Goal: Task Accomplishment & Management: Complete application form

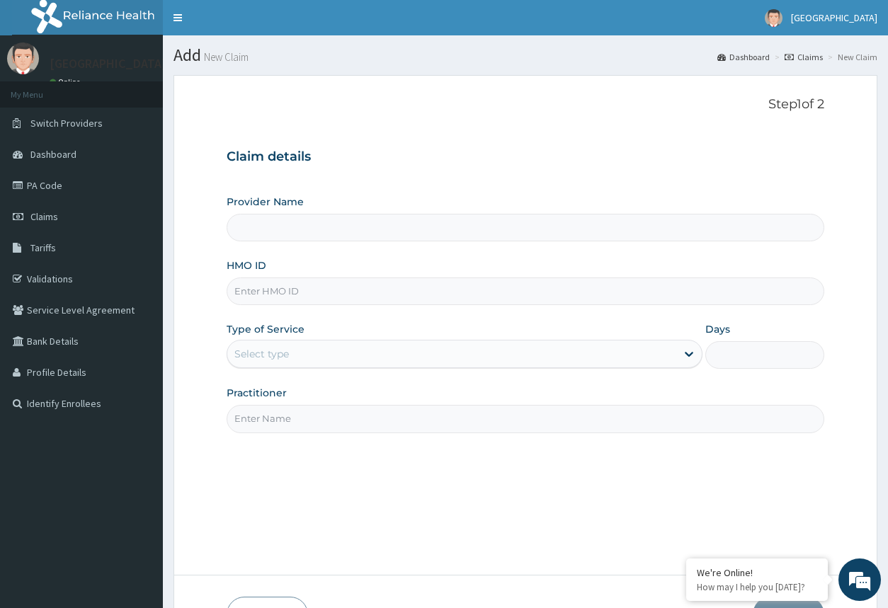
click at [360, 289] on input "HMO ID" at bounding box center [524, 291] width 597 height 28
type input "MFL/10517/A"
click at [289, 348] on div "Select type" at bounding box center [451, 354] width 448 height 23
click at [376, 354] on div "Select type" at bounding box center [451, 354] width 448 height 23
click at [372, 352] on div "Select type" at bounding box center [451, 354] width 448 height 23
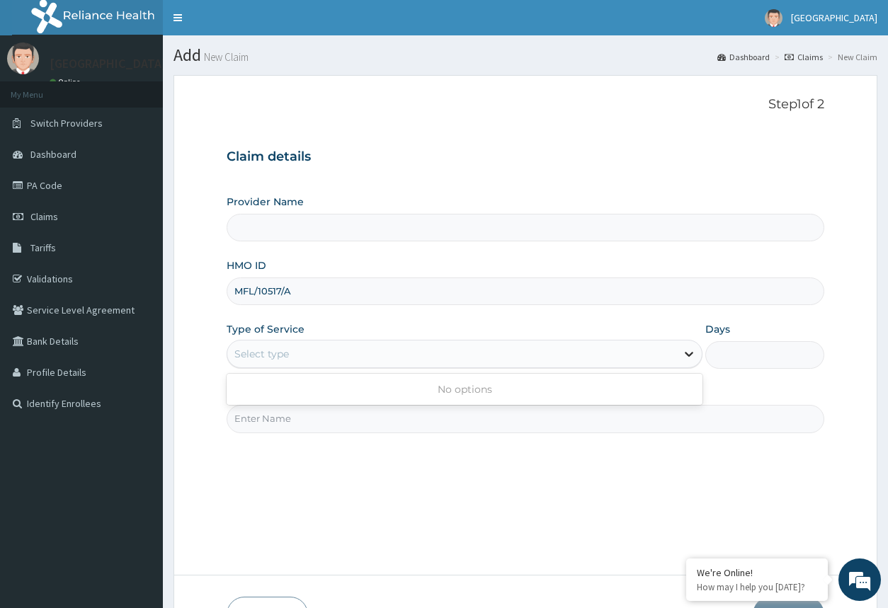
click at [684, 352] on icon at bounding box center [689, 354] width 14 height 14
click at [393, 364] on div "Select type" at bounding box center [451, 354] width 448 height 23
click at [47, 200] on link "PA Code" at bounding box center [81, 185] width 163 height 31
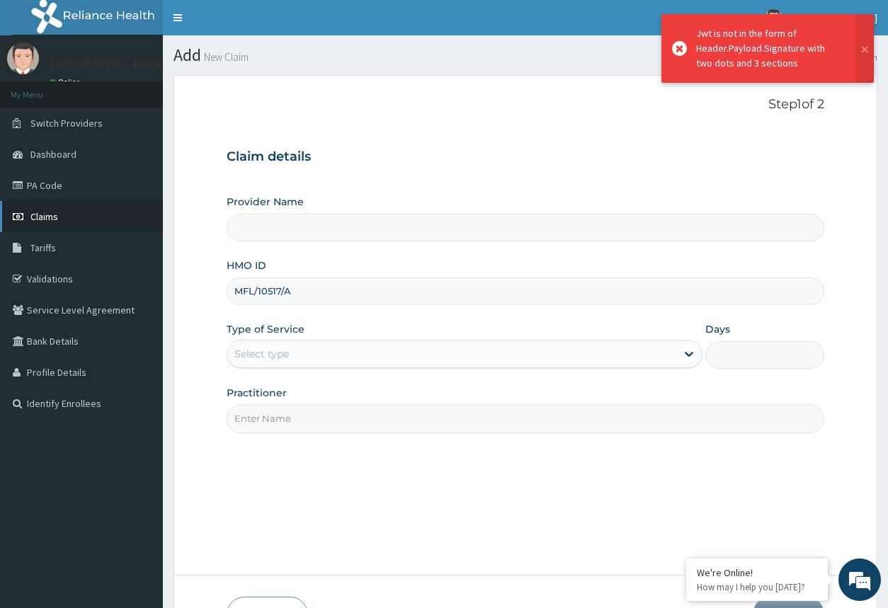
click at [50, 212] on span "Claims" at bounding box center [44, 216] width 28 height 13
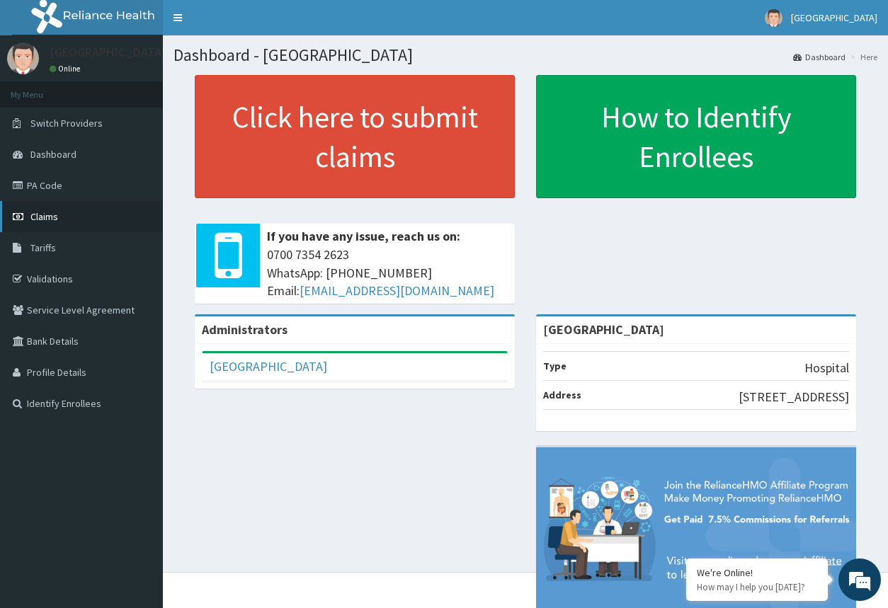
click at [72, 217] on link "Claims" at bounding box center [81, 216] width 163 height 31
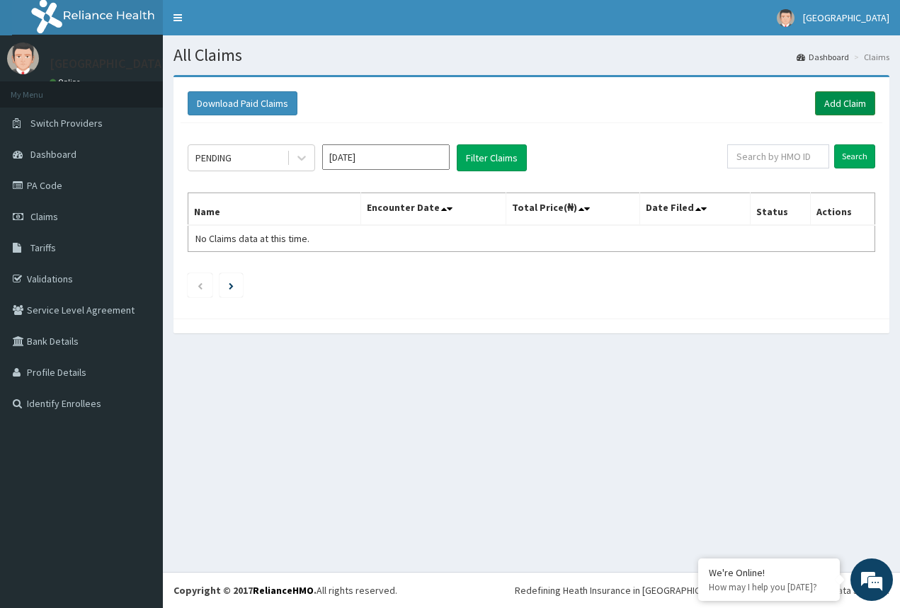
click at [832, 105] on link "Add Claim" at bounding box center [845, 103] width 60 height 24
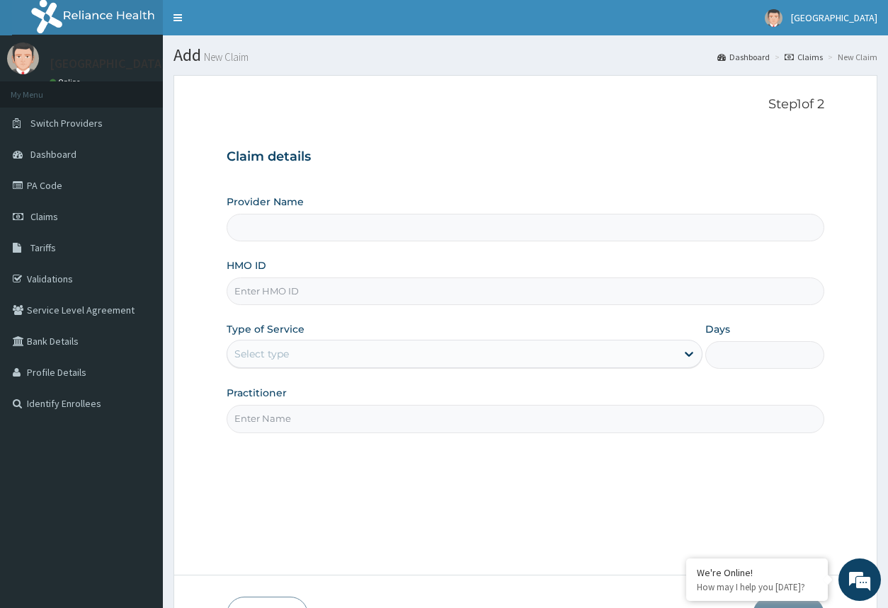
click at [449, 290] on input "HMO ID" at bounding box center [524, 291] width 597 height 28
type input "[GEOGRAPHIC_DATA]"
type input "MFL/10517/A"
click at [635, 360] on div "Select type" at bounding box center [451, 354] width 448 height 23
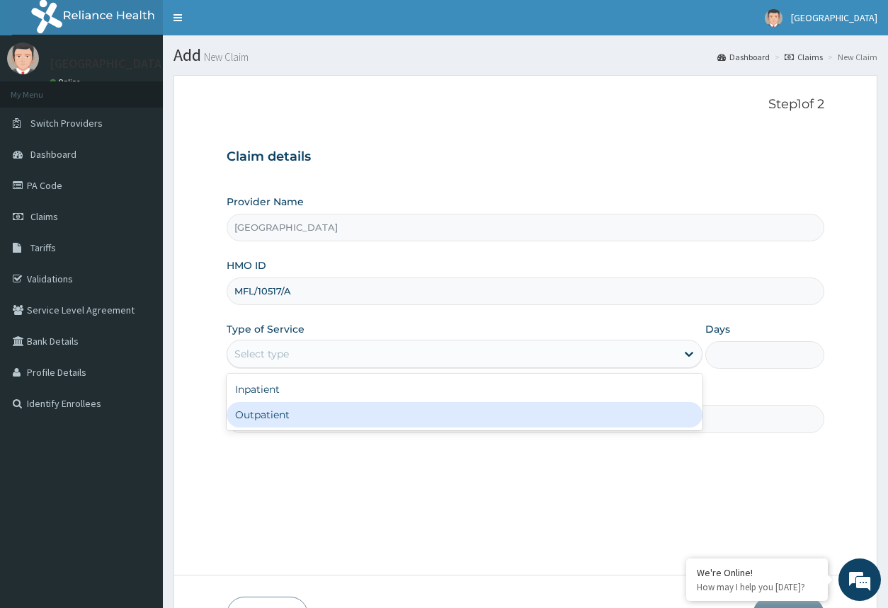
click at [600, 411] on div "Outpatient" at bounding box center [463, 414] width 475 height 25
type input "1"
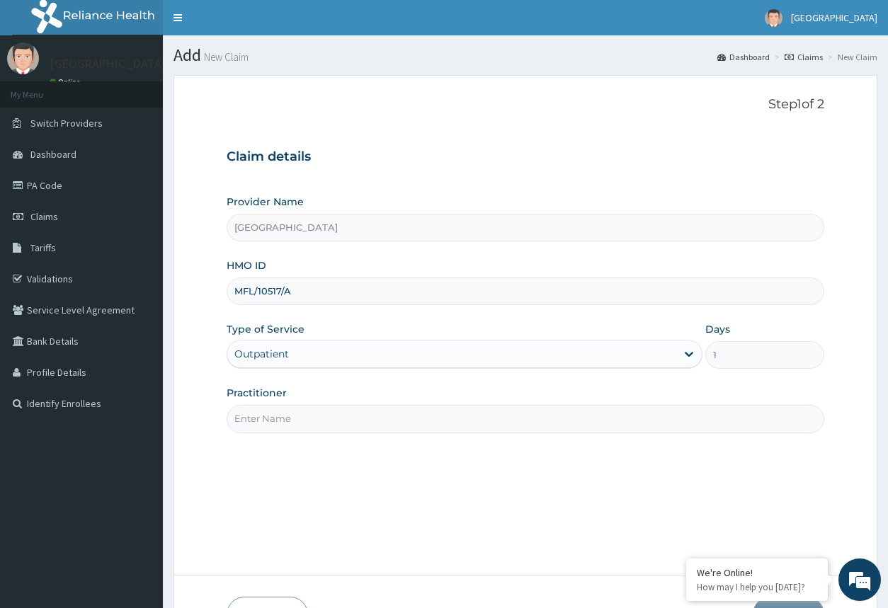
click at [593, 422] on input "Practitioner" at bounding box center [524, 419] width 597 height 28
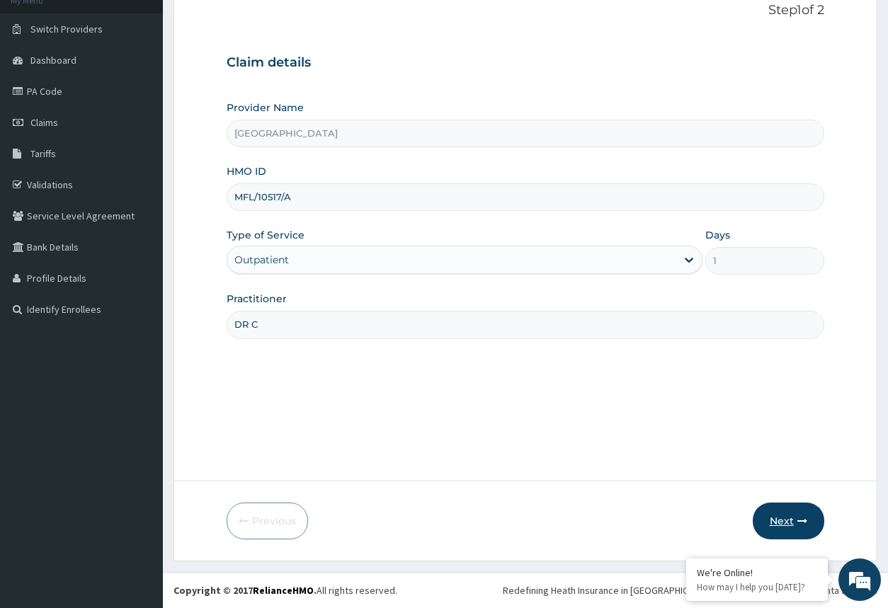
type input "DR C"
click at [784, 513] on button "Next" at bounding box center [787, 521] width 71 height 37
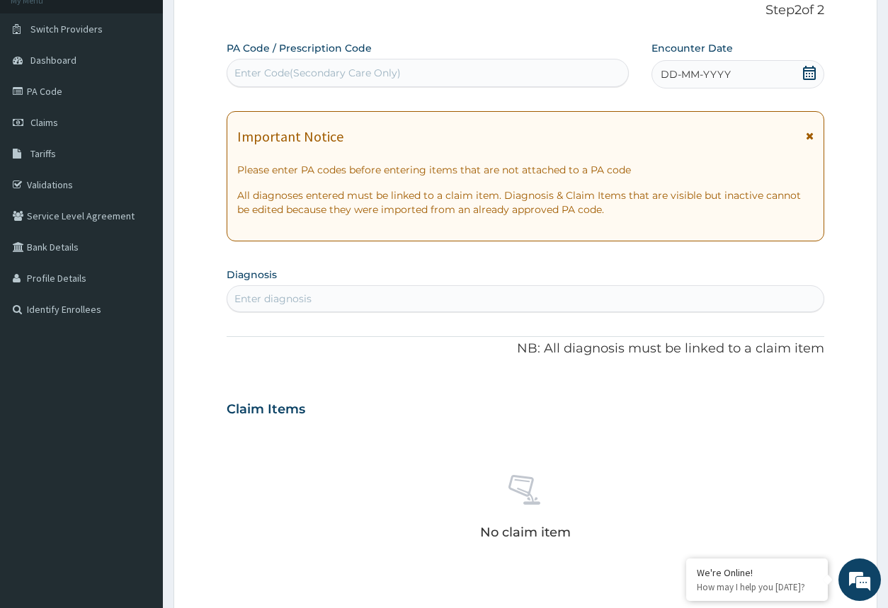
click at [781, 78] on div "DD-MM-YYYY" at bounding box center [737, 74] width 172 height 28
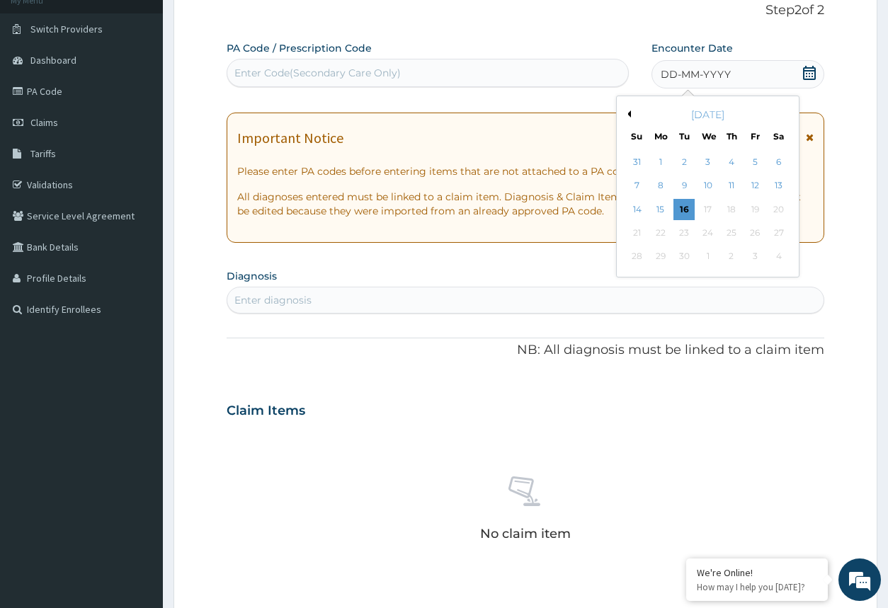
click at [627, 115] on button "Previous Month" at bounding box center [627, 113] width 7 height 7
click at [734, 216] on div "14" at bounding box center [731, 209] width 21 height 21
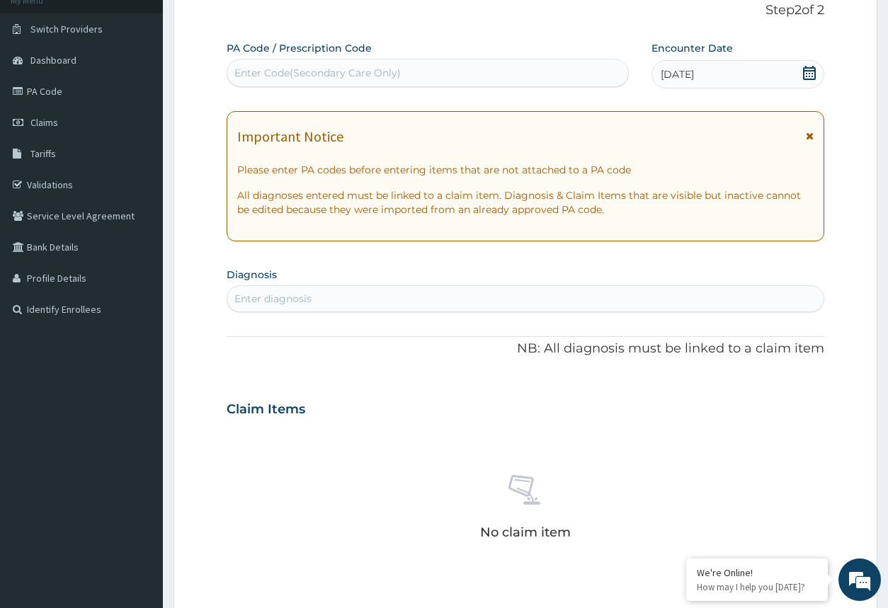
scroll to position [408, 0]
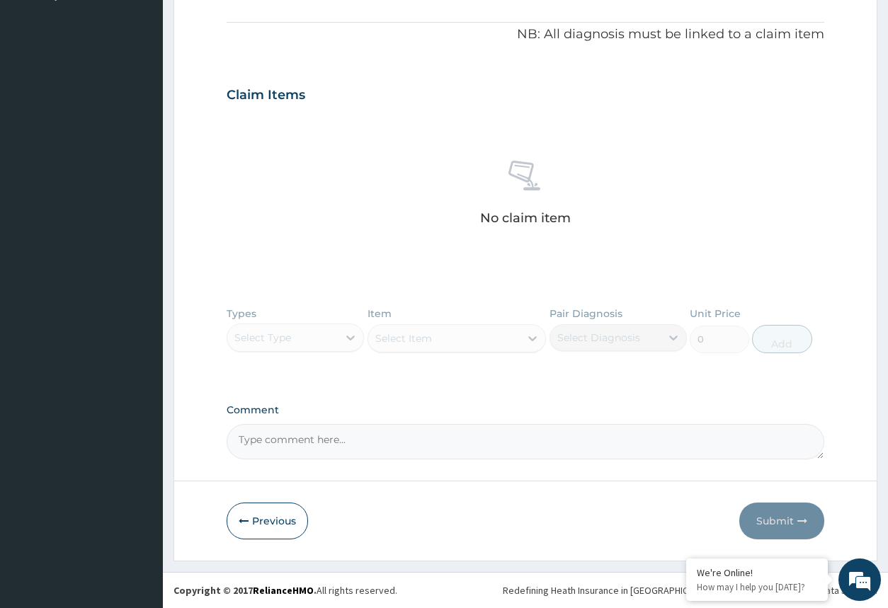
click at [355, 341] on div "Types Select Type Item Select Item Pair Diagnosis Select Diagnosis Unit Price 0…" at bounding box center [524, 340] width 597 height 82
click at [318, 346] on div "Types Select Type Item Select Item Pair Diagnosis Select Diagnosis Unit Price 0…" at bounding box center [524, 340] width 597 height 82
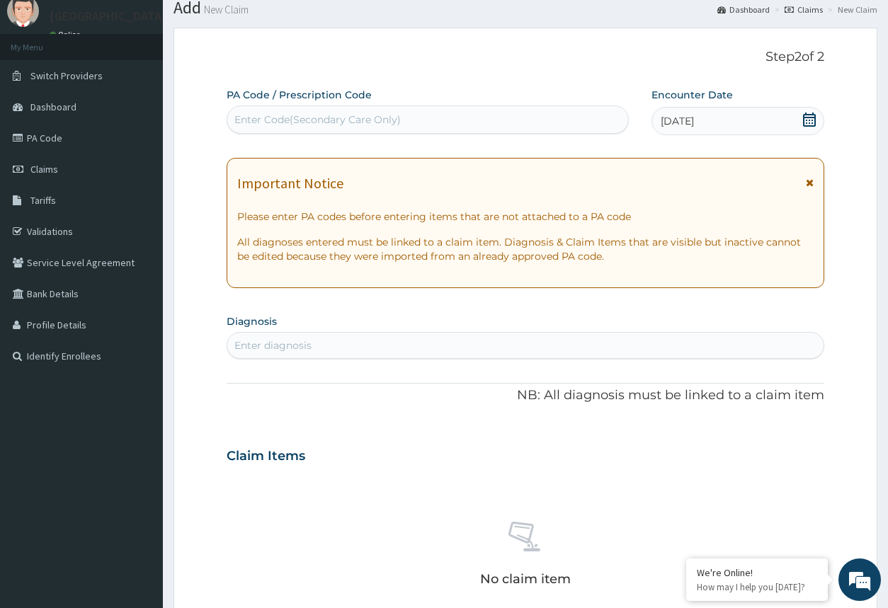
click at [388, 347] on div "Enter diagnosis" at bounding box center [524, 345] width 595 height 23
type input "MALAR"
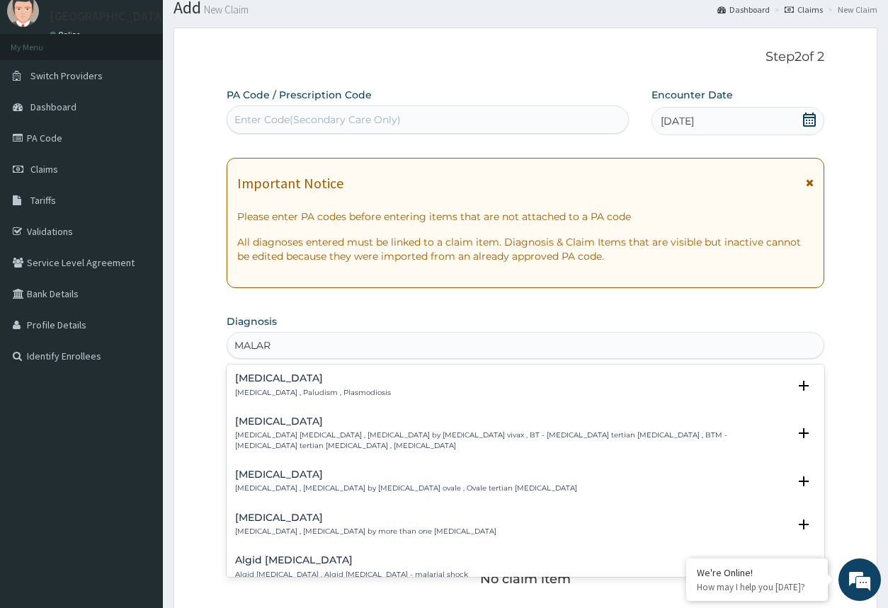
click at [365, 384] on div "Malaria Malaria , Paludism , Plasmodiosis" at bounding box center [525, 385] width 580 height 25
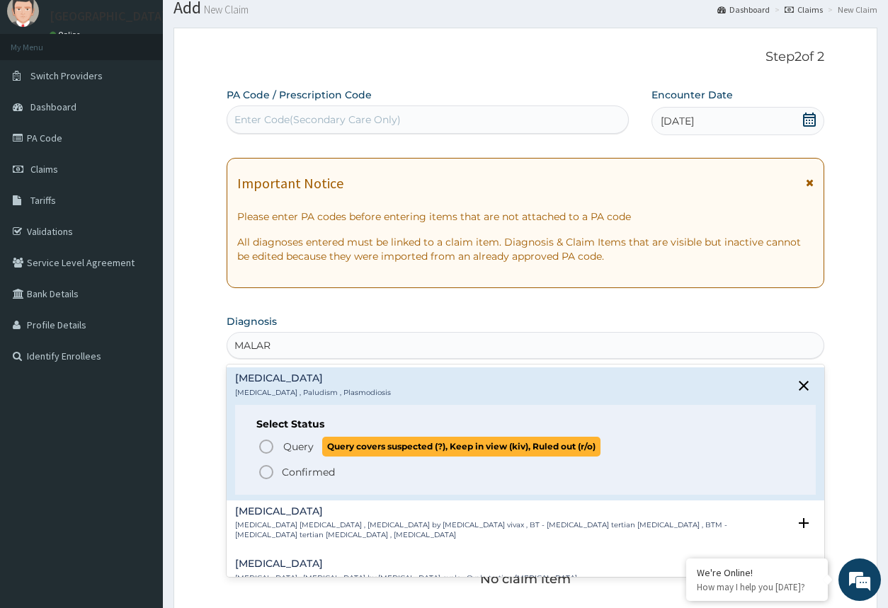
click at [270, 440] on icon "status option query" at bounding box center [266, 446] width 17 height 17
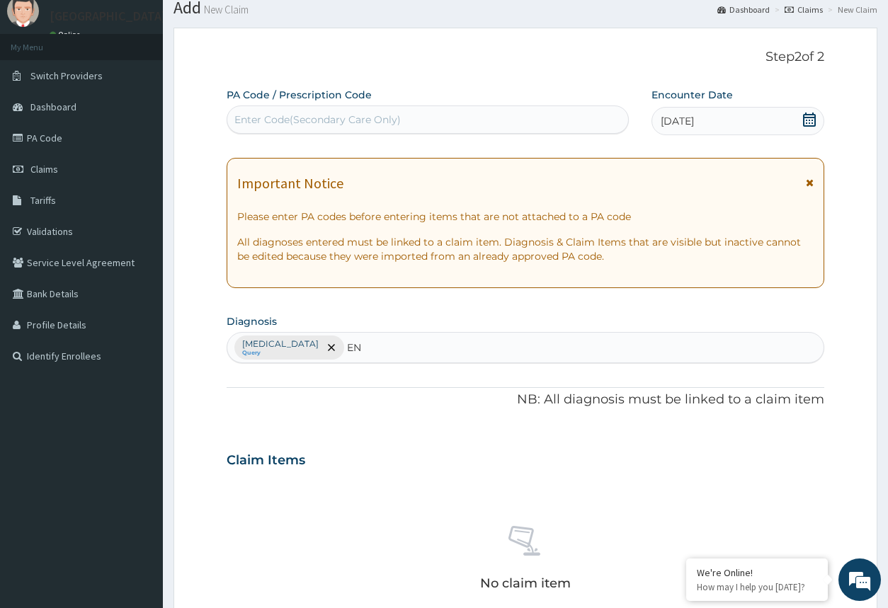
type input "E"
type input "FEV"
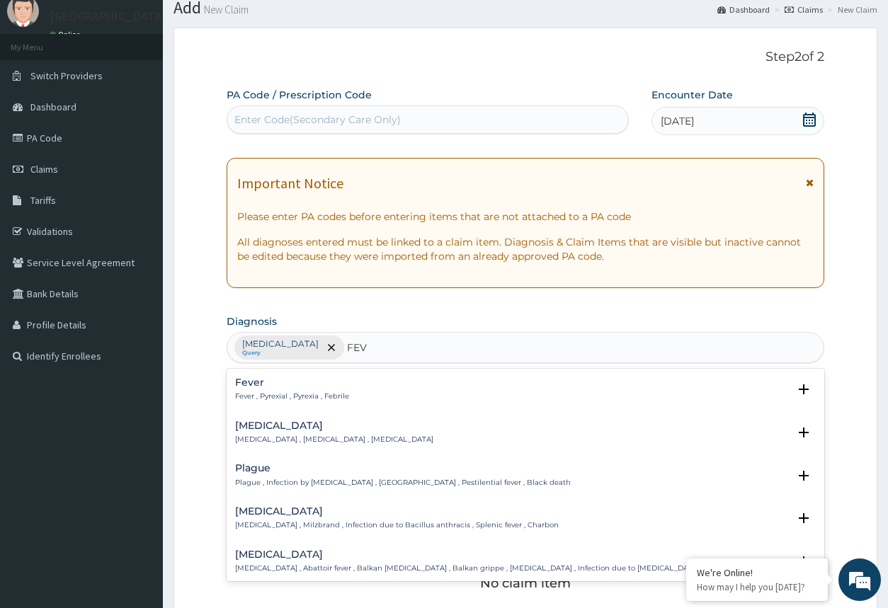
click at [323, 396] on p "Fever , Pyrexial , Pyrexia , Febrile" at bounding box center [292, 396] width 114 height 10
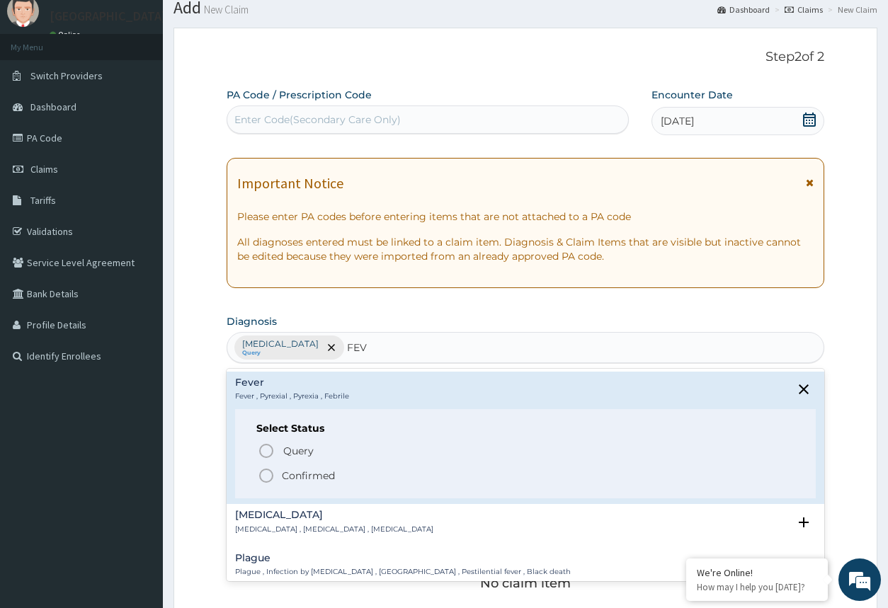
click at [265, 481] on circle "status option filled" at bounding box center [266, 475] width 13 height 13
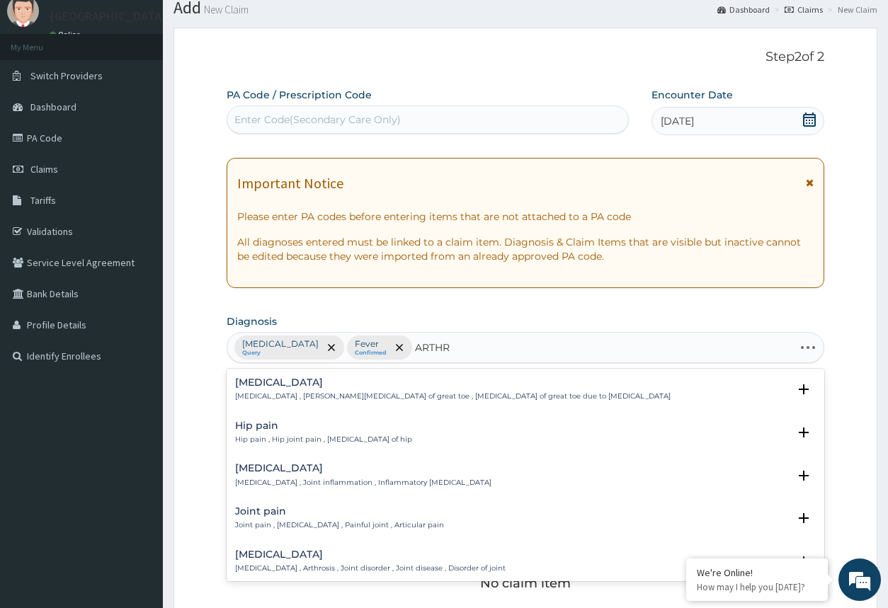
type input "ARTHRI"
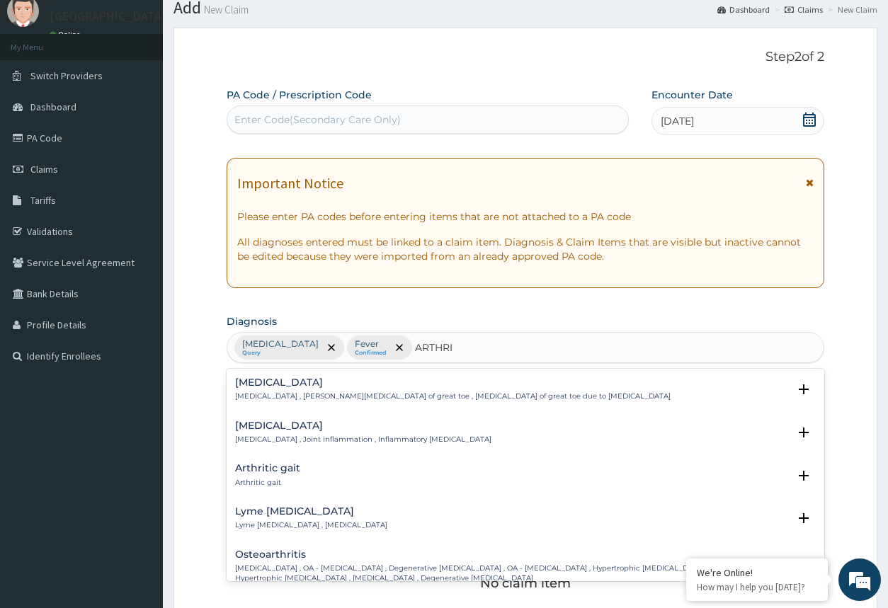
click at [337, 433] on div "Arthritis Arthritis , Joint inflammation , Inflammatory arthritis" at bounding box center [363, 432] width 256 height 25
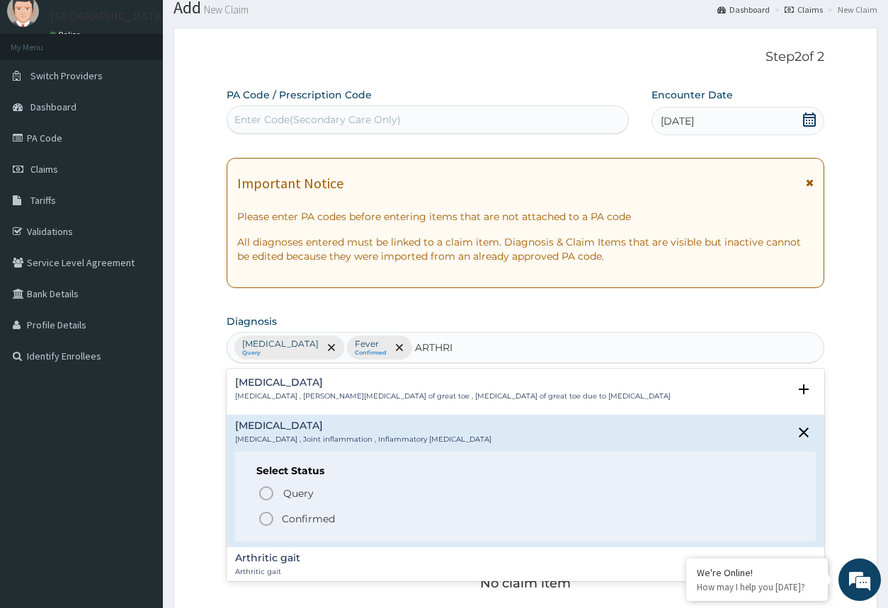
click at [269, 517] on icon "status option filled" at bounding box center [266, 518] width 17 height 17
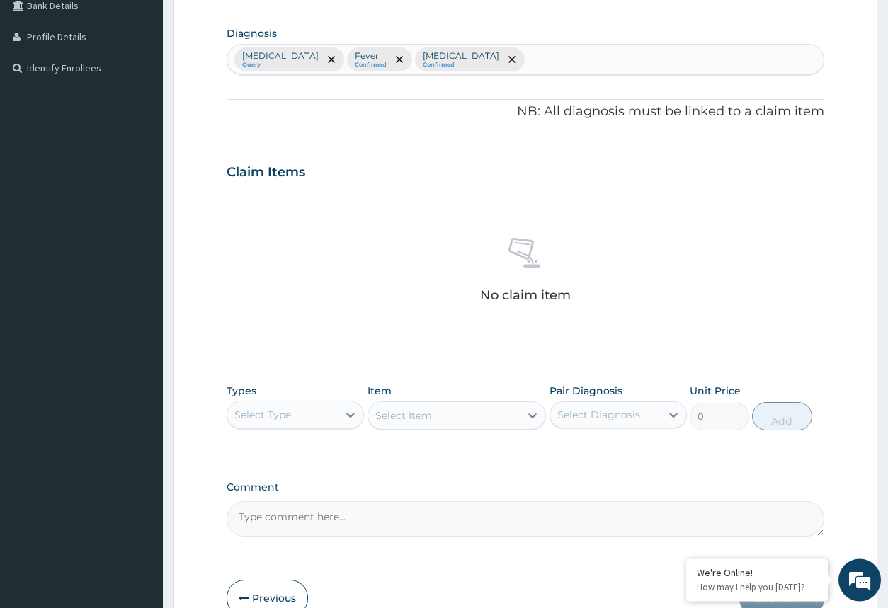
scroll to position [336, 0]
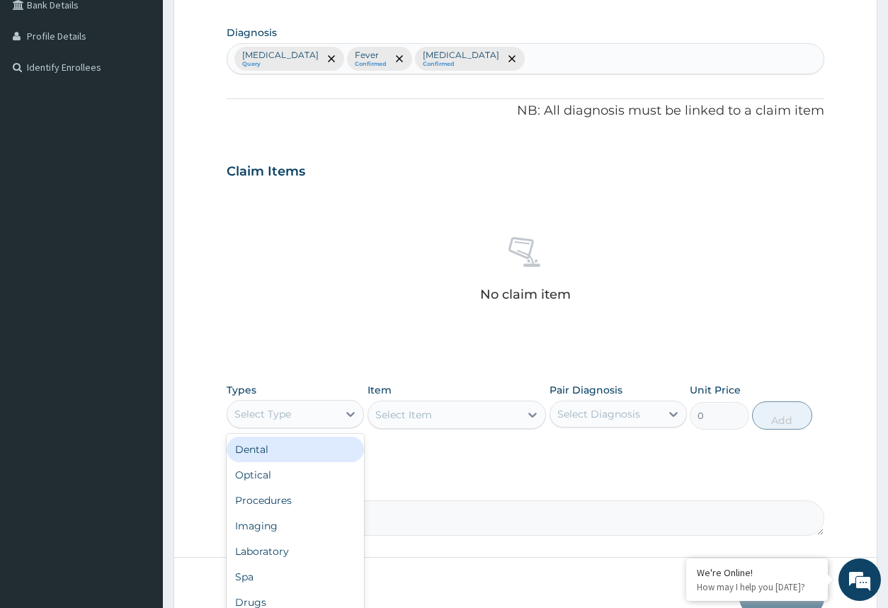
click at [333, 412] on div "Select Type" at bounding box center [282, 414] width 110 height 23
click at [329, 508] on div "Procedures" at bounding box center [294, 500] width 137 height 25
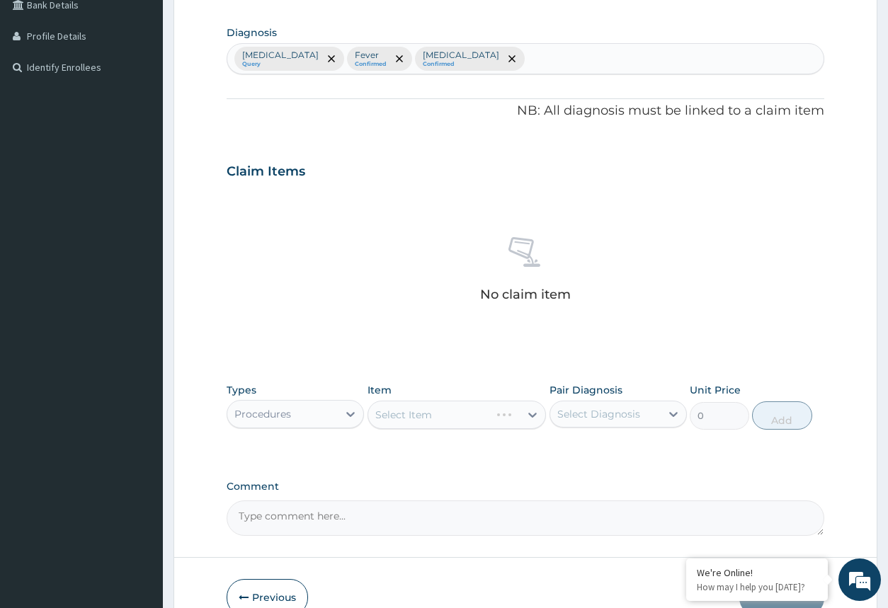
click at [478, 411] on div "Select Item" at bounding box center [456, 415] width 179 height 28
click at [499, 423] on div "Select Item" at bounding box center [456, 415] width 179 height 28
click at [525, 413] on div at bounding box center [532, 414] width 25 height 25
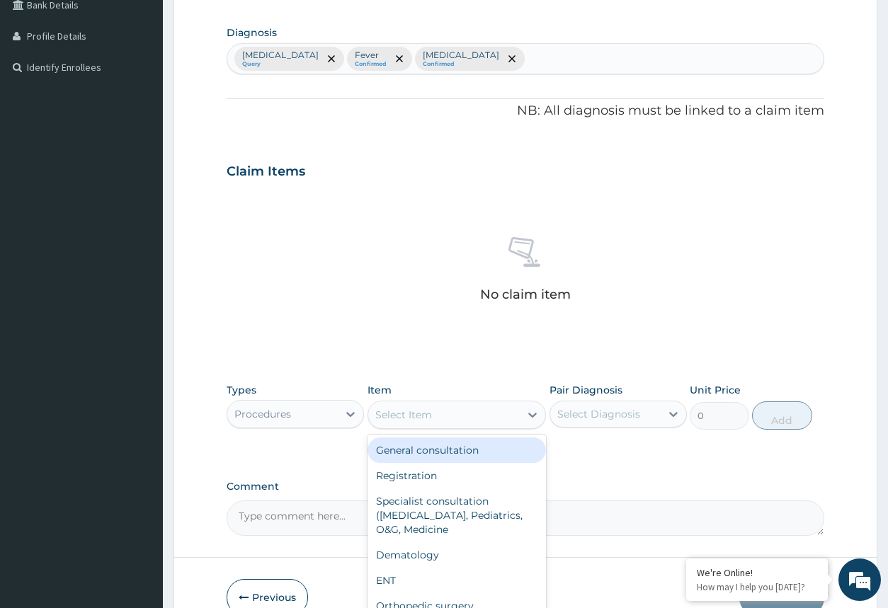
click at [465, 454] on div "General consultation" at bounding box center [456, 449] width 179 height 25
type input "2000"
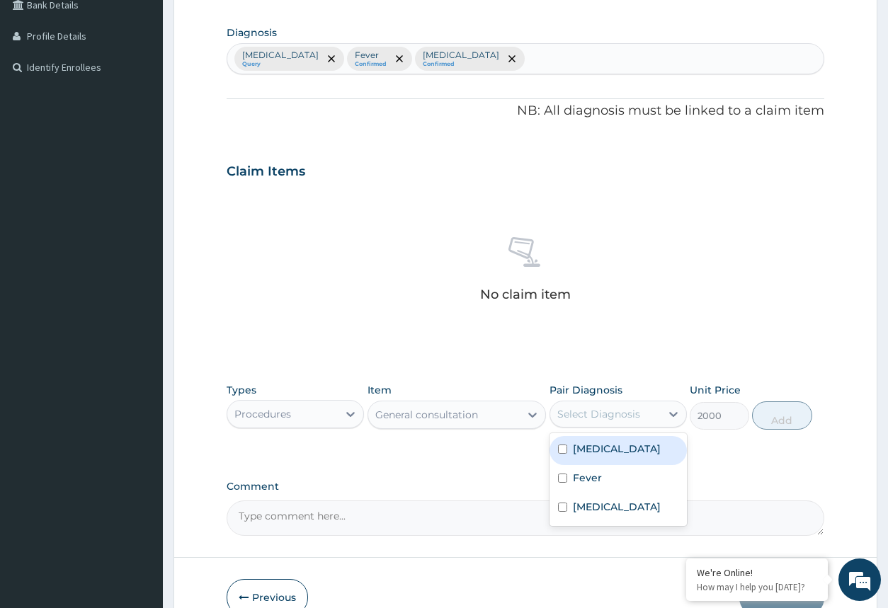
click at [652, 415] on div "Select Diagnosis" at bounding box center [605, 414] width 110 height 23
click at [626, 454] on div "Malaria" at bounding box center [617, 450] width 137 height 29
checkbox input "true"
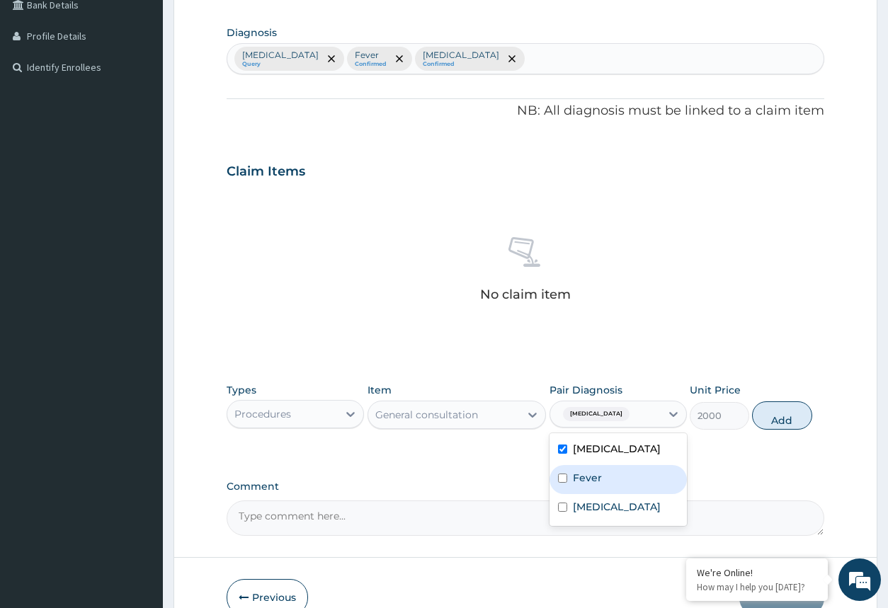
click at [624, 474] on div "Fever" at bounding box center [617, 479] width 137 height 29
checkbox input "true"
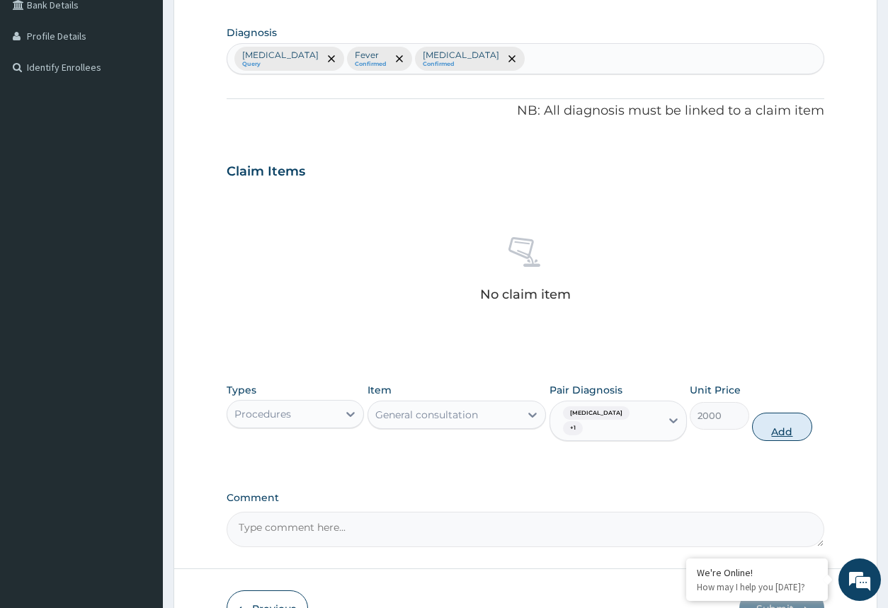
click at [769, 418] on button "Add" at bounding box center [781, 427] width 59 height 28
type input "0"
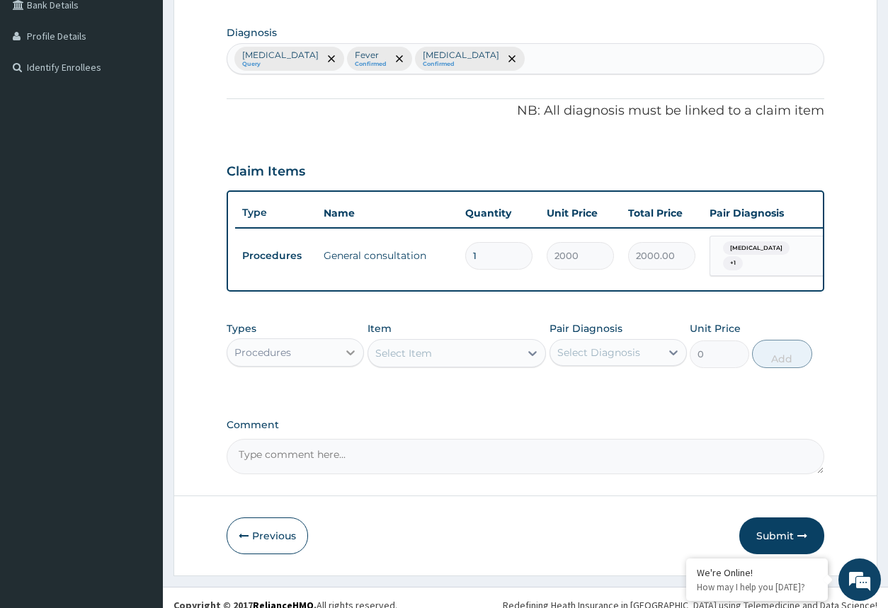
click at [348, 360] on icon at bounding box center [350, 352] width 14 height 14
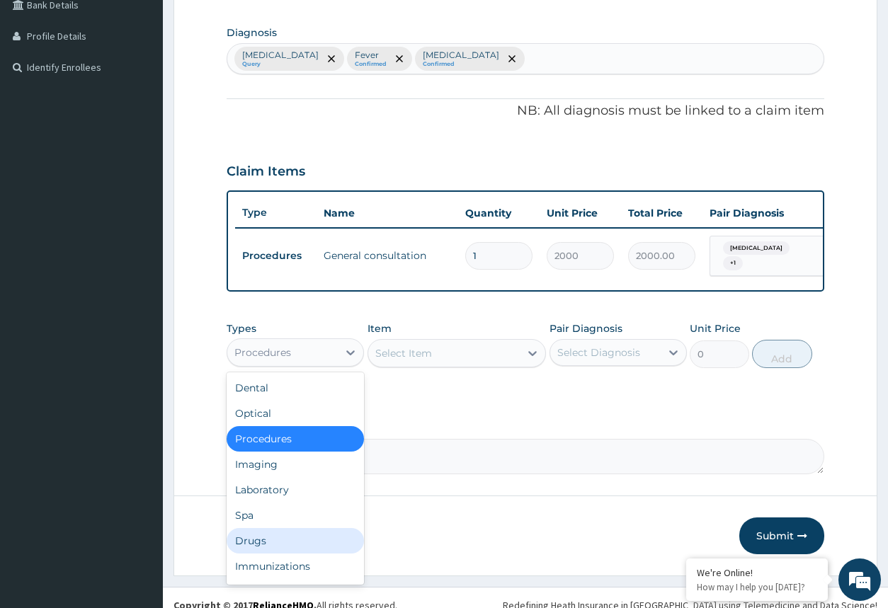
click at [265, 548] on div "Drugs" at bounding box center [294, 540] width 137 height 25
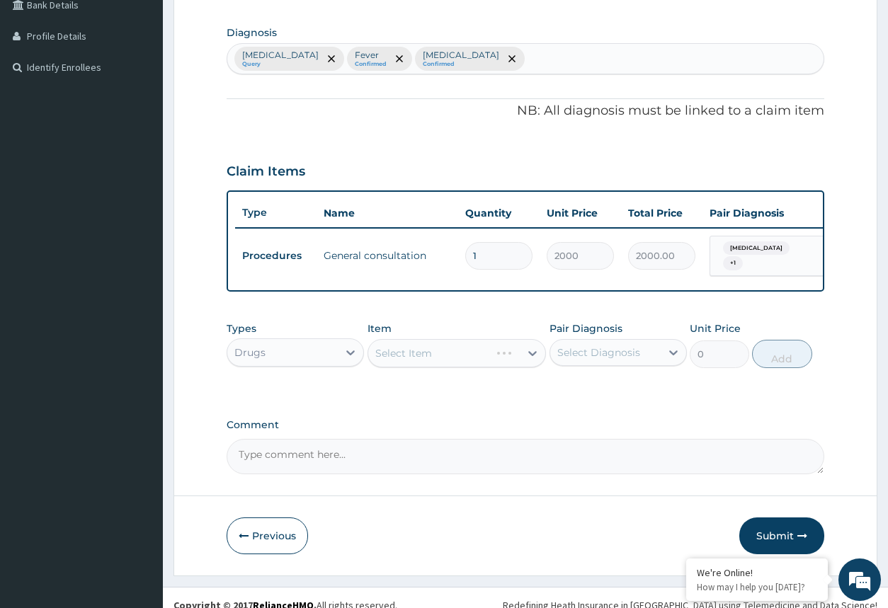
click at [409, 366] on div "Select Item" at bounding box center [456, 353] width 179 height 28
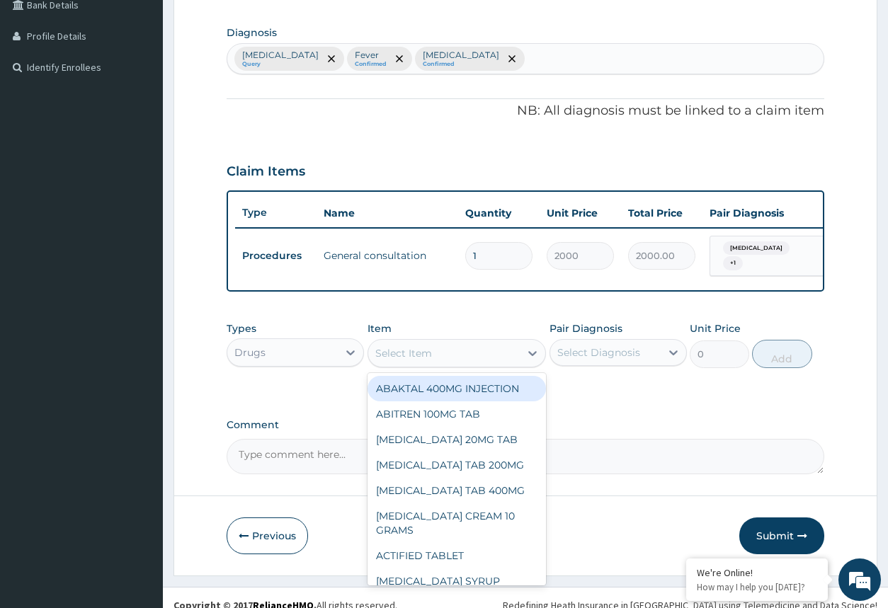
click at [520, 355] on div "Select Item" at bounding box center [444, 353] width 152 height 23
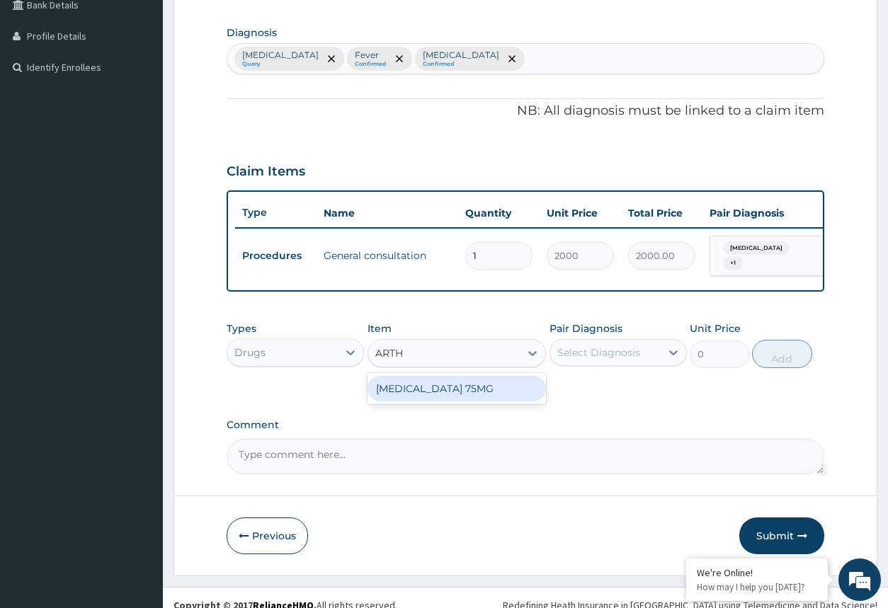
type input "ART"
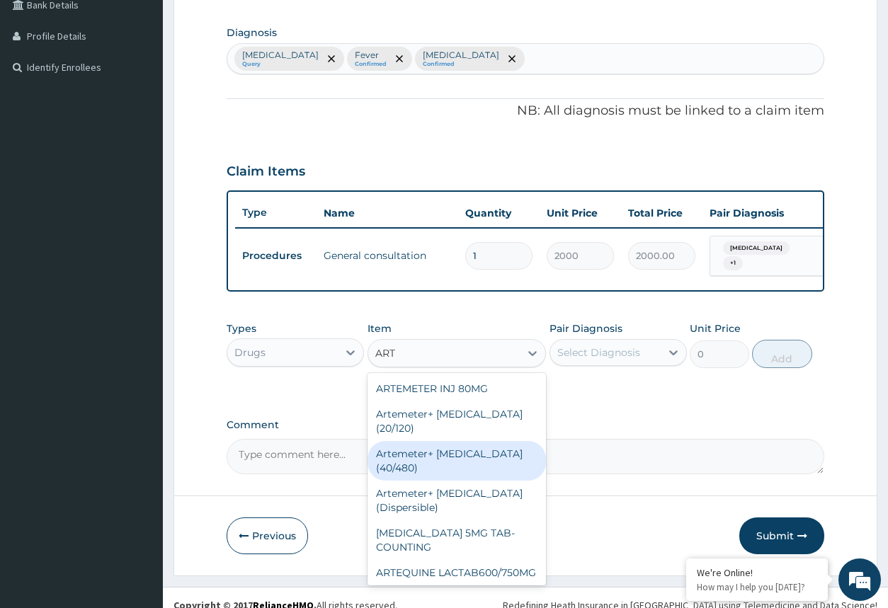
click at [464, 459] on div "Artemeter+ Lumefantrine (40/480)" at bounding box center [456, 461] width 179 height 40
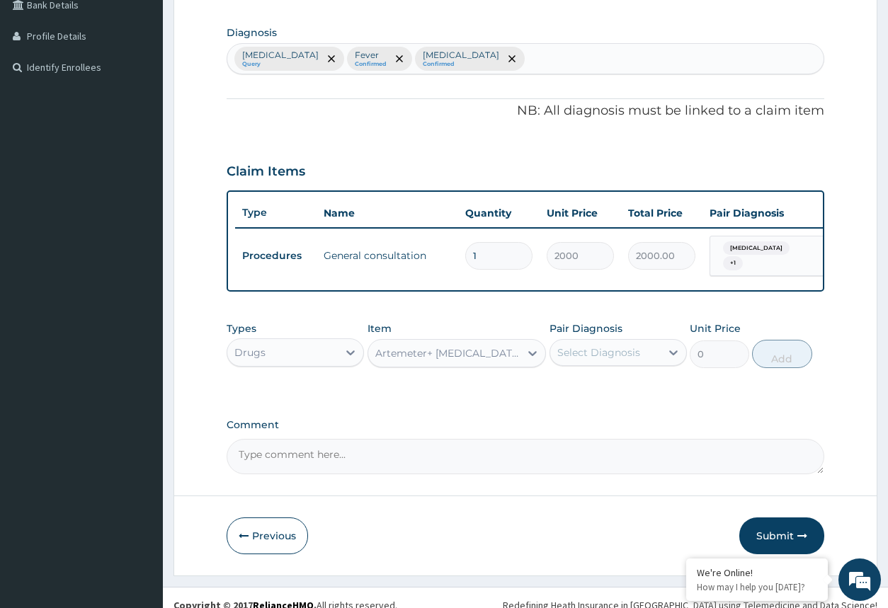
type input "1200"
click at [592, 360] on div "Select Diagnosis" at bounding box center [598, 352] width 83 height 14
click at [572, 391] on div "Malaria" at bounding box center [617, 388] width 137 height 29
checkbox input "true"
click at [774, 360] on button "Add" at bounding box center [781, 354] width 59 height 28
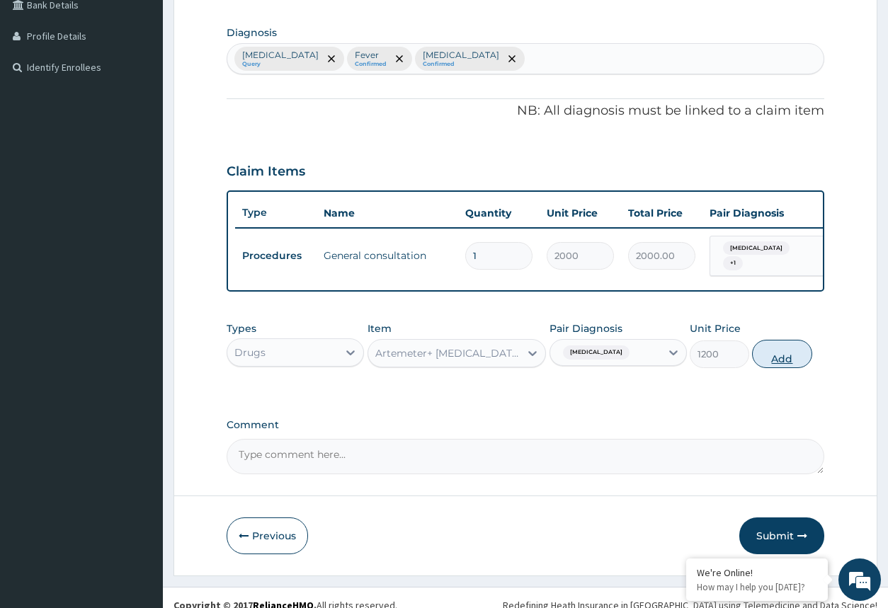
type input "0"
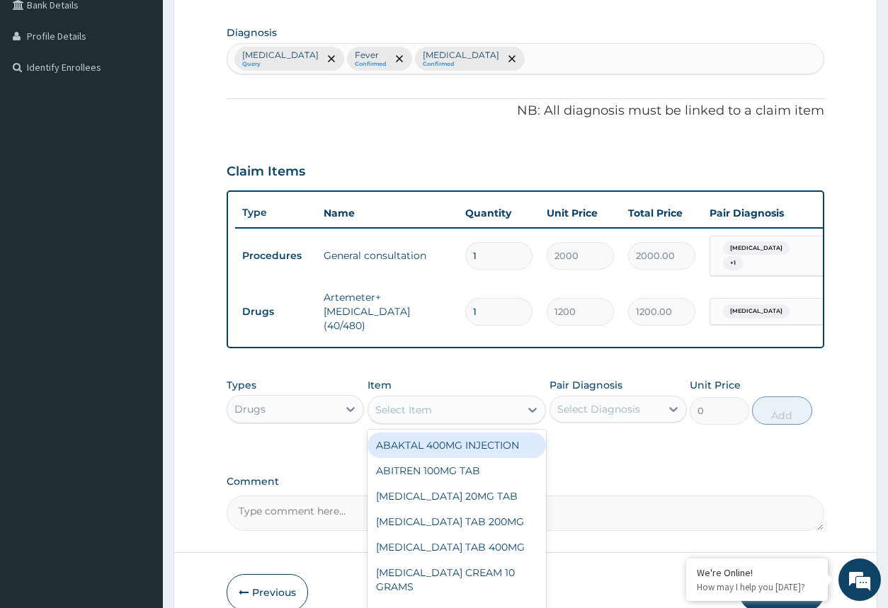
click at [450, 414] on div "Select Item" at bounding box center [444, 409] width 152 height 23
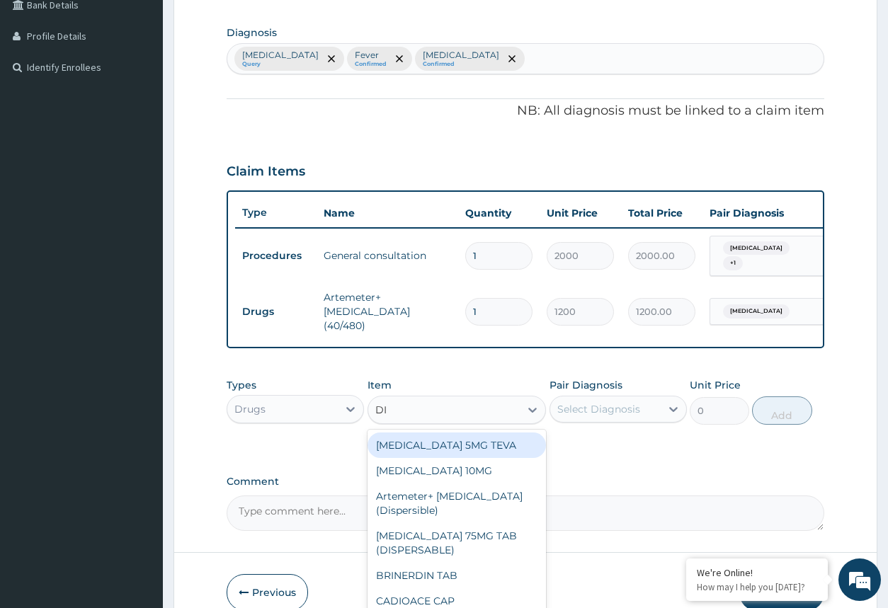
type input "DIC"
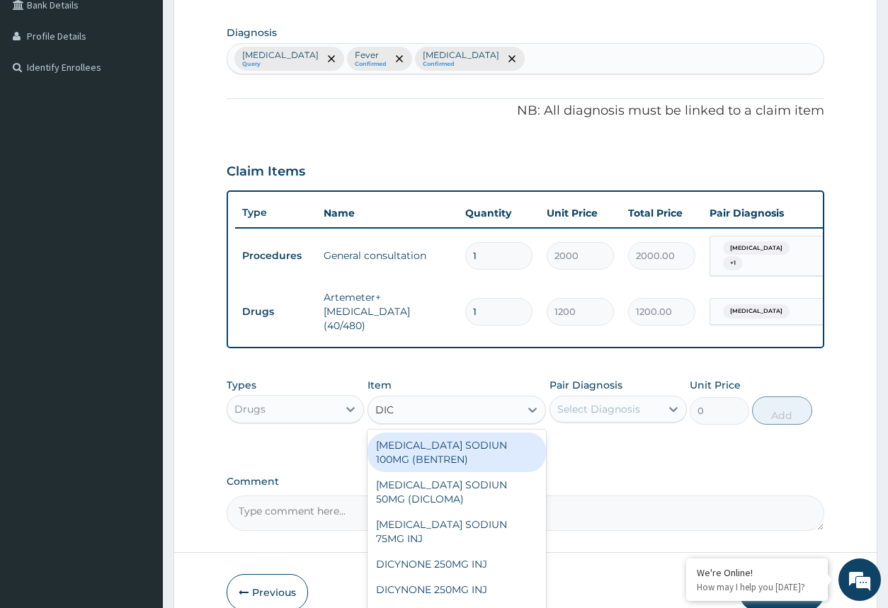
click at [483, 461] on div "DICLOFENAC SODIUN 100MG (BENTREN)" at bounding box center [456, 452] width 179 height 40
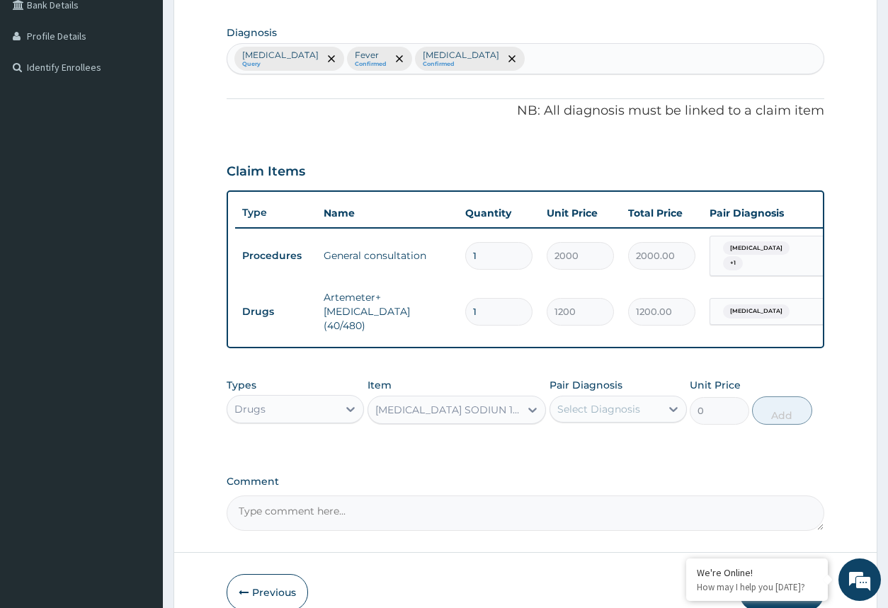
type input "300"
click at [631, 415] on div "Select Diagnosis" at bounding box center [605, 409] width 110 height 23
click at [605, 503] on label "Arthritis" at bounding box center [617, 502] width 88 height 14
checkbox input "true"
click at [776, 414] on button "Add" at bounding box center [781, 410] width 59 height 28
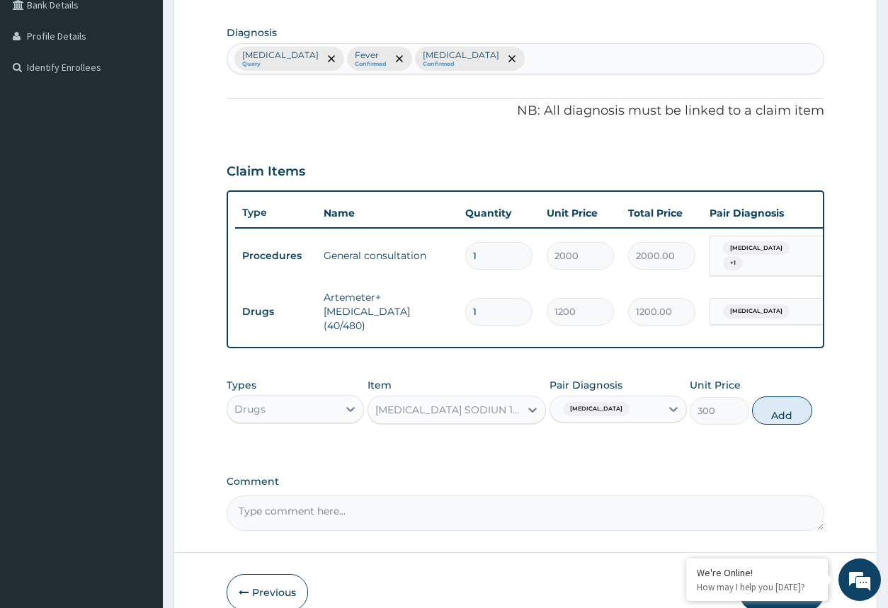
type input "0"
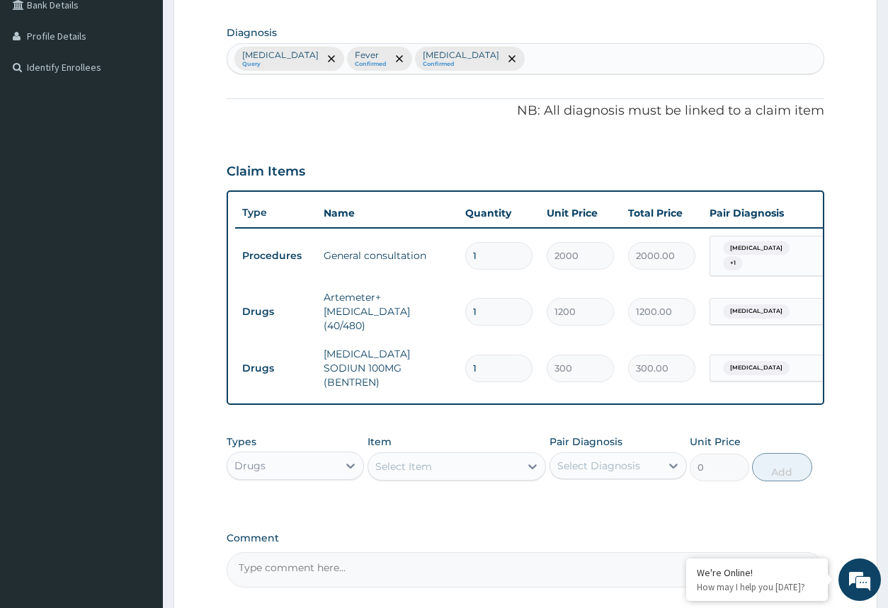
click at [483, 457] on div "Select Item" at bounding box center [444, 466] width 152 height 23
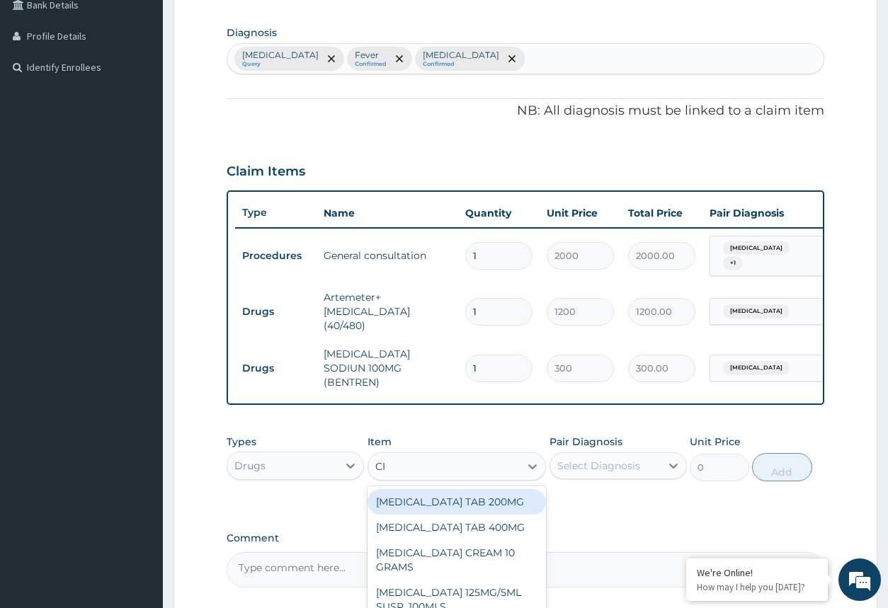
type input "CIP"
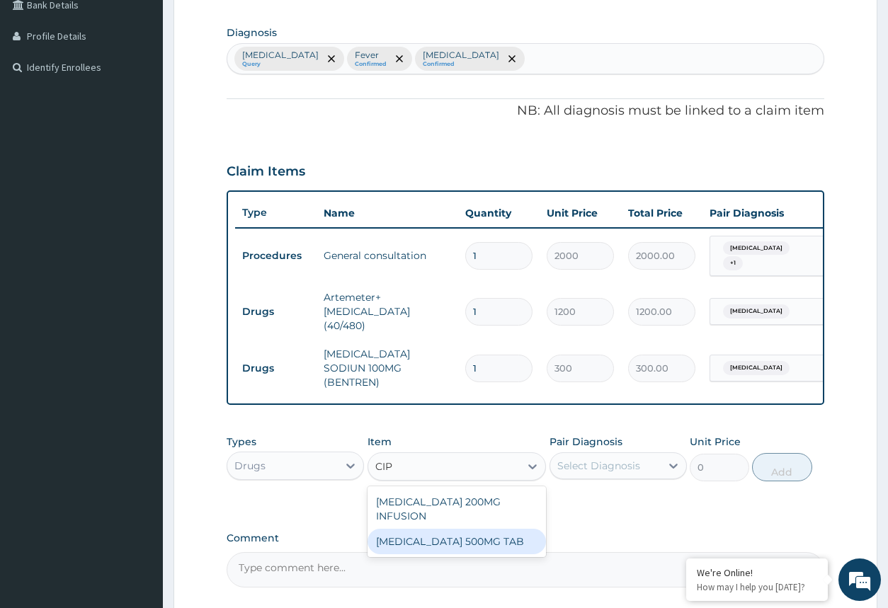
click at [518, 529] on div "CIPROFLOXACIN 500MG TAB" at bounding box center [456, 541] width 179 height 25
type input "100"
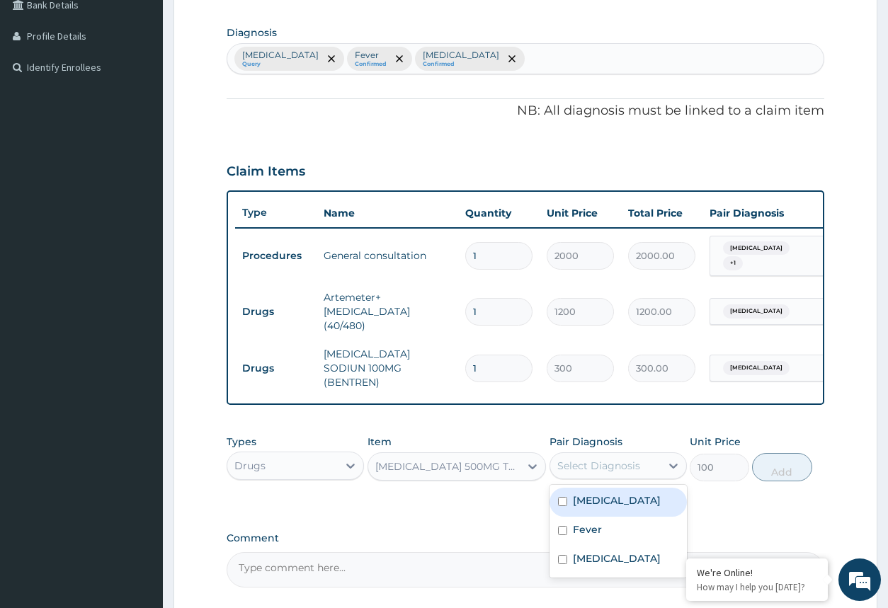
click at [648, 459] on div "Select Diagnosis" at bounding box center [605, 465] width 110 height 23
click at [636, 498] on div "Malaria" at bounding box center [617, 502] width 137 height 29
checkbox input "true"
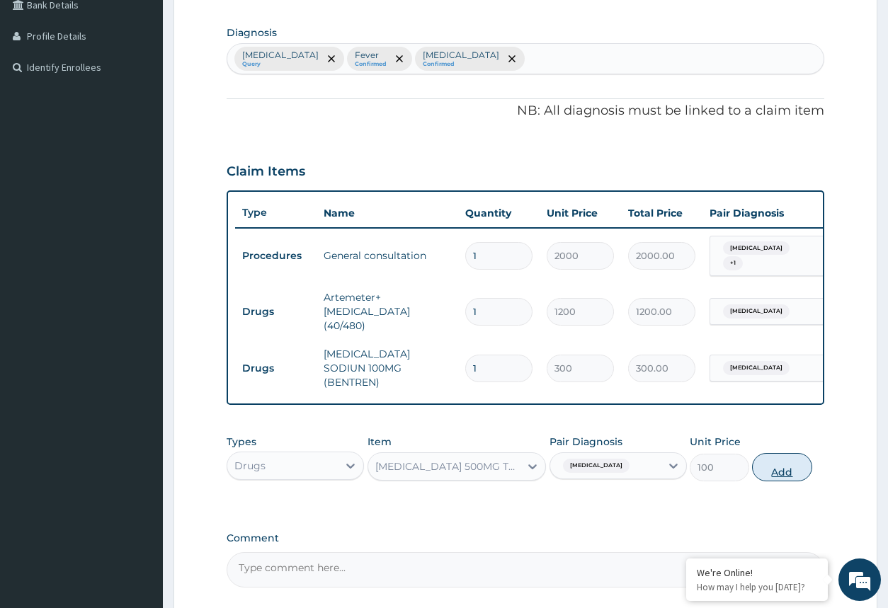
click at [794, 461] on button "Add" at bounding box center [781, 467] width 59 height 28
type input "0"
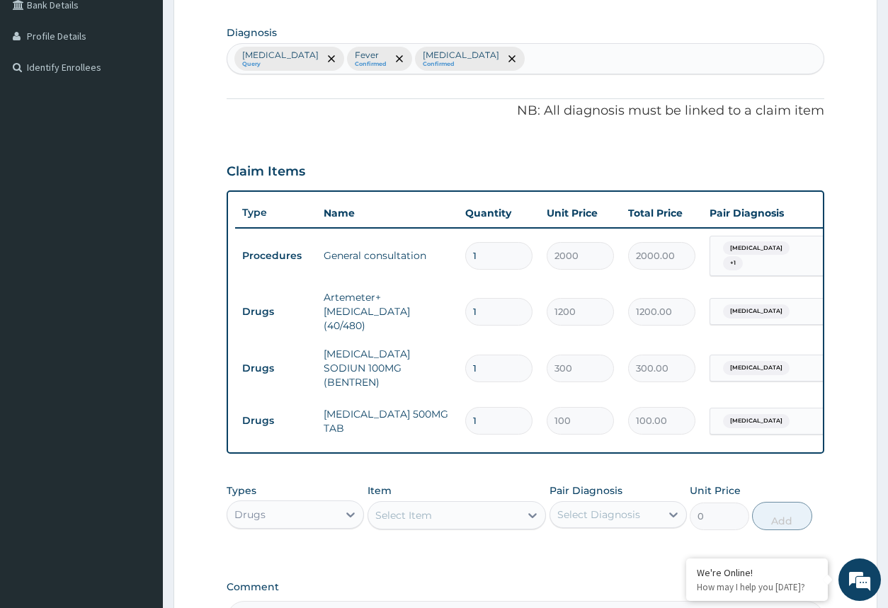
click at [497, 504] on div "Select Item" at bounding box center [444, 515] width 152 height 23
type input "R"
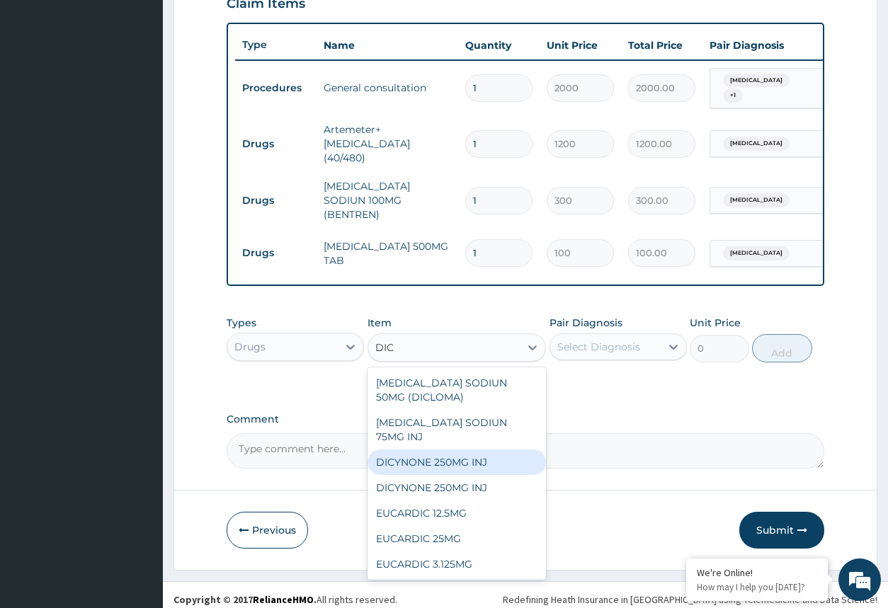
scroll to position [0, 0]
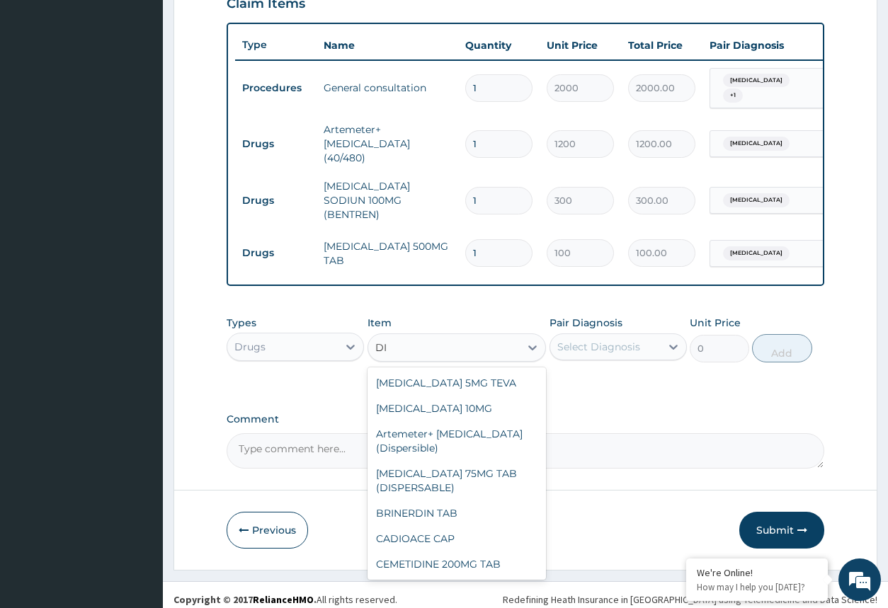
type input "D"
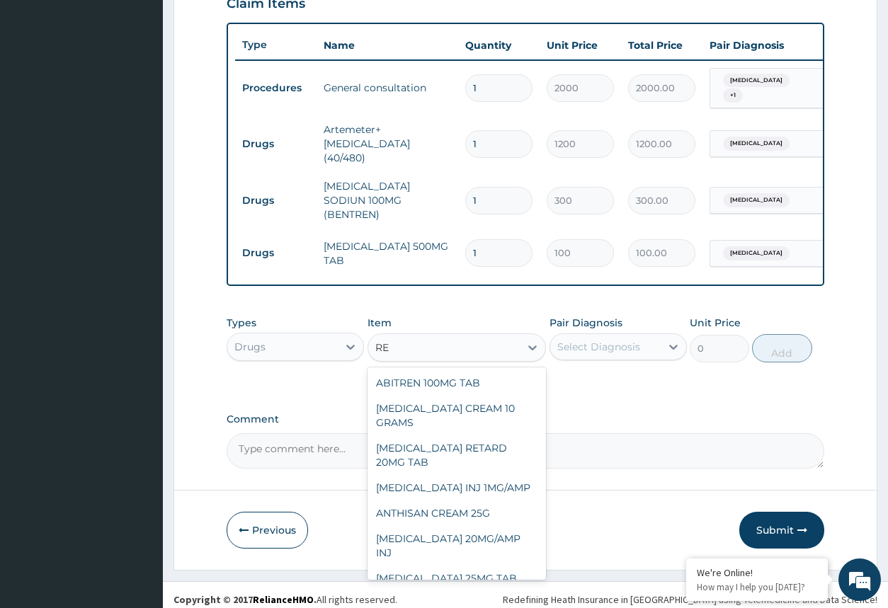
type input "R"
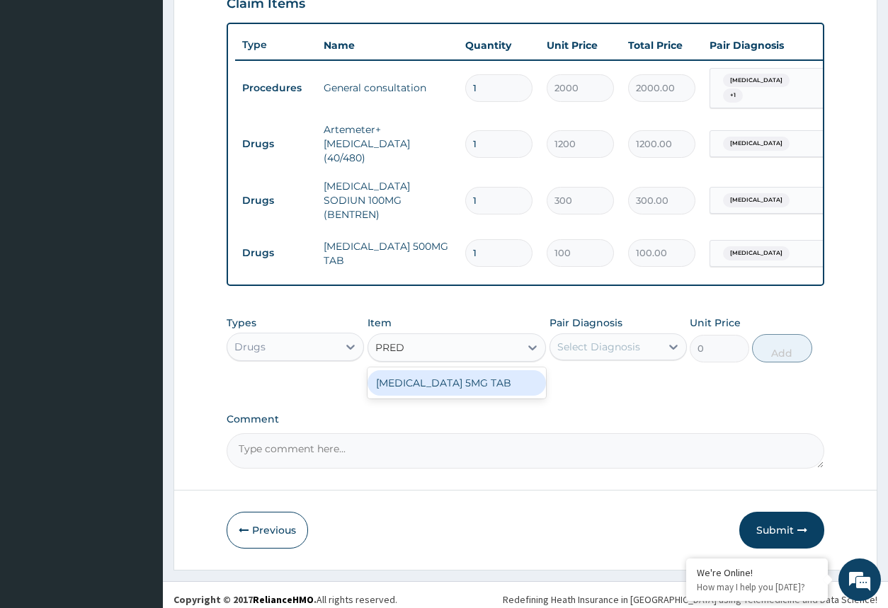
type input "PREDN"
click at [507, 370] on div "PREDNISOLONE 5MG TAB" at bounding box center [456, 382] width 179 height 25
type input "13"
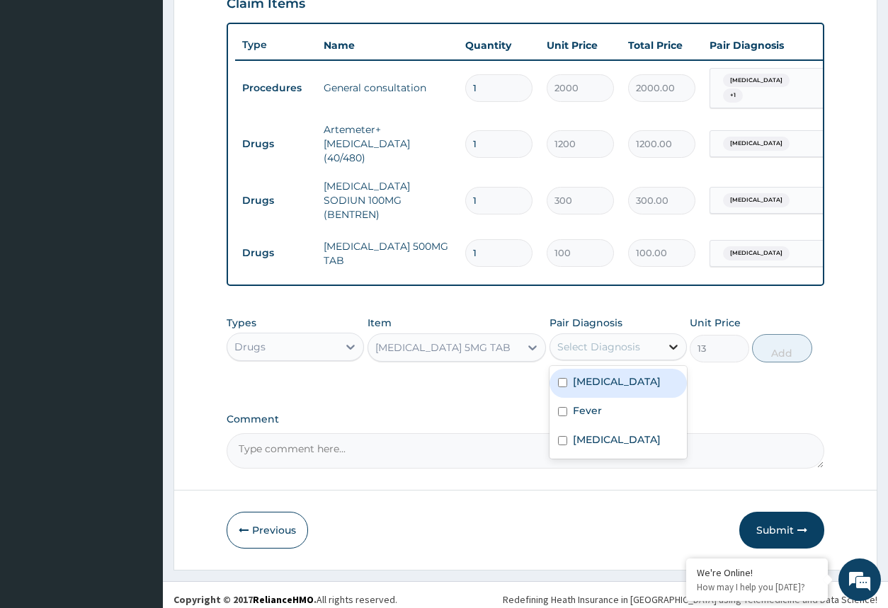
click at [673, 340] on icon at bounding box center [673, 347] width 14 height 14
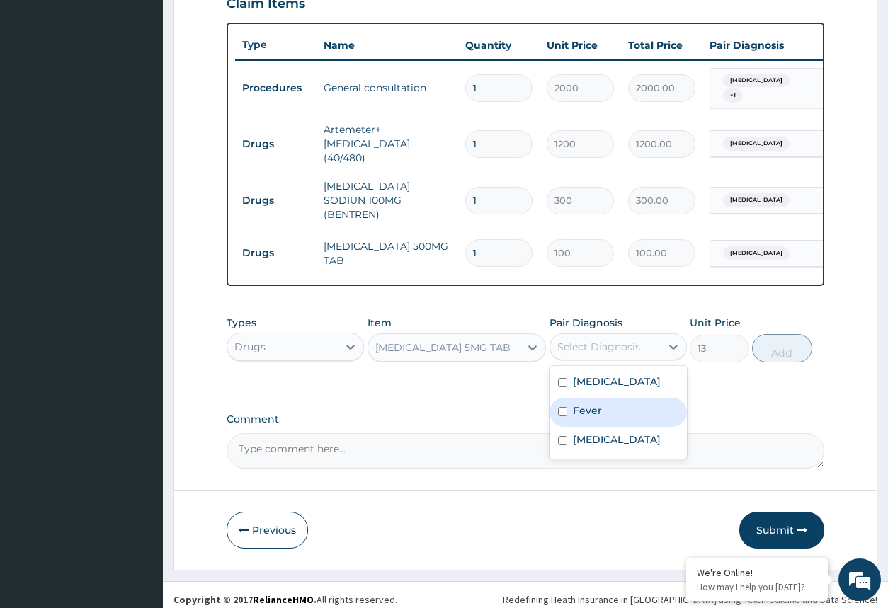
drag, startPoint x: 648, startPoint y: 402, endPoint x: 648, endPoint y: 388, distance: 14.2
click at [648, 400] on div "Fever" at bounding box center [617, 412] width 137 height 29
checkbox input "true"
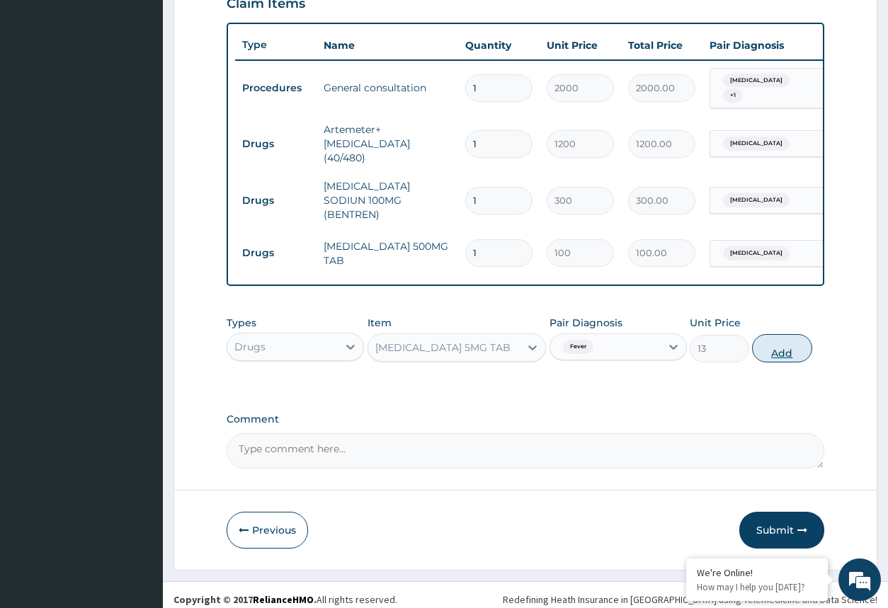
click at [774, 335] on button "Add" at bounding box center [781, 348] width 59 height 28
type input "0"
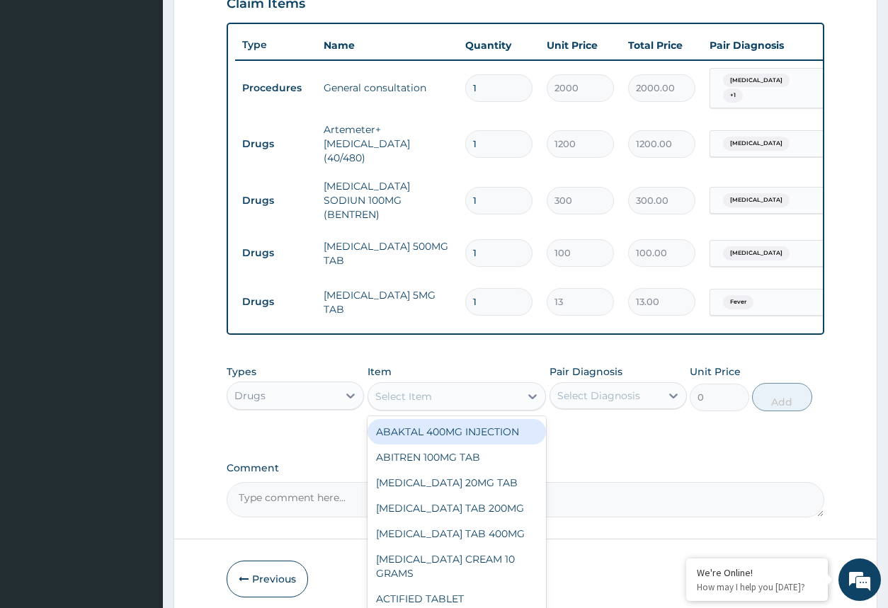
click at [514, 387] on div "Select Item" at bounding box center [444, 396] width 152 height 23
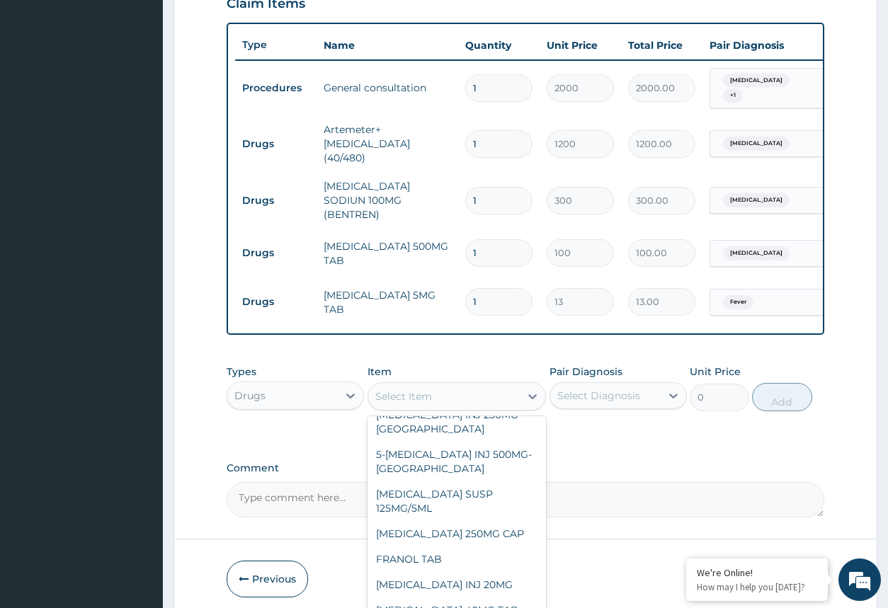
scroll to position [7567, 0]
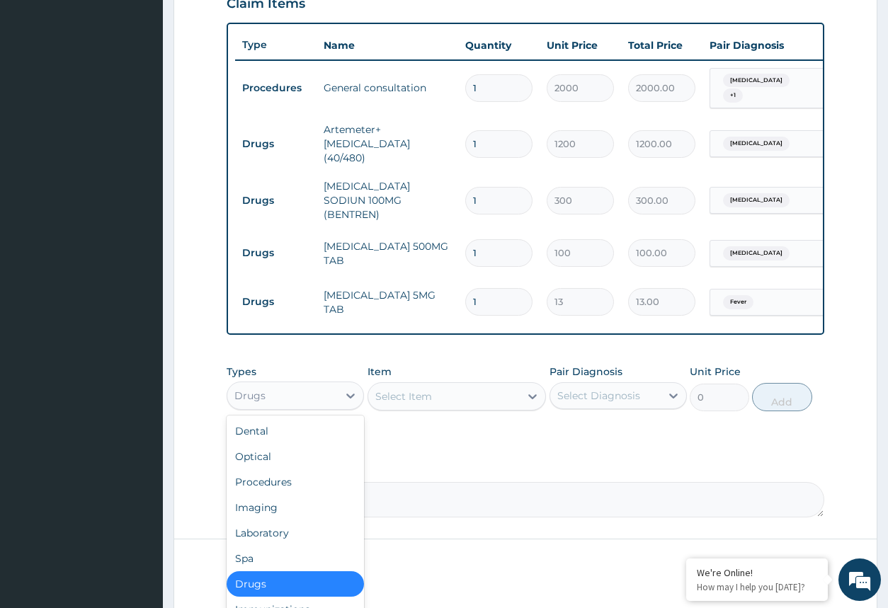
click at [328, 387] on div "Drugs" at bounding box center [282, 395] width 110 height 23
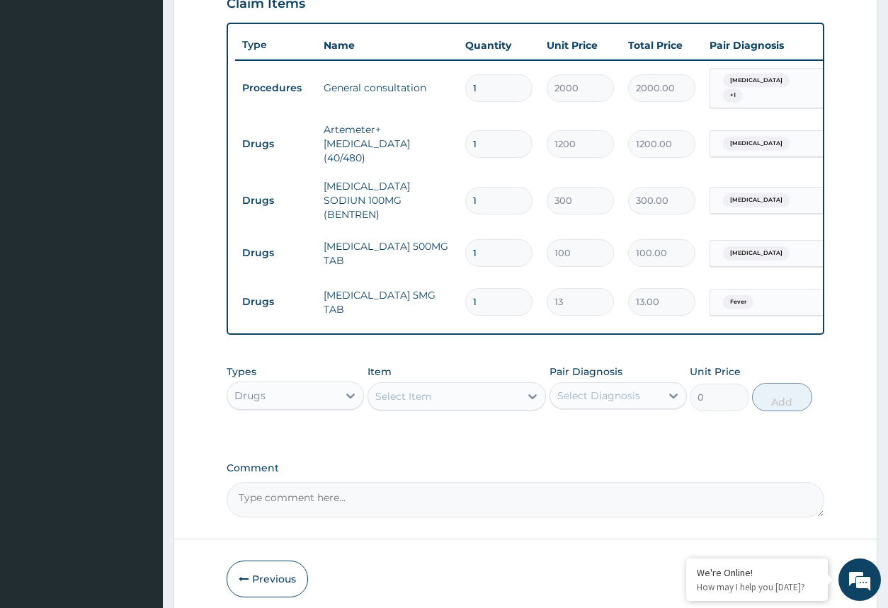
click at [430, 464] on label "Comment" at bounding box center [524, 468] width 597 height 12
click at [430, 482] on textarea "Comment" at bounding box center [524, 499] width 597 height 35
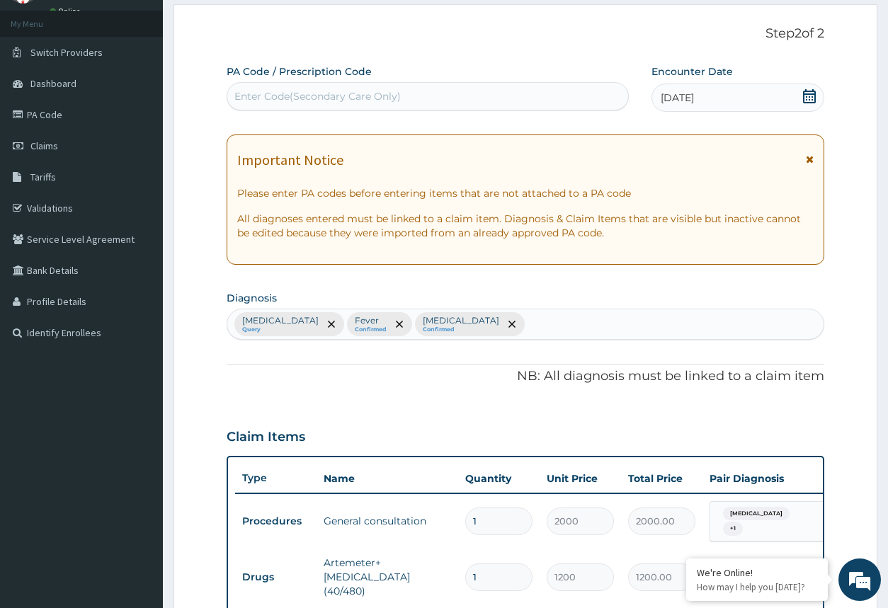
scroll to position [0, 0]
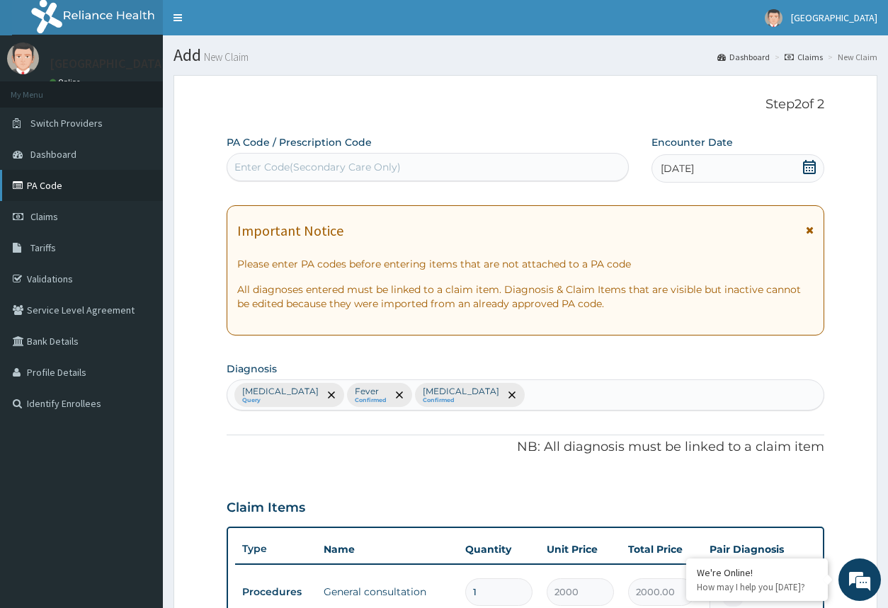
click at [72, 182] on link "PA Code" at bounding box center [81, 185] width 163 height 31
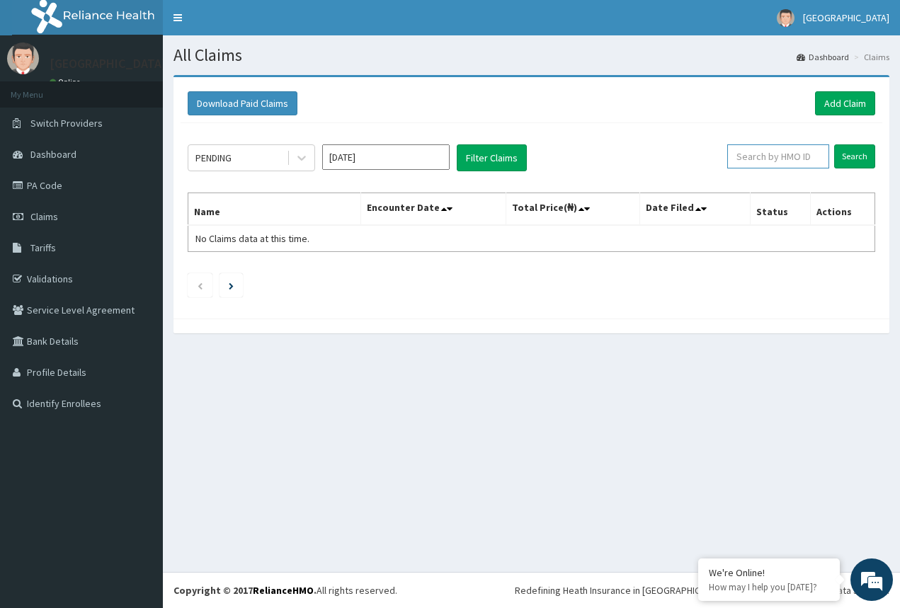
click at [763, 163] on input "text" at bounding box center [778, 156] width 102 height 24
paste input "SQZ/10097/A"
type input "SQZ/10097/A"
click at [846, 151] on input "Search" at bounding box center [854, 156] width 41 height 24
click at [858, 163] on input "Search" at bounding box center [854, 156] width 41 height 24
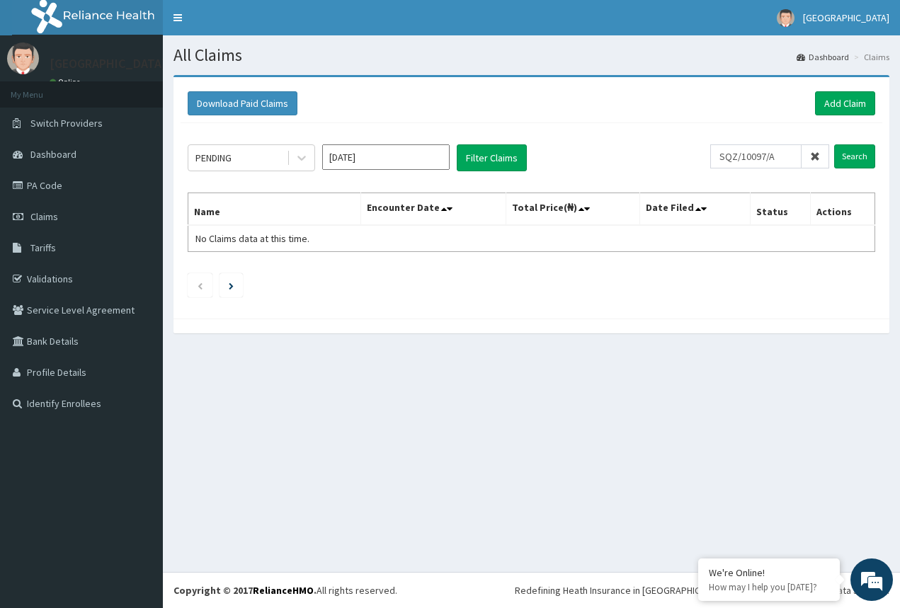
click at [815, 161] on icon at bounding box center [815, 156] width 10 height 10
click at [76, 272] on link "Validations" at bounding box center [81, 278] width 163 height 31
click at [754, 159] on input "text" at bounding box center [778, 156] width 102 height 24
type input "V"
paste input "GSV/10371/B"
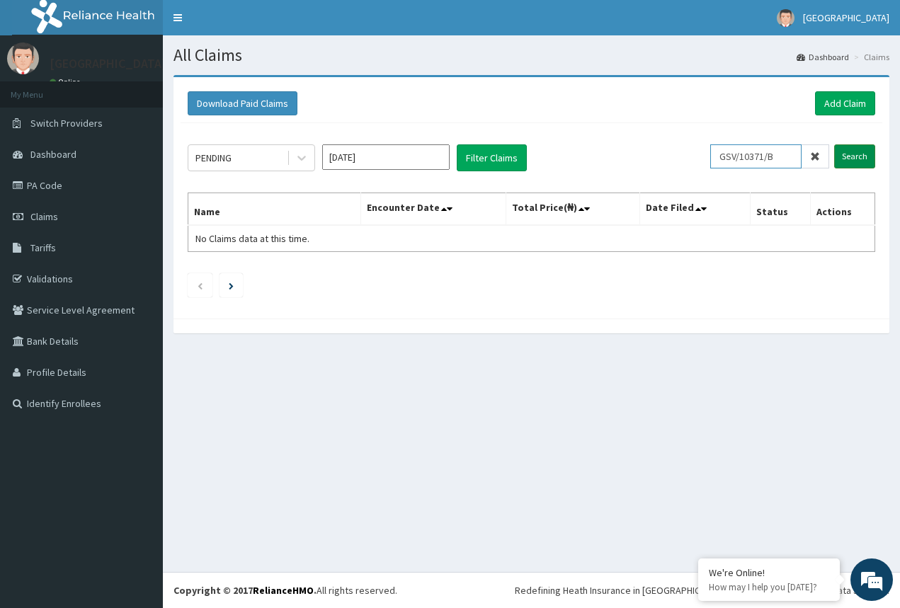
type input "GSV/10371/B"
click at [855, 158] on input "Search" at bounding box center [854, 156] width 41 height 24
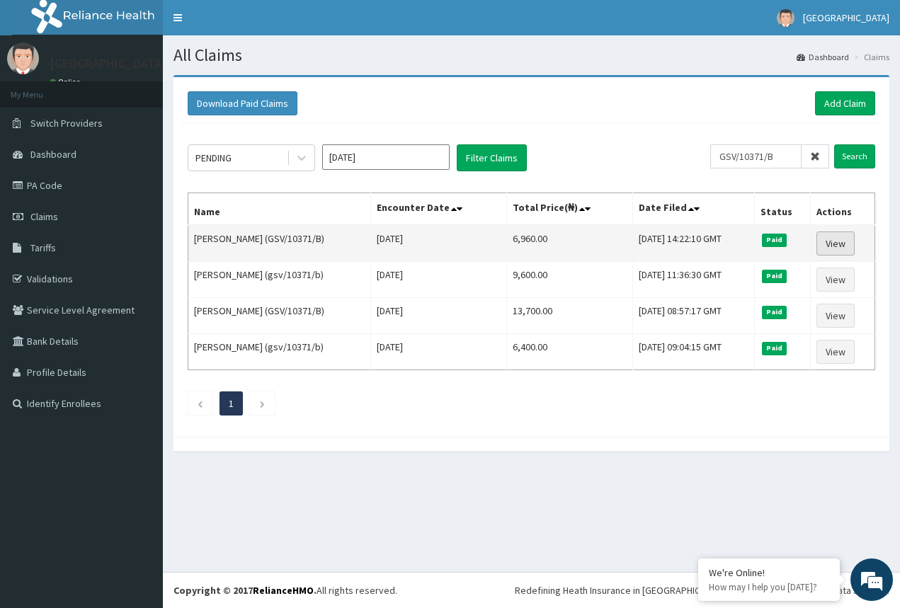
click at [833, 238] on link "View" at bounding box center [835, 243] width 38 height 24
click at [849, 248] on link "View" at bounding box center [835, 243] width 38 height 24
click at [836, 245] on link "View" at bounding box center [835, 243] width 38 height 24
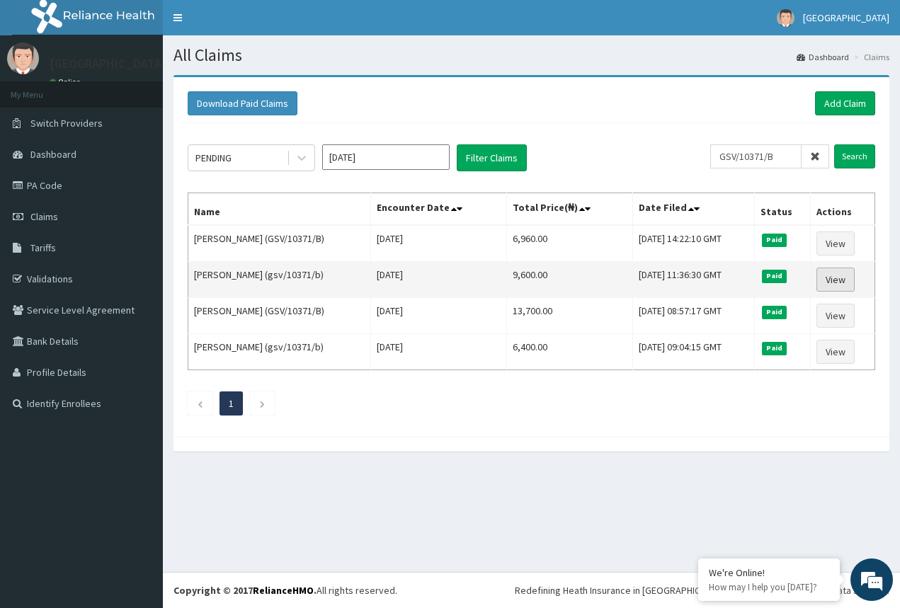
click at [844, 284] on link "View" at bounding box center [835, 280] width 38 height 24
click at [846, 281] on link "View" at bounding box center [835, 280] width 38 height 24
click at [846, 282] on link "View" at bounding box center [835, 280] width 38 height 24
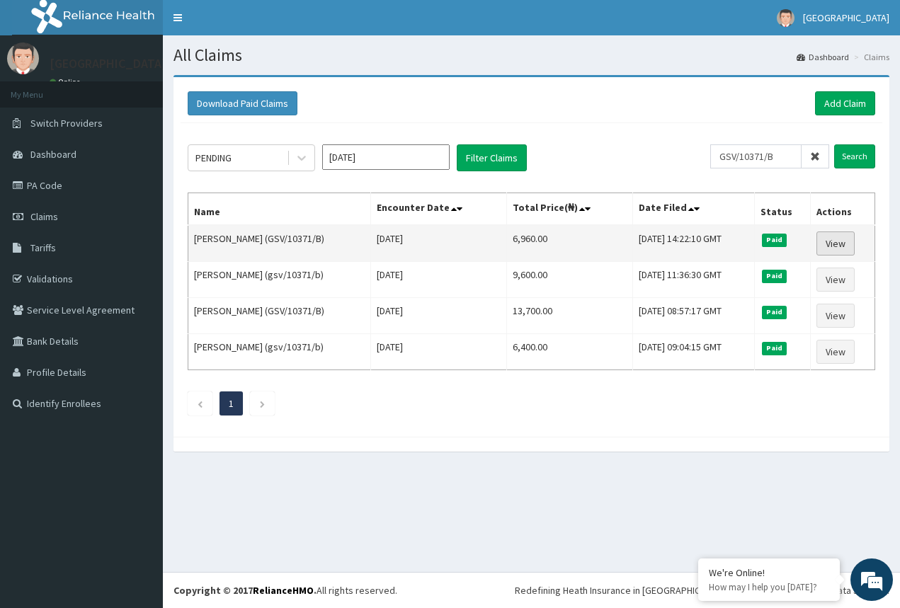
click at [851, 255] on link "View" at bounding box center [835, 243] width 38 height 24
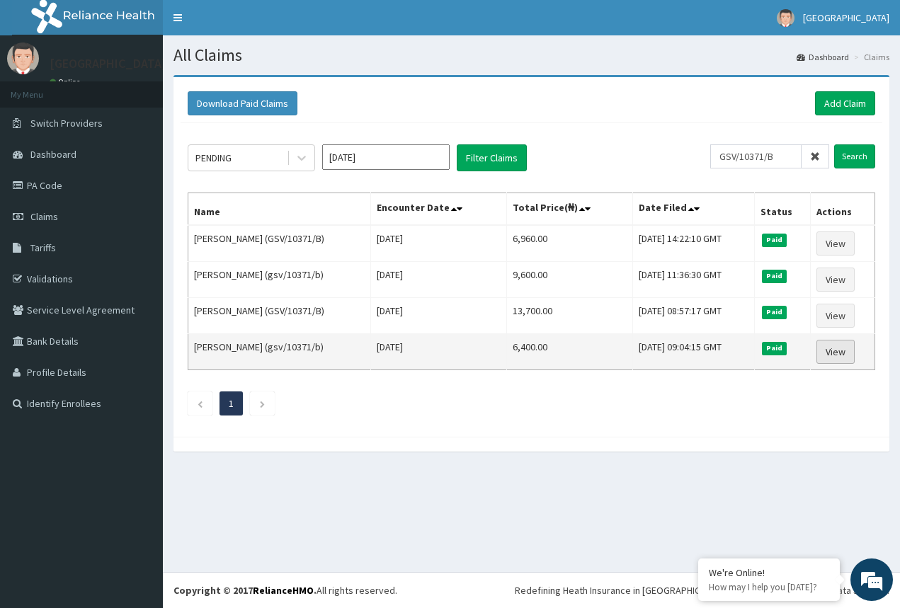
click at [854, 352] on link "View" at bounding box center [835, 352] width 38 height 24
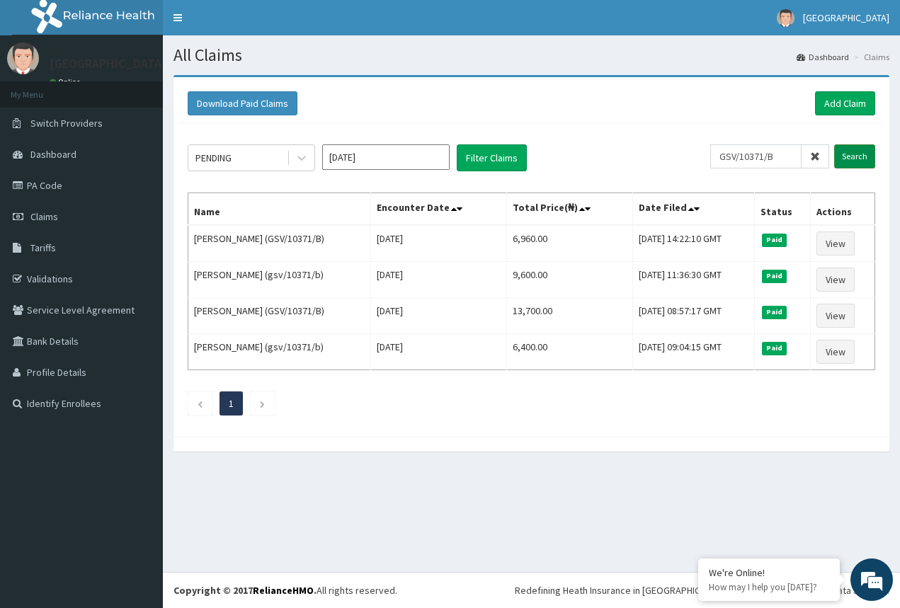
click at [859, 155] on input "Search" at bounding box center [854, 156] width 41 height 24
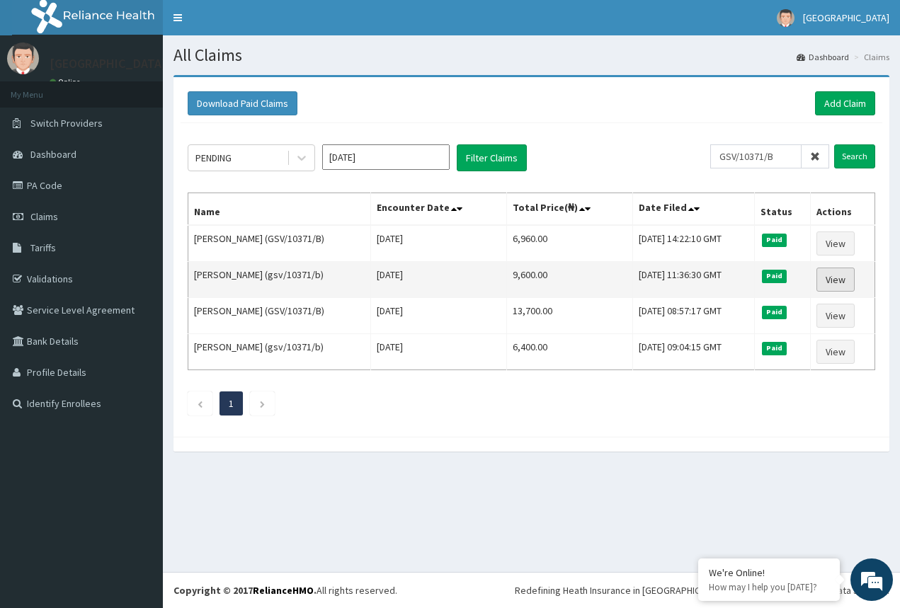
click at [839, 275] on link "View" at bounding box center [835, 280] width 38 height 24
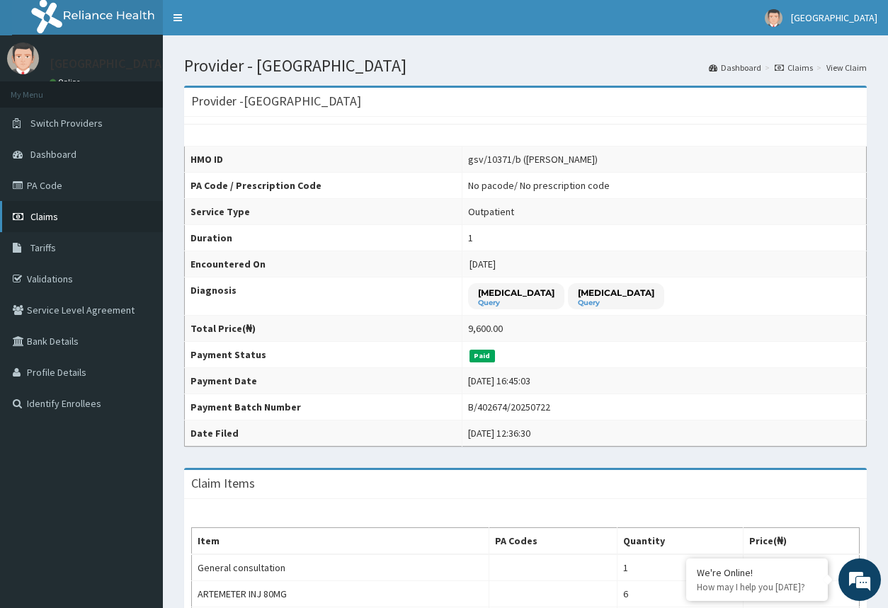
click at [88, 222] on link "Claims" at bounding box center [81, 216] width 163 height 31
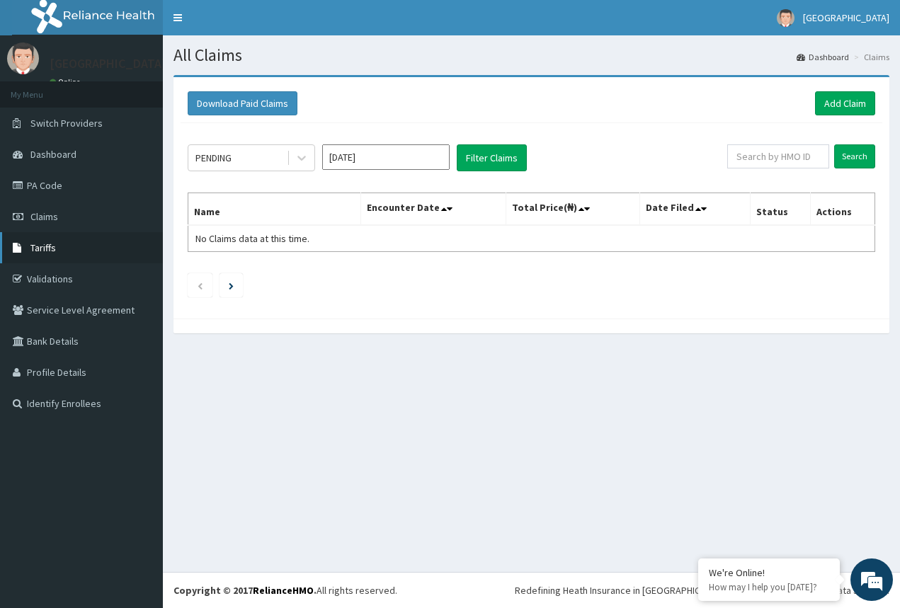
click at [57, 249] on link "Tariffs" at bounding box center [81, 247] width 163 height 31
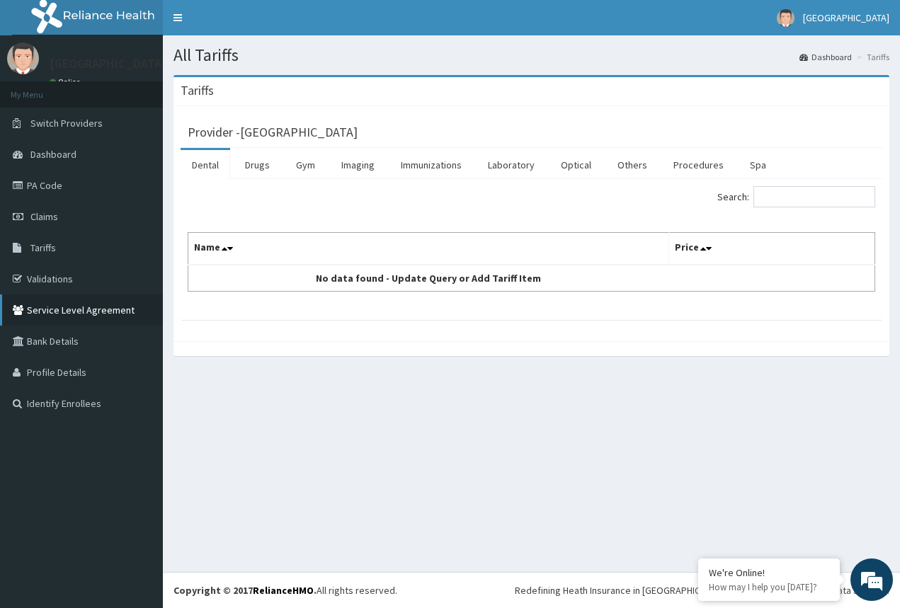
click at [101, 304] on link "Service Level Agreement" at bounding box center [81, 309] width 163 height 31
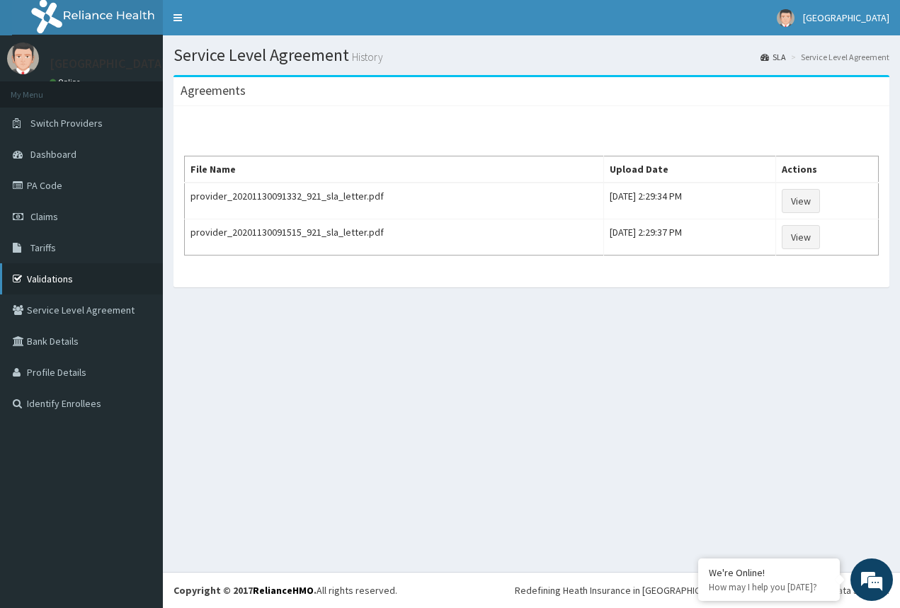
click at [62, 286] on link "Validations" at bounding box center [81, 278] width 163 height 31
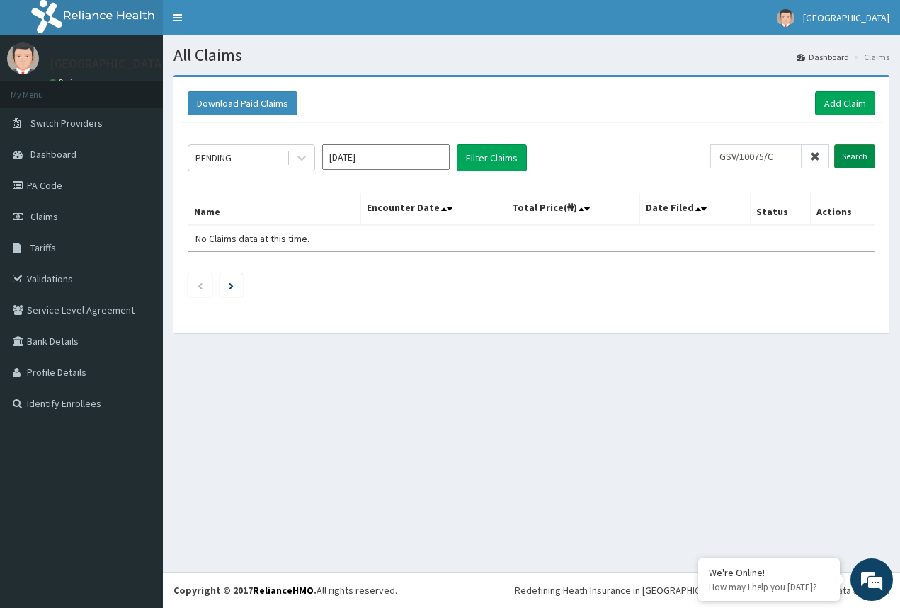
type input "GSV/10075/C"
click at [841, 153] on input "Search" at bounding box center [854, 156] width 41 height 24
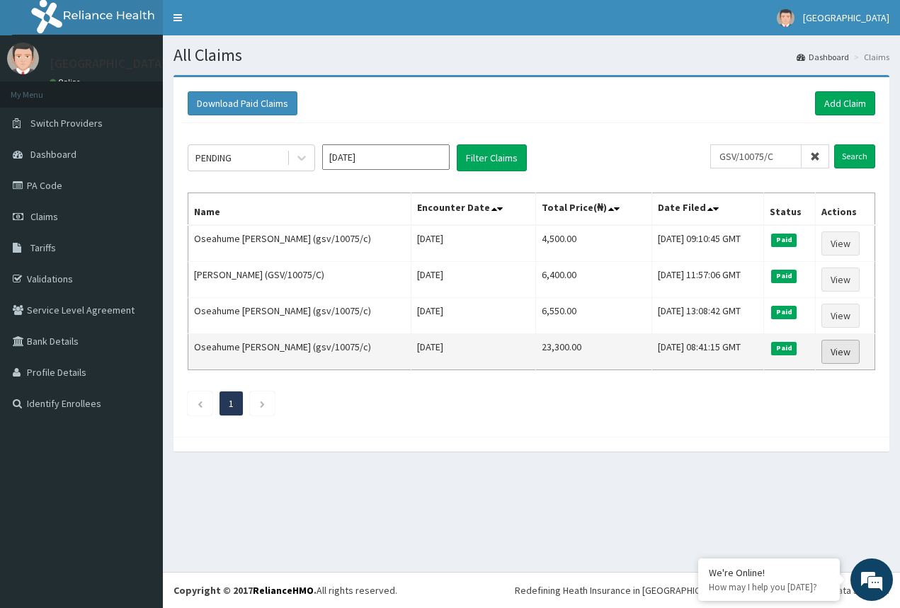
click at [846, 348] on link "View" at bounding box center [840, 352] width 38 height 24
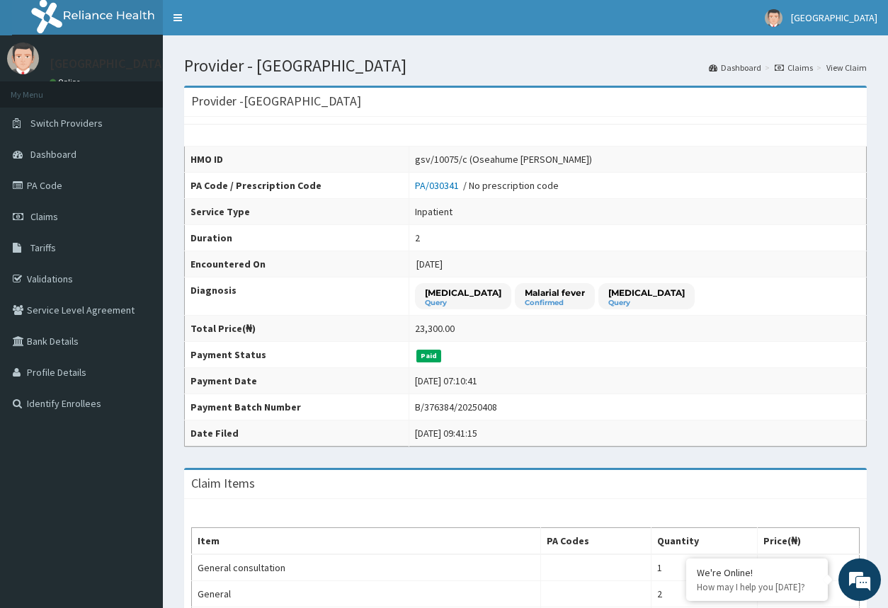
click at [500, 158] on div "gsv/10075/c (Oseahume Robert)" at bounding box center [503, 159] width 177 height 14
drag, startPoint x: 500, startPoint y: 161, endPoint x: 448, endPoint y: 166, distance: 52.6
click at [448, 166] on td "gsv/10075/c (Oseahume Robert)" at bounding box center [636, 160] width 457 height 26
copy div "gsv/10075/c"
click at [85, 216] on link "Claims" at bounding box center [81, 216] width 163 height 31
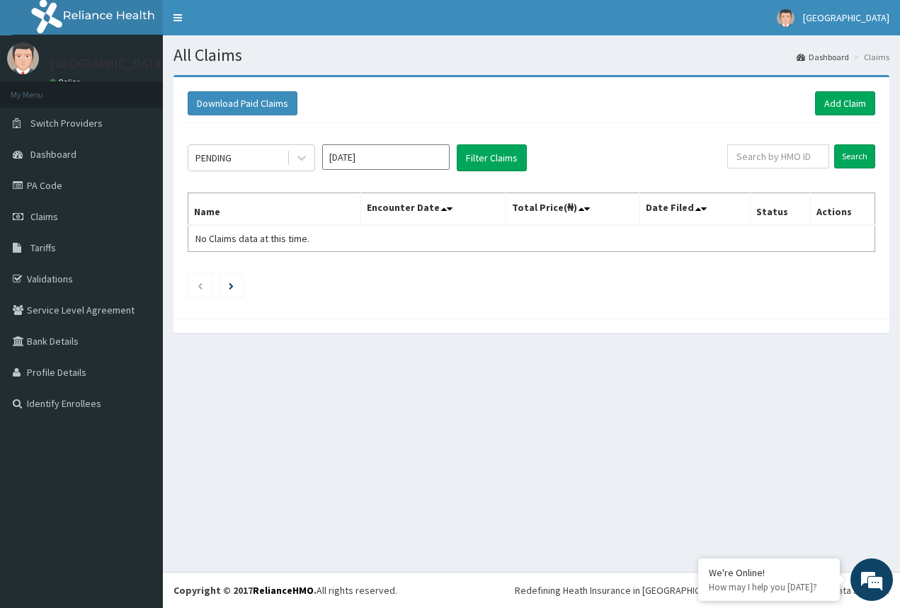
click at [782, 162] on input "text" at bounding box center [778, 156] width 102 height 24
type input "gsv/10075/c"
click at [852, 149] on input "Search" at bounding box center [854, 156] width 41 height 24
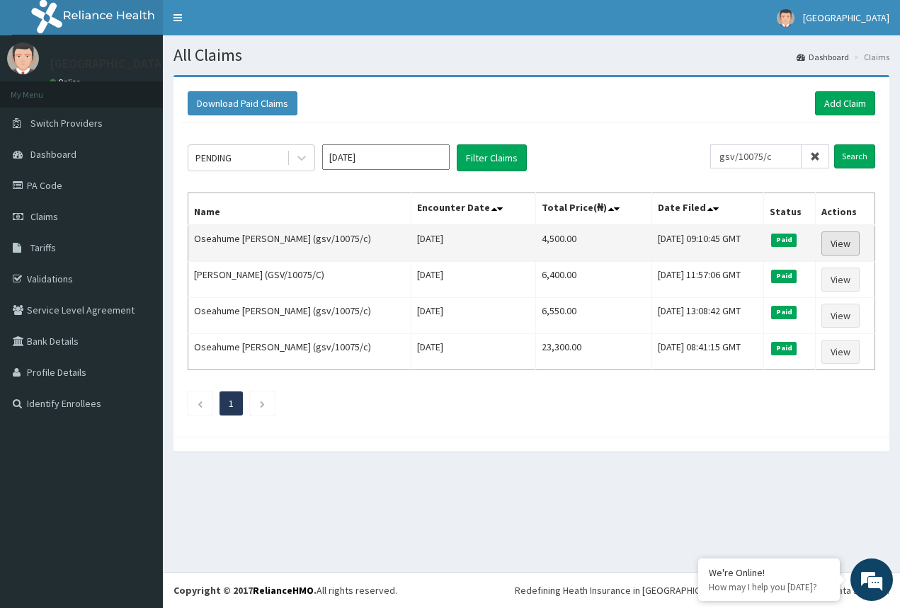
click at [839, 246] on link "View" at bounding box center [840, 243] width 38 height 24
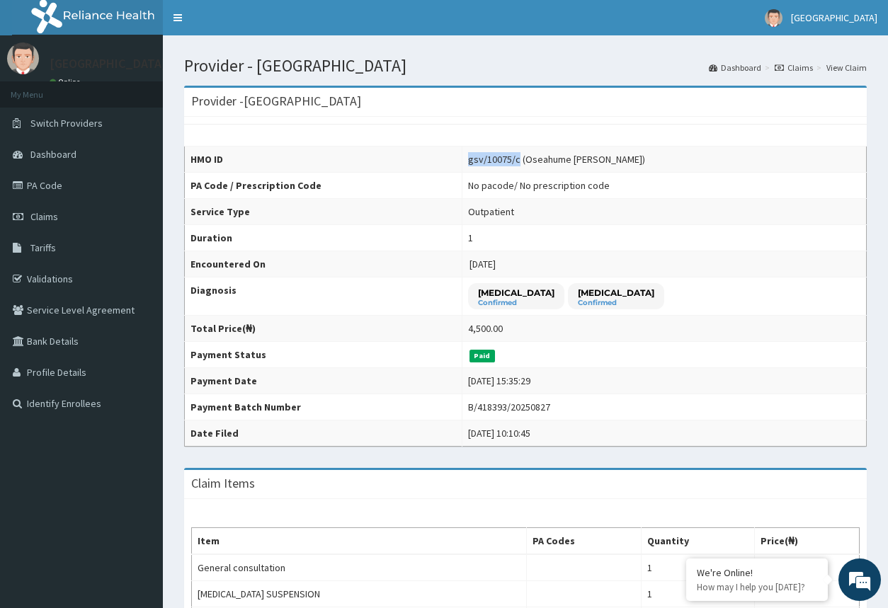
drag, startPoint x: 522, startPoint y: 159, endPoint x: 460, endPoint y: 166, distance: 61.9
click at [460, 166] on tr "HMO ID gsv/10075/c (Oseahume Robert)" at bounding box center [526, 160] width 682 height 26
copy tr "gsv/10075/c"
click at [123, 224] on link "Claims" at bounding box center [81, 216] width 163 height 31
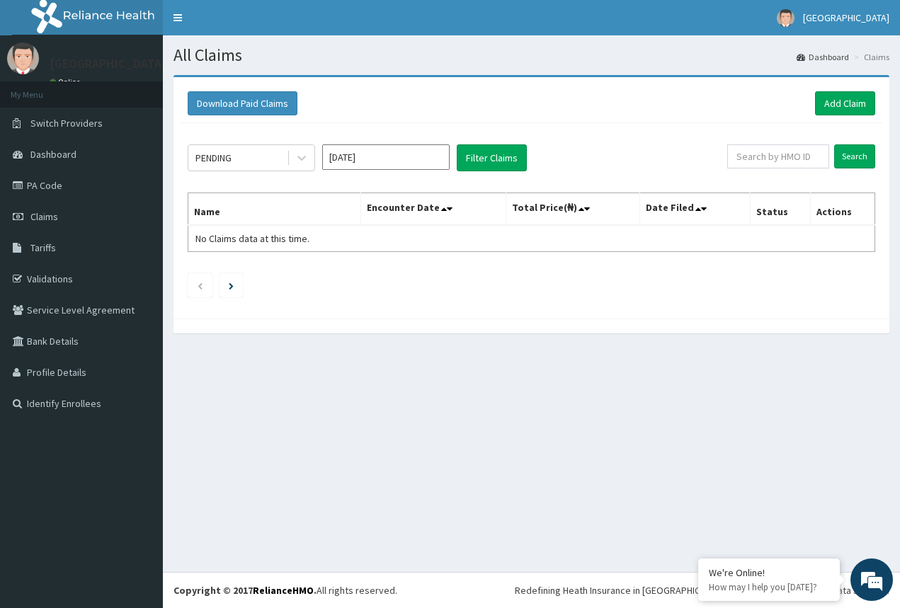
click at [766, 160] on input "text" at bounding box center [778, 156] width 102 height 24
click at [843, 150] on input "Search" at bounding box center [854, 156] width 41 height 24
click at [791, 159] on input "gsv/10075/c" at bounding box center [755, 156] width 91 height 24
click at [796, 159] on input "gsv/10075/c" at bounding box center [755, 156] width 91 height 24
click at [723, 161] on input "gsv/10075/c" at bounding box center [755, 156] width 91 height 24
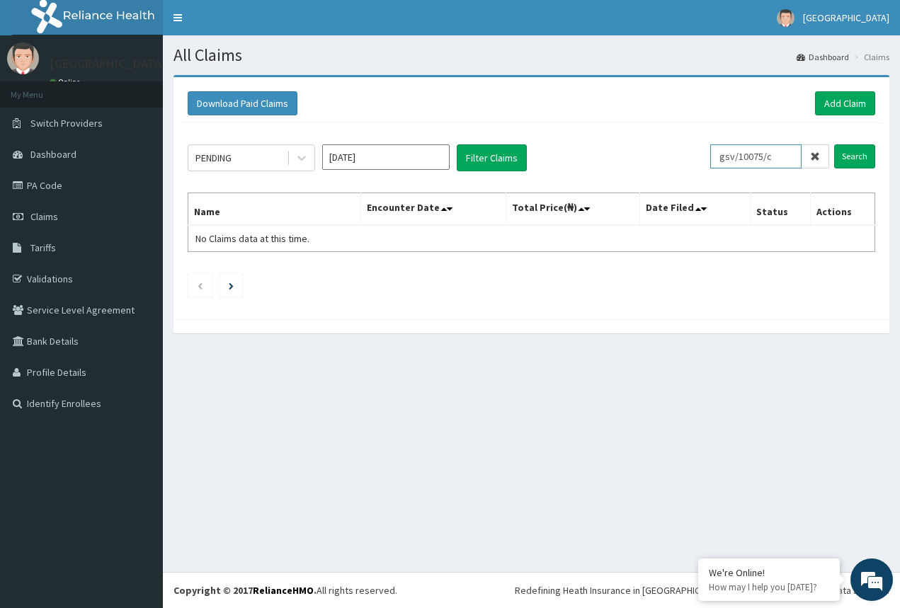
click at [733, 159] on input "gsv/10075/c" at bounding box center [755, 156] width 91 height 24
type input "gsv/10075/c"
click at [846, 162] on input "Search" at bounding box center [854, 156] width 41 height 24
click at [226, 290] on li at bounding box center [230, 285] width 23 height 24
click at [88, 161] on link "Dashboard" at bounding box center [81, 154] width 163 height 31
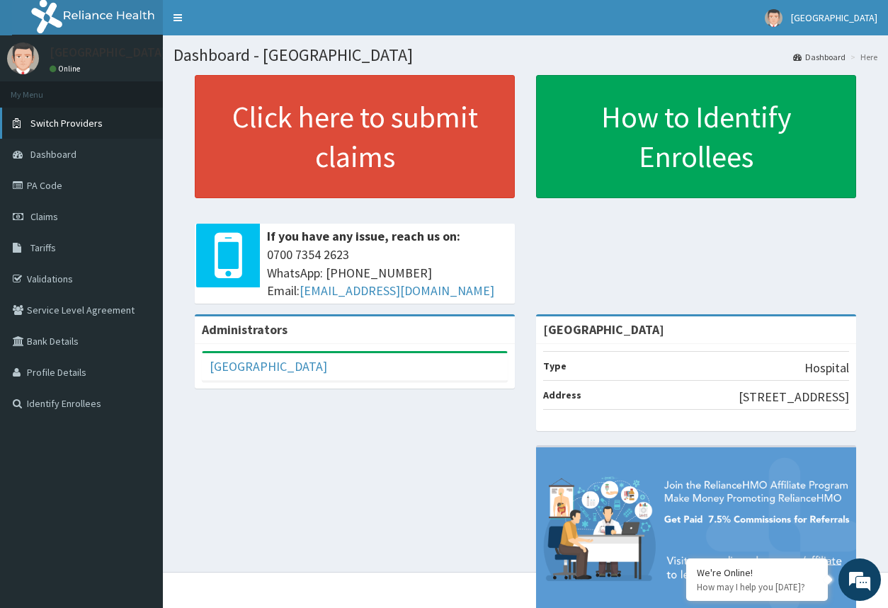
click at [94, 130] on link "Switch Providers" at bounding box center [81, 123] width 163 height 31
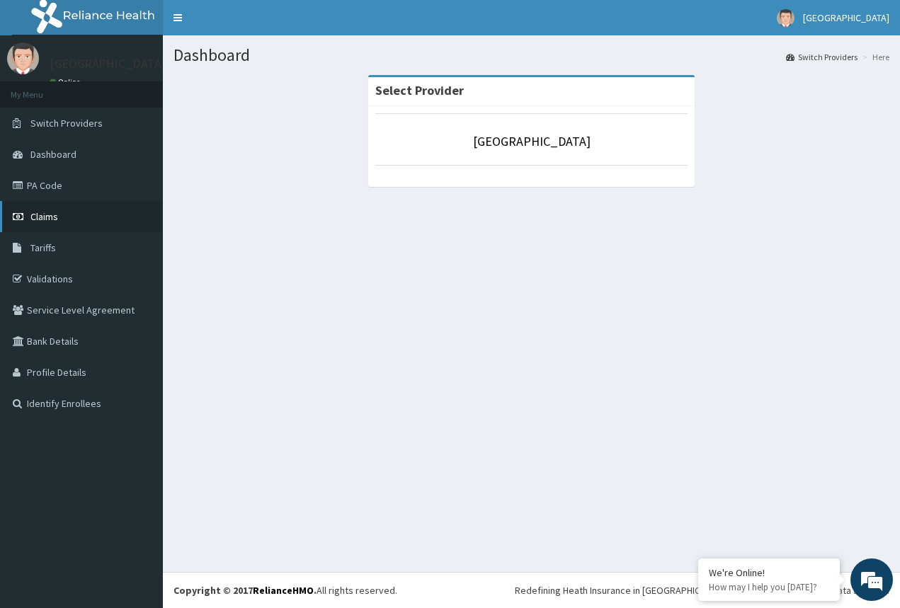
click at [85, 208] on link "Claims" at bounding box center [81, 216] width 163 height 31
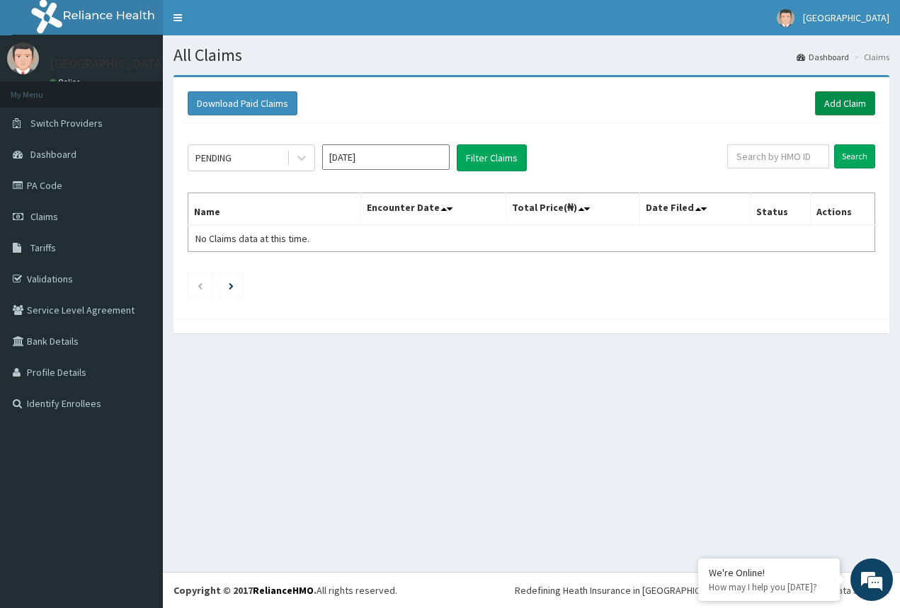
click at [832, 96] on link "Add Claim" at bounding box center [845, 103] width 60 height 24
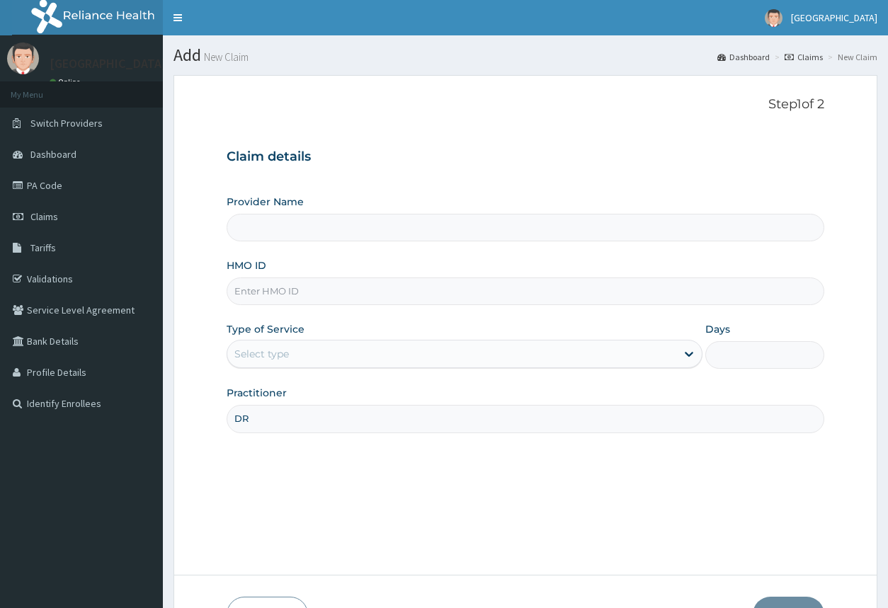
type input "DR O"
type input "[GEOGRAPHIC_DATA]"
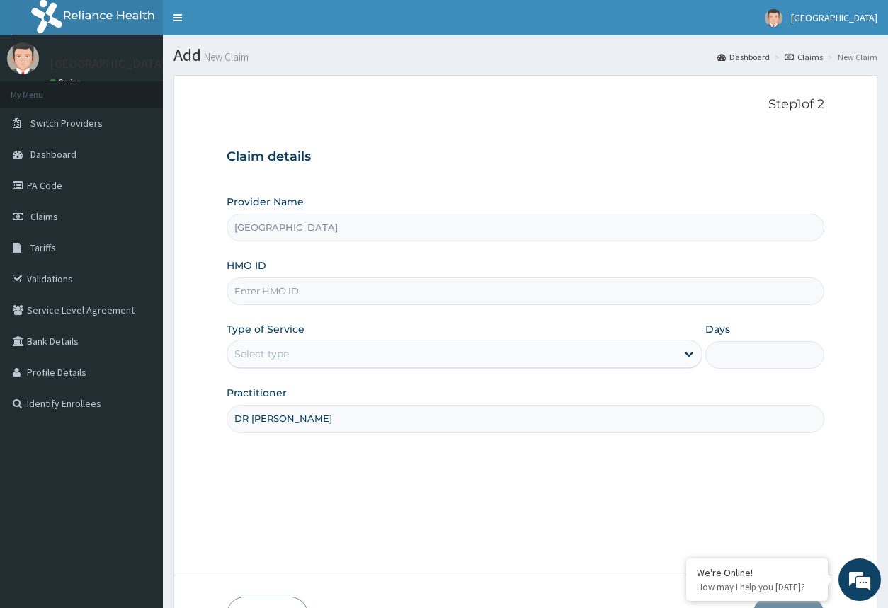
type input "DR [PERSON_NAME]"
click at [374, 295] on input "HMO ID" at bounding box center [524, 291] width 597 height 28
type input "FMC/11694/B"
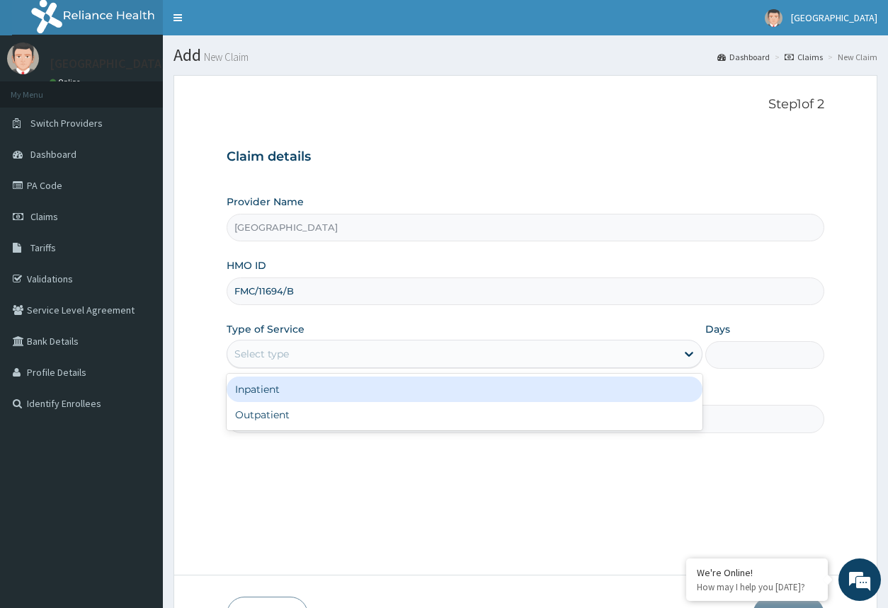
click at [398, 355] on div "Select type" at bounding box center [451, 354] width 448 height 23
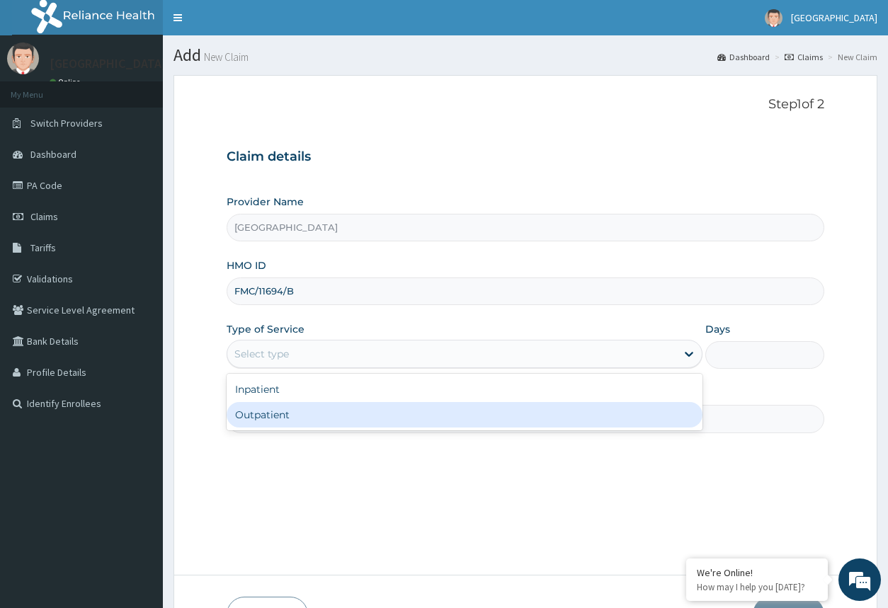
click at [394, 420] on div "Outpatient" at bounding box center [463, 414] width 475 height 25
type input "1"
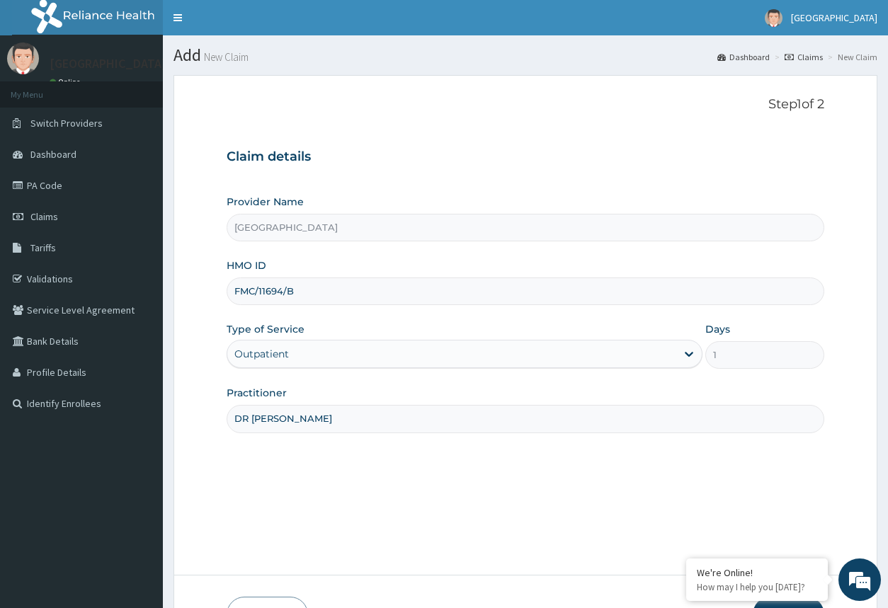
scroll to position [94, 0]
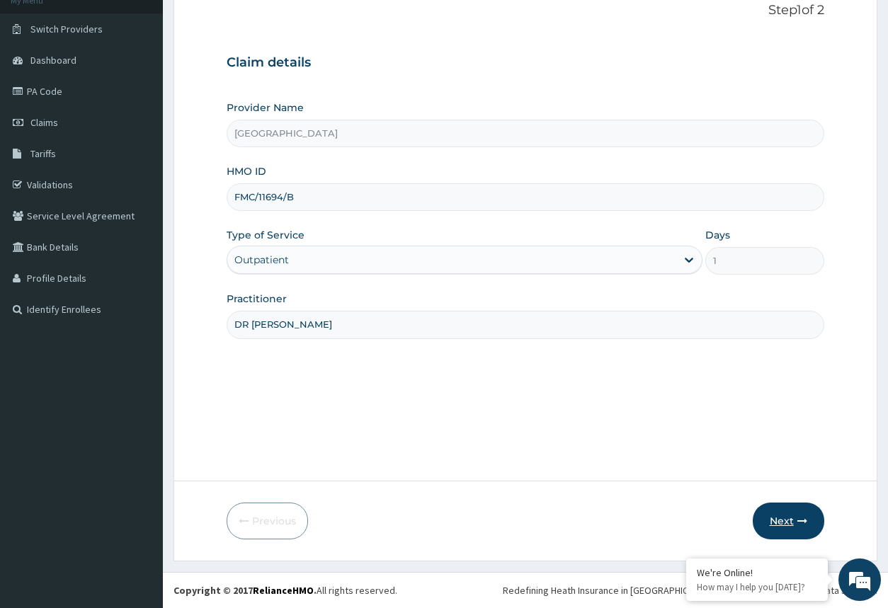
click at [797, 524] on icon "button" at bounding box center [802, 521] width 10 height 10
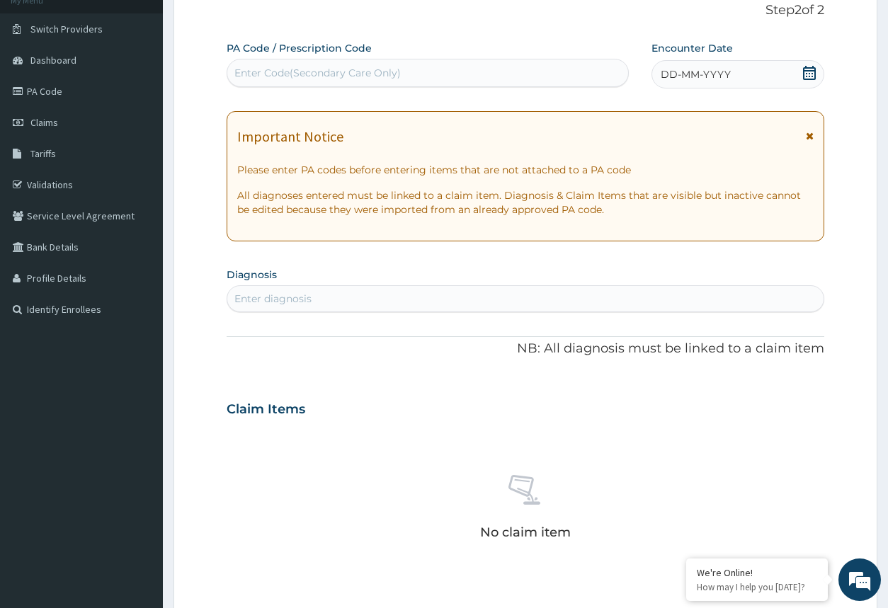
click at [690, 74] on span "DD-MM-YYYY" at bounding box center [695, 74] width 70 height 14
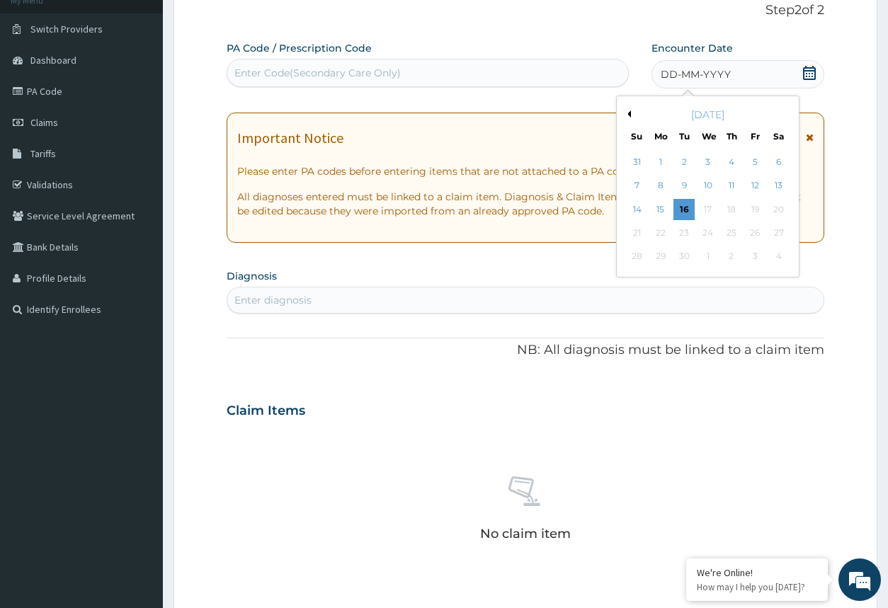
click at [627, 113] on button "Previous Month" at bounding box center [627, 113] width 7 height 7
click at [677, 205] on div "12" at bounding box center [684, 209] width 21 height 21
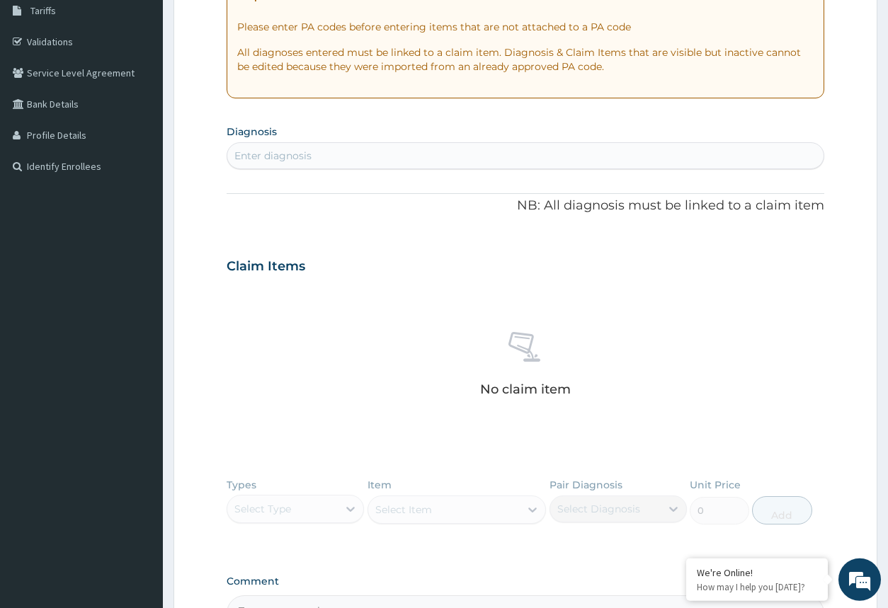
scroll to position [239, 0]
click at [539, 161] on div "Enter diagnosis" at bounding box center [524, 154] width 595 height 23
click at [440, 147] on div "MALA MALA" at bounding box center [510, 154] width 566 height 23
type input "M"
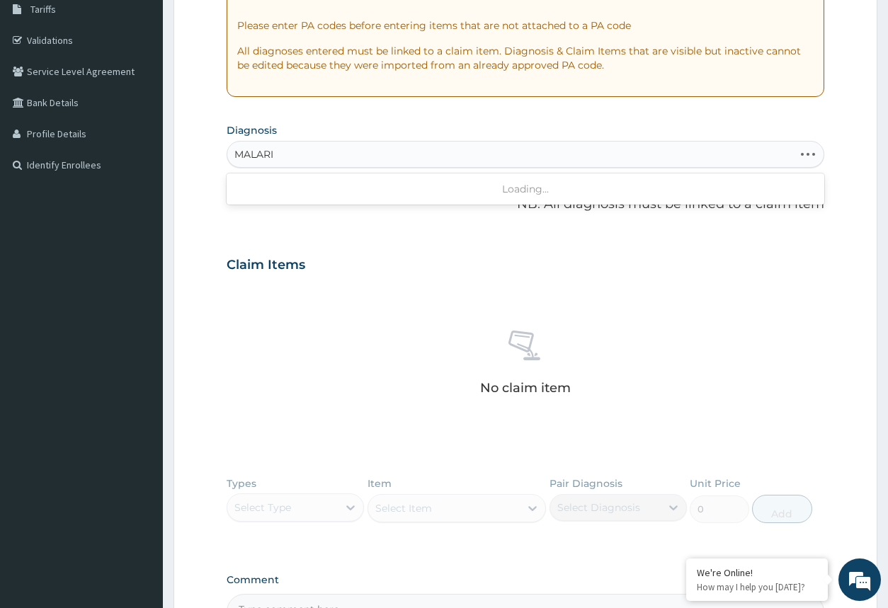
type input "[MEDICAL_DATA]"
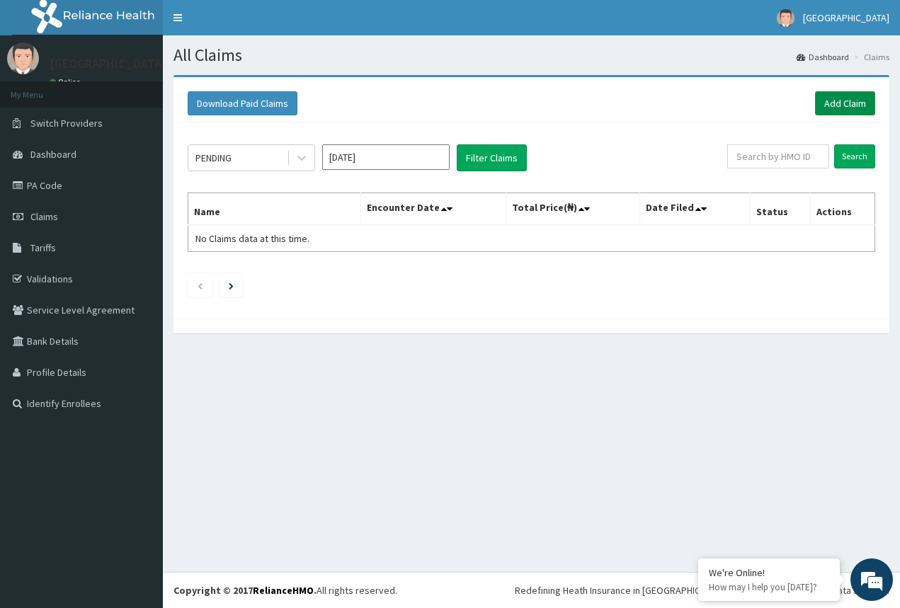
click at [832, 110] on link "Add Claim" at bounding box center [845, 103] width 60 height 24
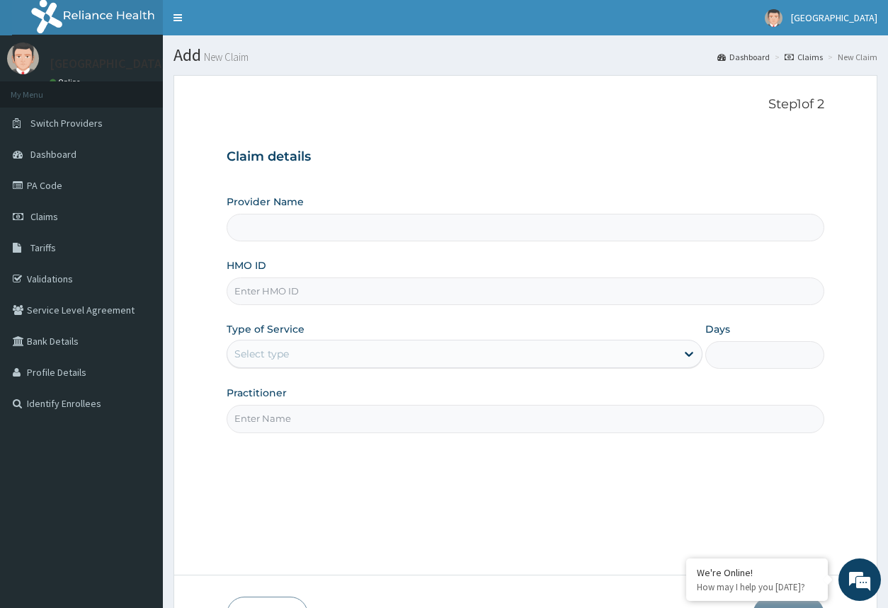
click at [365, 294] on input "HMO ID" at bounding box center [524, 291] width 597 height 28
type input "FM"
type input "[GEOGRAPHIC_DATA]"
type input "FMC/11694/B"
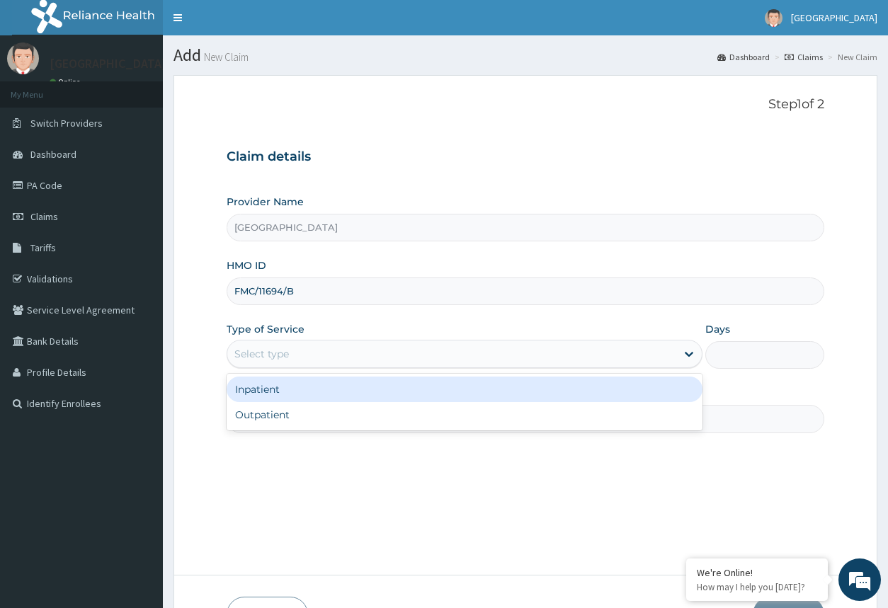
click at [395, 350] on div "Select type" at bounding box center [451, 354] width 448 height 23
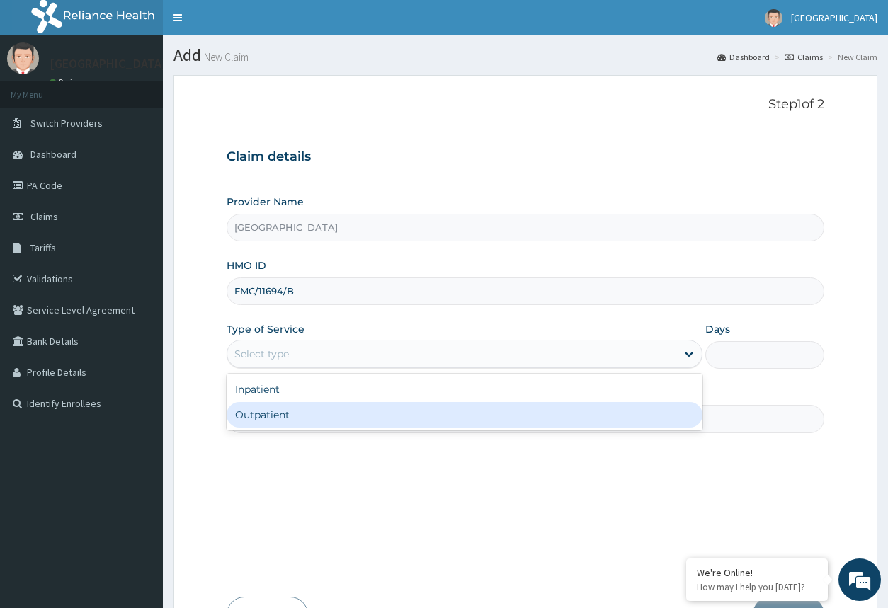
click at [391, 411] on div "Outpatient" at bounding box center [463, 414] width 475 height 25
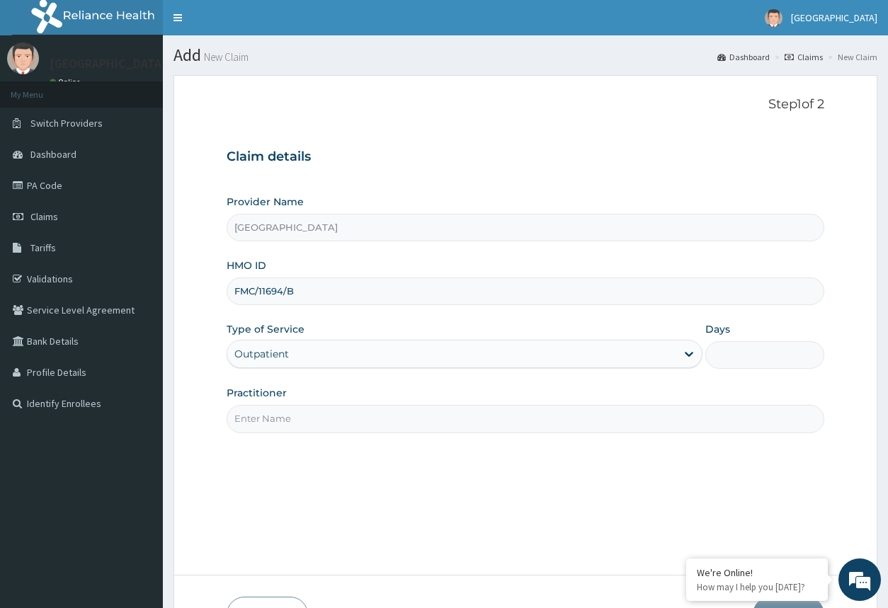
type input "1"
click at [387, 423] on input "Practitioner" at bounding box center [524, 419] width 597 height 28
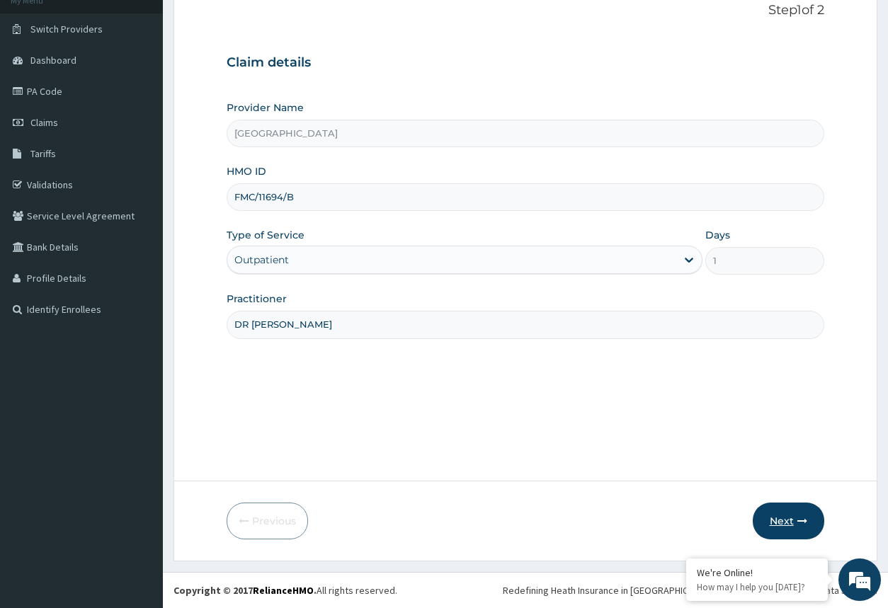
type input "DR [PERSON_NAME]"
click at [789, 508] on button "Next" at bounding box center [787, 521] width 71 height 37
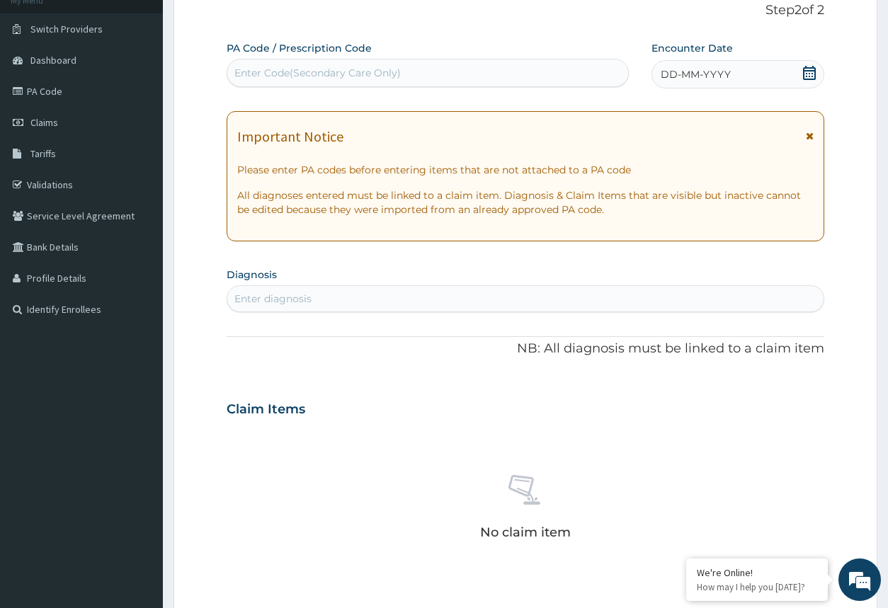
click at [775, 84] on div "DD-MM-YYYY" at bounding box center [737, 74] width 172 height 28
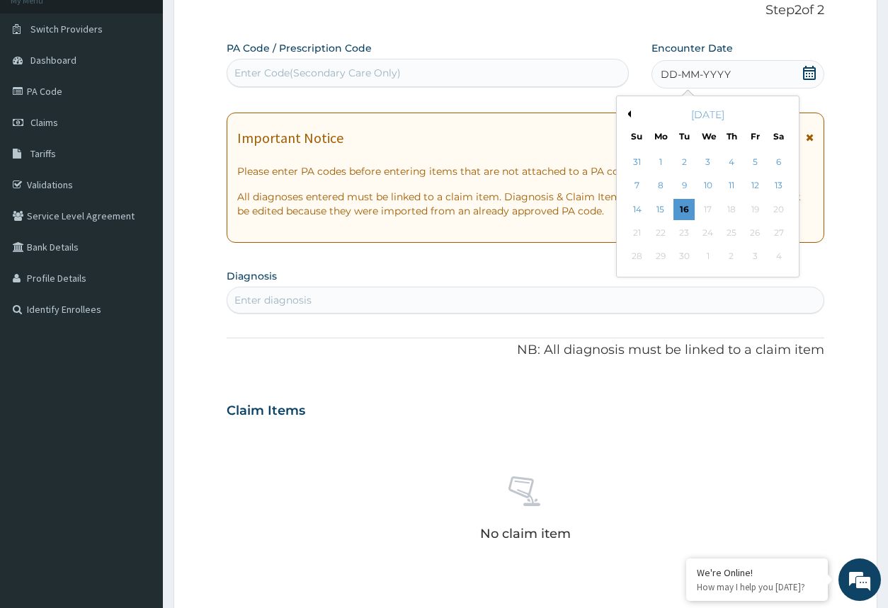
click at [629, 113] on button "Previous Month" at bounding box center [627, 113] width 7 height 7
click at [687, 200] on div "12" at bounding box center [684, 209] width 21 height 21
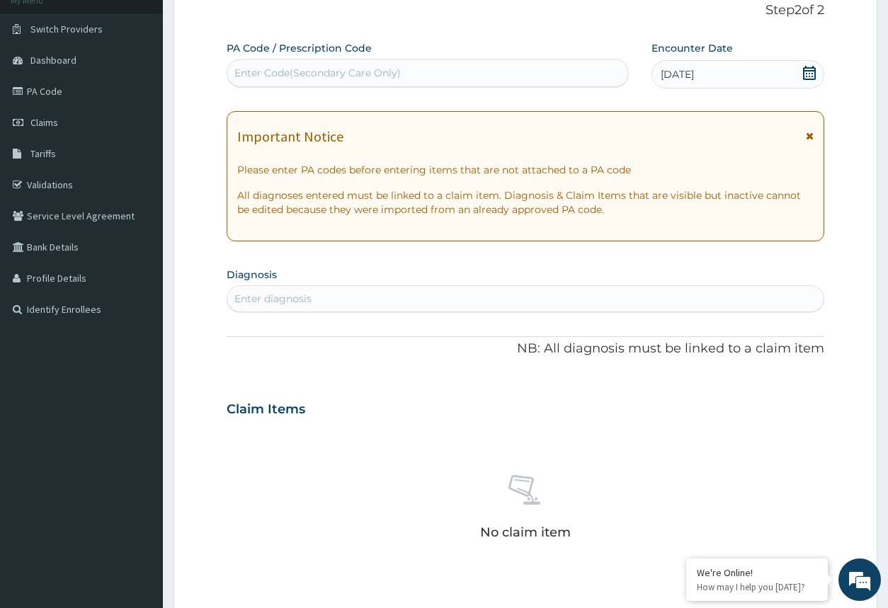
click at [631, 292] on div "Enter diagnosis" at bounding box center [524, 298] width 595 height 23
type input "MALA"
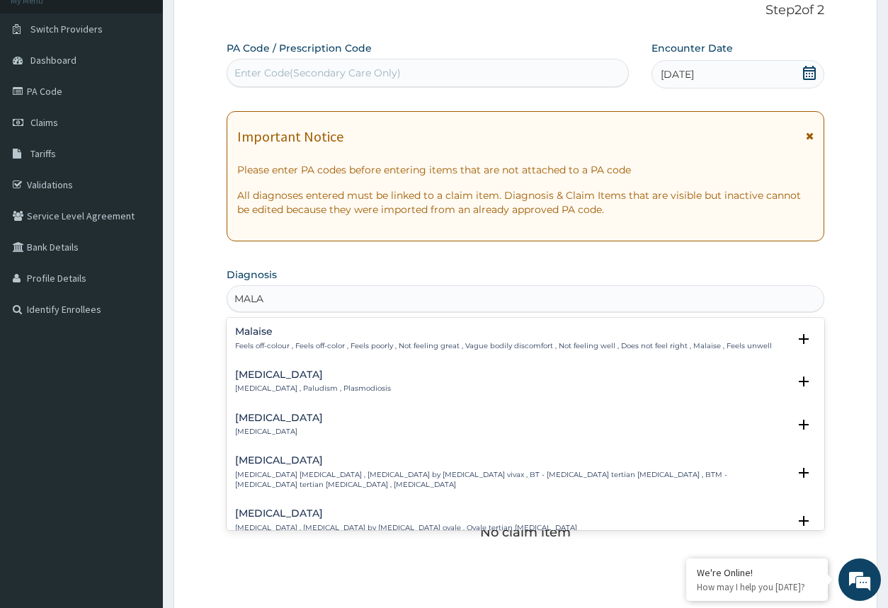
click at [337, 380] on h4 "Malaria" at bounding box center [313, 374] width 156 height 11
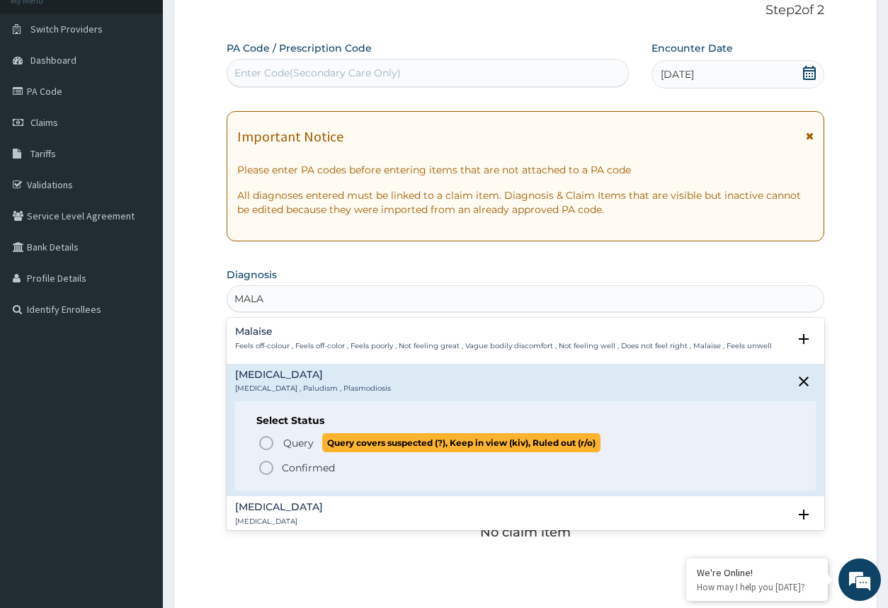
click at [264, 443] on icon "status option query" at bounding box center [266, 443] width 17 height 17
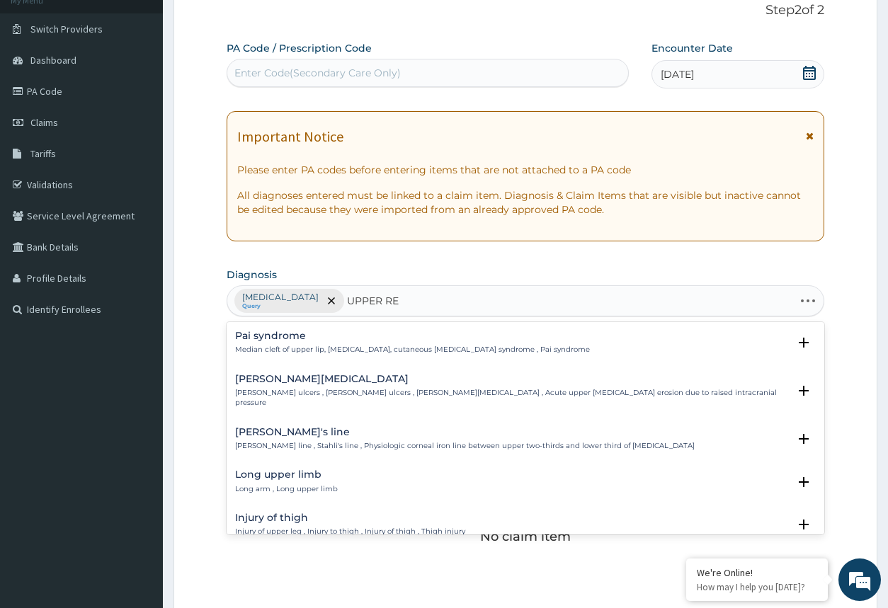
type input "UPPER RES"
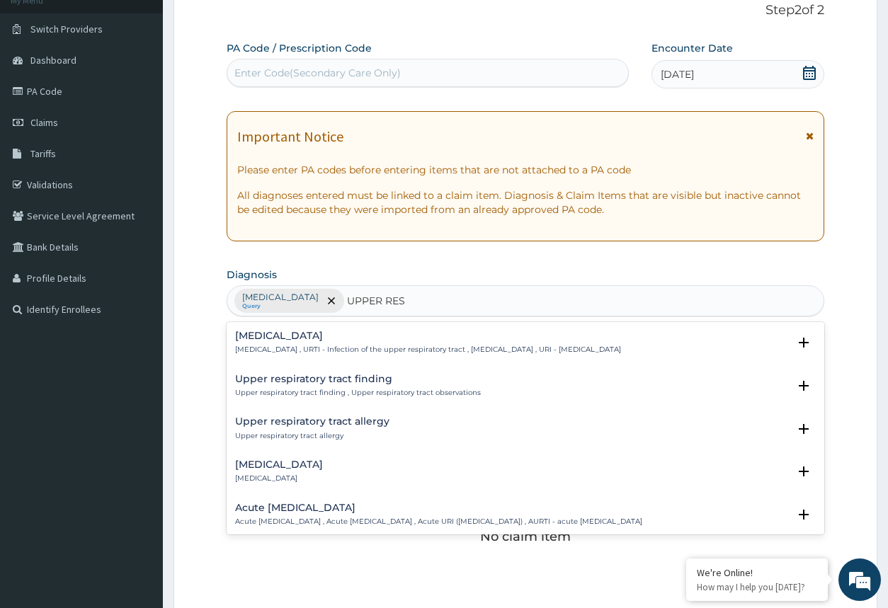
click at [398, 347] on p "Upper respiratory infection , URTI - Infection of the upper respiratory tract ,…" at bounding box center [428, 350] width 386 height 10
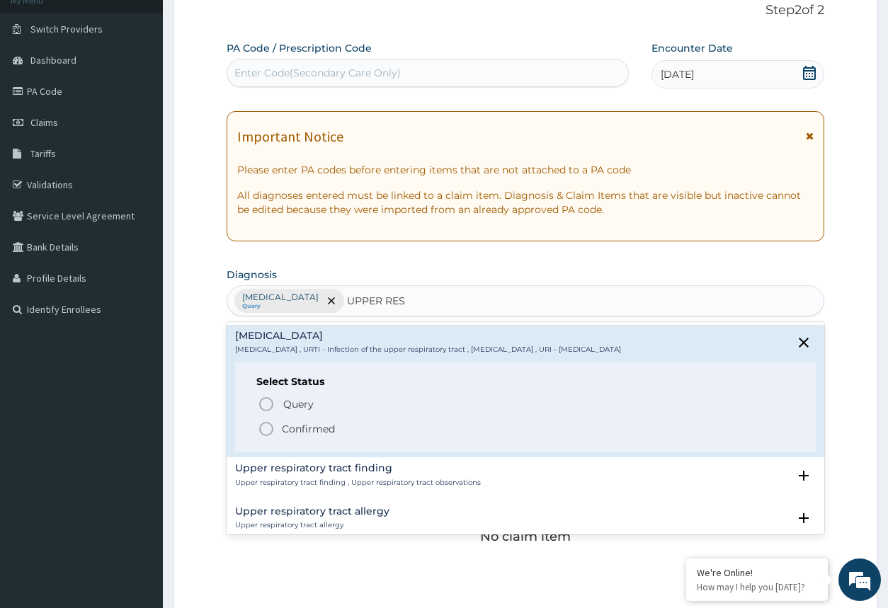
click at [267, 425] on icon "status option filled" at bounding box center [266, 428] width 17 height 17
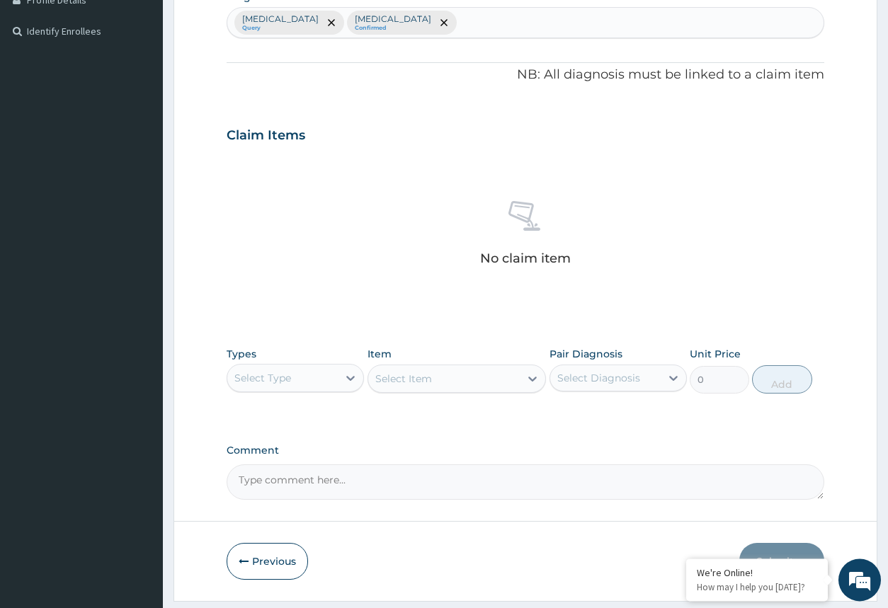
scroll to position [383, 0]
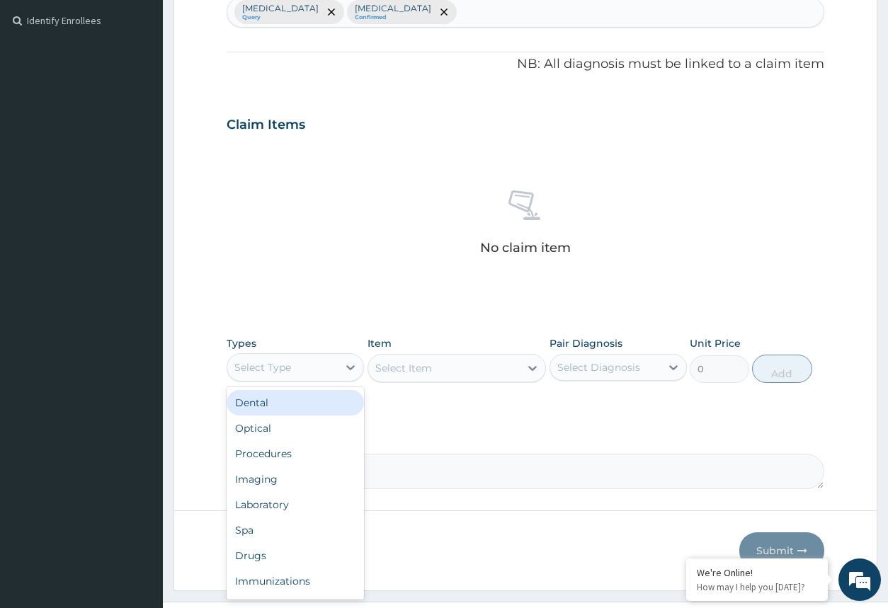
click at [337, 364] on div "Select Type" at bounding box center [282, 367] width 110 height 23
click at [312, 457] on div "Procedures" at bounding box center [294, 453] width 137 height 25
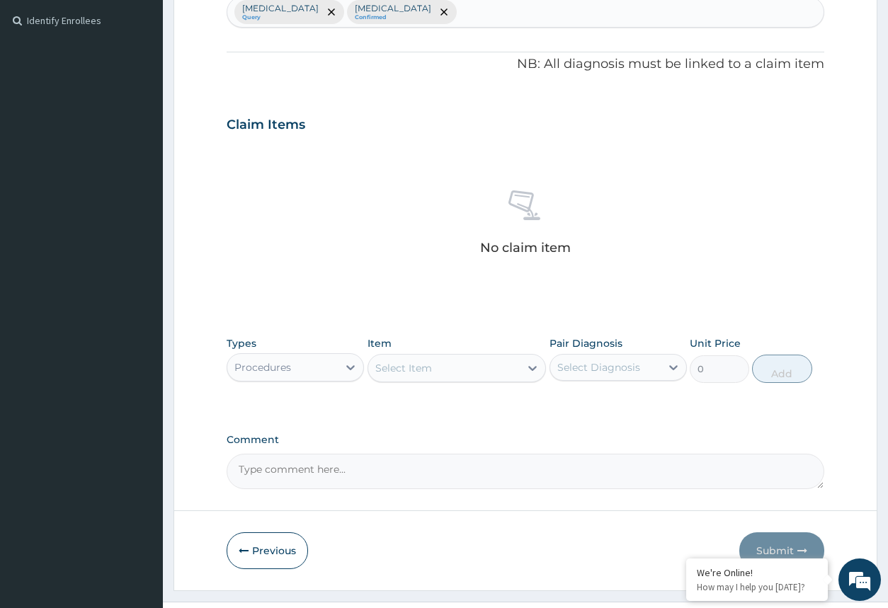
click at [435, 377] on div "Select Item" at bounding box center [444, 368] width 152 height 23
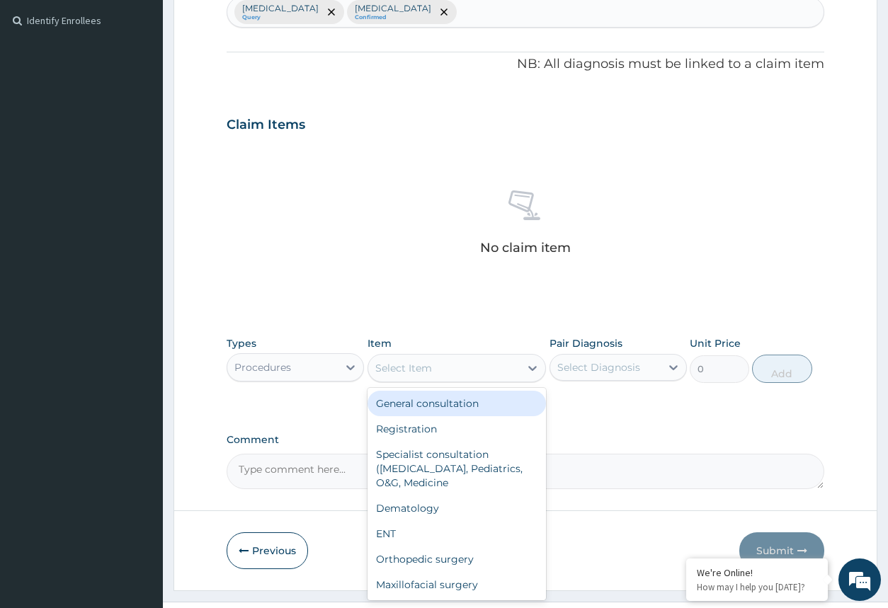
click at [441, 411] on div "General consultation" at bounding box center [456, 403] width 179 height 25
type input "2000"
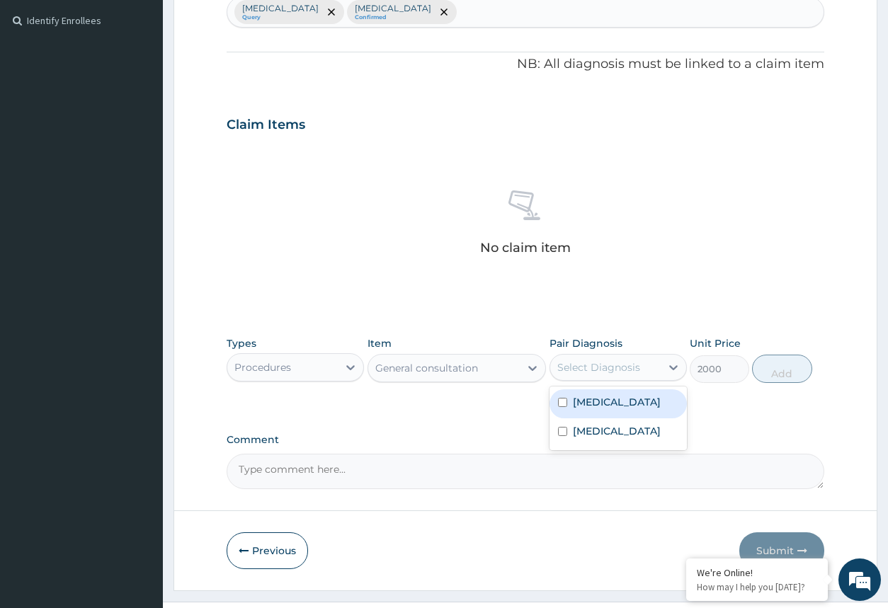
click at [644, 369] on div "Select Diagnosis" at bounding box center [605, 367] width 110 height 23
click at [643, 411] on div "[MEDICAL_DATA]" at bounding box center [617, 403] width 137 height 29
checkbox input "true"
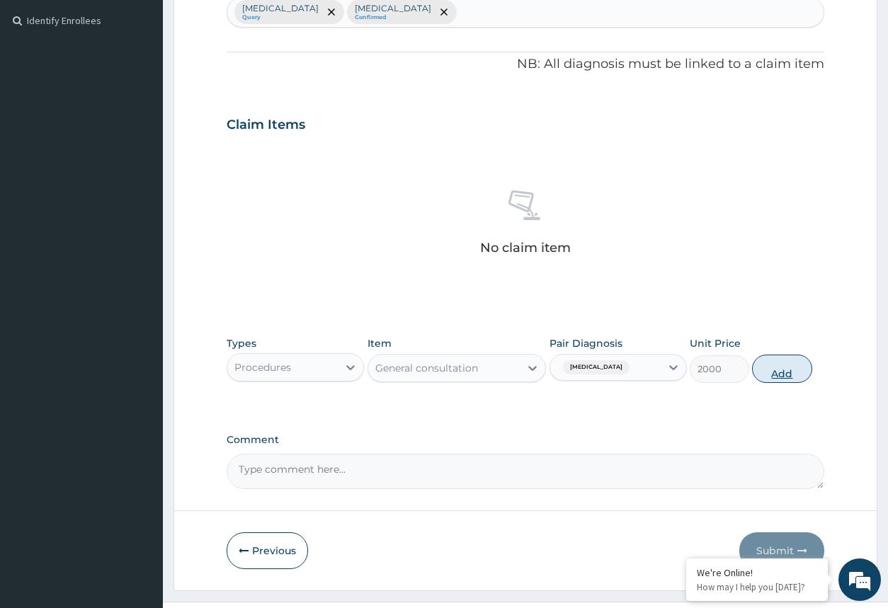
click at [799, 367] on button "Add" at bounding box center [781, 369] width 59 height 28
type input "0"
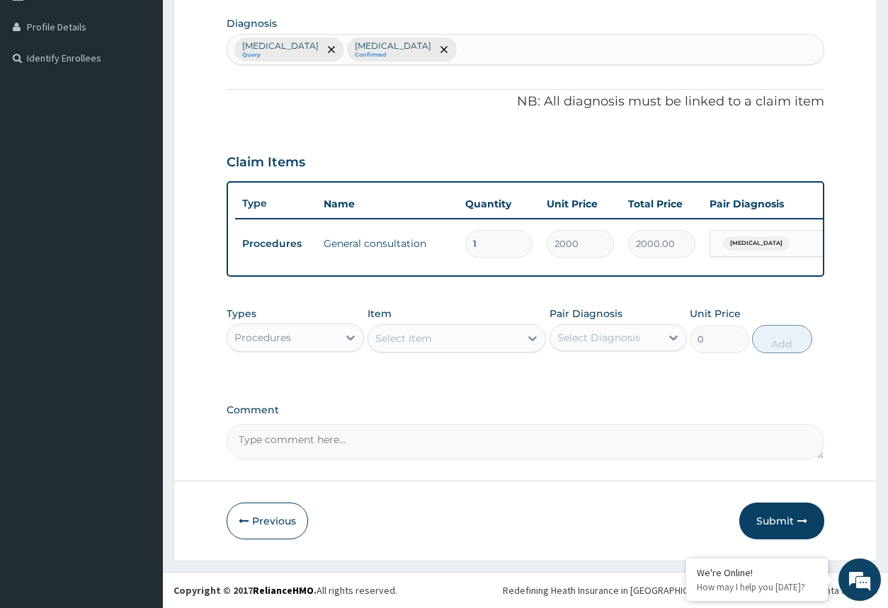
scroll to position [357, 0]
click at [316, 348] on div "Procedures" at bounding box center [282, 337] width 110 height 23
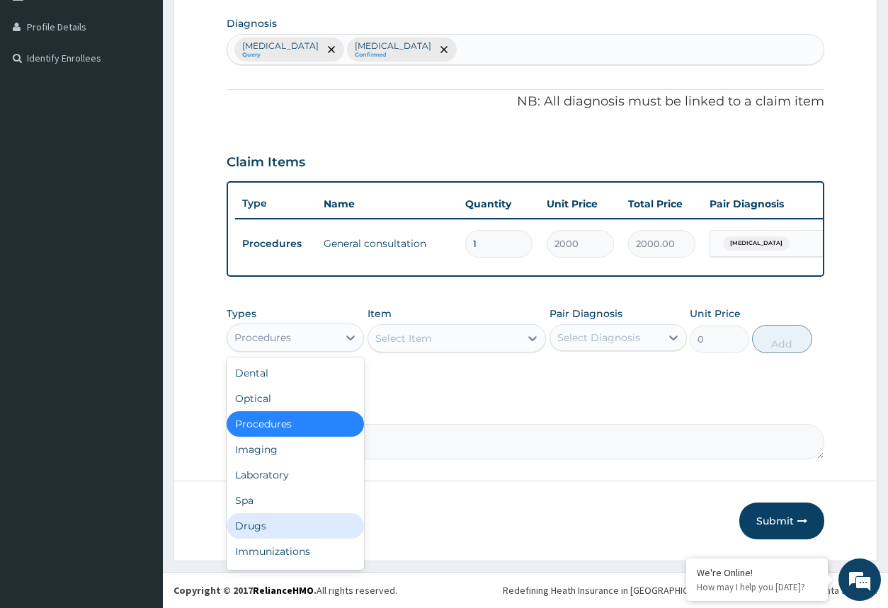
click at [284, 522] on div "Drugs" at bounding box center [294, 525] width 137 height 25
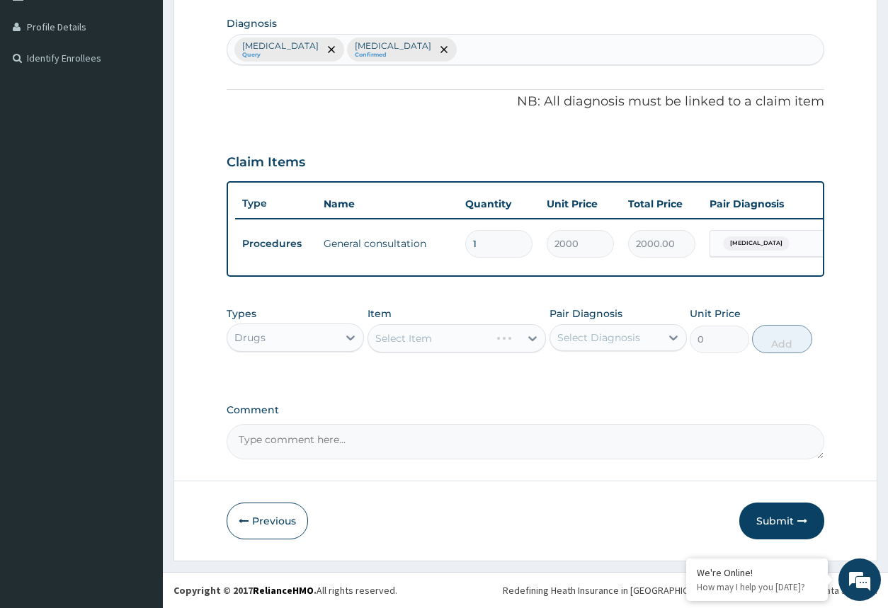
drag, startPoint x: 534, startPoint y: 340, endPoint x: 525, endPoint y: 339, distance: 8.5
click at [529, 339] on div "Select Item" at bounding box center [456, 338] width 179 height 28
click at [525, 339] on div "Select Item" at bounding box center [456, 338] width 179 height 28
click at [579, 335] on div "Select Diagnosis" at bounding box center [598, 338] width 83 height 14
click at [574, 380] on div "Malaria" at bounding box center [617, 374] width 137 height 29
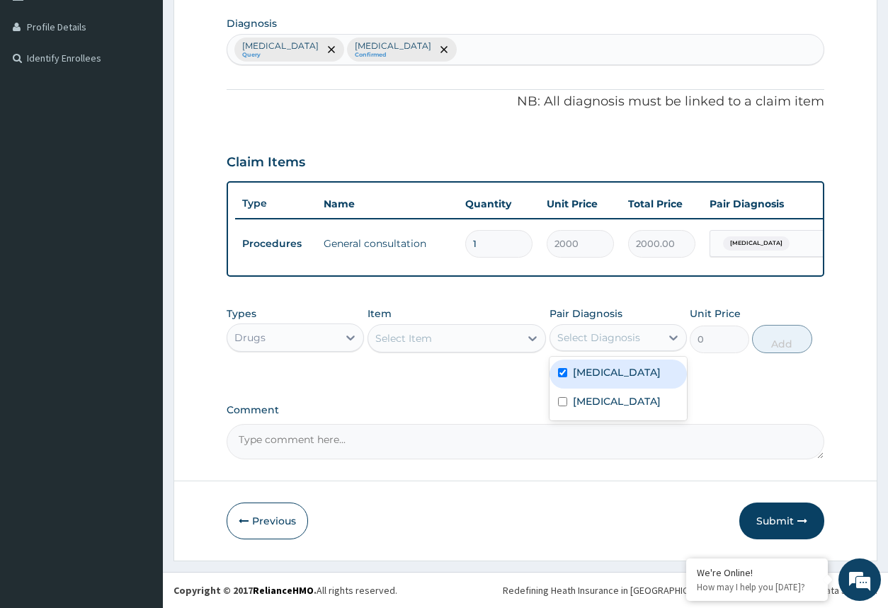
checkbox input "true"
click at [509, 349] on div "Select Item" at bounding box center [444, 338] width 152 height 23
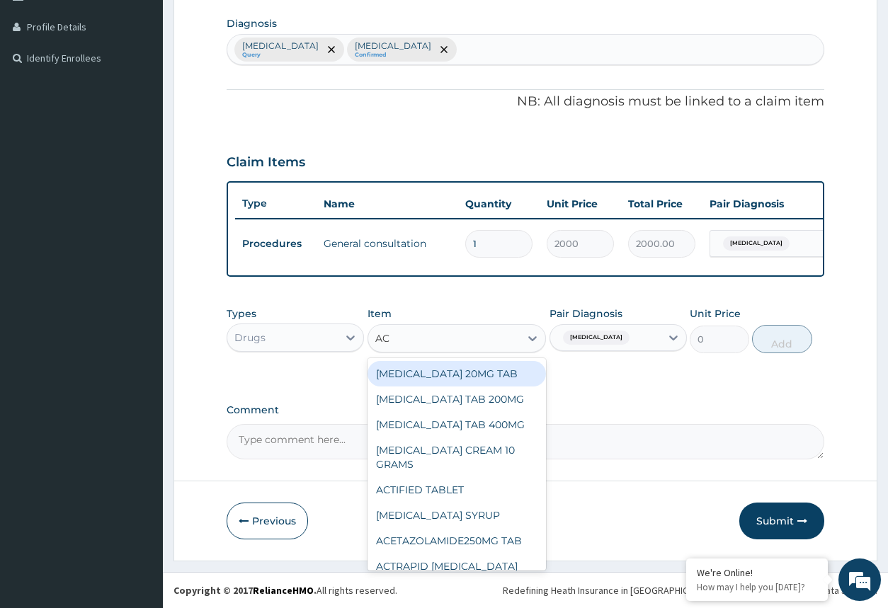
type input "ACT"
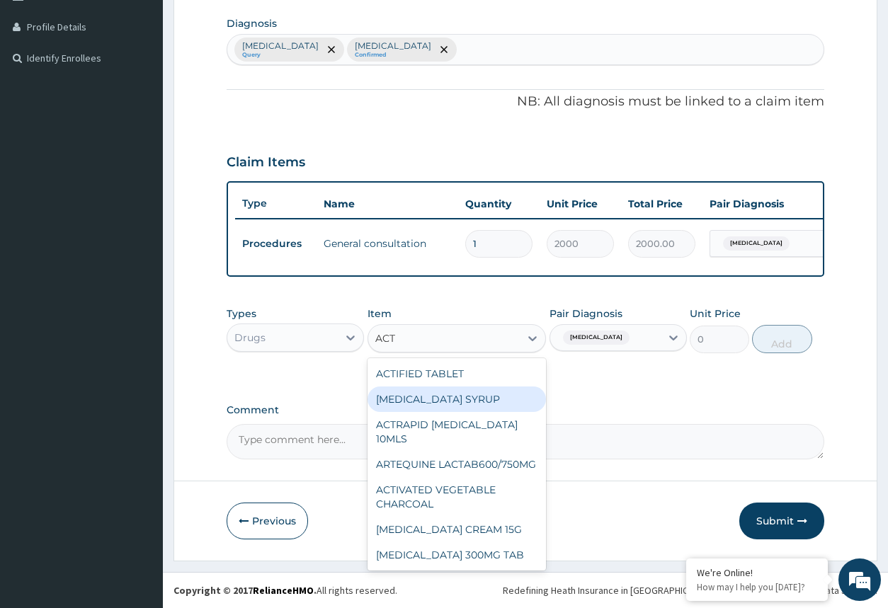
click at [488, 392] on div "ACTIFED SYRUP" at bounding box center [456, 398] width 179 height 25
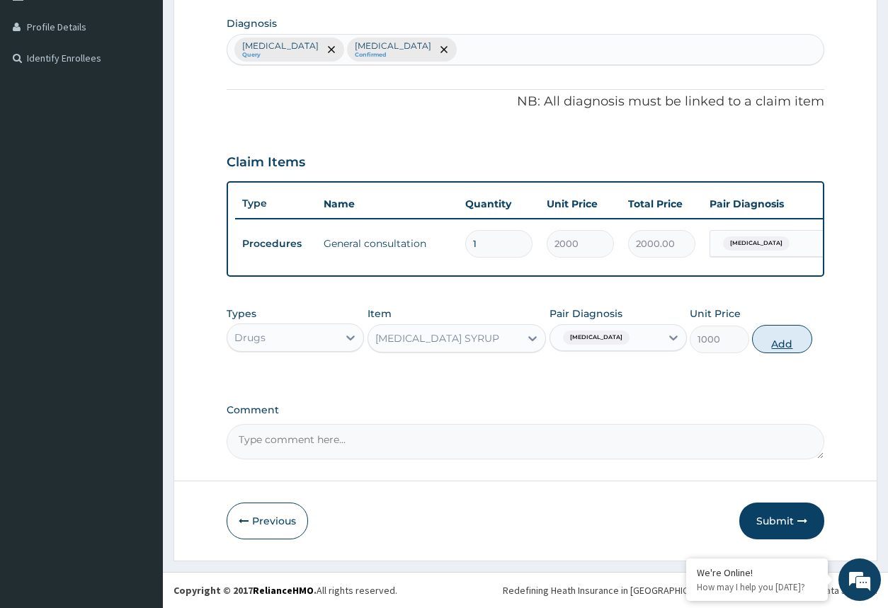
click at [780, 335] on button "Add" at bounding box center [781, 339] width 59 height 28
type input "0"
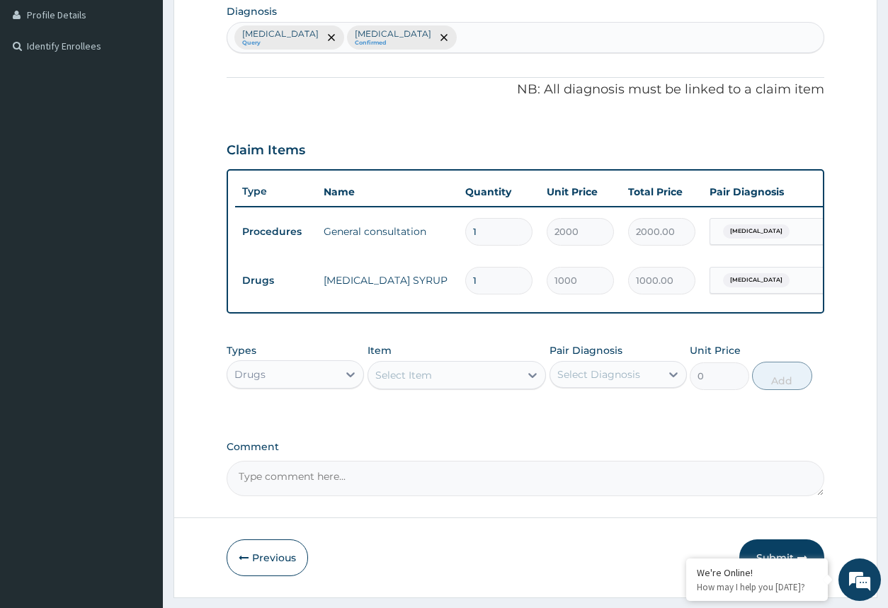
click at [408, 382] on div "Select Item" at bounding box center [403, 375] width 57 height 14
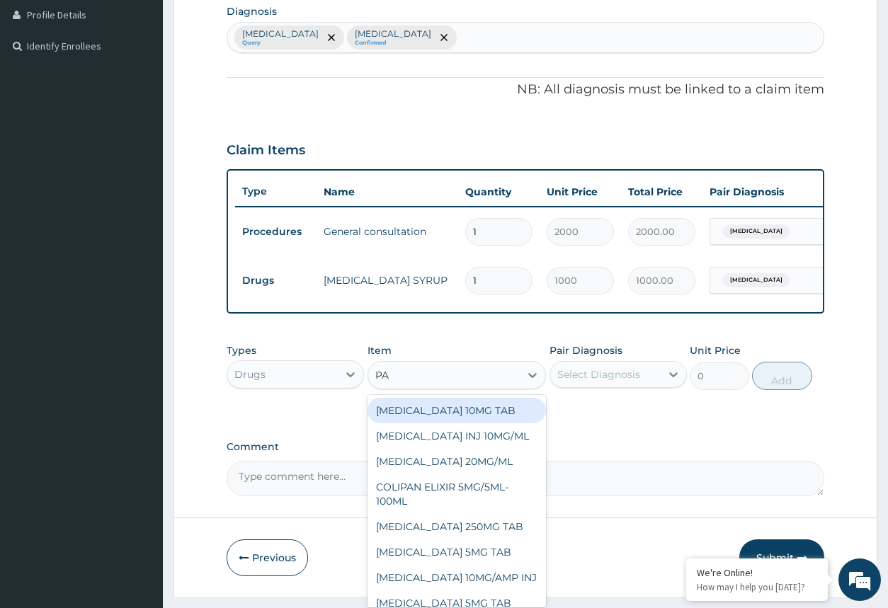
type input "PAR"
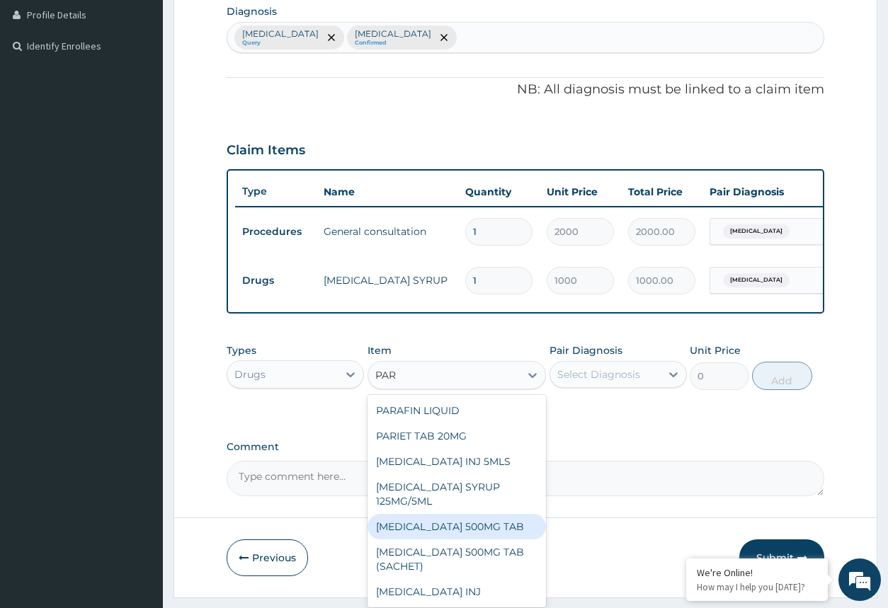
scroll to position [25, 0]
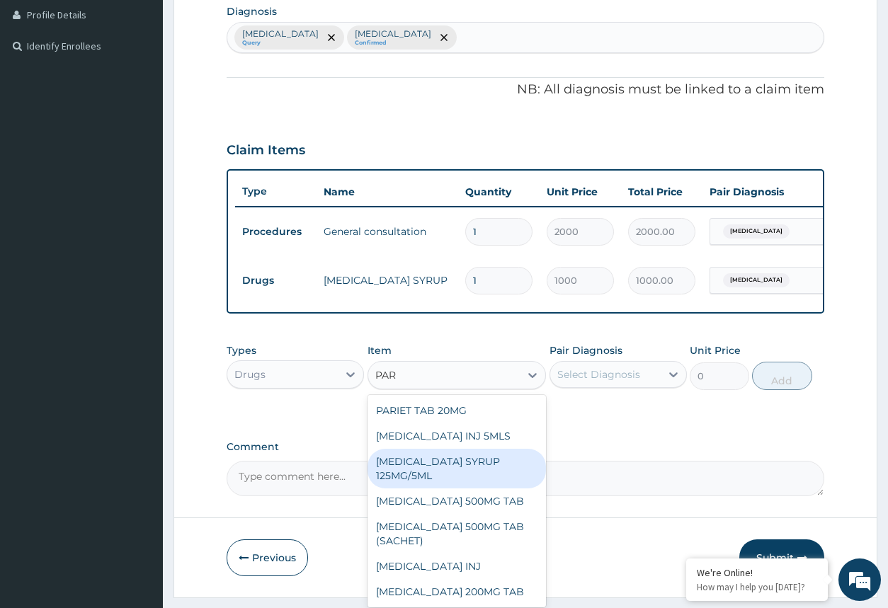
click at [471, 473] on div "PARACETAMOL SYRUP 125MG/5ML" at bounding box center [456, 469] width 179 height 40
type input "400"
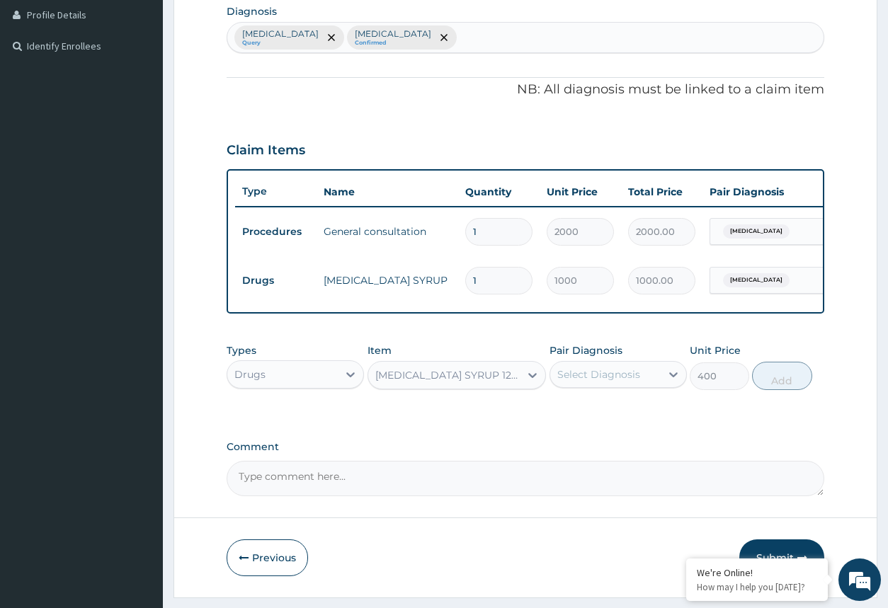
click at [625, 381] on div "Select Diagnosis" at bounding box center [598, 374] width 83 height 14
click at [606, 416] on label "Malaria" at bounding box center [617, 409] width 88 height 14
checkbox input "true"
click at [784, 390] on button "Add" at bounding box center [781, 376] width 59 height 28
type input "0"
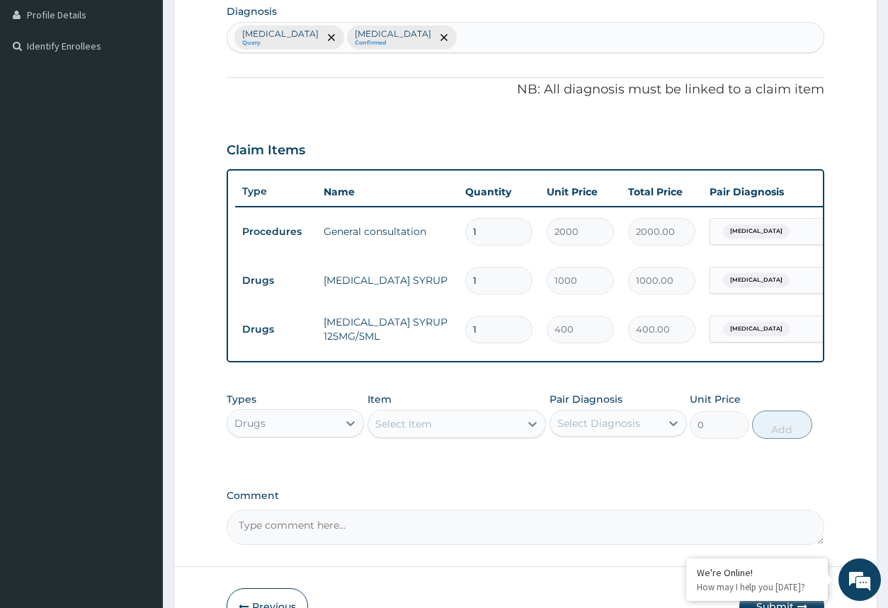
click at [433, 435] on div "Select Item" at bounding box center [444, 424] width 152 height 23
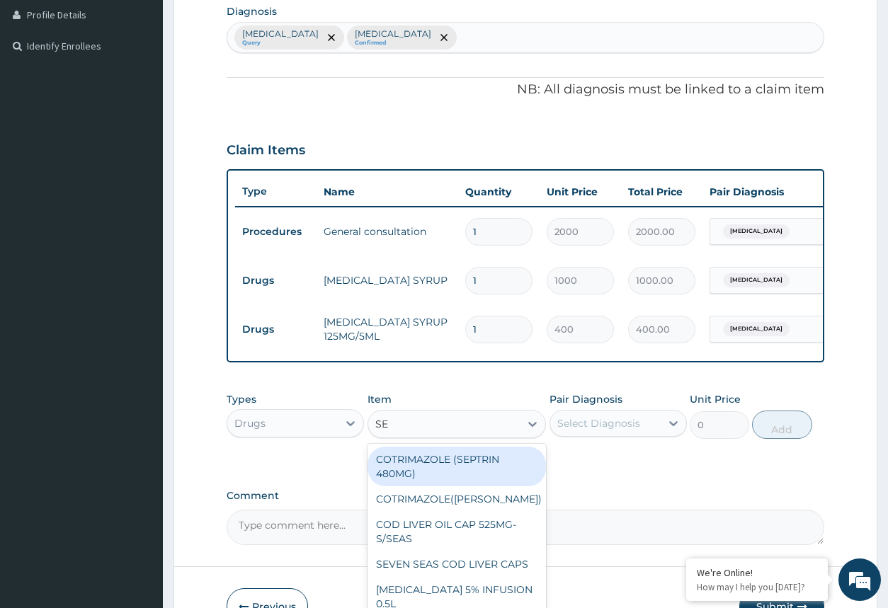
type input "SEP"
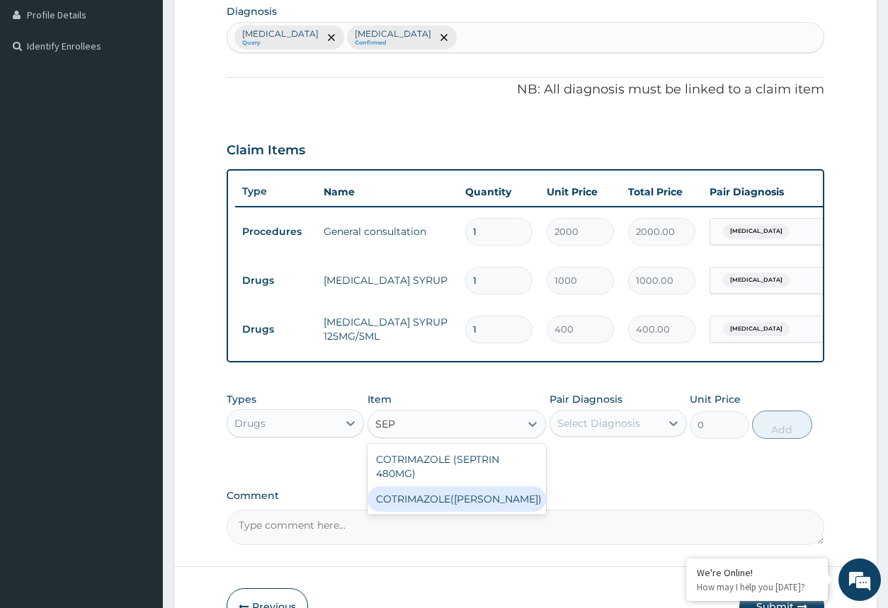
click at [454, 505] on div "COTRIMAZOLE(SEPTRIN SYRUP)" at bounding box center [456, 498] width 179 height 25
type input "300"
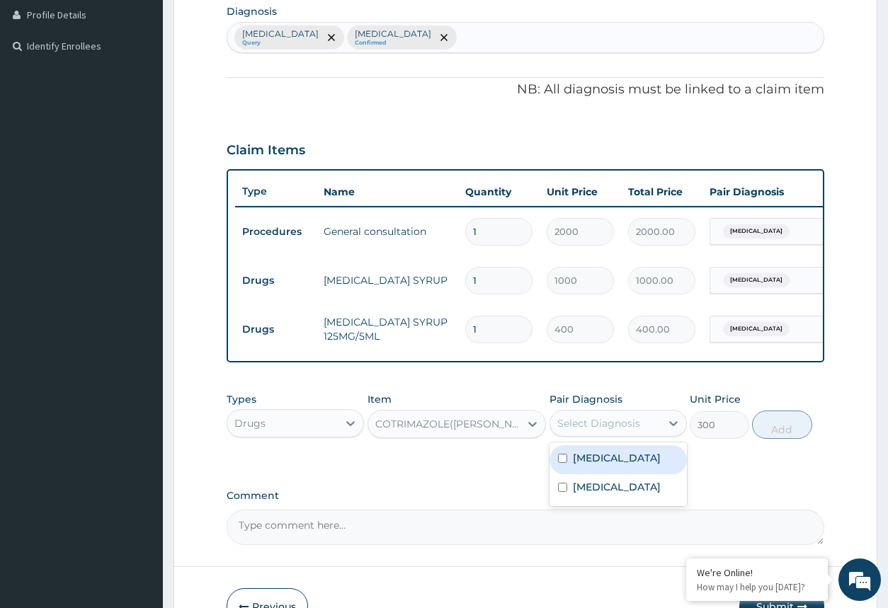
click at [597, 430] on div "Select Diagnosis" at bounding box center [598, 423] width 83 height 14
drag, startPoint x: 587, startPoint y: 495, endPoint x: 637, endPoint y: 483, distance: 50.8
click at [588, 494] on label "Upper respiratory infection" at bounding box center [617, 487] width 88 height 14
checkbox input "true"
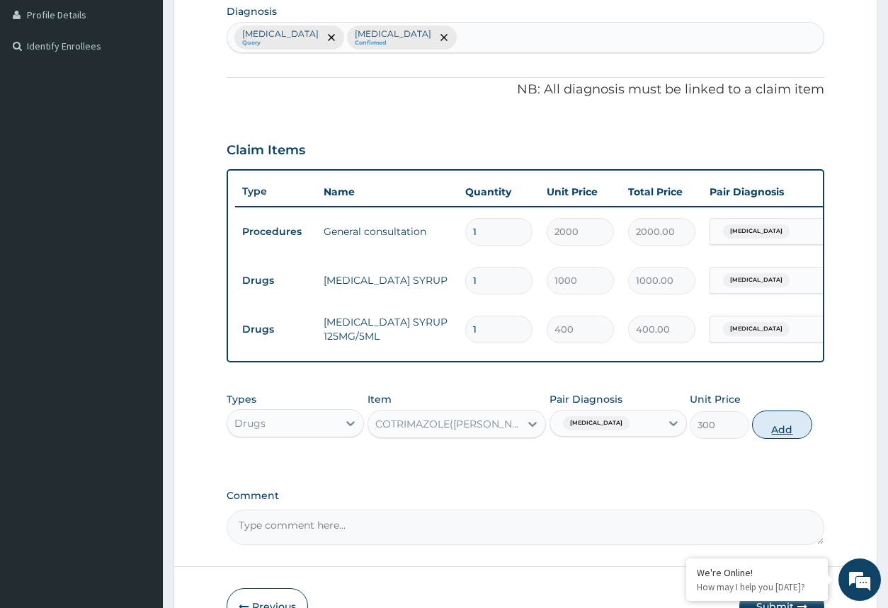
click at [764, 435] on button "Add" at bounding box center [781, 425] width 59 height 28
type input "0"
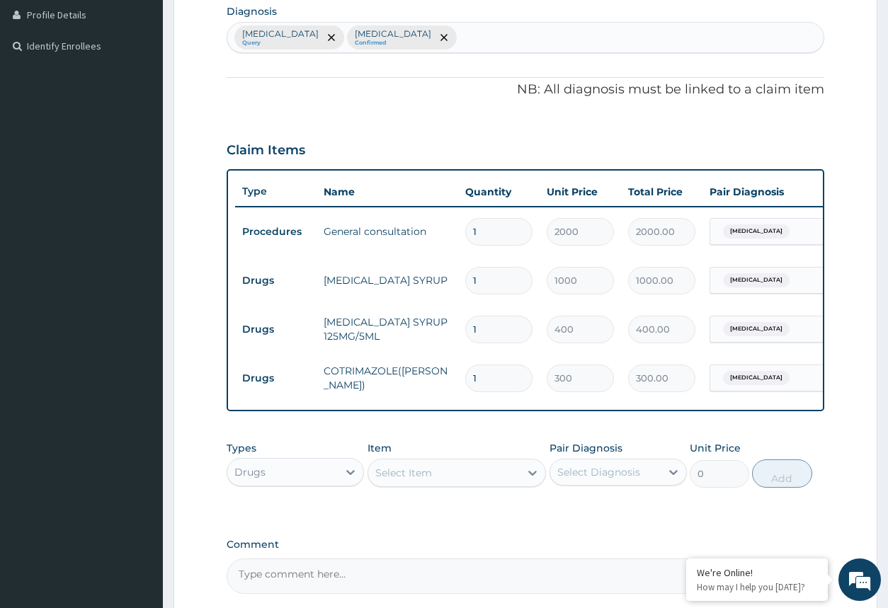
click at [454, 484] on div "Select Item" at bounding box center [444, 472] width 152 height 23
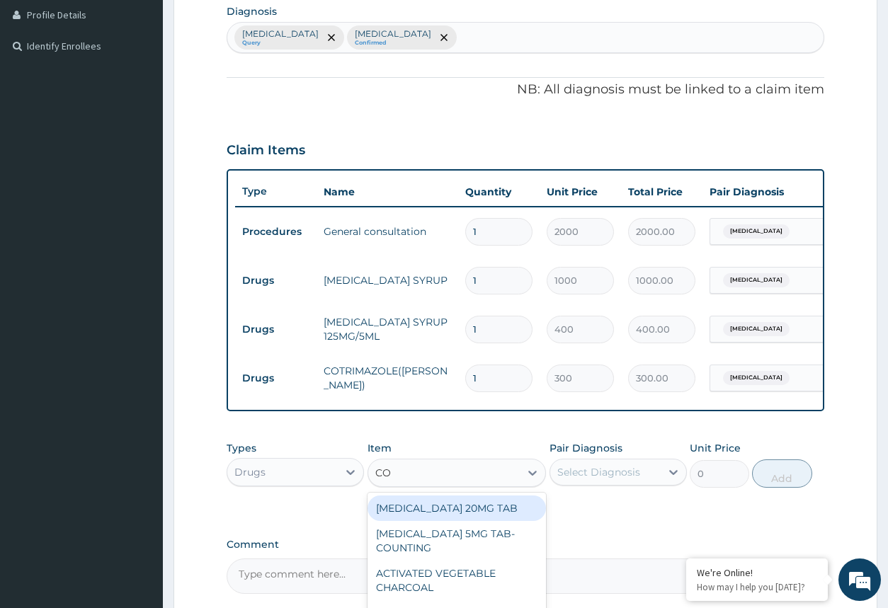
type input "COU"
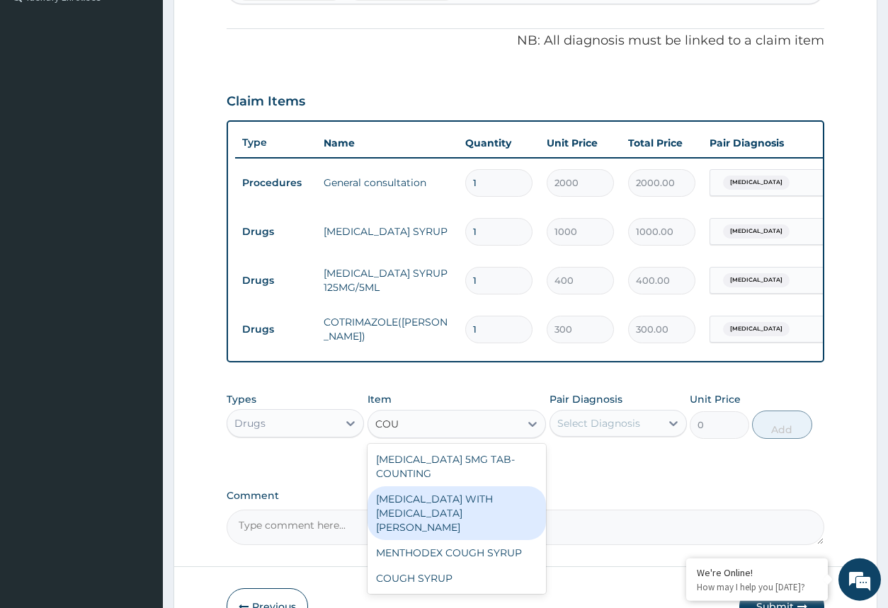
scroll to position [430, 0]
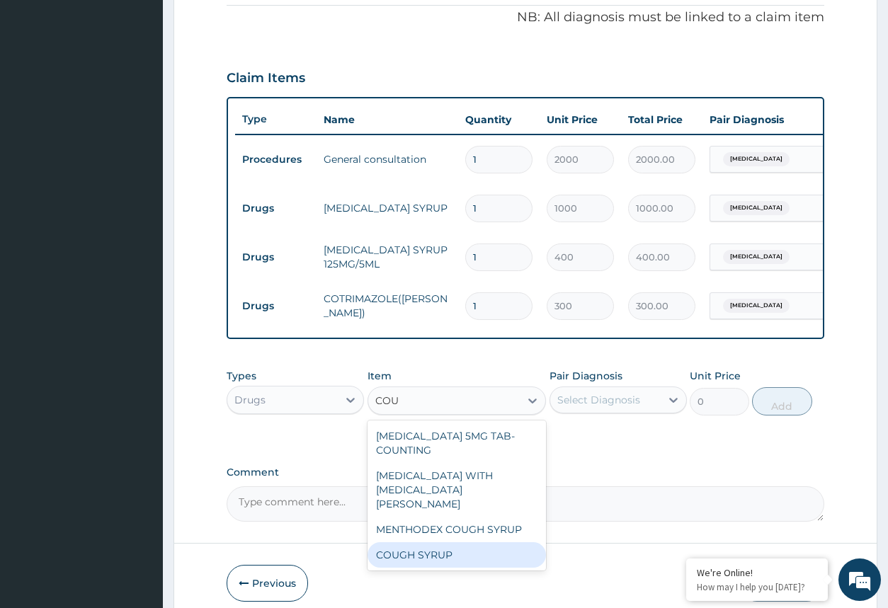
click at [452, 542] on div "COUGH SYRUP" at bounding box center [456, 554] width 179 height 25
type input "1000"
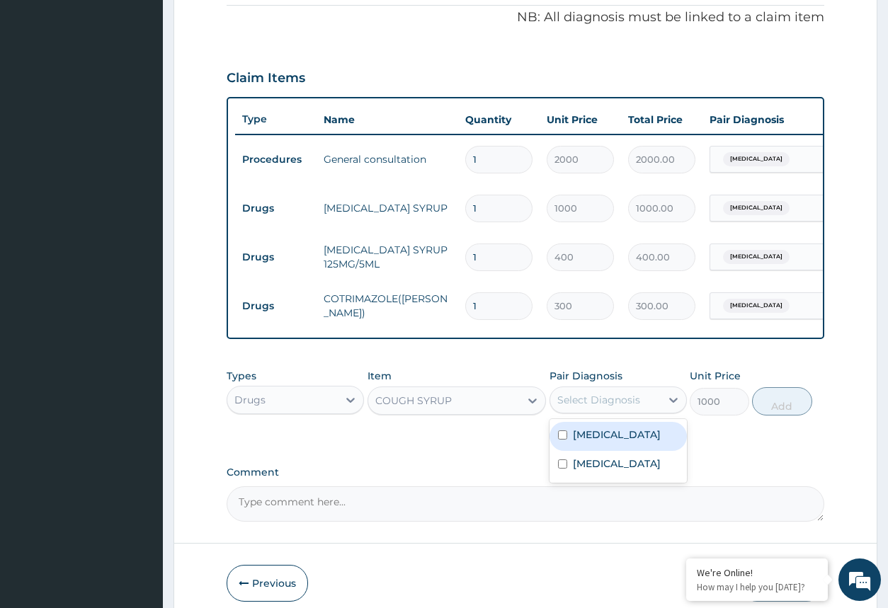
click at [643, 411] on div "Select Diagnosis" at bounding box center [605, 400] width 110 height 23
click at [458, 412] on div "COUGH SYRUP" at bounding box center [444, 400] width 152 height 23
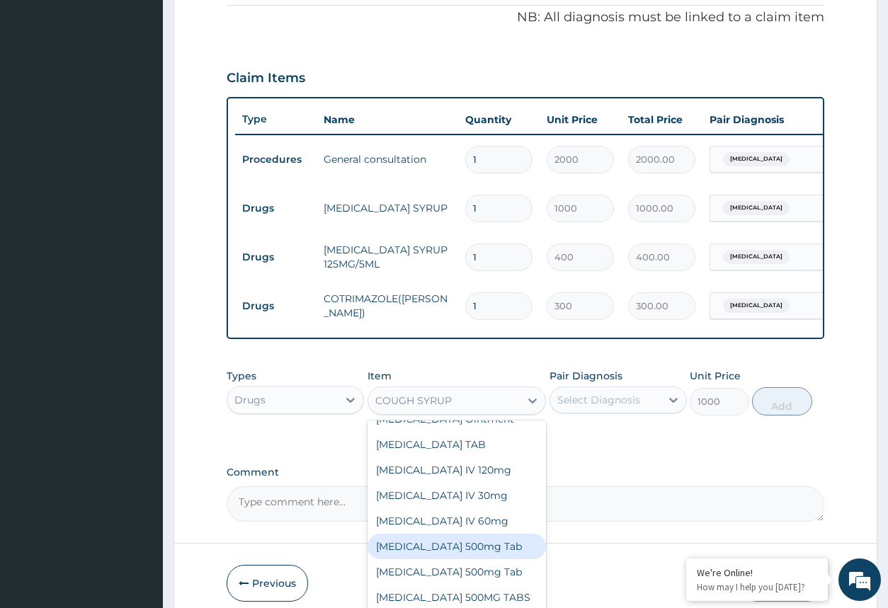
scroll to position [502, 0]
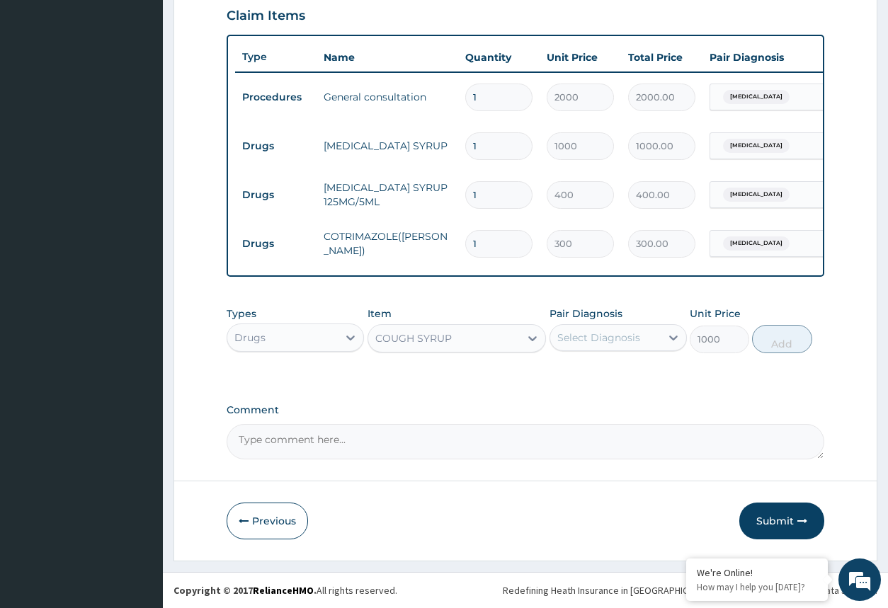
click at [455, 345] on div "COUGH SYRUP" at bounding box center [444, 338] width 152 height 23
click at [595, 340] on div "Select Diagnosis" at bounding box center [598, 338] width 83 height 14
click at [601, 396] on div "Upper respiratory infection" at bounding box center [617, 403] width 137 height 29
checkbox input "true"
click at [771, 340] on button "Add" at bounding box center [781, 339] width 59 height 28
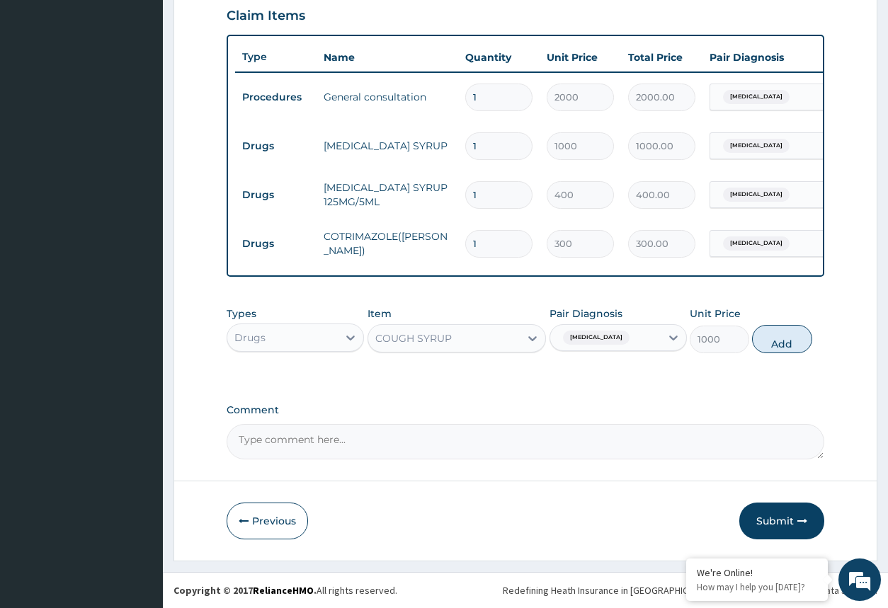
type input "0"
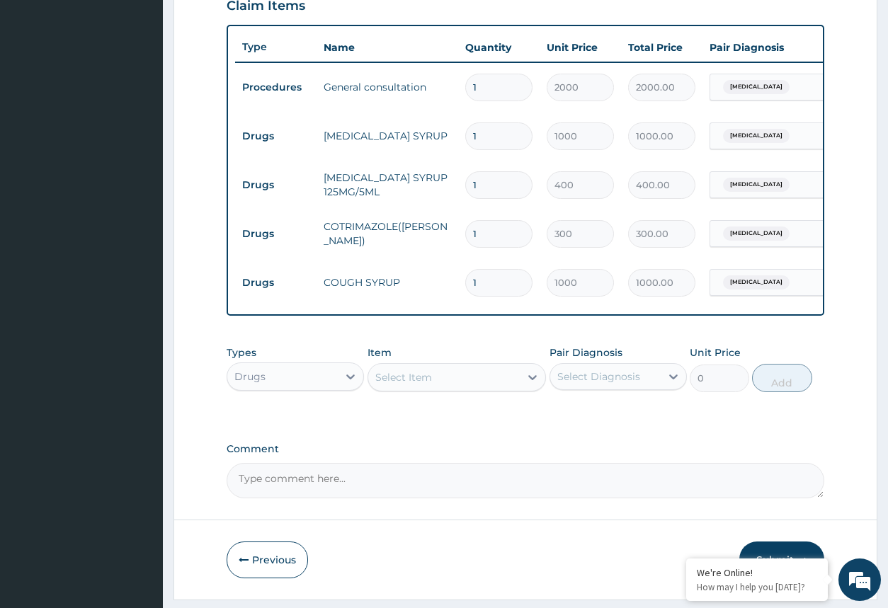
click at [518, 389] on div "Select Item" at bounding box center [444, 377] width 152 height 23
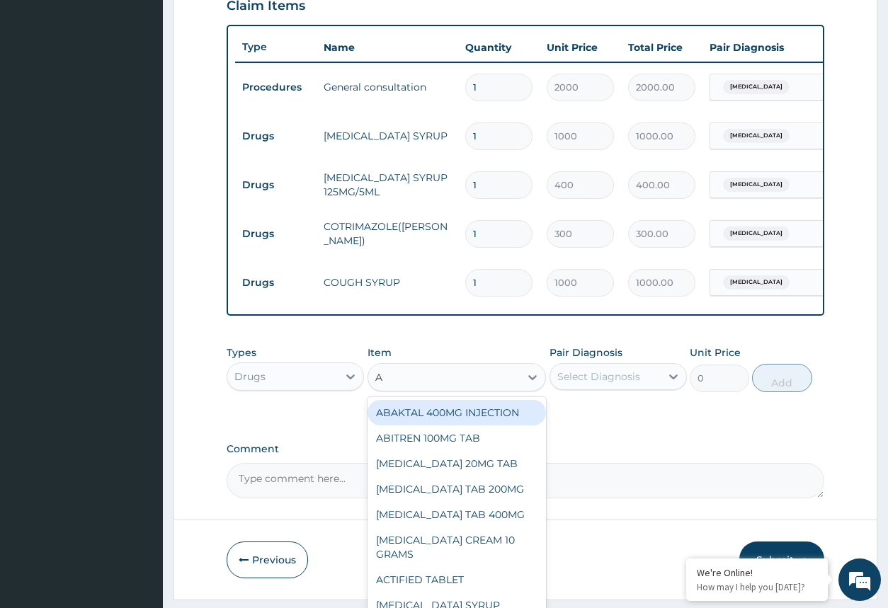
type input "AR"
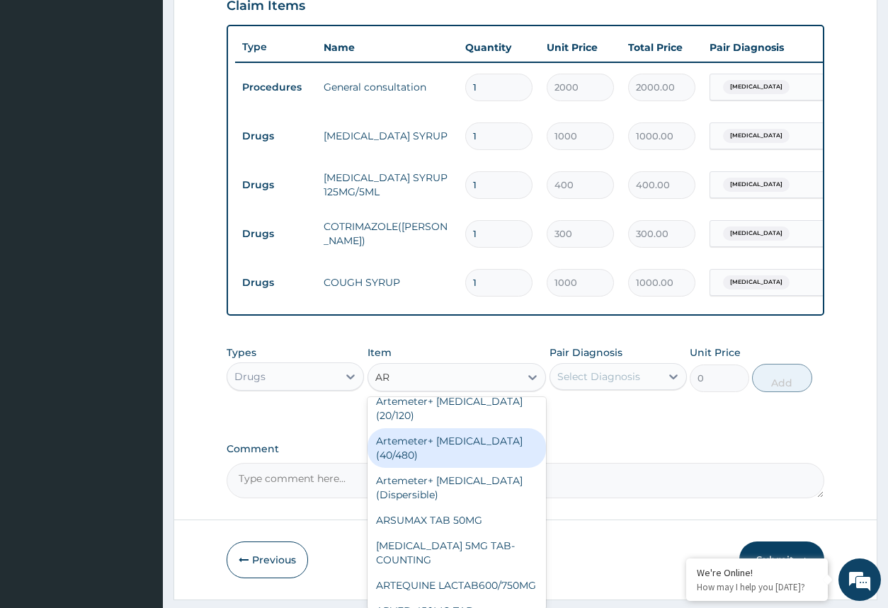
scroll to position [0, 0]
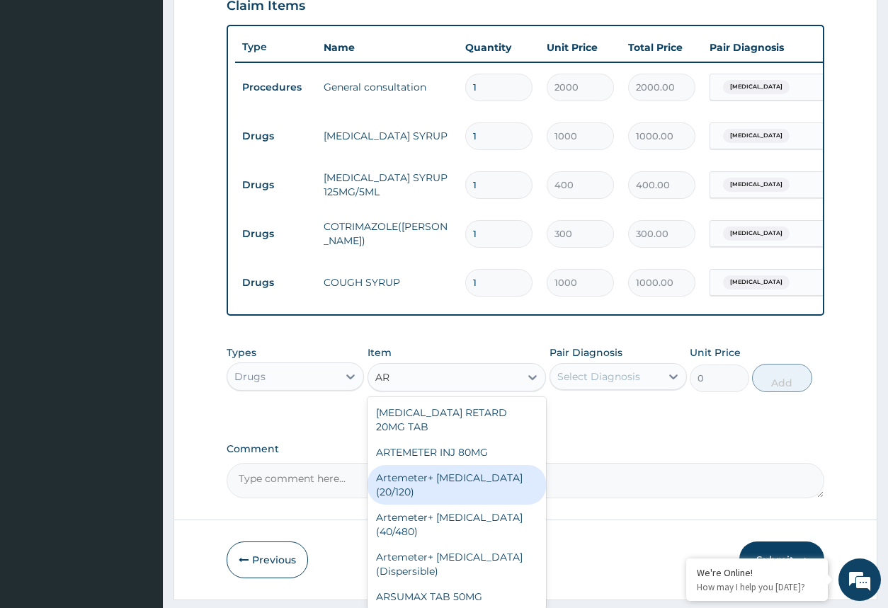
click at [457, 478] on div "Artemeter+ Lumefantrine (20/120)" at bounding box center [456, 485] width 179 height 40
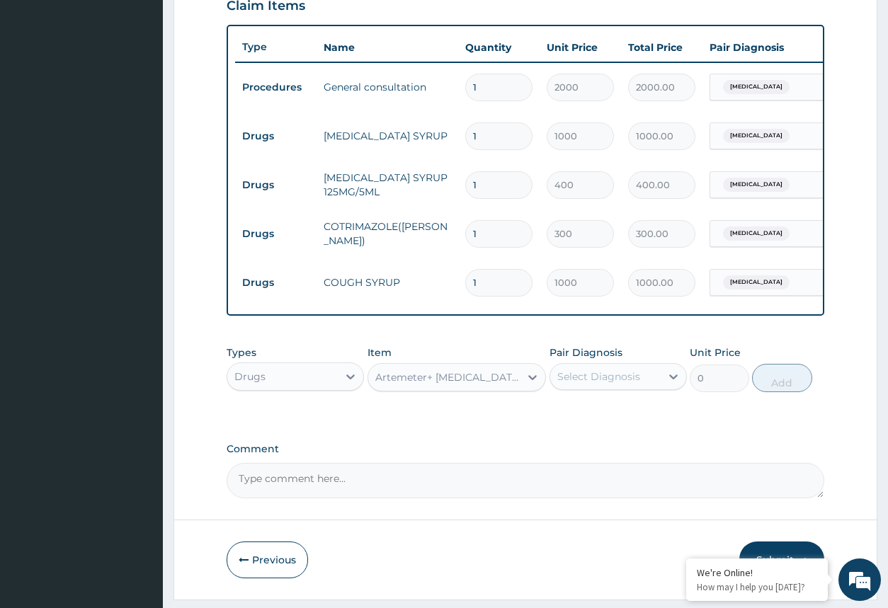
type input "1200"
click at [628, 384] on div "Select Diagnosis" at bounding box center [598, 376] width 83 height 14
click at [601, 418] on label "Malaria" at bounding box center [617, 411] width 88 height 14
checkbox input "true"
click at [773, 386] on button "Add" at bounding box center [781, 378] width 59 height 28
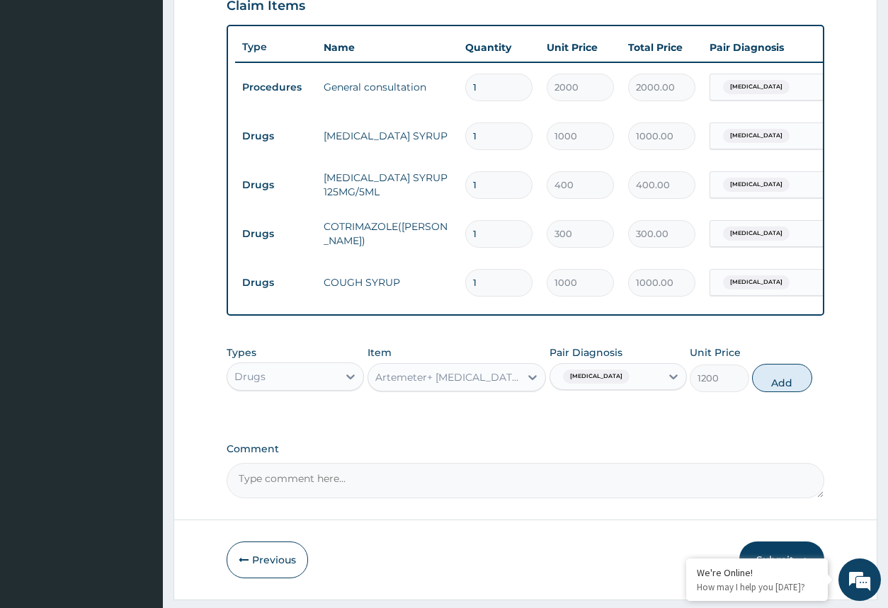
type input "0"
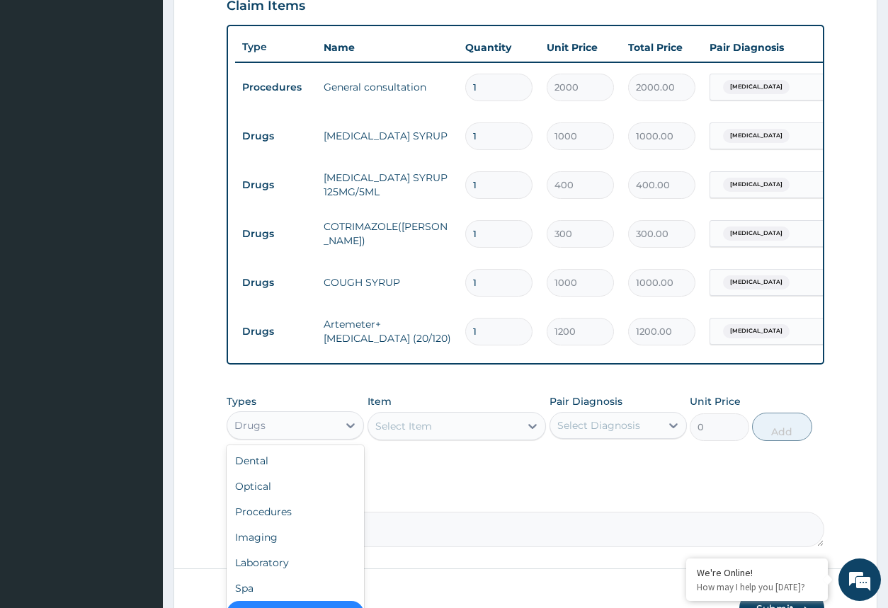
click at [305, 437] on div "Drugs" at bounding box center [282, 425] width 110 height 23
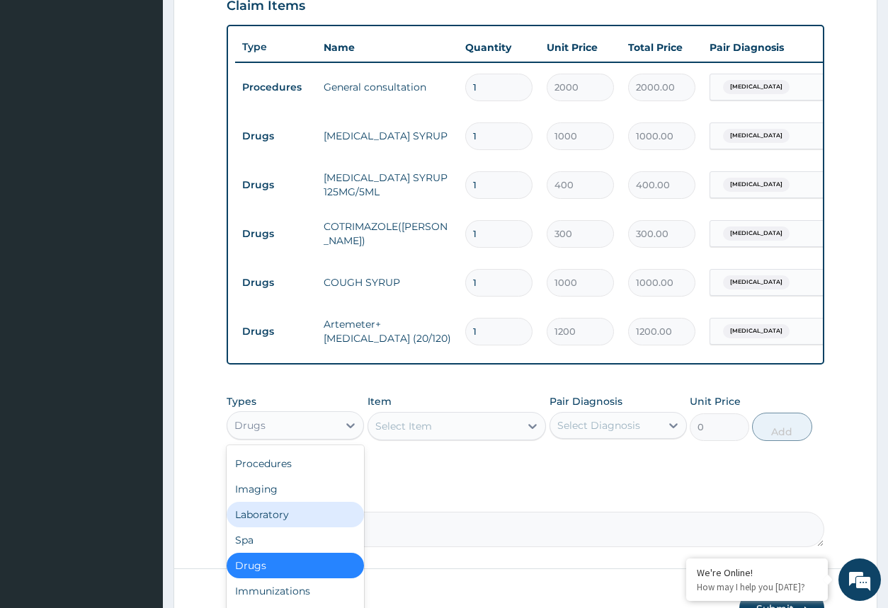
click at [309, 527] on div "Laboratory" at bounding box center [294, 514] width 137 height 25
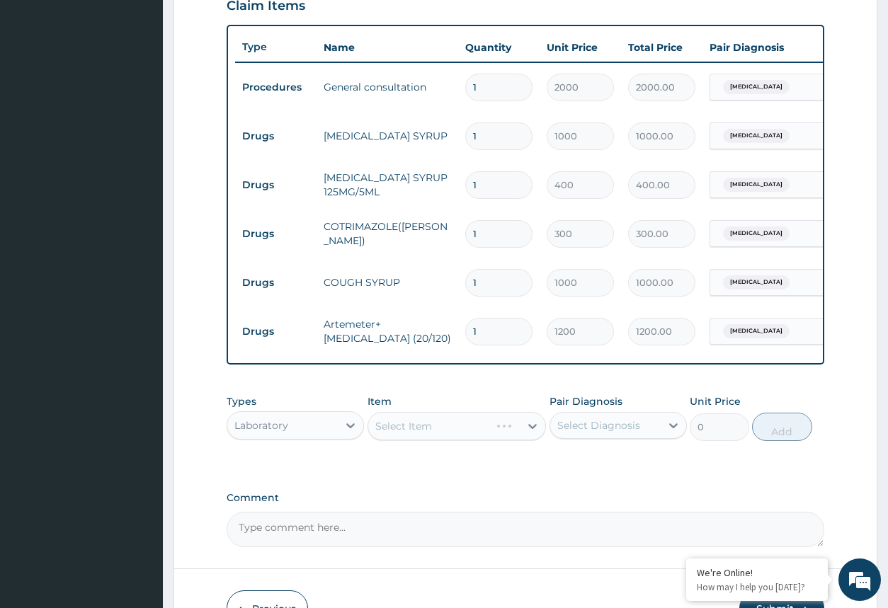
click at [491, 434] on div "Select Item" at bounding box center [456, 426] width 179 height 28
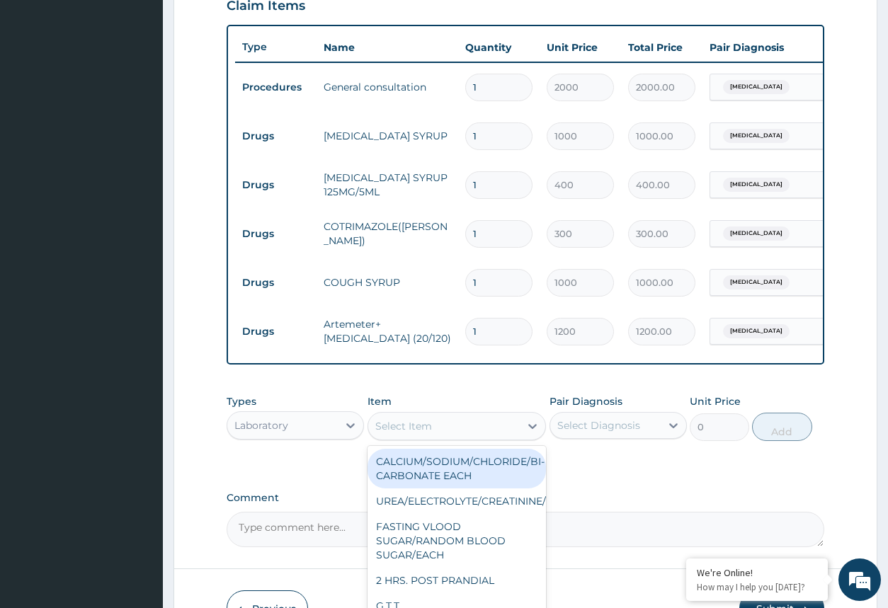
click at [517, 437] on div "Select Item" at bounding box center [444, 426] width 152 height 23
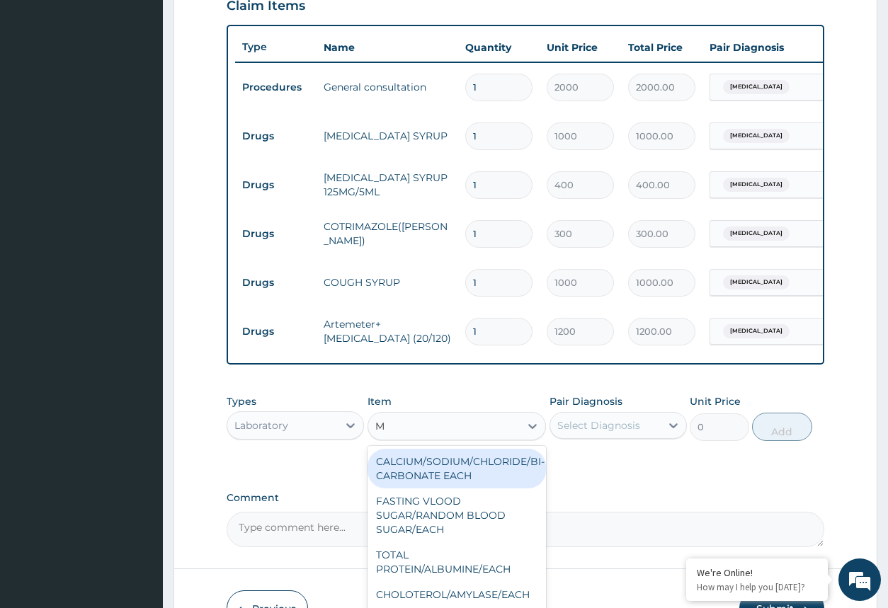
type input "MP"
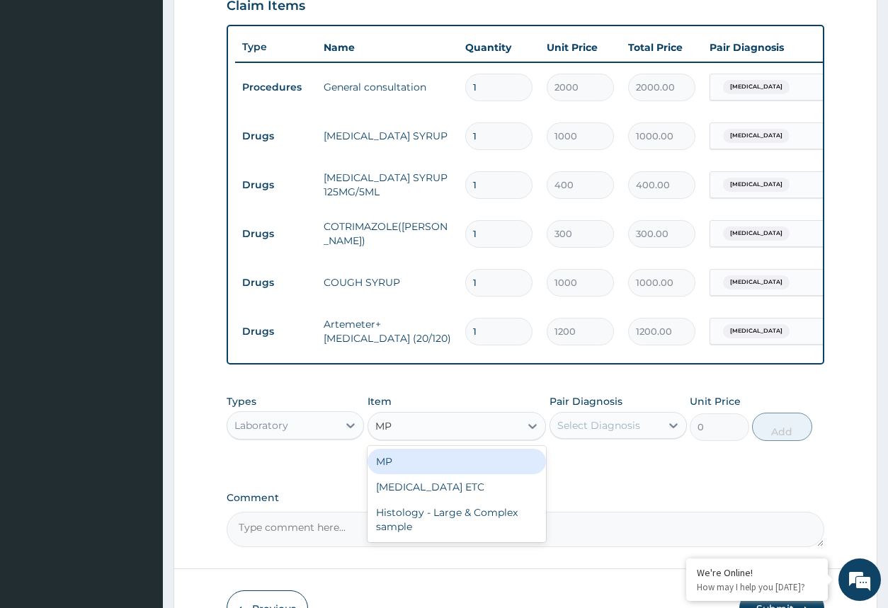
click at [506, 471] on div "MP" at bounding box center [456, 461] width 179 height 25
type input "800"
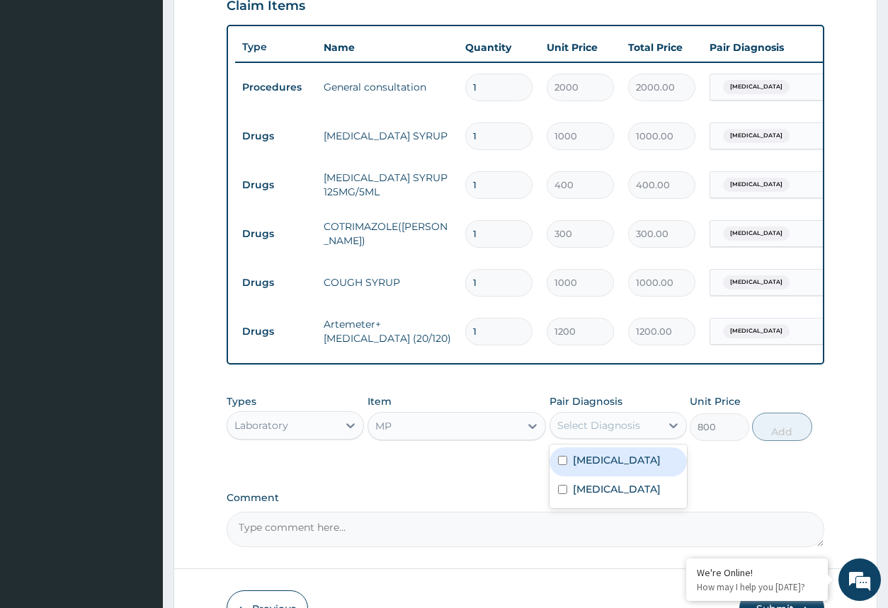
click at [641, 437] on div "Select Diagnosis" at bounding box center [605, 425] width 110 height 23
click at [646, 470] on div "Malaria" at bounding box center [617, 461] width 137 height 29
checkbox input "true"
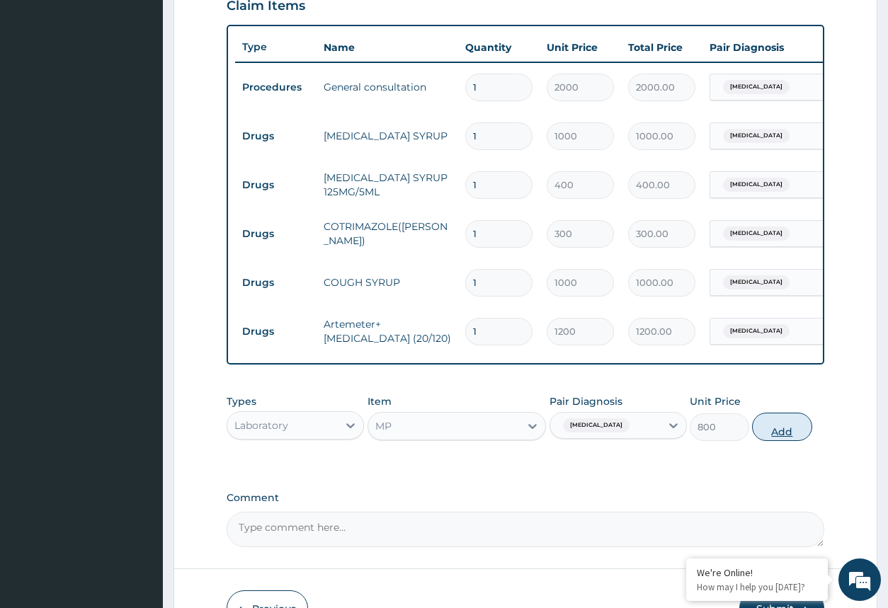
click at [780, 441] on button "Add" at bounding box center [781, 427] width 59 height 28
type input "0"
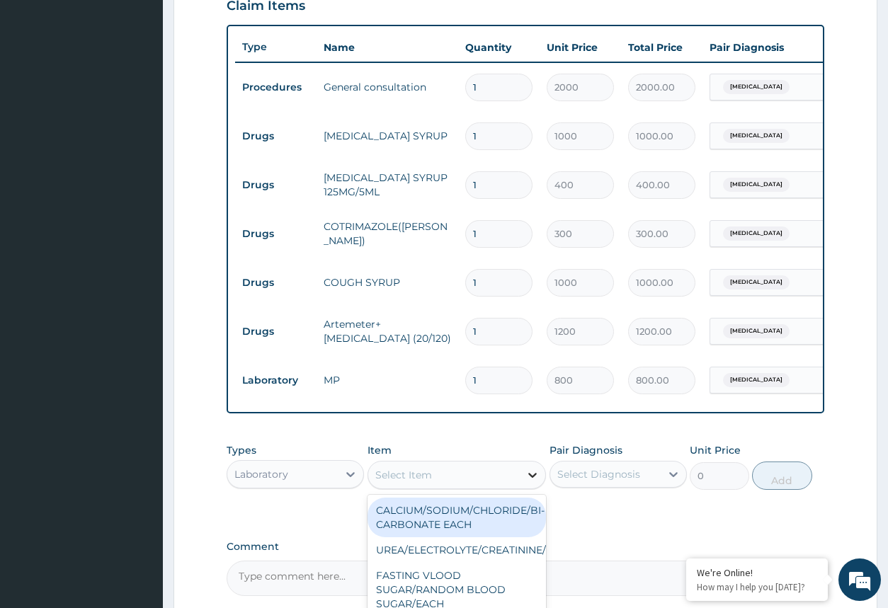
click at [541, 486] on div at bounding box center [532, 474] width 25 height 25
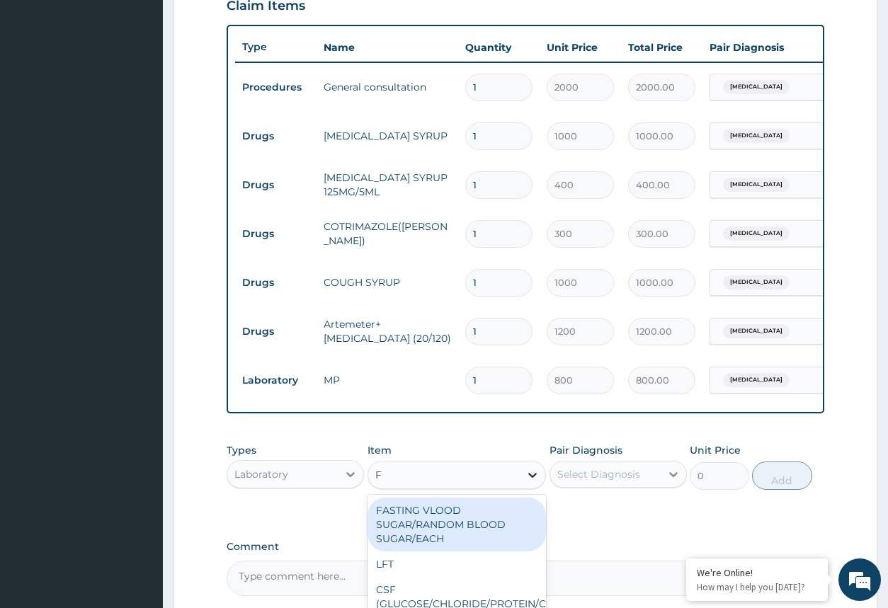
type input "FB"
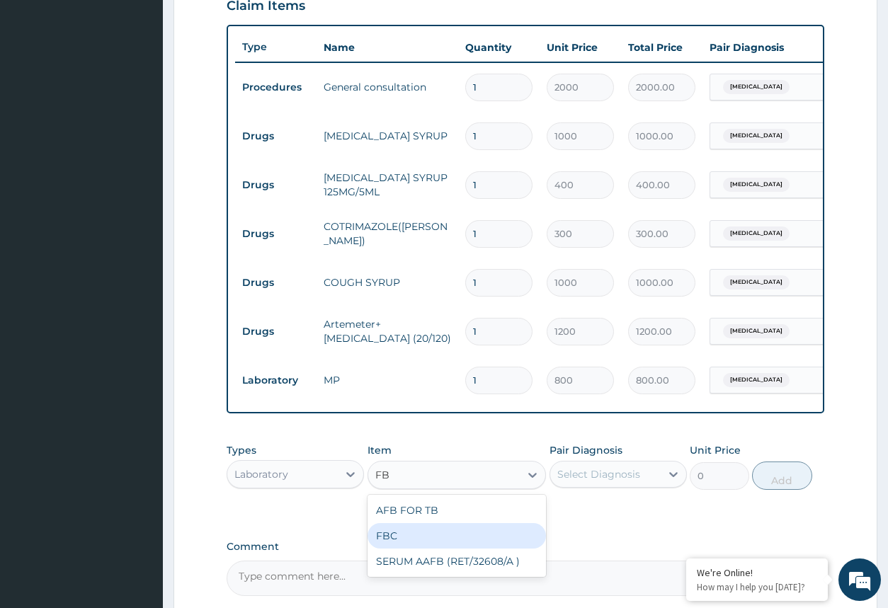
click at [521, 542] on div "FBC" at bounding box center [456, 535] width 179 height 25
type input "1500"
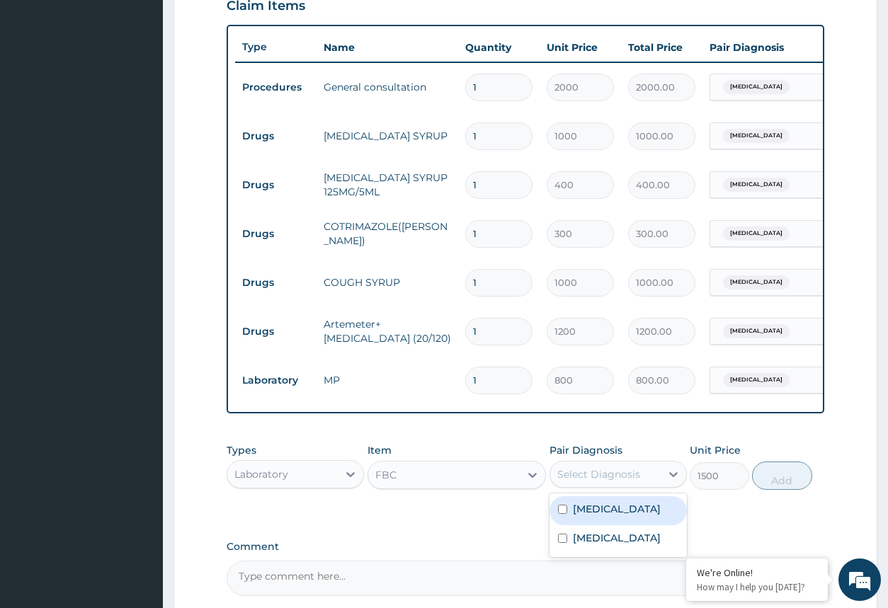
click at [644, 486] on div "Select Diagnosis" at bounding box center [605, 474] width 110 height 23
click at [611, 525] on div "Malaria" at bounding box center [617, 510] width 137 height 29
checkbox input "true"
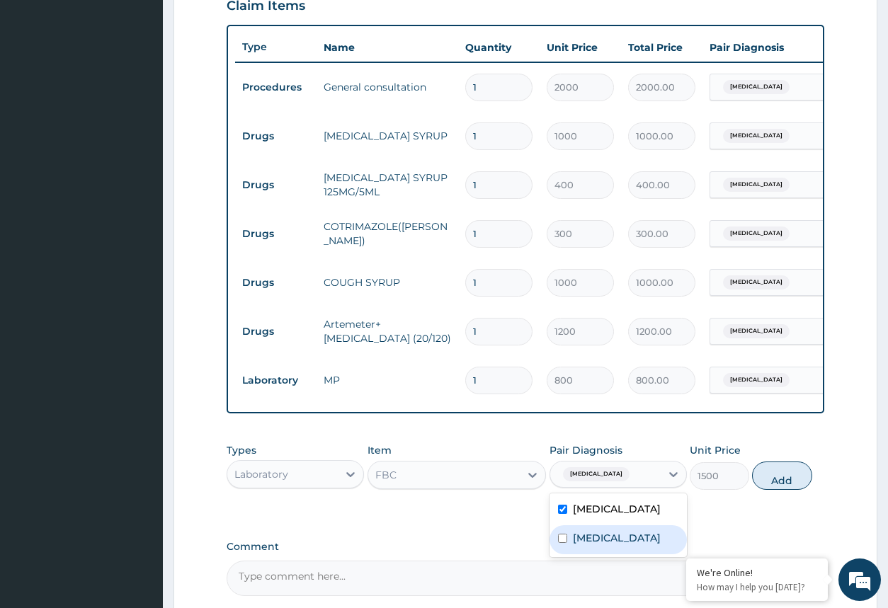
drag, startPoint x: 610, startPoint y: 555, endPoint x: 667, endPoint y: 543, distance: 57.9
click at [615, 545] on label "Upper respiratory infection" at bounding box center [617, 538] width 88 height 14
checkbox input "true"
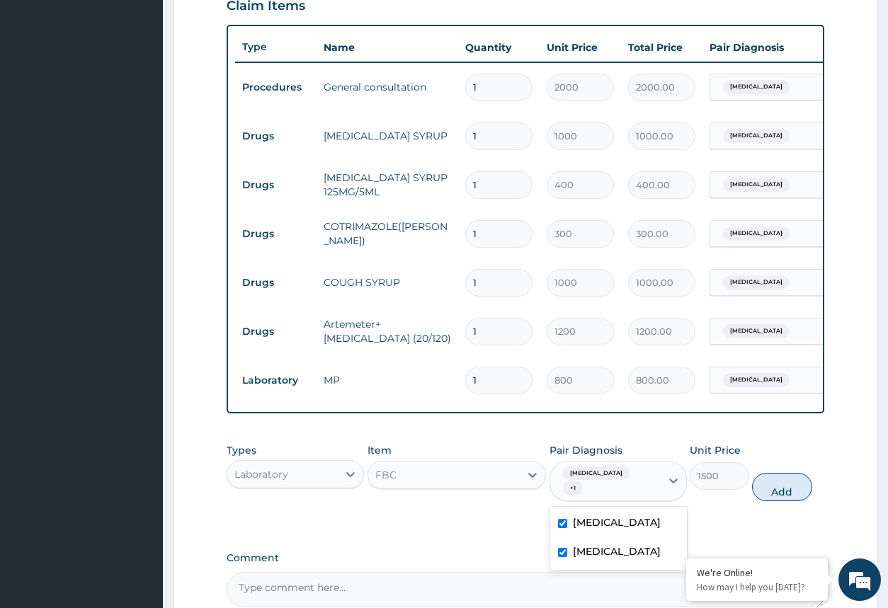
click at [600, 515] on label "Malaria" at bounding box center [617, 522] width 88 height 14
checkbox input "false"
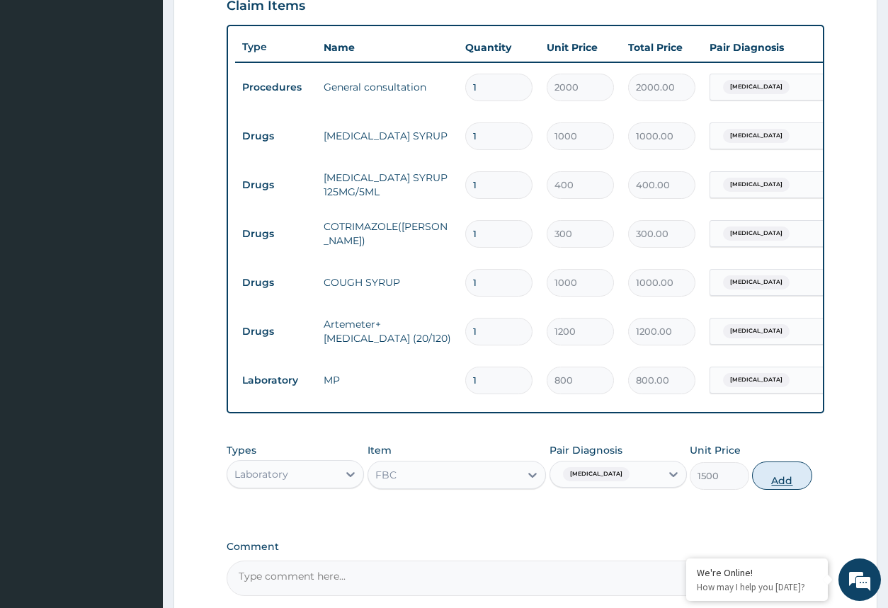
click at [791, 490] on button "Add" at bounding box center [781, 475] width 59 height 28
type input "0"
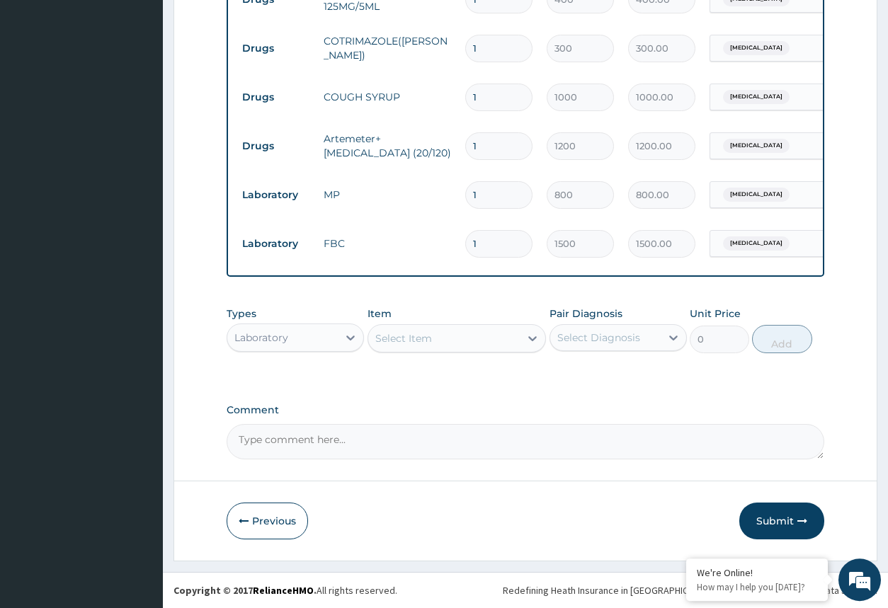
scroll to position [699, 0]
click at [767, 519] on button "Submit" at bounding box center [781, 521] width 85 height 37
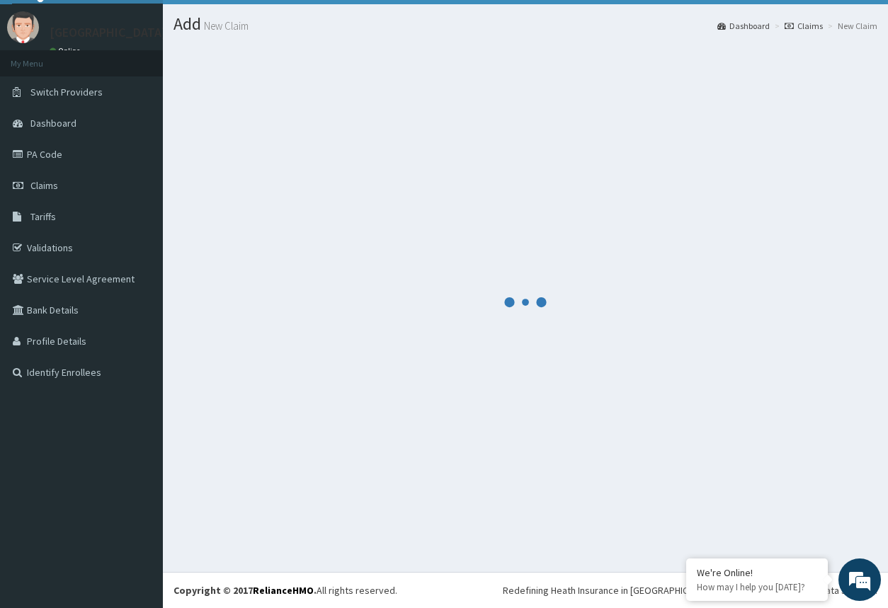
scroll to position [31, 0]
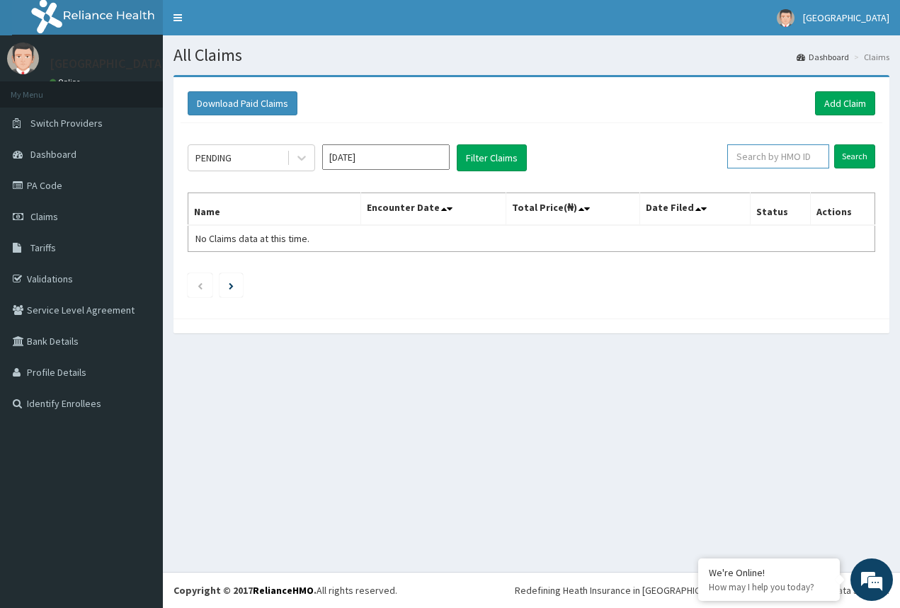
click at [791, 150] on input "text" at bounding box center [778, 156] width 102 height 24
type input "FMC/11694/B"
click at [865, 157] on input "Search" at bounding box center [854, 156] width 41 height 24
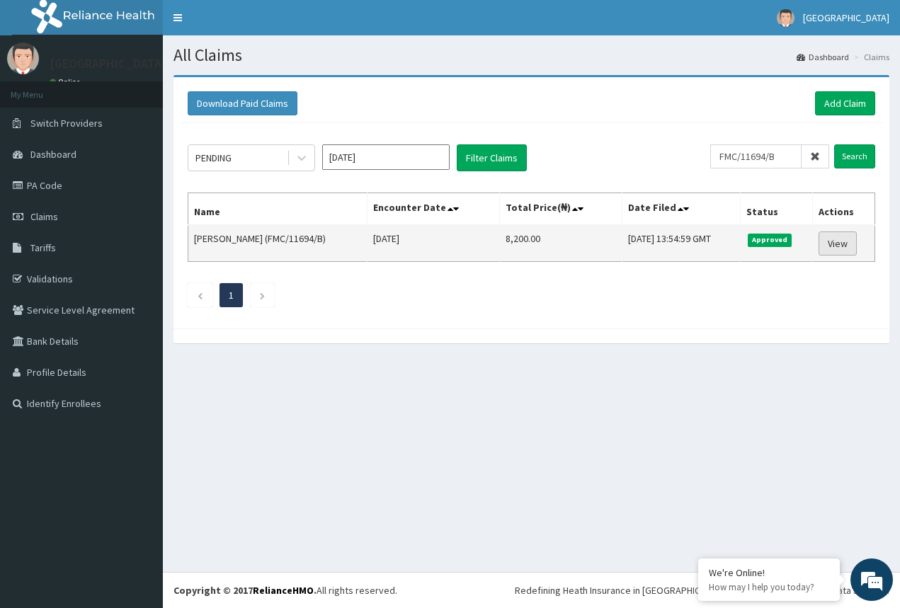
click at [837, 245] on link "View" at bounding box center [837, 243] width 38 height 24
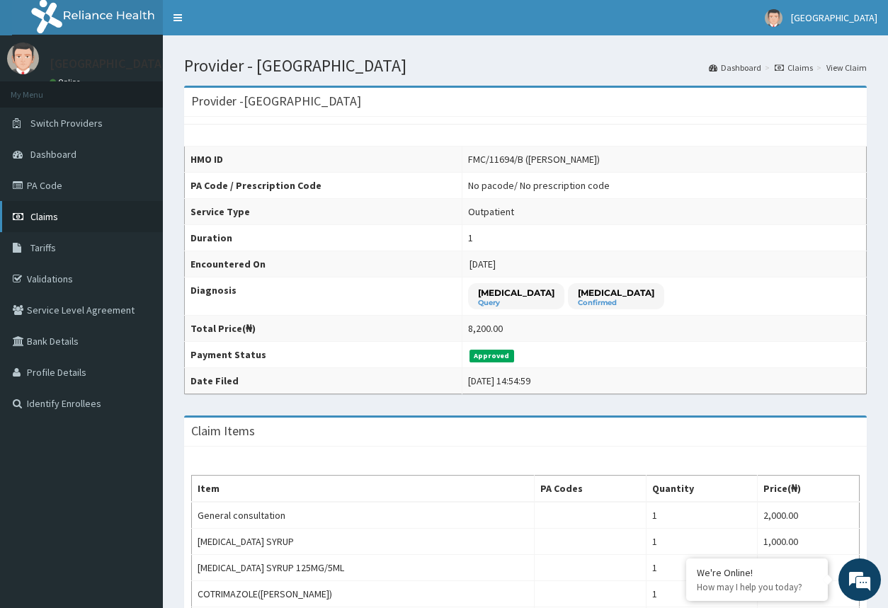
click at [63, 222] on link "Claims" at bounding box center [81, 216] width 163 height 31
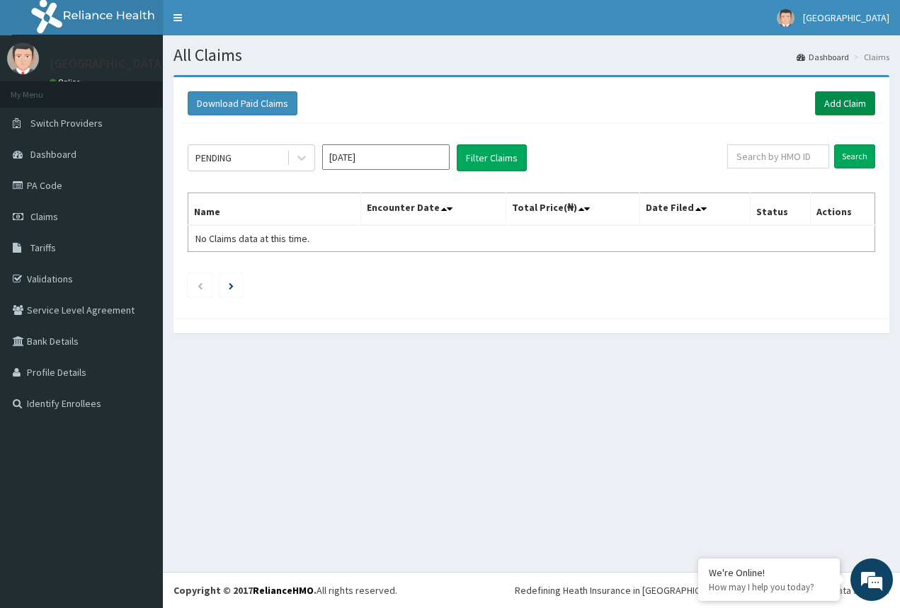
click at [851, 94] on link "Add Claim" at bounding box center [845, 103] width 60 height 24
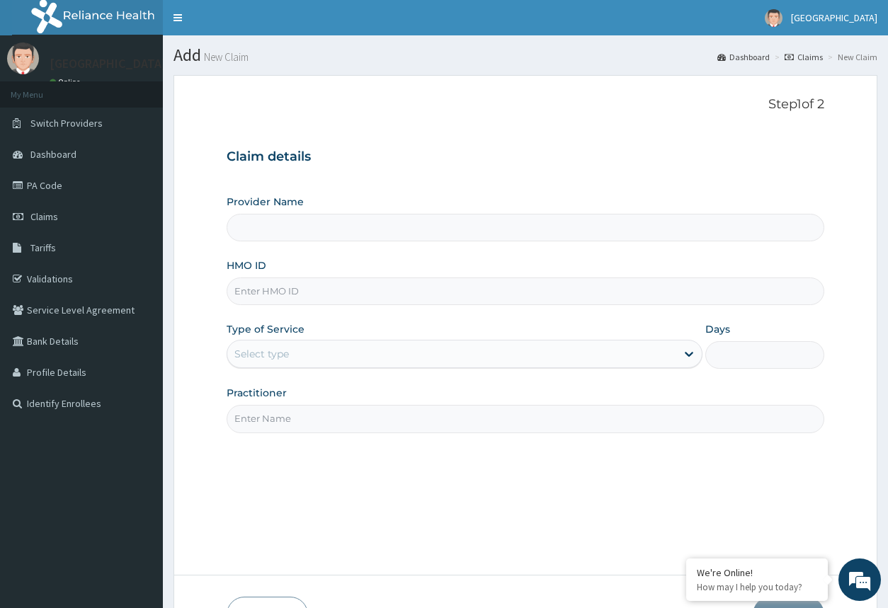
click at [413, 282] on input "HMO ID" at bounding box center [524, 291] width 597 height 28
type input "[GEOGRAPHIC_DATA]"
type input "BON/101401/D"
click at [407, 357] on div "Select type" at bounding box center [451, 354] width 448 height 23
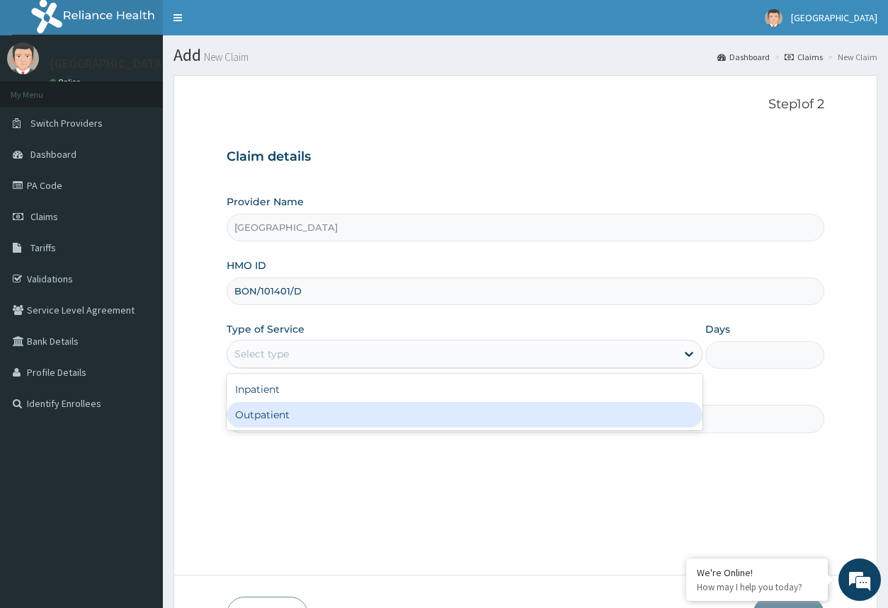
click at [391, 416] on div "Outpatient" at bounding box center [463, 414] width 475 height 25
type input "1"
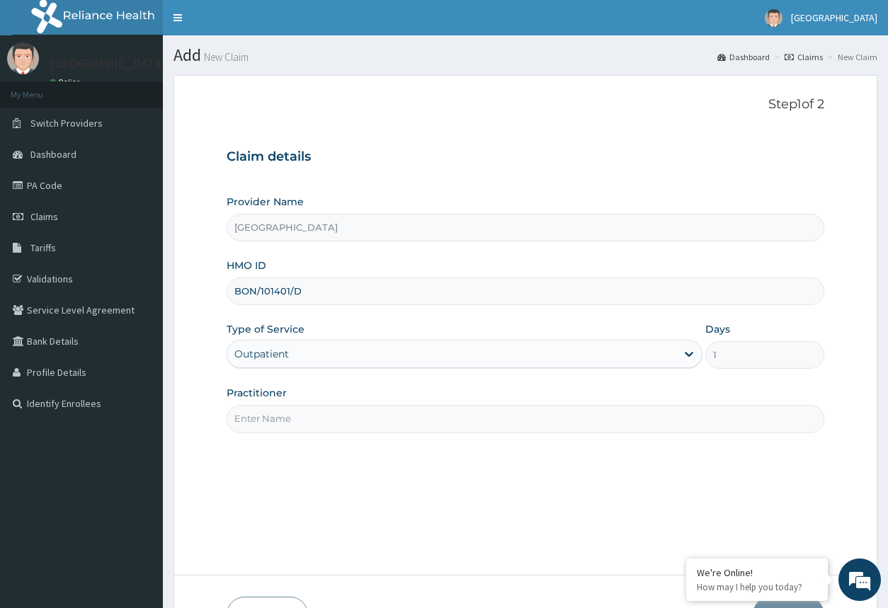
click at [381, 420] on input "Practitioner" at bounding box center [524, 419] width 597 height 28
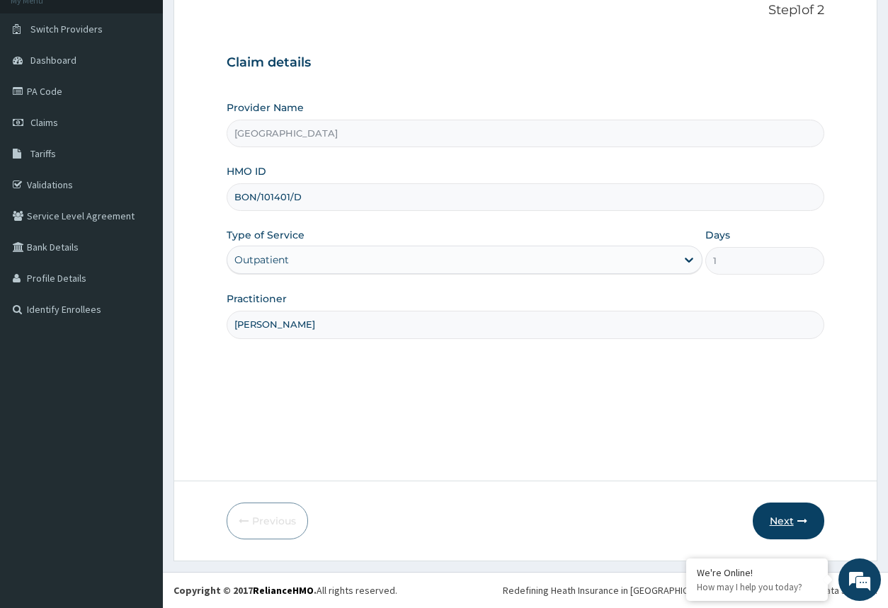
type input "DR BASSEY"
click at [782, 517] on button "Next" at bounding box center [787, 521] width 71 height 37
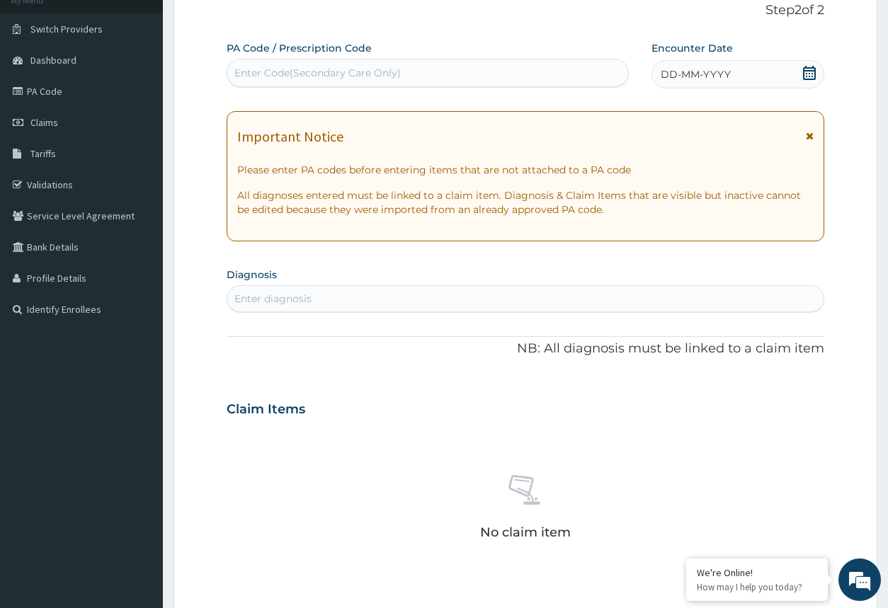
click at [757, 85] on div "DD-MM-YYYY" at bounding box center [737, 74] width 172 height 28
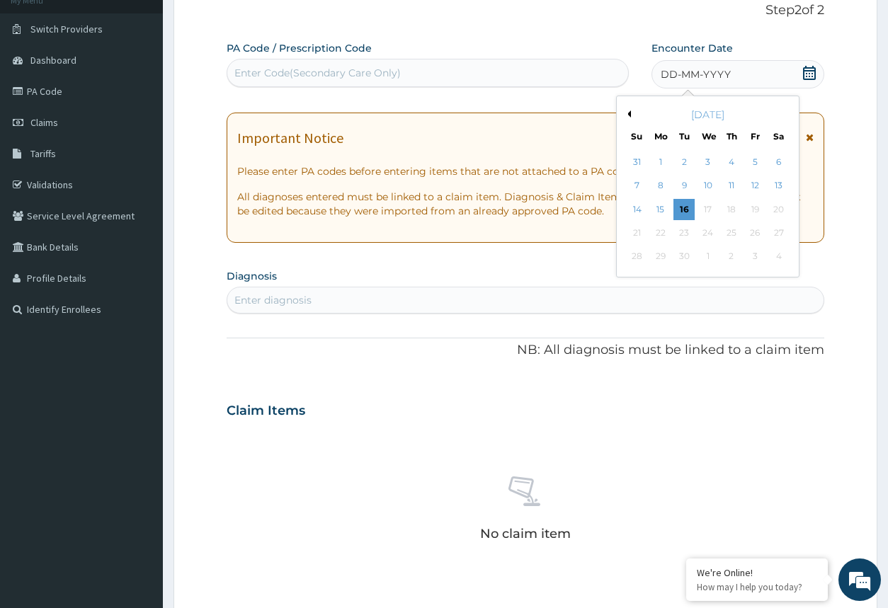
click at [631, 112] on div "September 2025" at bounding box center [707, 115] width 171 height 14
click at [630, 112] on button "Previous Month" at bounding box center [627, 113] width 7 height 7
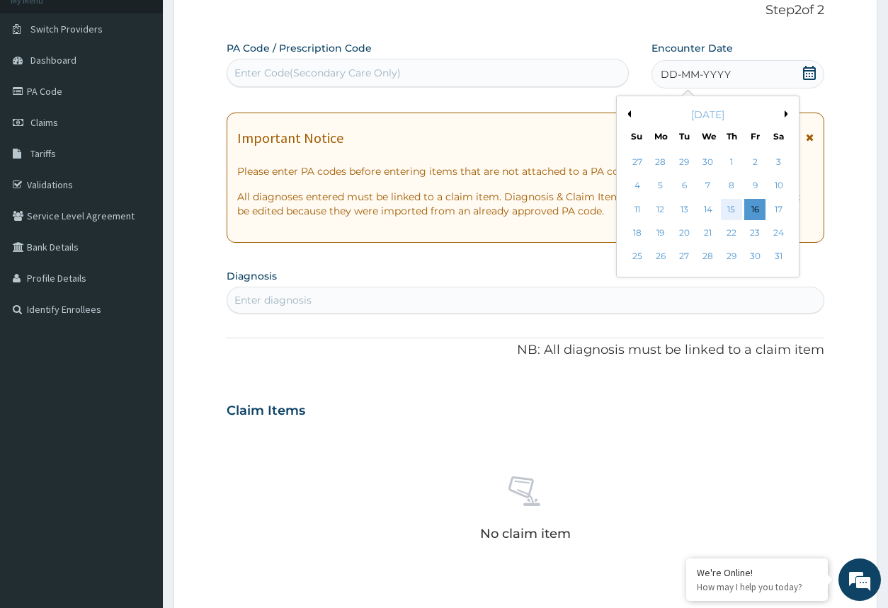
click at [729, 216] on div "15" at bounding box center [731, 209] width 21 height 21
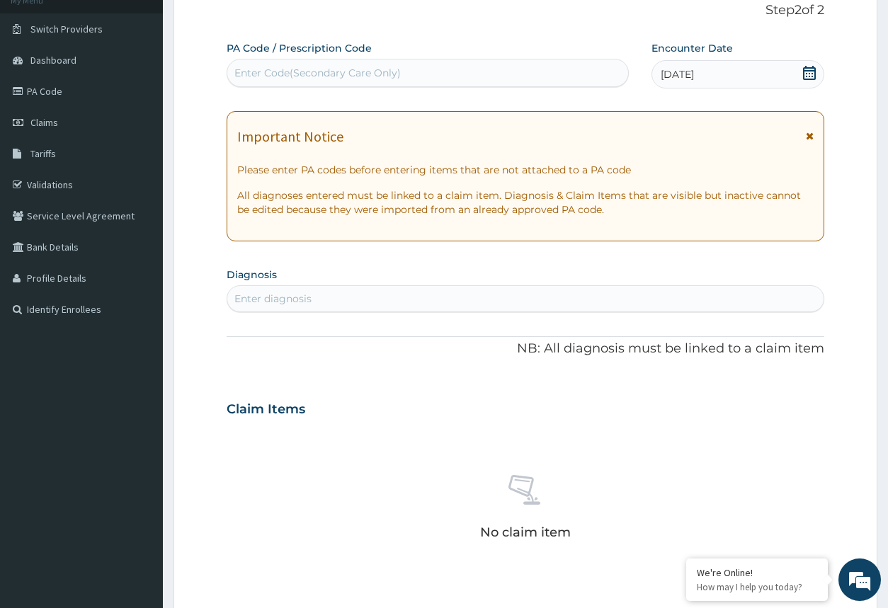
click at [534, 300] on div "Enter diagnosis" at bounding box center [524, 298] width 595 height 23
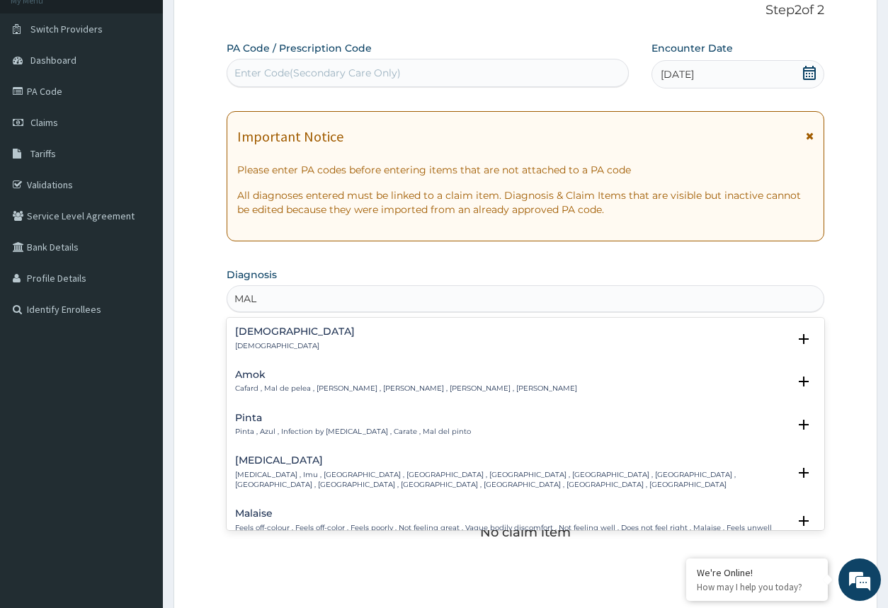
type input "MALA"
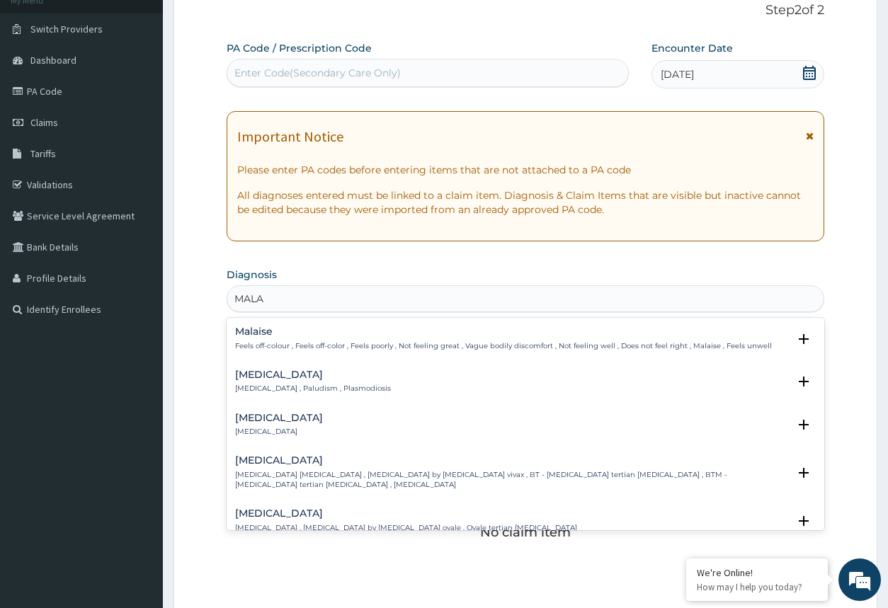
click at [340, 381] on div "Malaria Malaria , Paludism , Plasmodiosis" at bounding box center [313, 381] width 156 height 25
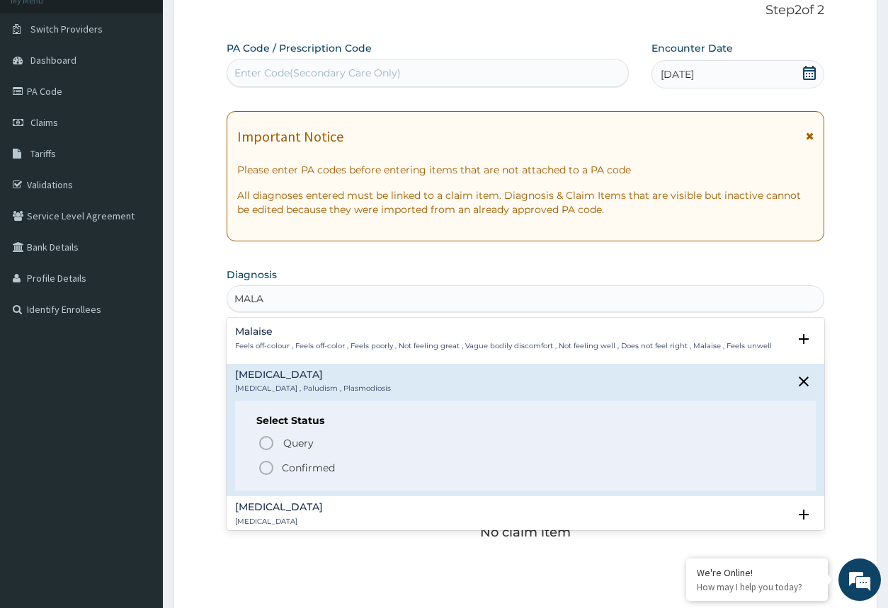
click at [267, 463] on icon "status option filled" at bounding box center [266, 467] width 17 height 17
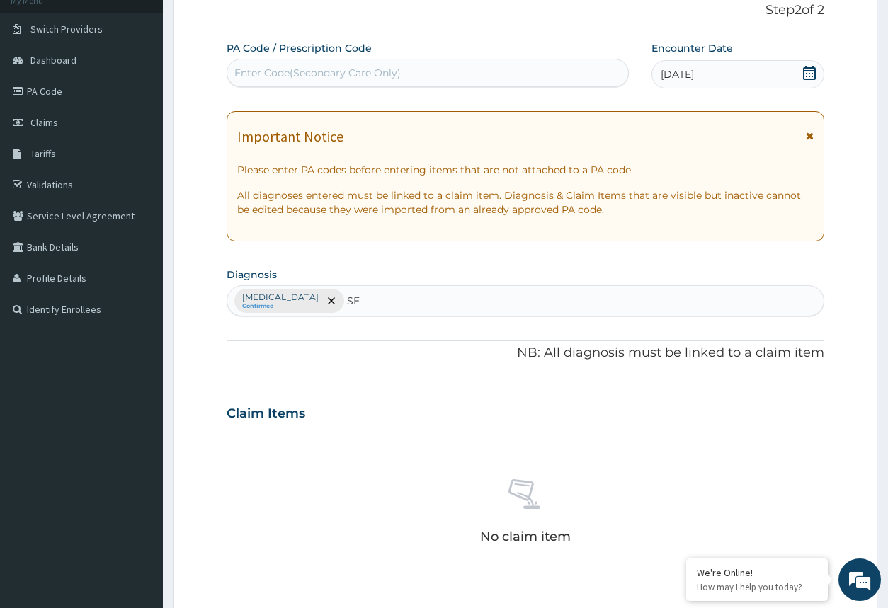
type input "SEP"
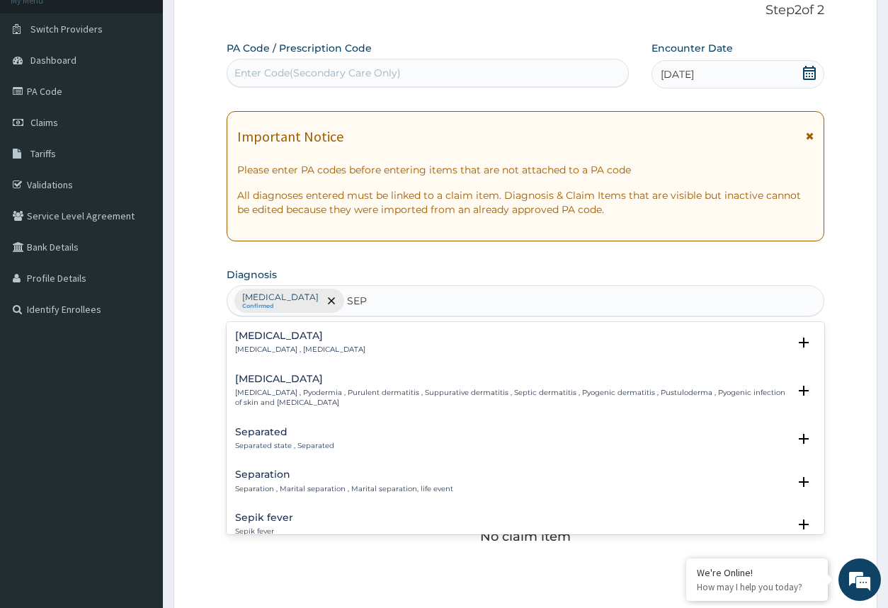
click at [246, 352] on p "Systemic infection , Sepsis" at bounding box center [300, 350] width 130 height 10
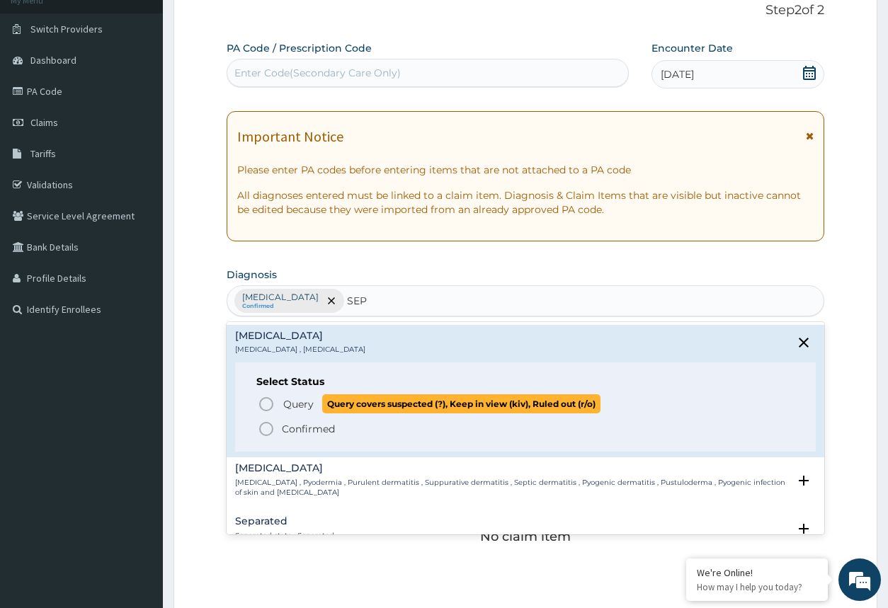
click at [266, 402] on icon "status option query" at bounding box center [266, 404] width 17 height 17
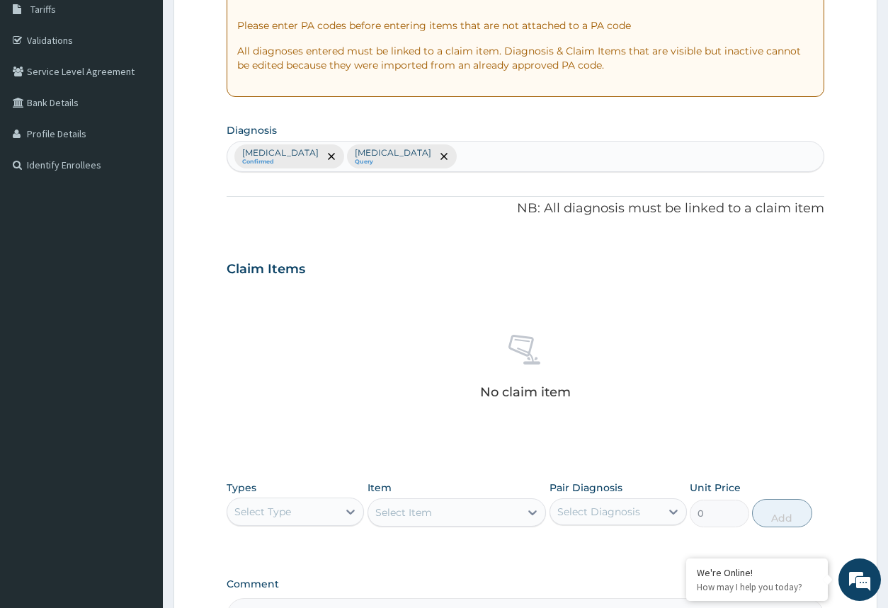
scroll to position [311, 0]
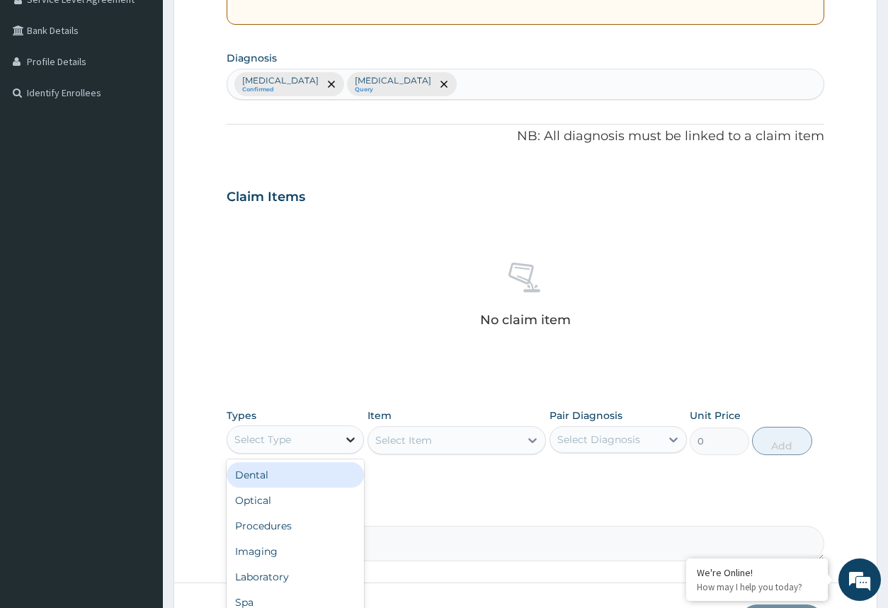
click at [338, 434] on div at bounding box center [350, 439] width 25 height 25
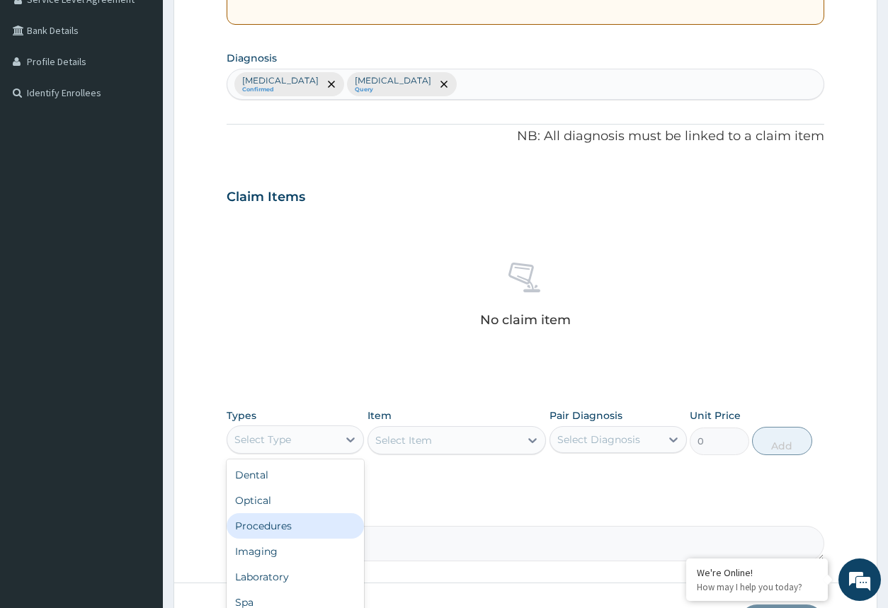
click at [320, 516] on div "Procedures" at bounding box center [294, 525] width 137 height 25
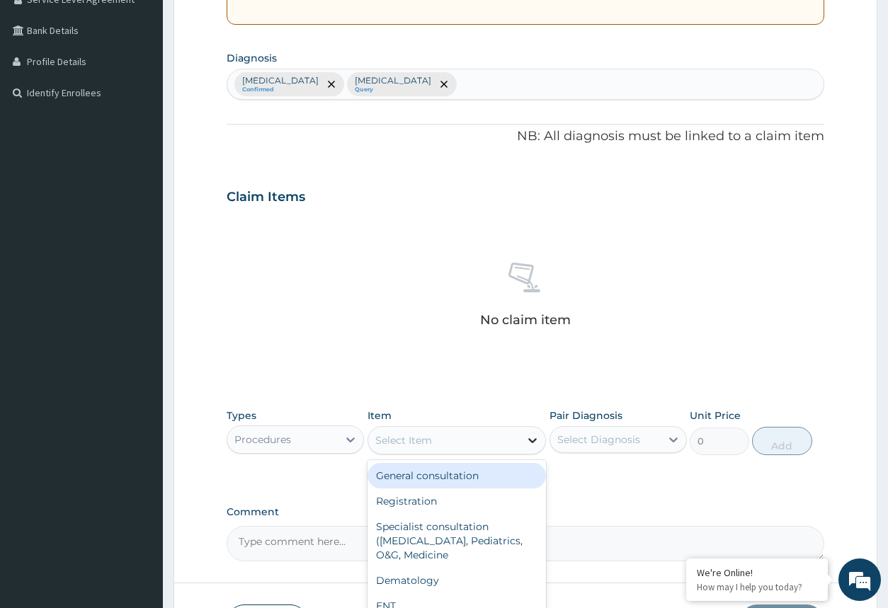
click at [535, 444] on icon at bounding box center [532, 440] width 14 height 14
click at [473, 478] on div "General consultation" at bounding box center [456, 475] width 179 height 25
type input "2000"
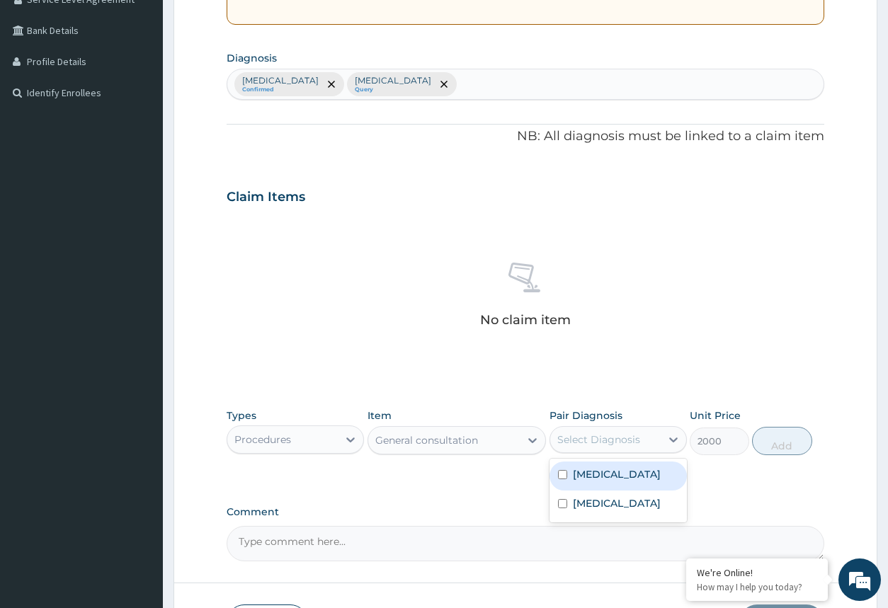
click at [656, 444] on div "Select Diagnosis" at bounding box center [605, 439] width 110 height 23
click at [597, 480] on label "Malaria" at bounding box center [617, 474] width 88 height 14
checkbox input "true"
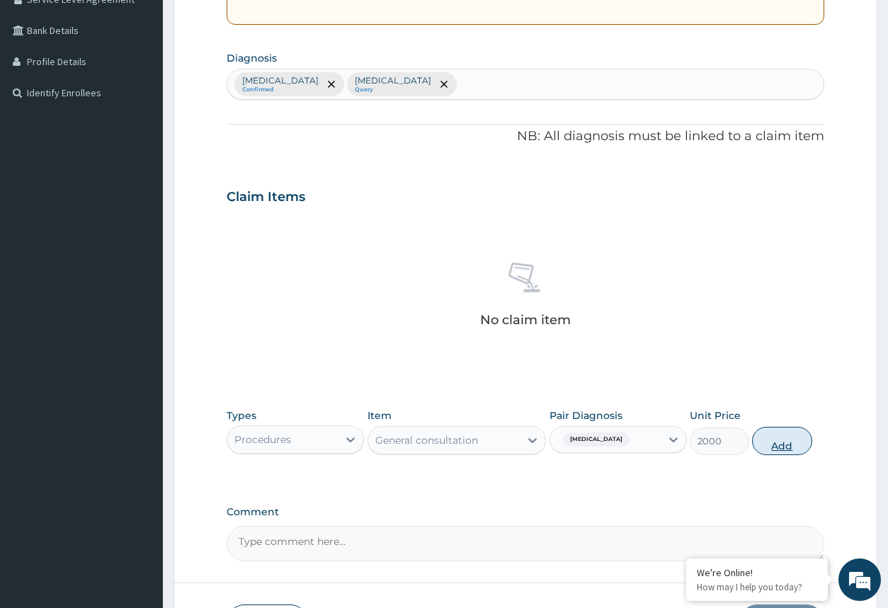
click at [780, 441] on button "Add" at bounding box center [781, 441] width 59 height 28
type input "0"
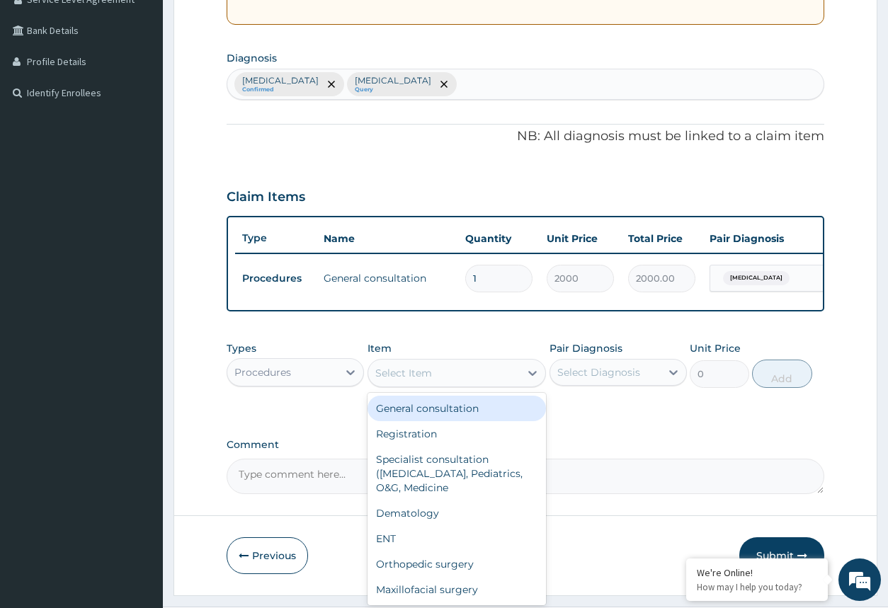
click at [425, 380] on div "Select Item" at bounding box center [403, 373] width 57 height 14
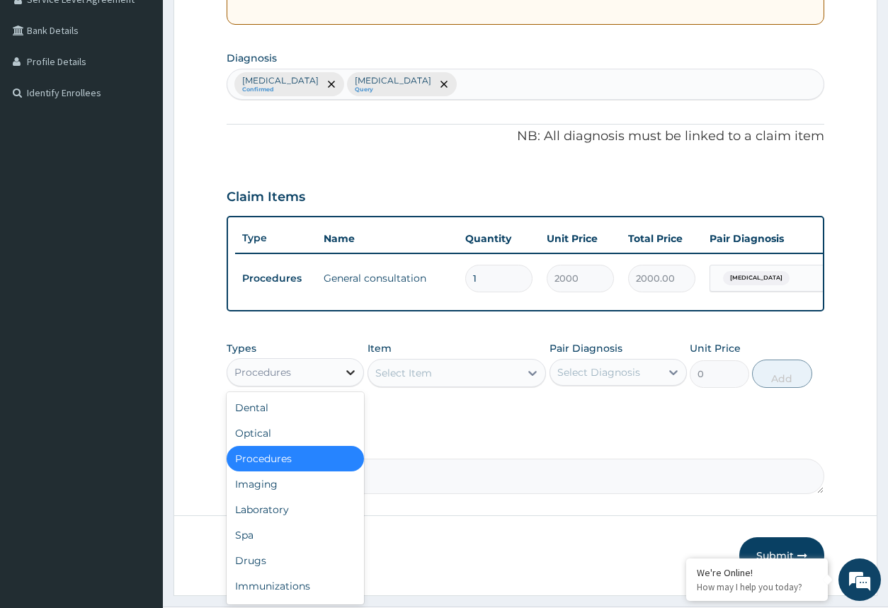
click at [339, 385] on div at bounding box center [350, 372] width 25 height 25
click at [296, 573] on div "Drugs" at bounding box center [294, 560] width 137 height 25
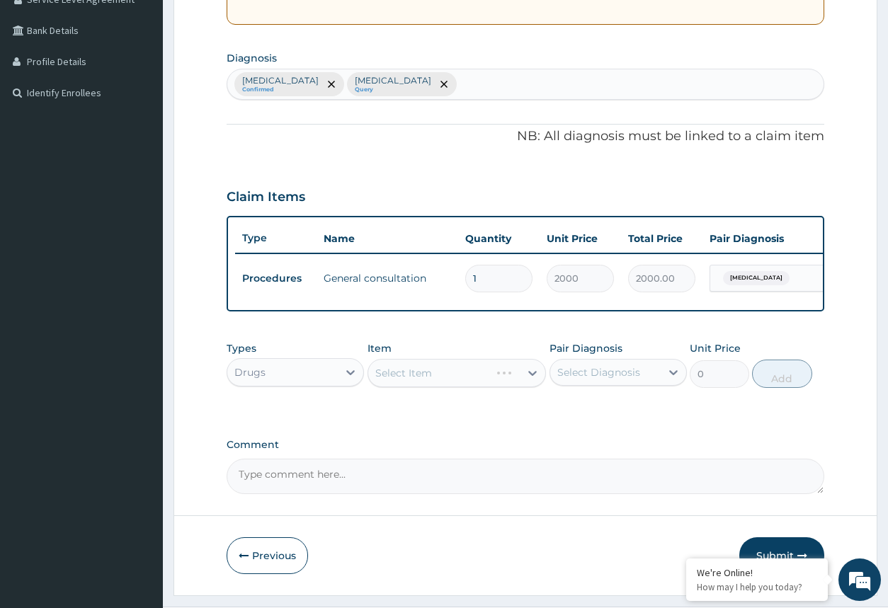
click at [524, 381] on div "Select Item" at bounding box center [456, 373] width 179 height 28
click at [529, 380] on icon at bounding box center [532, 373] width 14 height 14
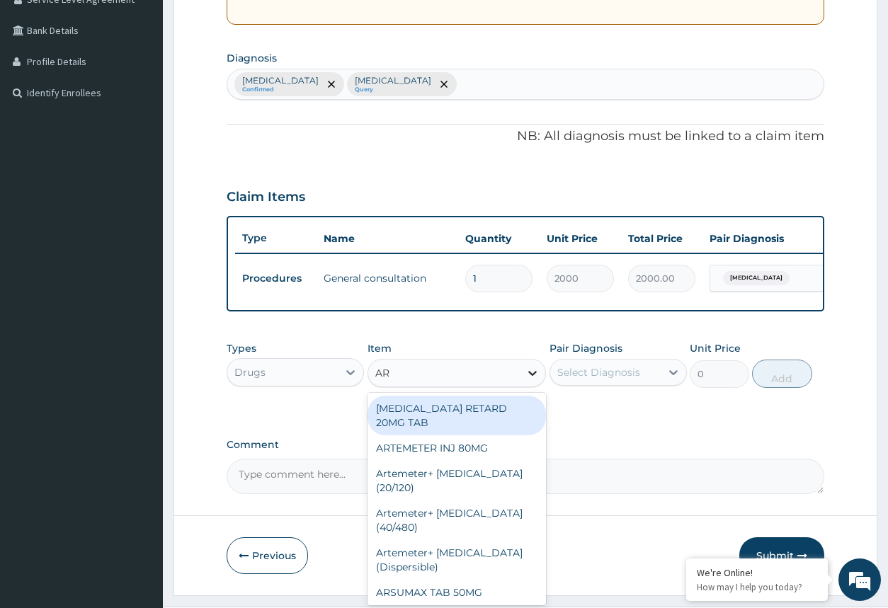
type input "ART"
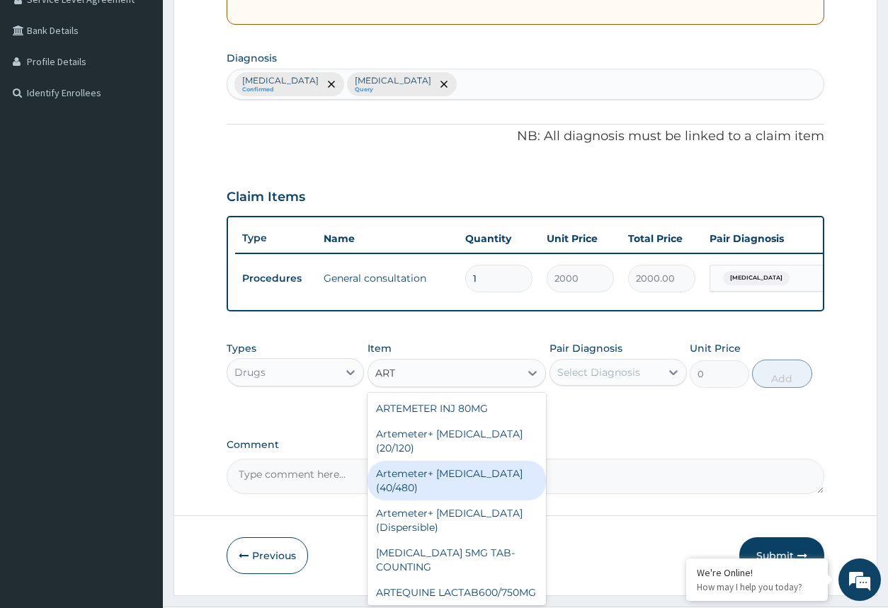
click at [500, 488] on div "Artemeter+ Lumefantrine (40/480)" at bounding box center [456, 481] width 179 height 40
type input "1200"
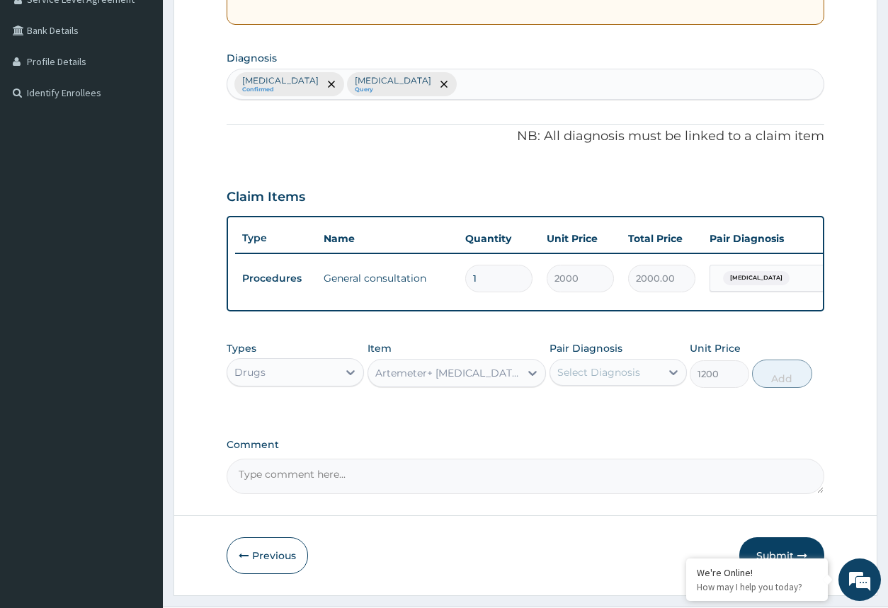
click at [615, 384] on div "Select Diagnosis" at bounding box center [605, 372] width 110 height 23
click at [607, 414] on label "Malaria" at bounding box center [617, 407] width 88 height 14
checkbox input "true"
click at [779, 388] on button "Add" at bounding box center [781, 374] width 59 height 28
type input "0"
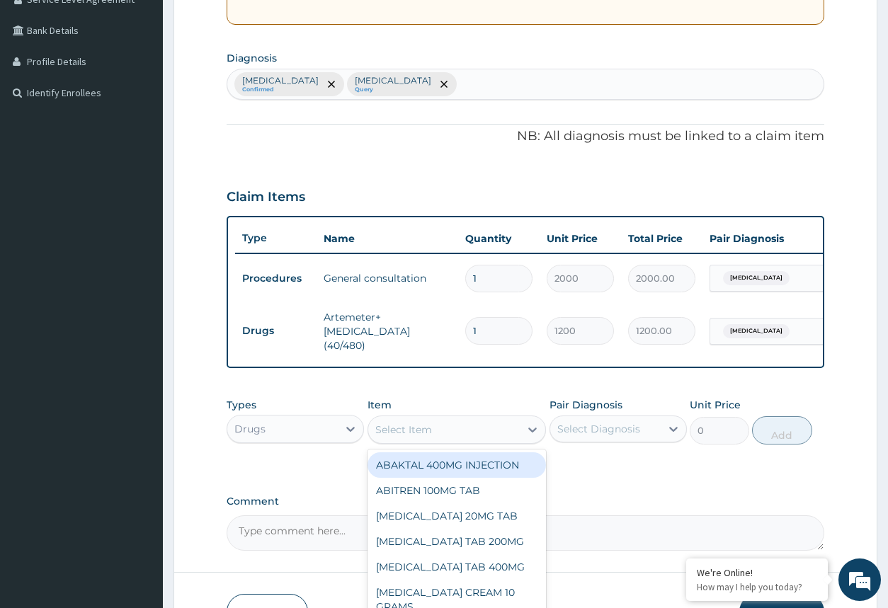
click at [434, 439] on div "Select Item" at bounding box center [444, 429] width 152 height 23
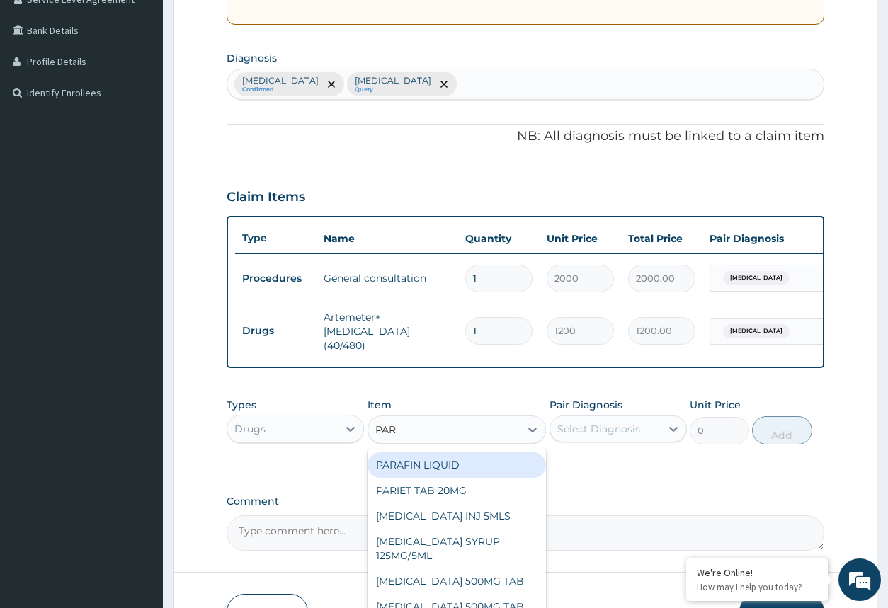
type input "PARA"
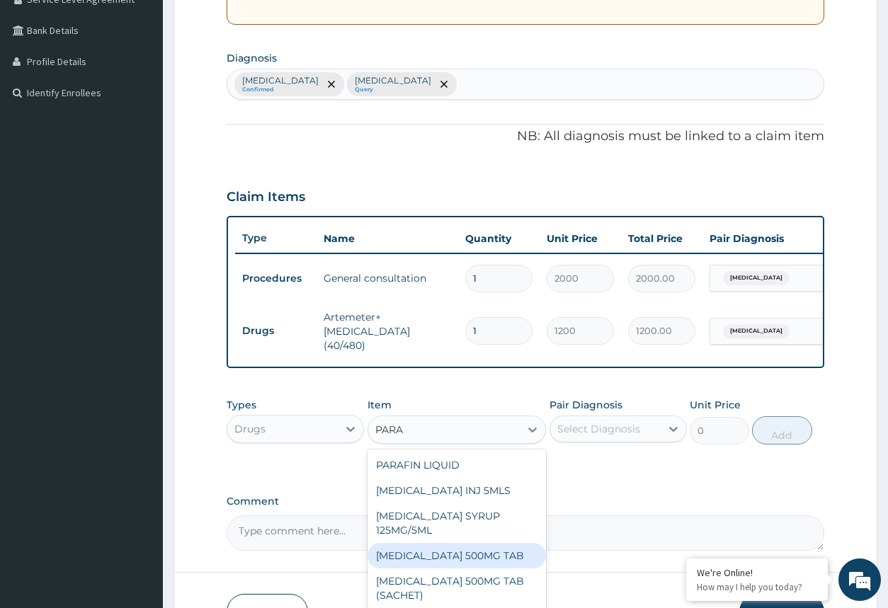
click at [485, 563] on div "PARACETAMOL 500MG TAB" at bounding box center [456, 555] width 179 height 25
type input "50"
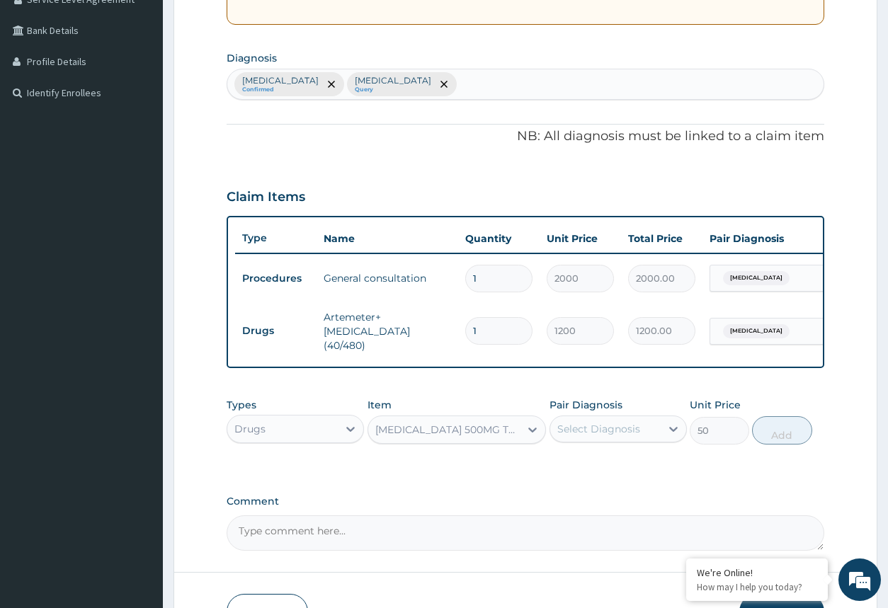
click at [575, 436] on div "Select Diagnosis" at bounding box center [598, 429] width 83 height 14
click at [563, 469] on input "checkbox" at bounding box center [562, 463] width 9 height 9
checkbox input "true"
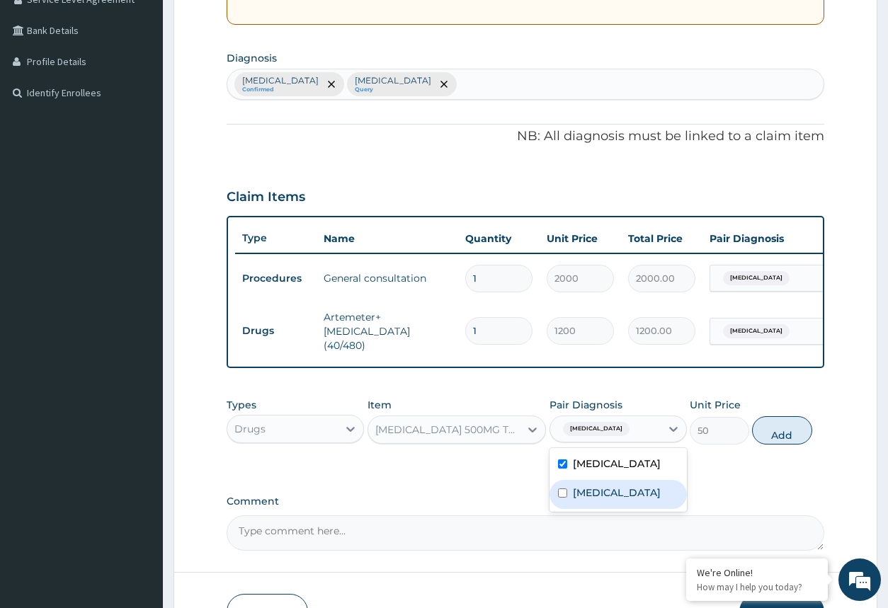
click at [590, 486] on div "Sepsis" at bounding box center [617, 494] width 137 height 29
checkbox input "true"
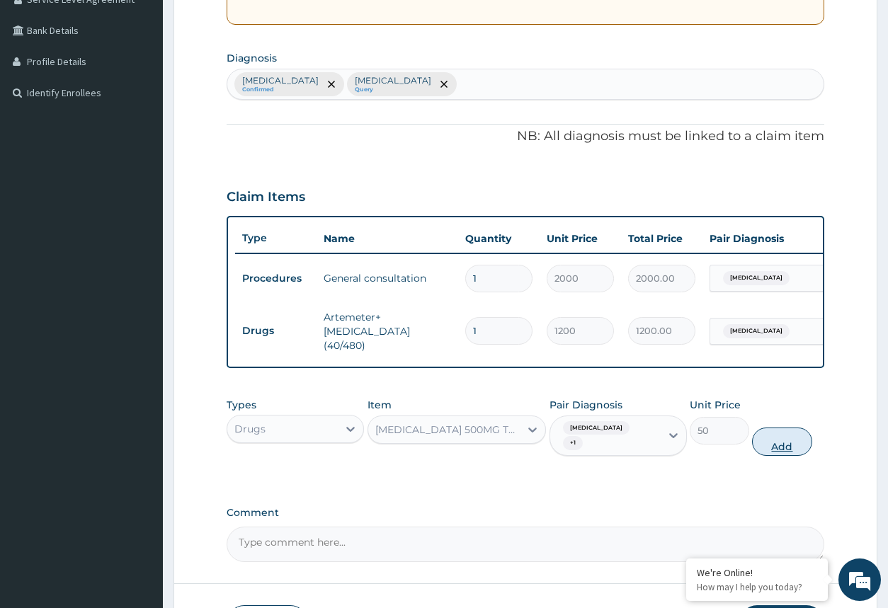
click at [781, 429] on button "Add" at bounding box center [781, 441] width 59 height 28
type input "0"
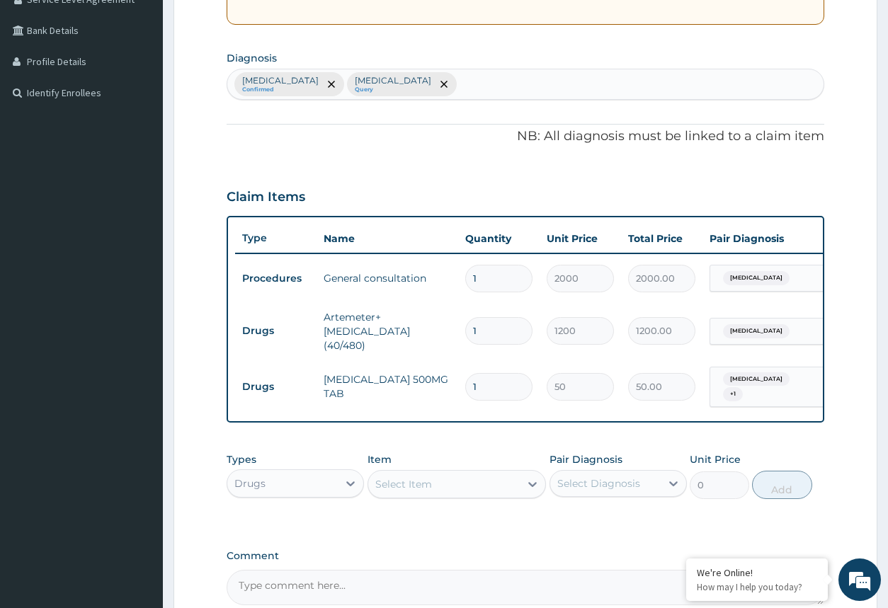
type input "18"
type input "900.00"
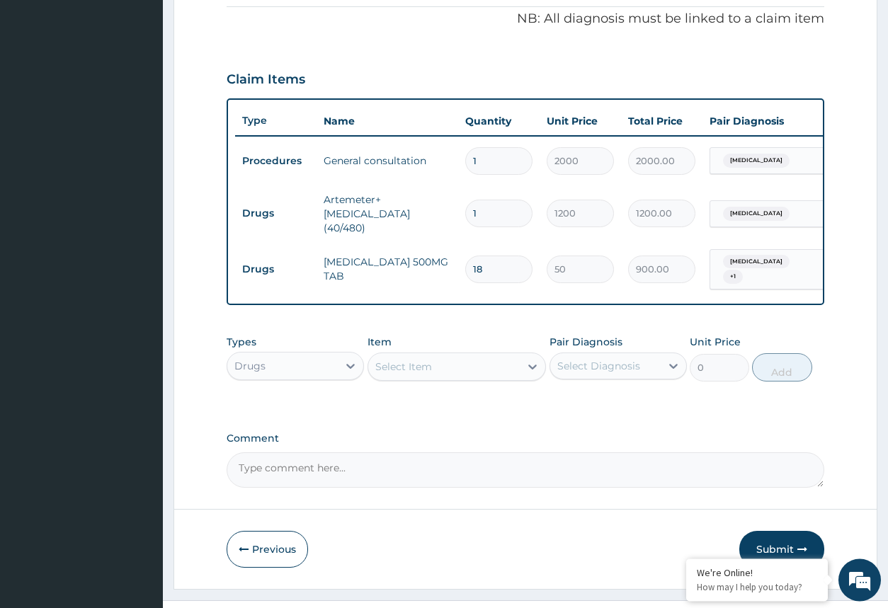
scroll to position [455, 0]
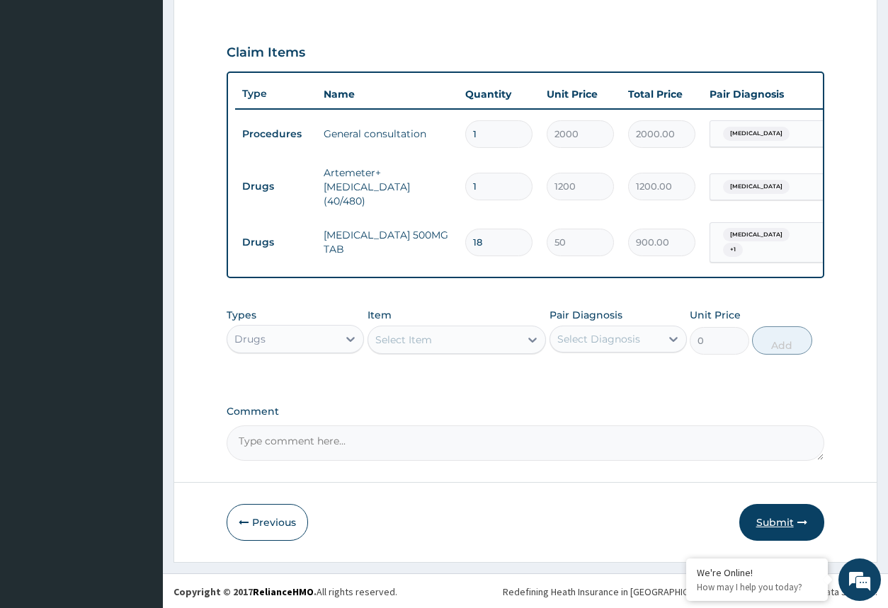
type input "18"
click at [800, 513] on button "Submit" at bounding box center [781, 522] width 85 height 37
click at [786, 525] on button "Submit" at bounding box center [781, 522] width 85 height 37
click at [781, 515] on button "Submit" at bounding box center [781, 522] width 85 height 37
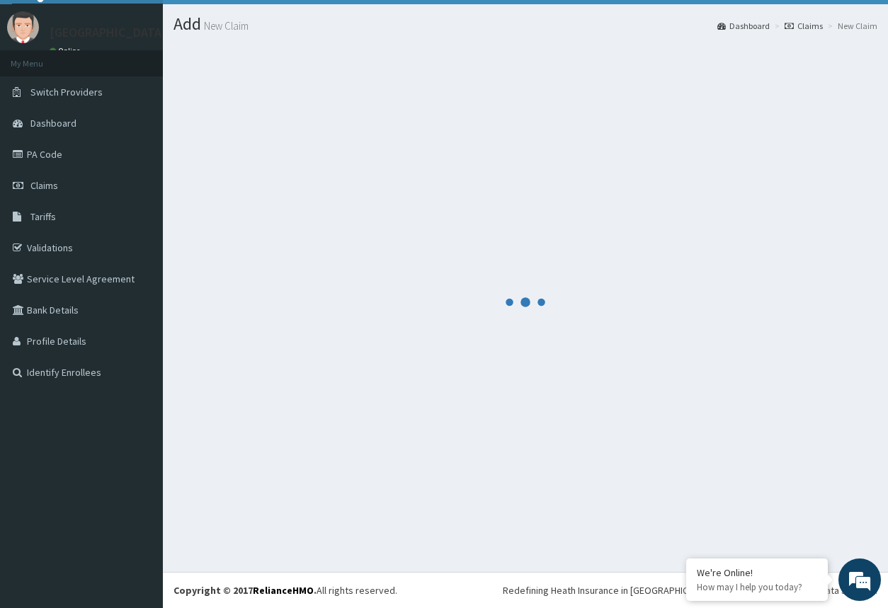
scroll to position [31, 0]
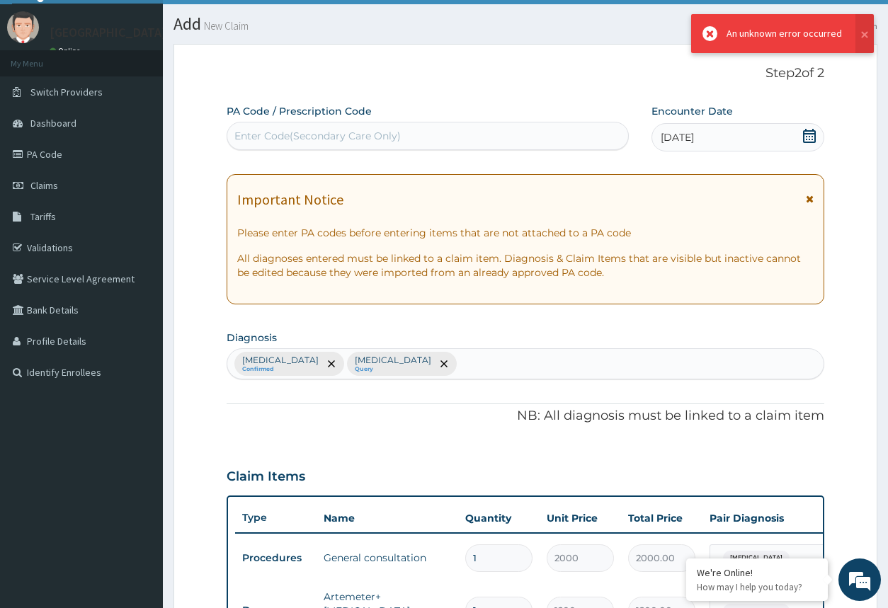
click at [381, 355] on div "Malaria Confirmed Sepsis Query" at bounding box center [524, 364] width 595 height 30
drag, startPoint x: 381, startPoint y: 355, endPoint x: 349, endPoint y: 355, distance: 32.6
click at [349, 355] on div "Malaria Confirmed Sepsis Query" at bounding box center [524, 364] width 595 height 30
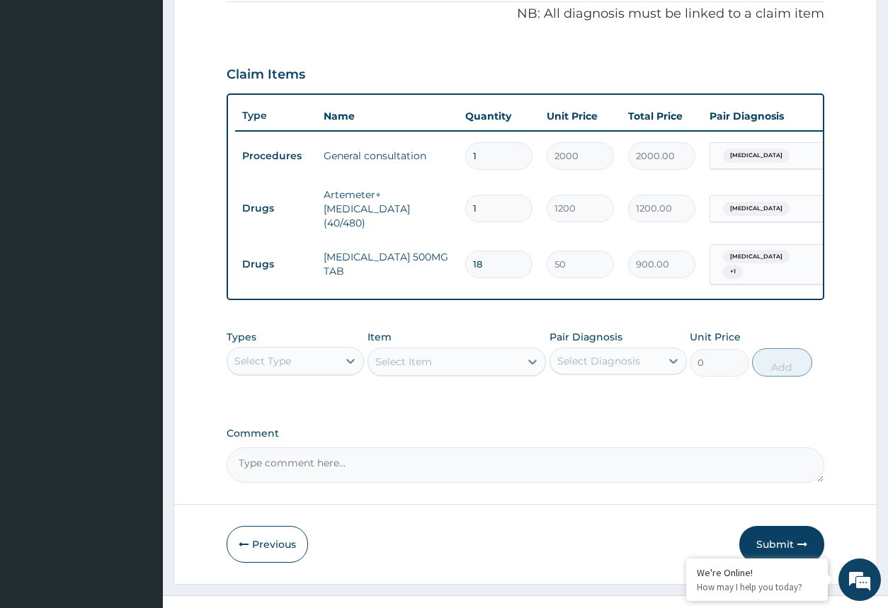
scroll to position [455, 0]
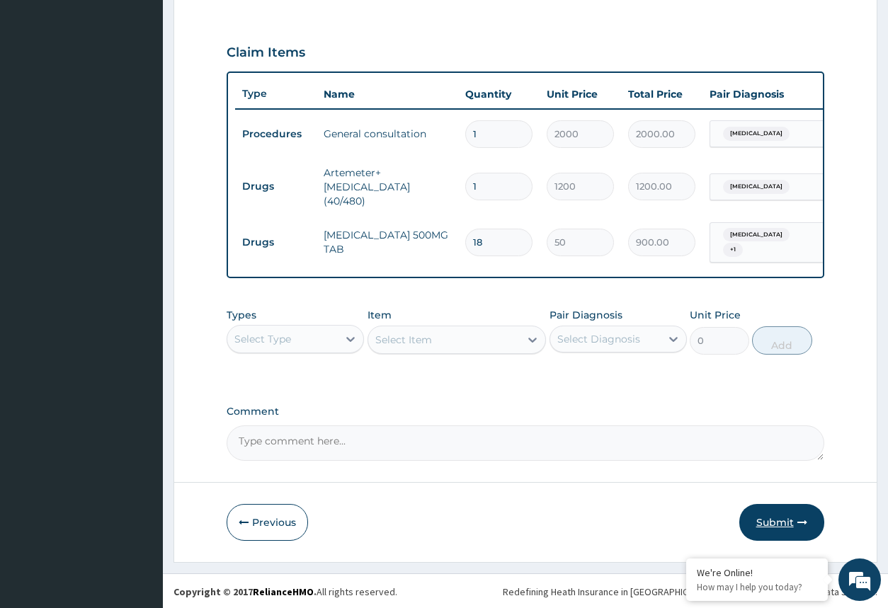
click at [800, 515] on button "Submit" at bounding box center [781, 522] width 85 height 37
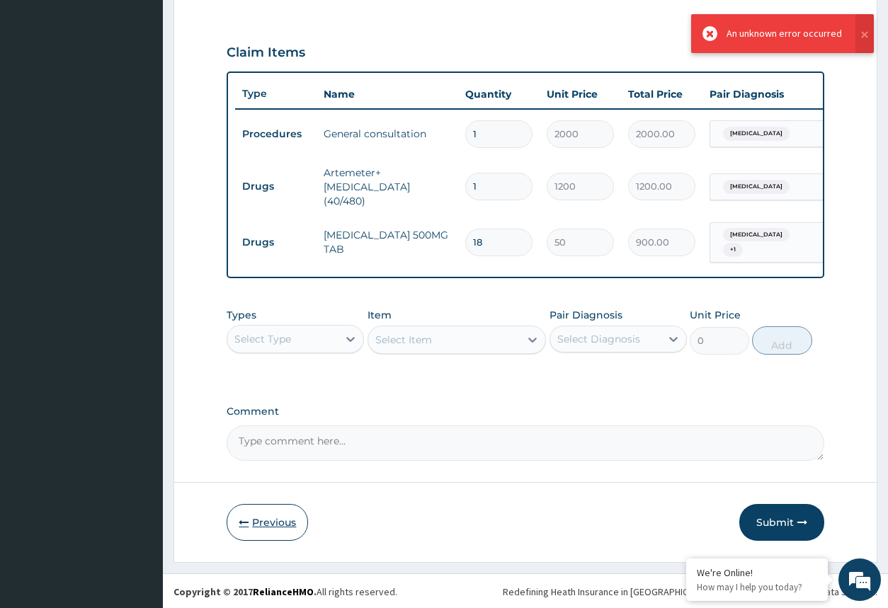
click at [287, 512] on button "Previous" at bounding box center [266, 522] width 81 height 37
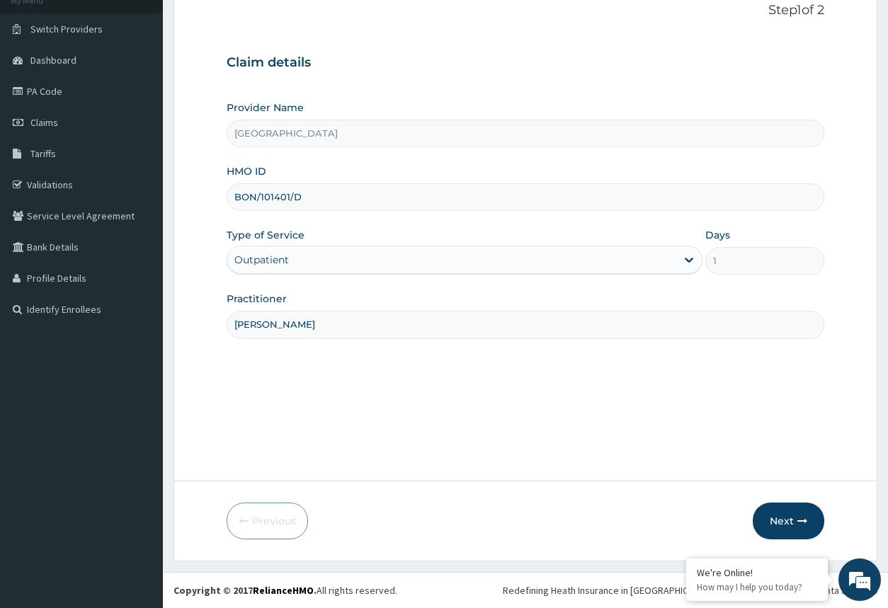
drag, startPoint x: 305, startPoint y: 195, endPoint x: 222, endPoint y: 193, distance: 83.6
click at [226, 193] on input "BON/101401/D" at bounding box center [524, 197] width 597 height 28
click at [467, 191] on input "BON/101401/D" at bounding box center [524, 197] width 597 height 28
drag, startPoint x: 309, startPoint y: 202, endPoint x: 235, endPoint y: 198, distance: 74.4
click at [235, 198] on input "BON/101401/D" at bounding box center [524, 197] width 597 height 28
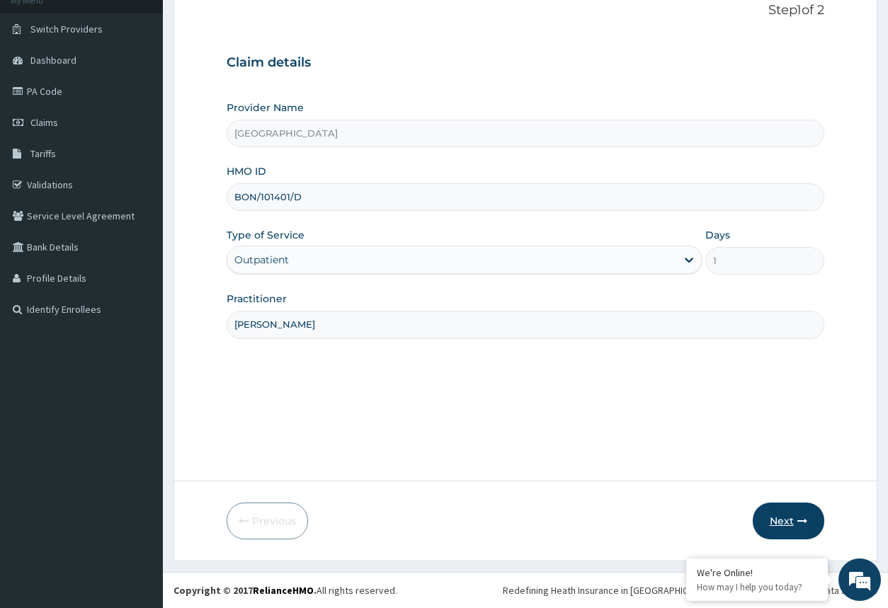
click at [791, 515] on button "Next" at bounding box center [787, 521] width 71 height 37
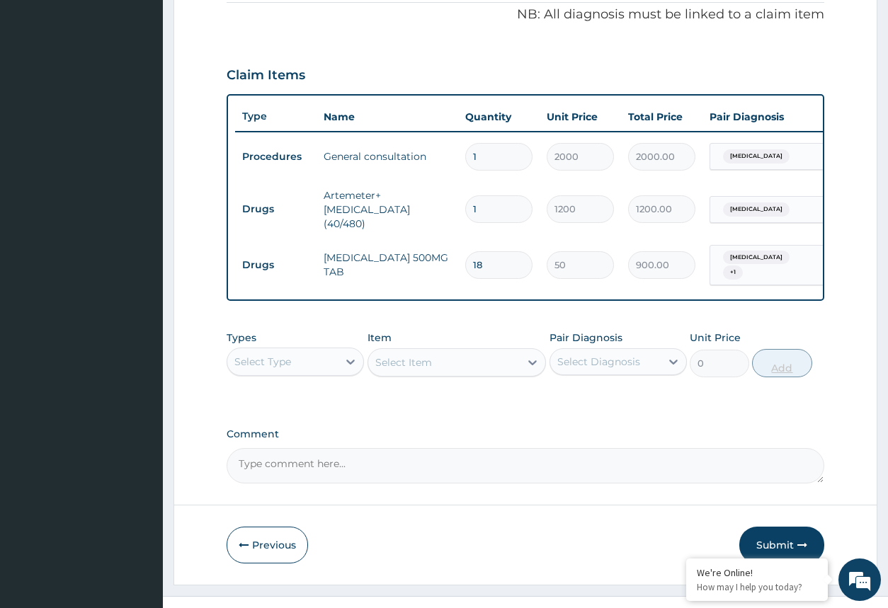
scroll to position [455, 0]
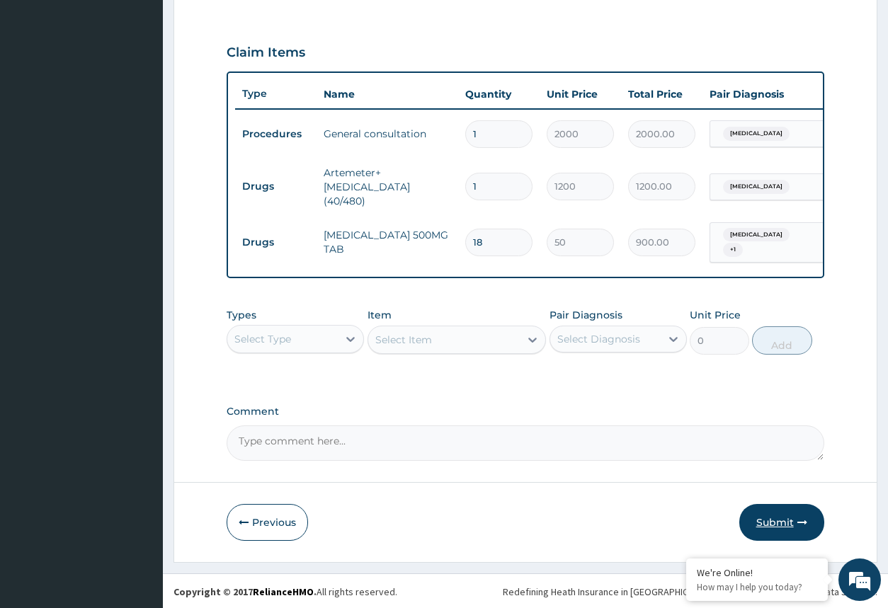
click at [791, 510] on button "Submit" at bounding box center [781, 522] width 85 height 37
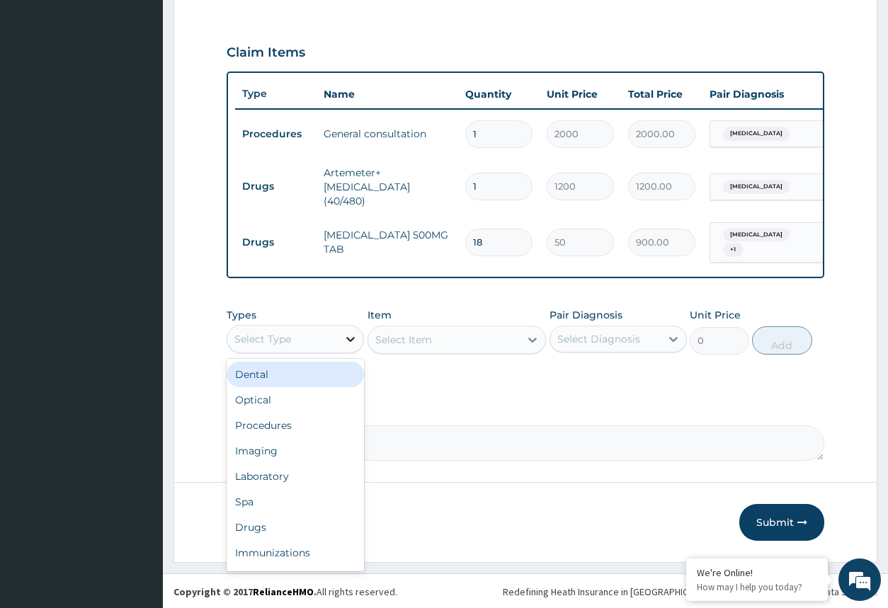
click at [339, 342] on div at bounding box center [350, 338] width 25 height 25
click at [299, 536] on div "Drugs" at bounding box center [294, 527] width 137 height 25
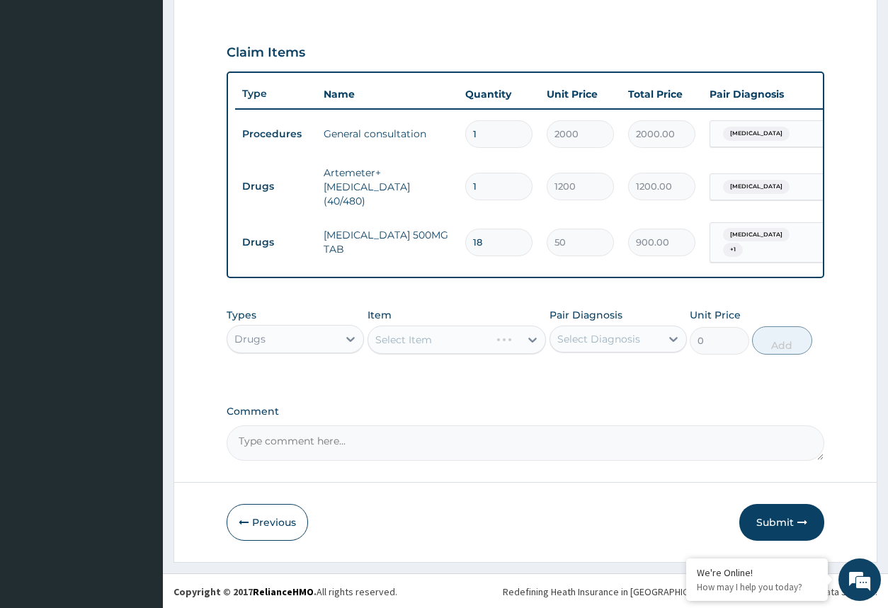
click at [529, 338] on div "Select Item" at bounding box center [456, 340] width 179 height 28
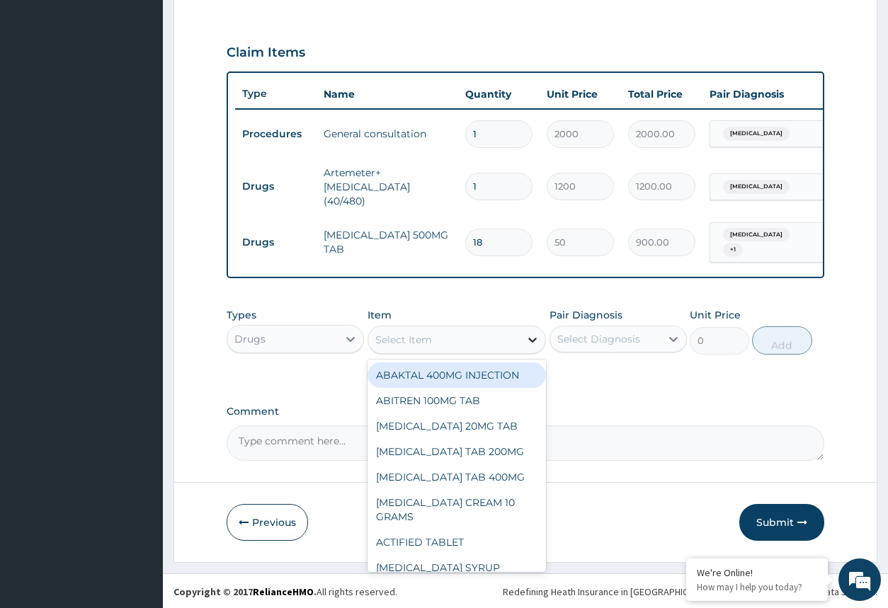
click at [530, 336] on icon at bounding box center [532, 340] width 14 height 14
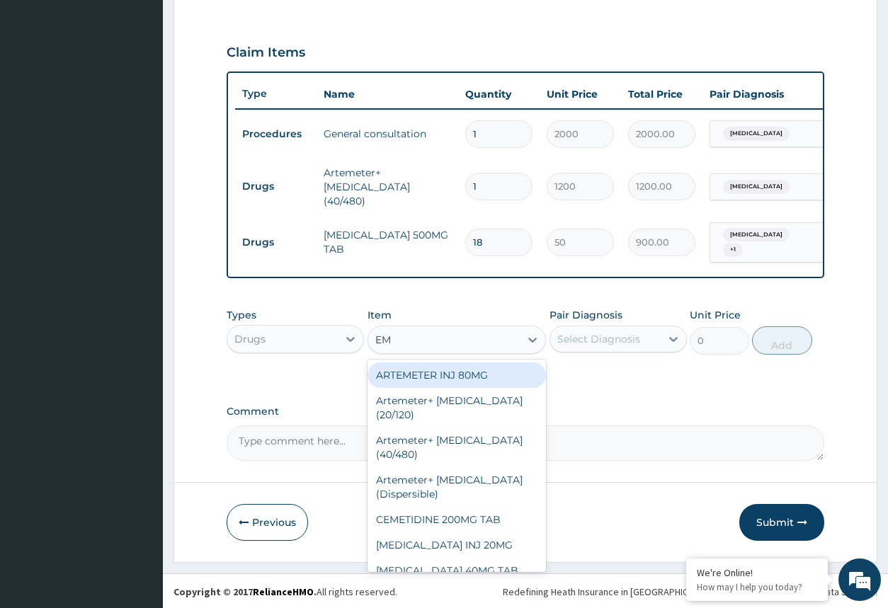
type input "EM"
click at [665, 382] on div "PA Code / Prescription Code Enter Code(Secondary Care Only) Encounter Date 15-0…" at bounding box center [524, 70] width 597 height 781
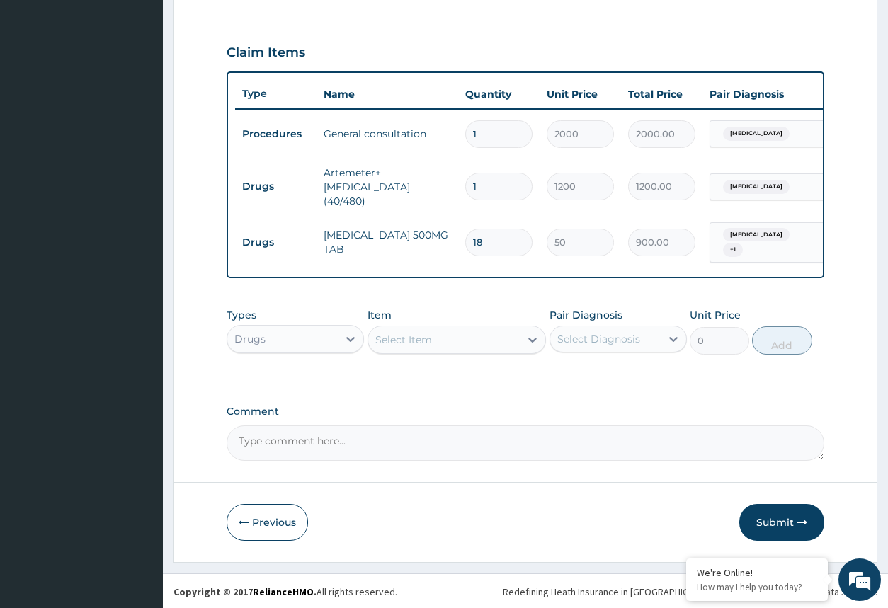
click at [762, 512] on button "Submit" at bounding box center [781, 522] width 85 height 37
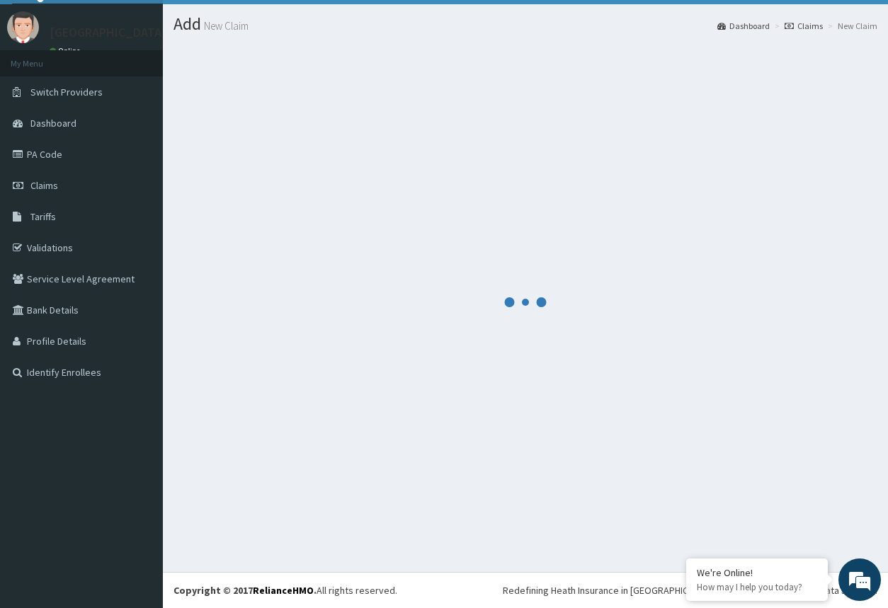
scroll to position [31, 0]
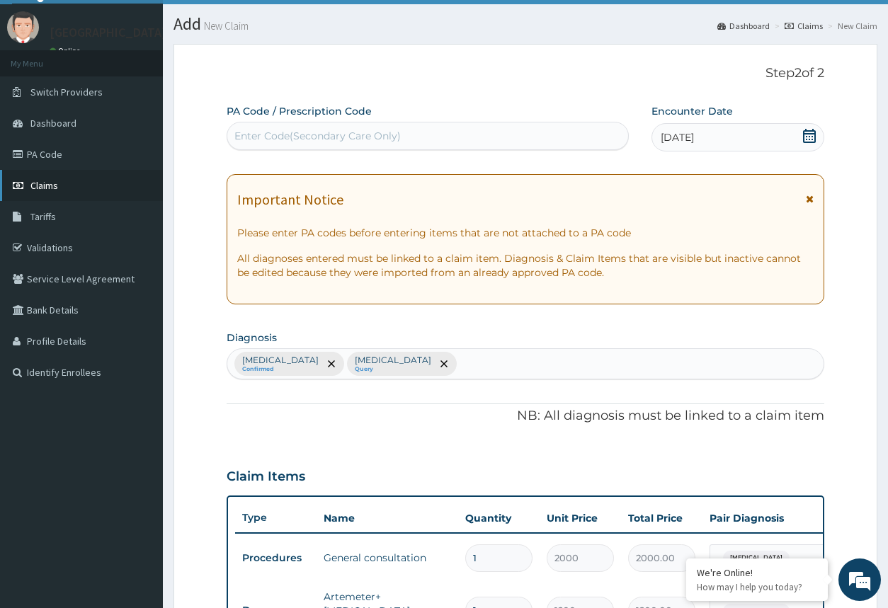
click at [79, 178] on link "Claims" at bounding box center [81, 185] width 163 height 31
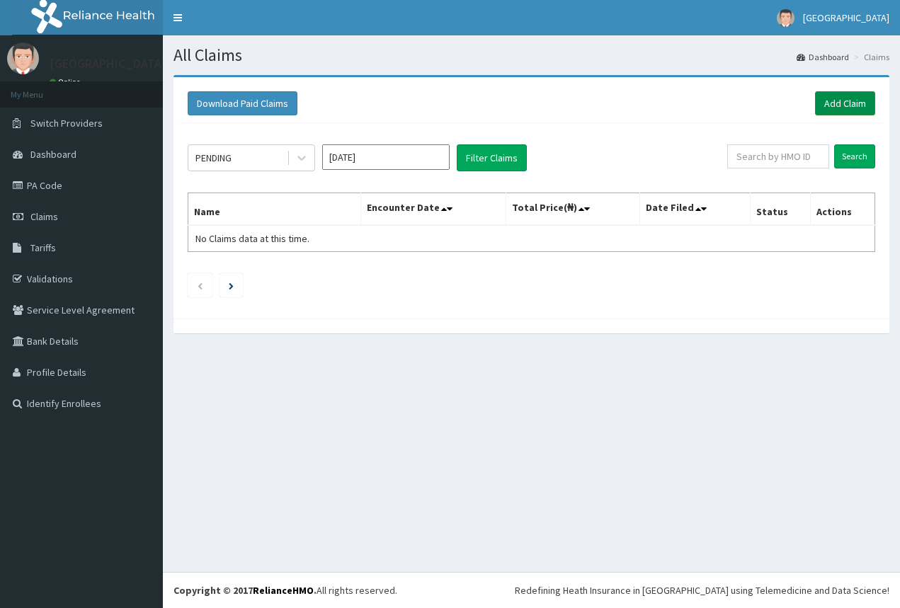
click at [822, 103] on link "Add Claim" at bounding box center [845, 103] width 60 height 24
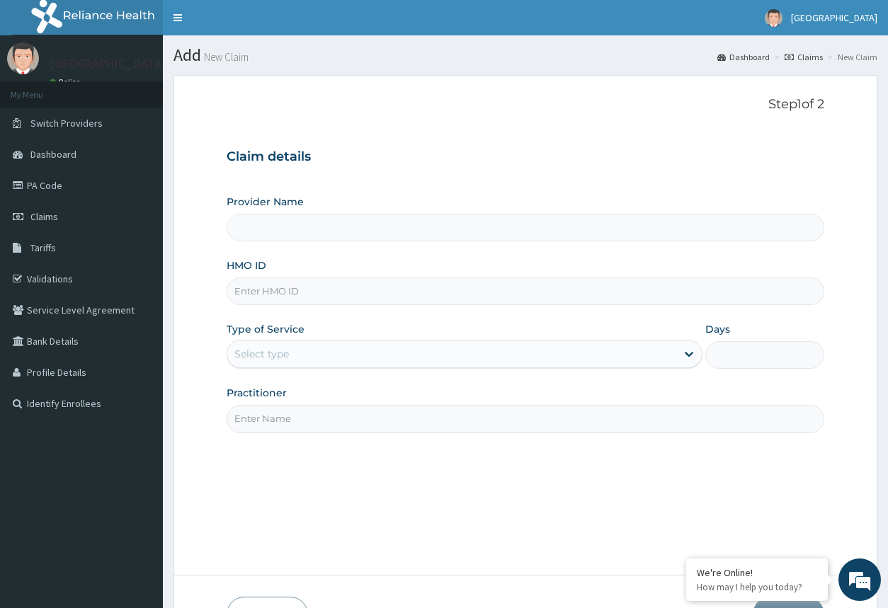
click at [368, 294] on input "HMO ID" at bounding box center [524, 291] width 597 height 28
type input "[GEOGRAPHIC_DATA]"
type input "LMF/10173/B"
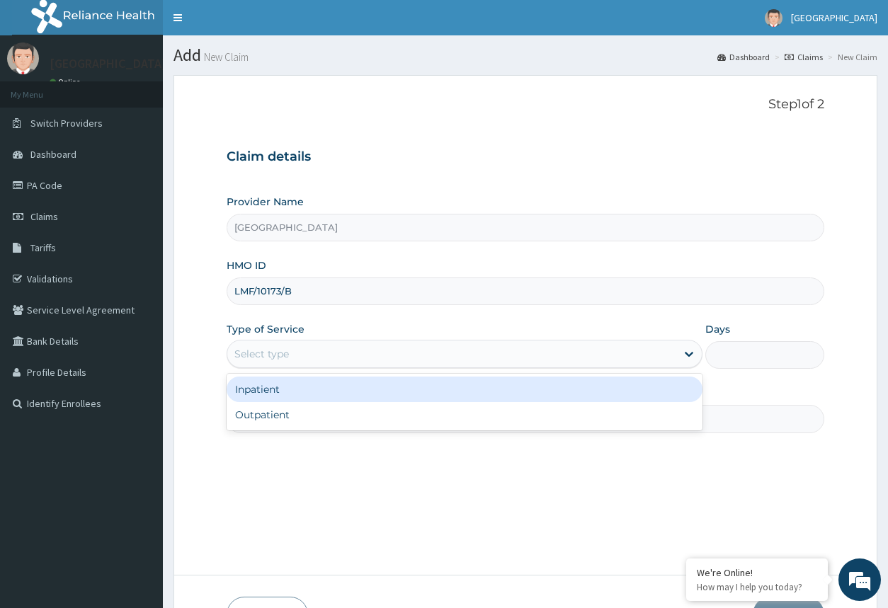
click at [454, 352] on div "Select type" at bounding box center [451, 354] width 448 height 23
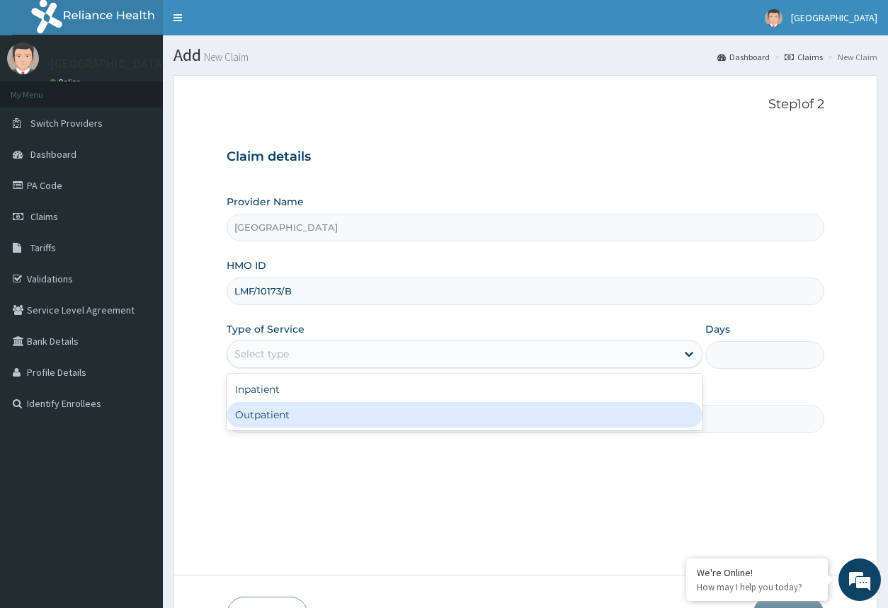
click at [431, 408] on div "Outpatient" at bounding box center [463, 414] width 475 height 25
type input "1"
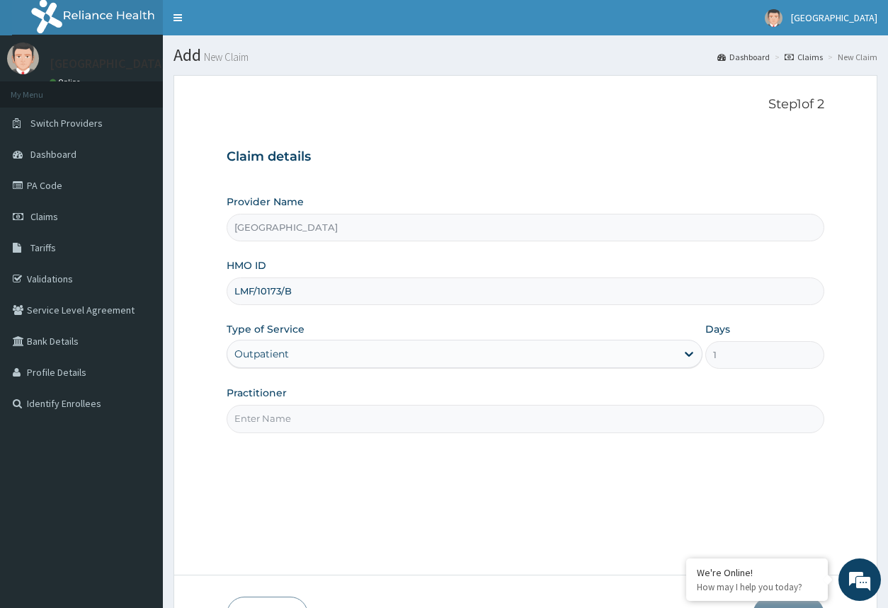
click at [415, 415] on input "Practitioner" at bounding box center [524, 419] width 597 height 28
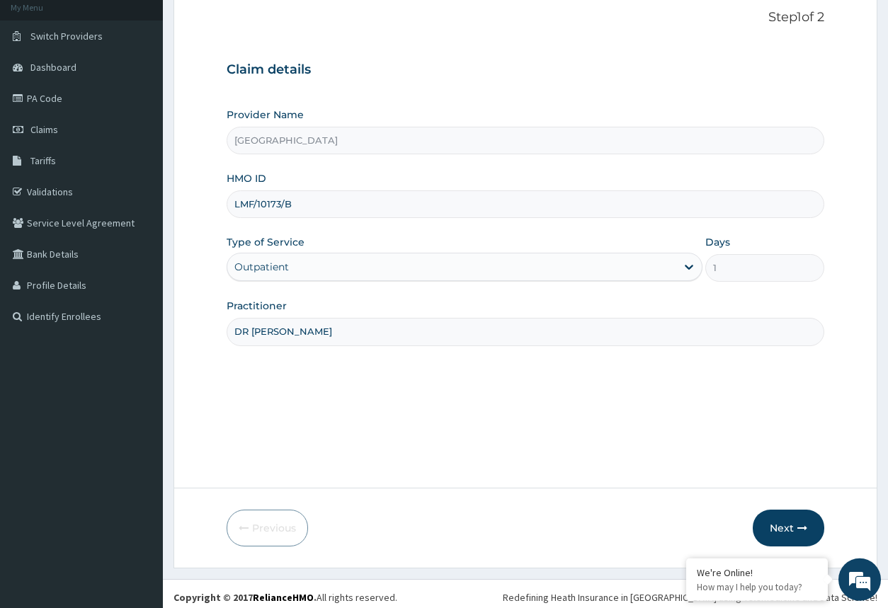
scroll to position [94, 0]
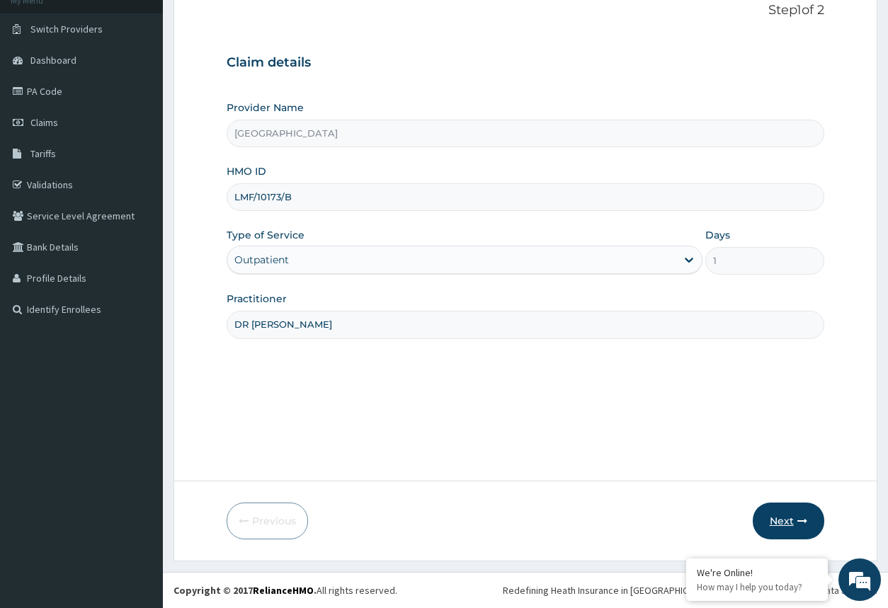
type input "DR [PERSON_NAME]"
click at [781, 517] on button "Next" at bounding box center [787, 521] width 71 height 37
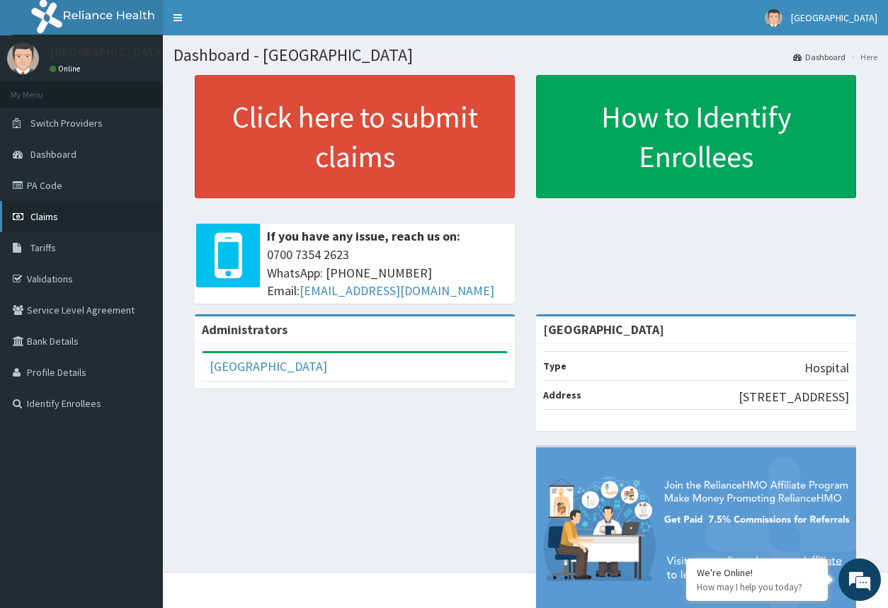
click at [31, 213] on span "Claims" at bounding box center [44, 216] width 28 height 13
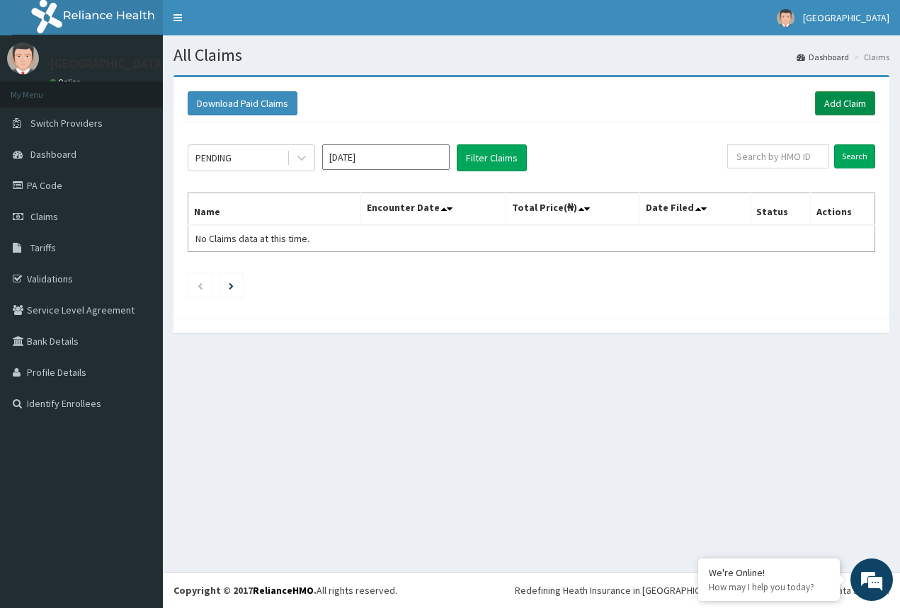
click at [825, 110] on link "Add Claim" at bounding box center [845, 103] width 60 height 24
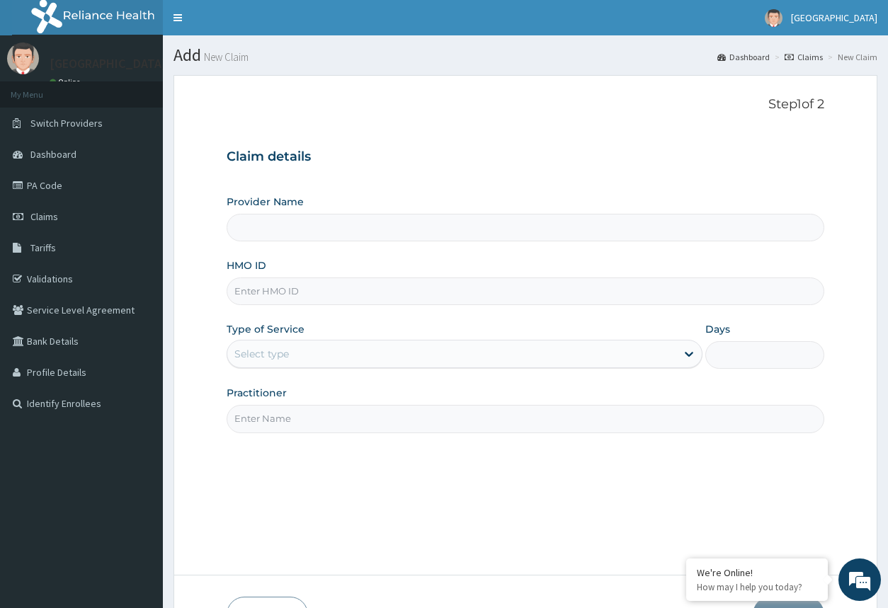
type input "[GEOGRAPHIC_DATA]"
click at [627, 296] on input "HMO ID" at bounding box center [524, 291] width 597 height 28
type input "LFM/10173/B"
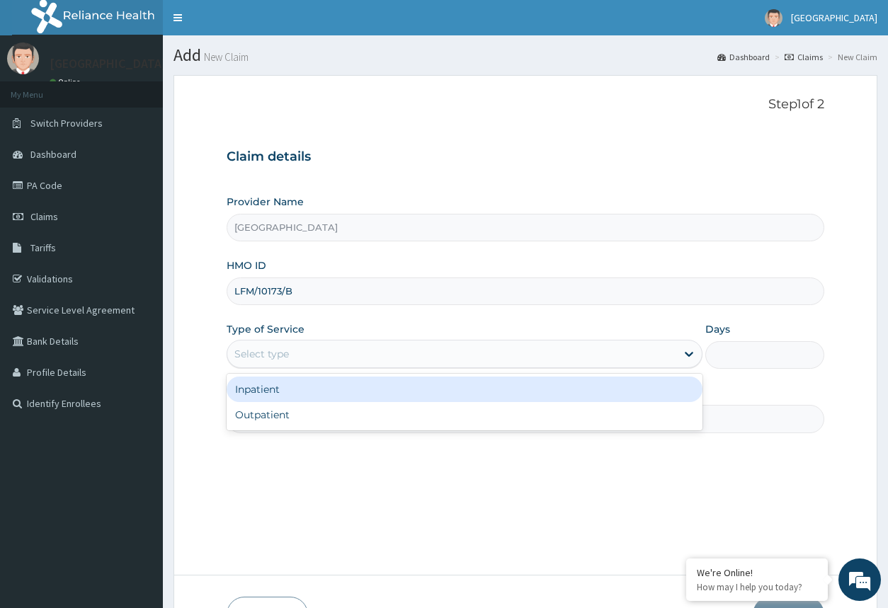
click at [576, 350] on div "Select type" at bounding box center [451, 354] width 448 height 23
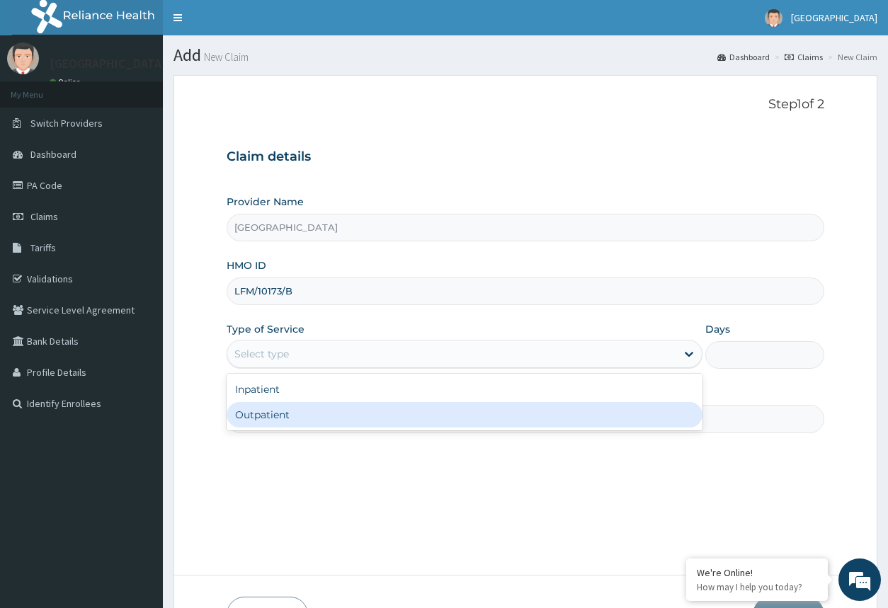
click at [537, 413] on div "Outpatient" at bounding box center [463, 414] width 475 height 25
type input "1"
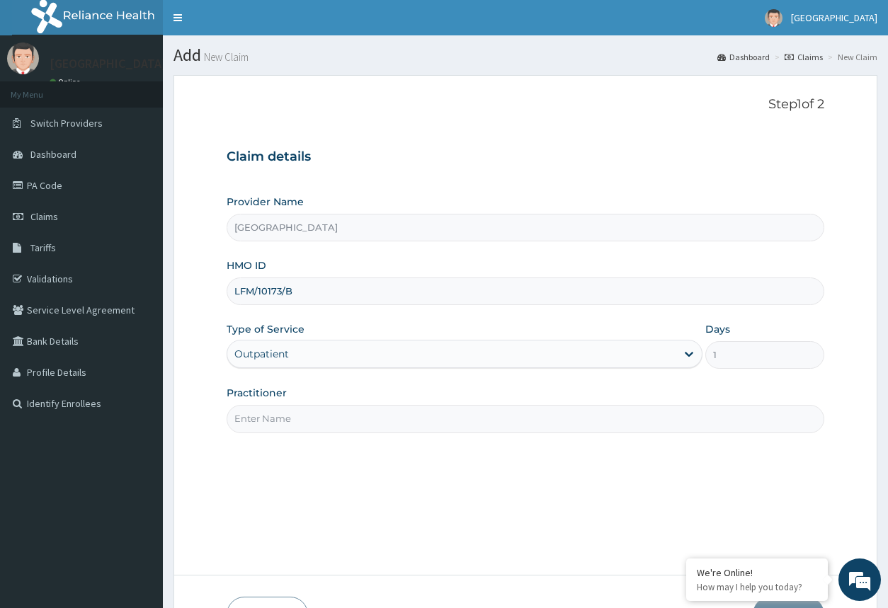
click at [534, 414] on input "Practitioner" at bounding box center [524, 419] width 597 height 28
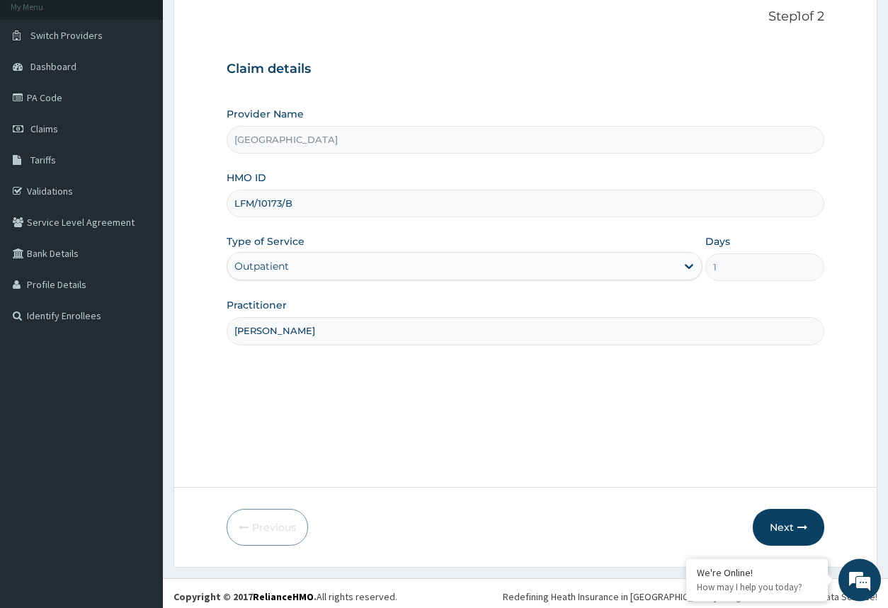
scroll to position [94, 0]
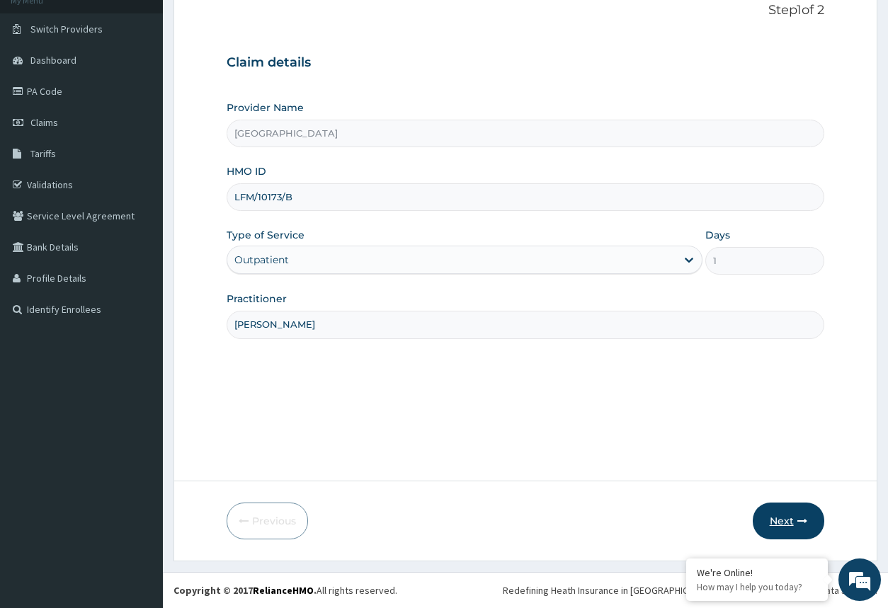
type input "DR CHARLES"
click at [776, 514] on button "Next" at bounding box center [787, 521] width 71 height 37
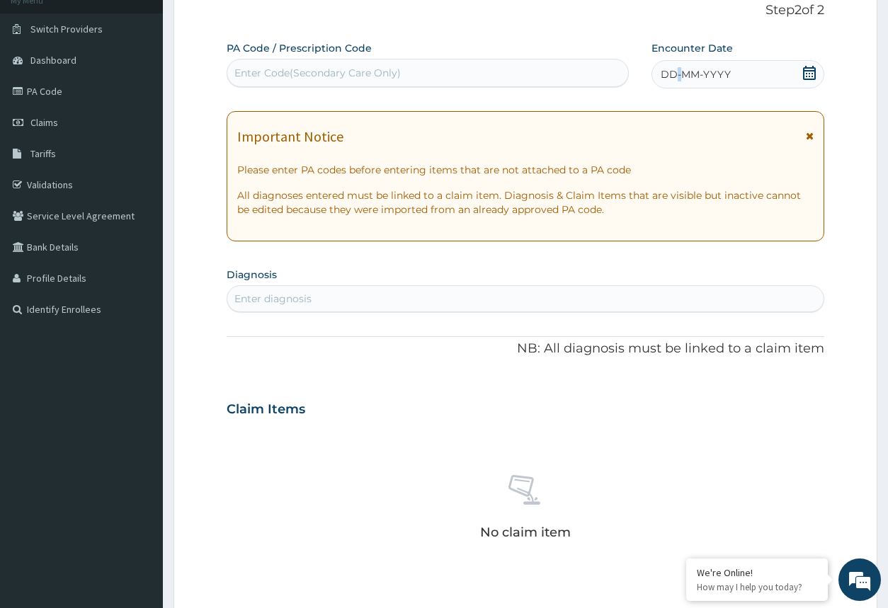
drag, startPoint x: 678, startPoint y: 84, endPoint x: 686, endPoint y: 82, distance: 8.1
click at [686, 82] on div "DD-MM-YYYY" at bounding box center [737, 74] width 172 height 28
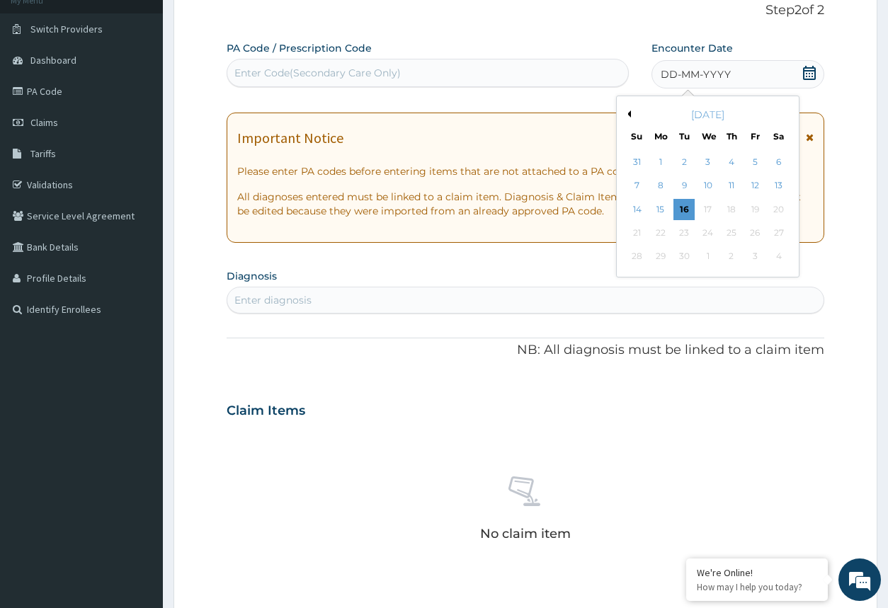
click at [628, 110] on div "September 2025" at bounding box center [707, 115] width 171 height 14
click at [631, 113] on div "September 2025" at bounding box center [707, 115] width 171 height 14
click at [629, 110] on div "September 2025" at bounding box center [707, 115] width 171 height 14
click at [627, 113] on button "Previous Month" at bounding box center [627, 113] width 7 height 7
click at [690, 234] on div "19" at bounding box center [684, 232] width 21 height 21
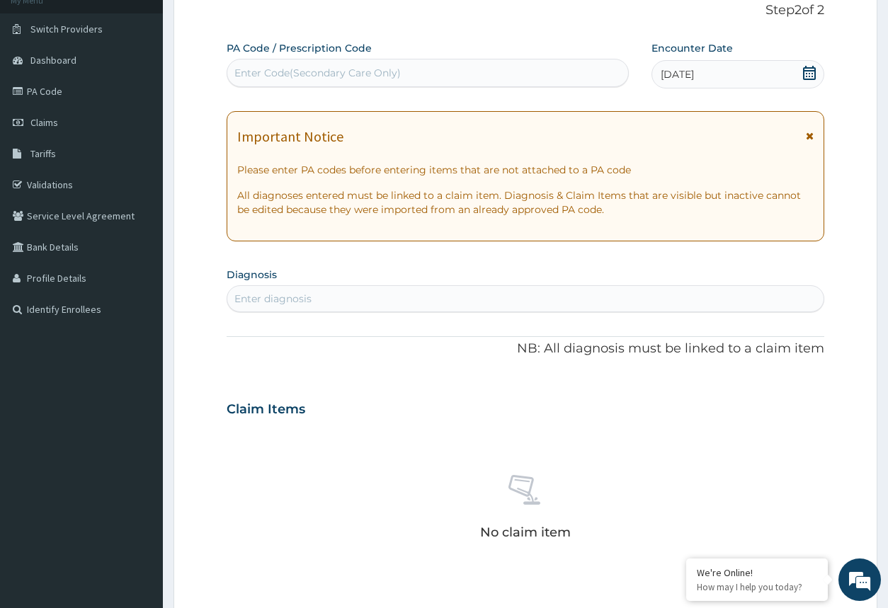
click at [482, 302] on div "Enter diagnosis" at bounding box center [524, 298] width 595 height 23
type input "ANAE"
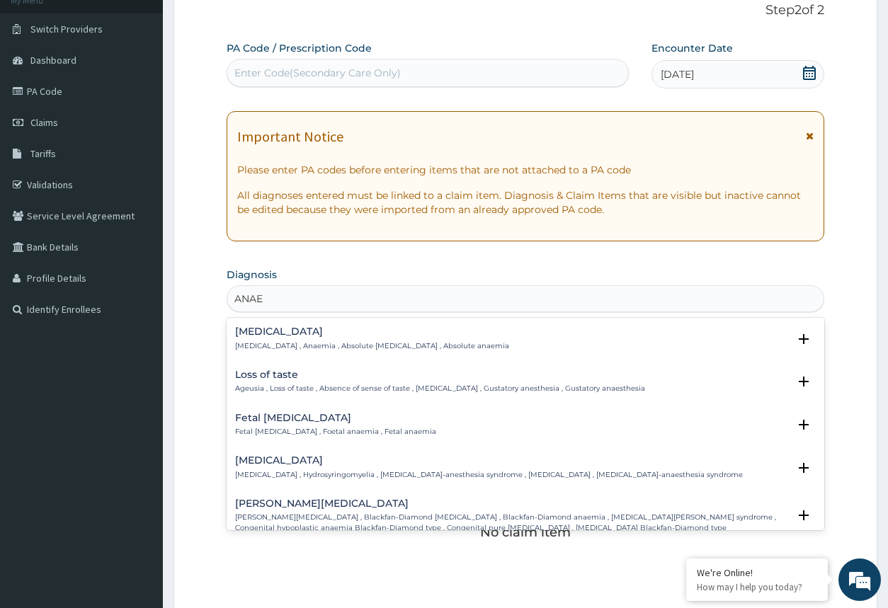
click at [466, 346] on div "Anemia Anemia , Anaemia , Absolute anemia , Absolute anaemia" at bounding box center [525, 338] width 580 height 25
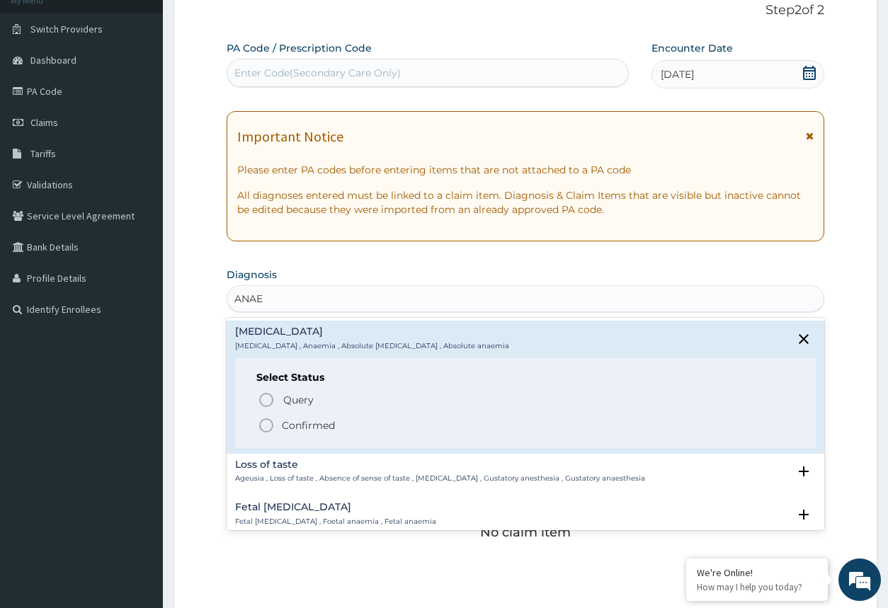
click at [262, 427] on icon "status option filled" at bounding box center [266, 425] width 17 height 17
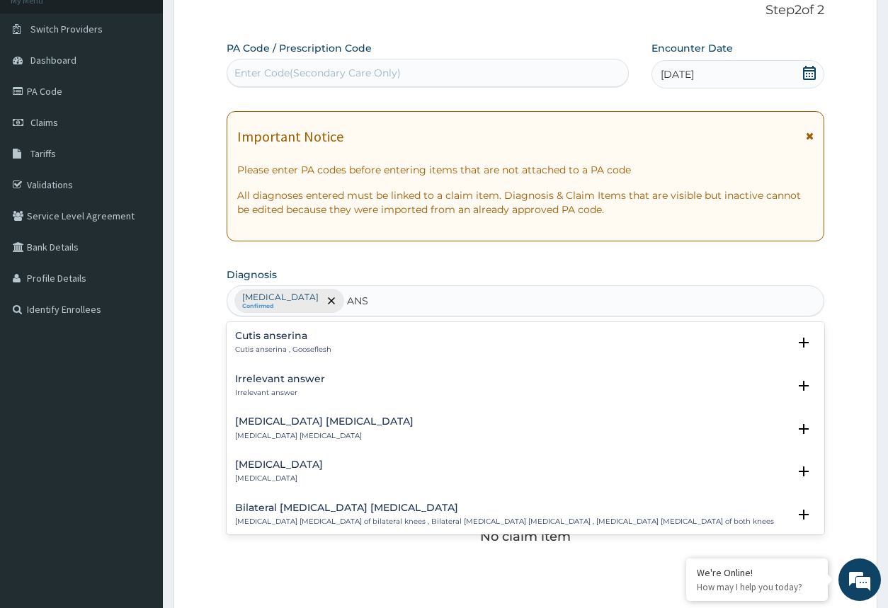
type input "ANS"
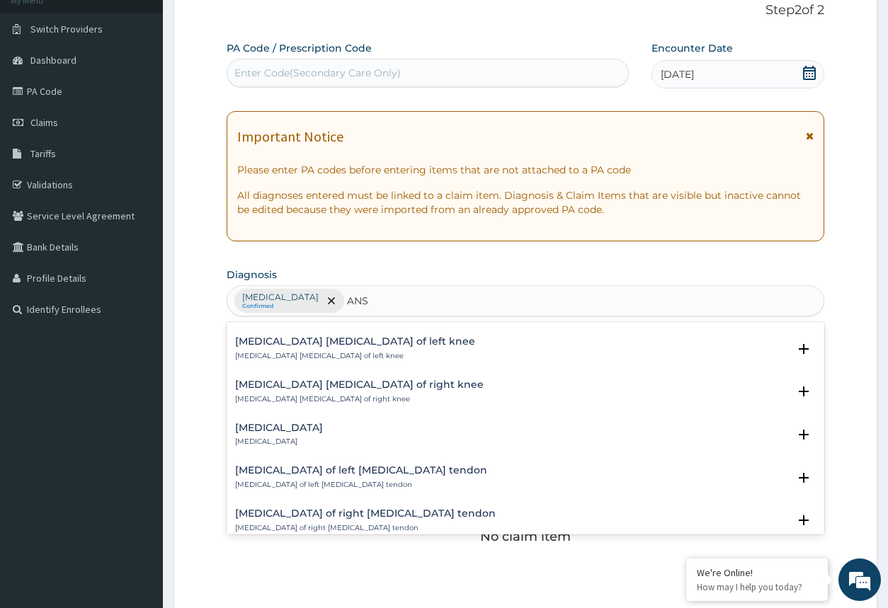
scroll to position [0, 0]
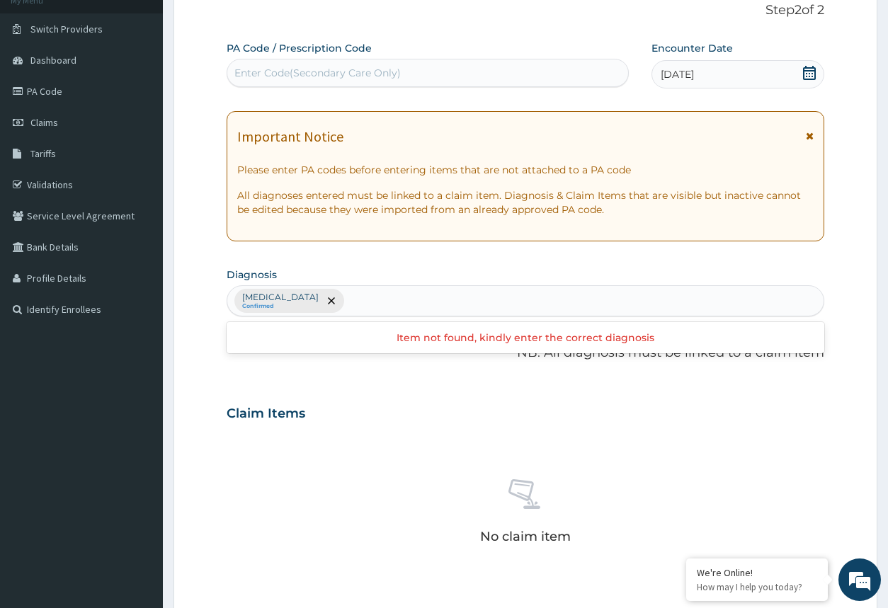
click at [337, 307] on div "Anemia Confirmed" at bounding box center [524, 301] width 595 height 30
click at [339, 304] on div "Anemia Confirmed" at bounding box center [524, 301] width 595 height 30
click at [321, 305] on div at bounding box center [331, 300] width 20 height 23
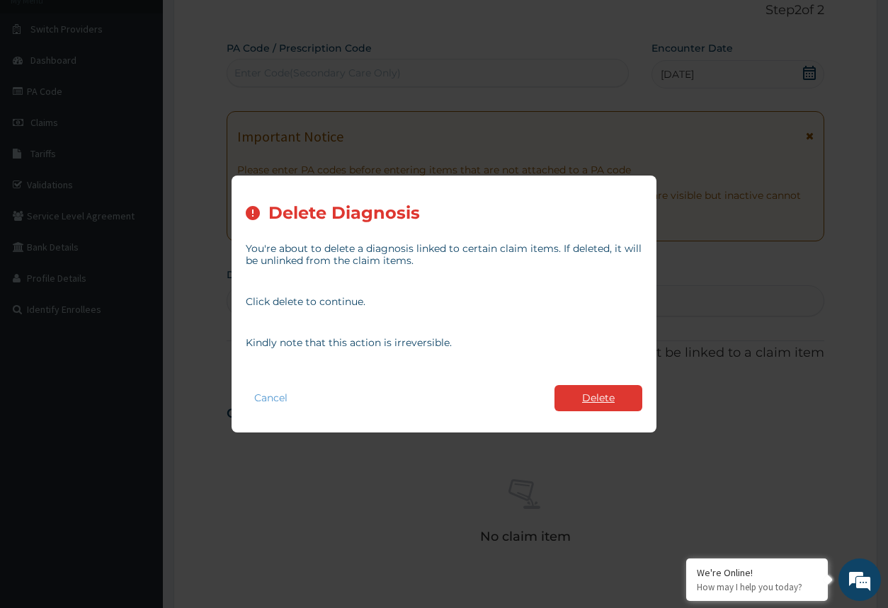
drag, startPoint x: 572, startPoint y: 383, endPoint x: 583, endPoint y: 405, distance: 24.7
click at [583, 401] on div "Cancel Delete" at bounding box center [444, 398] width 396 height 40
click at [583, 405] on button "Delete" at bounding box center [598, 398] width 88 height 26
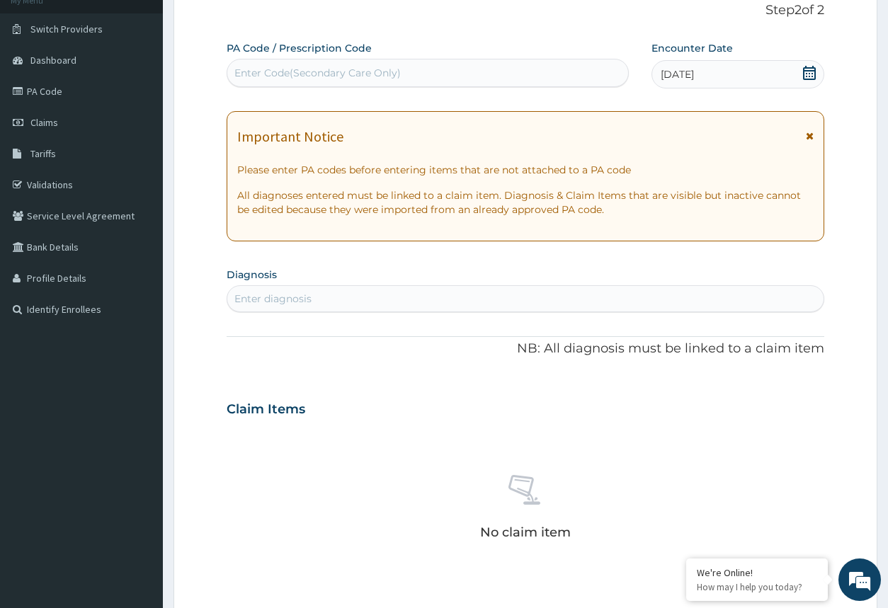
click at [309, 302] on div "Enter diagnosis" at bounding box center [272, 299] width 77 height 14
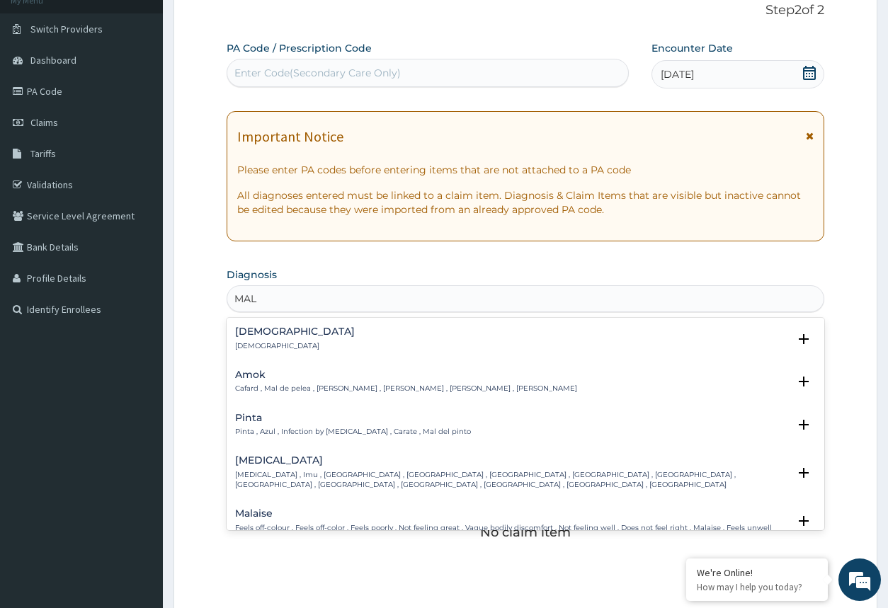
type input "MALA"
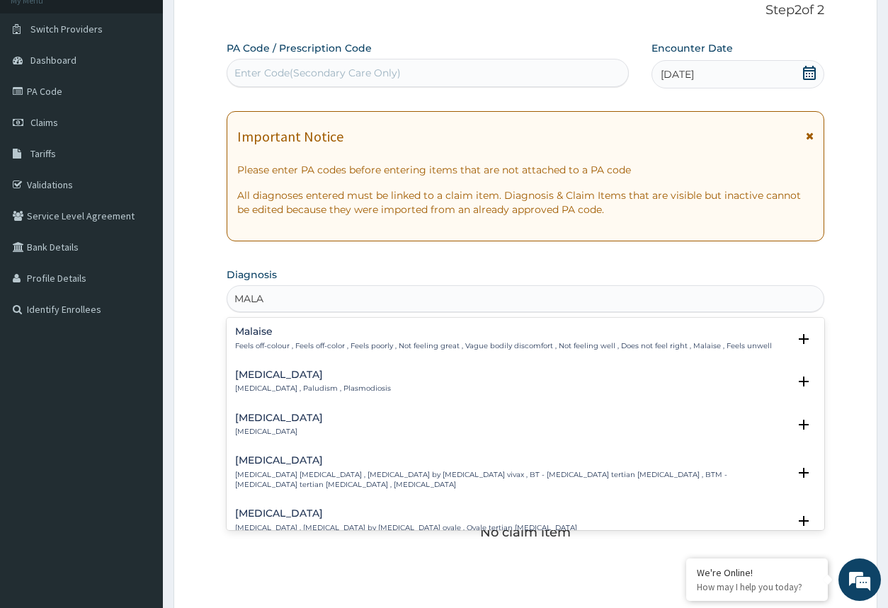
click at [312, 383] on div "Malaria Malaria , Paludism , Plasmodiosis" at bounding box center [313, 381] width 156 height 25
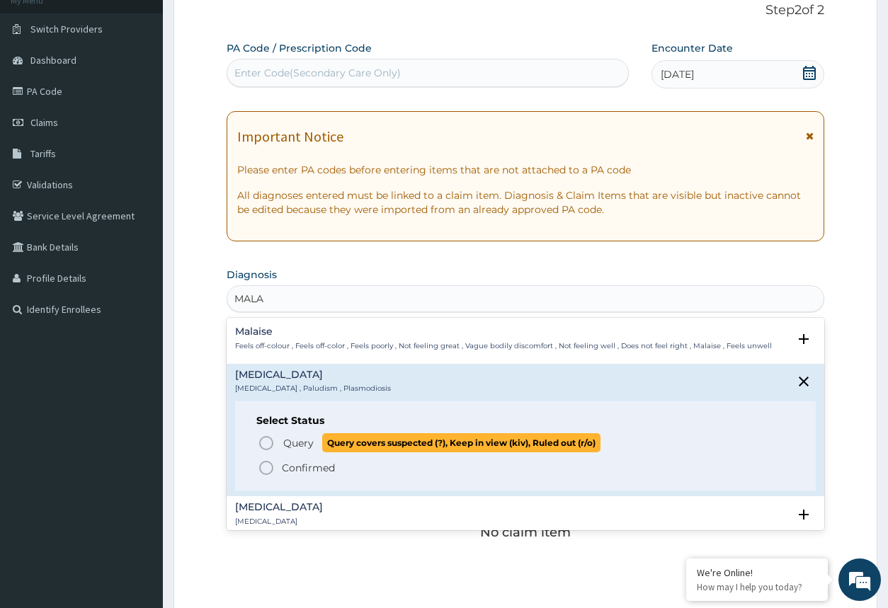
click at [263, 444] on icon "status option query" at bounding box center [266, 443] width 17 height 17
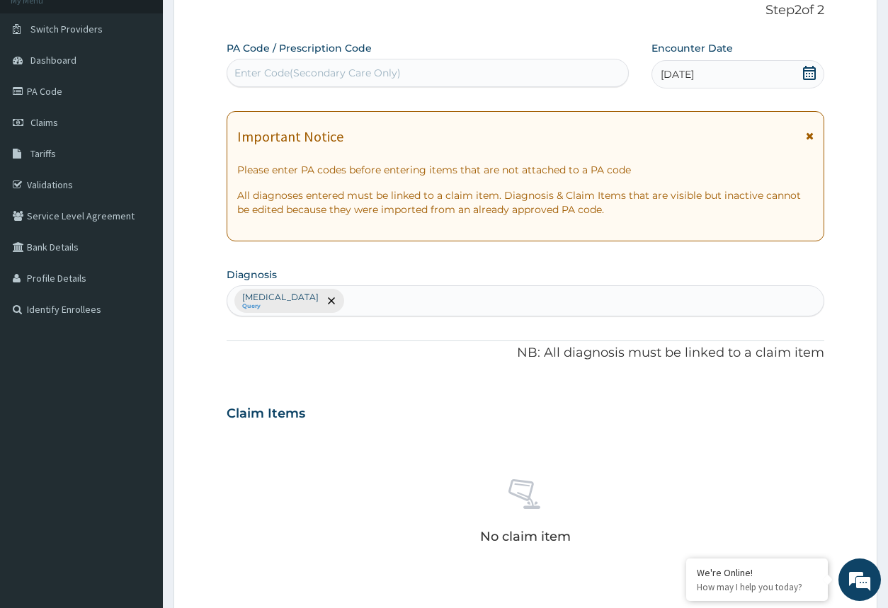
click at [770, 74] on div "19-08-2025" at bounding box center [737, 74] width 172 height 28
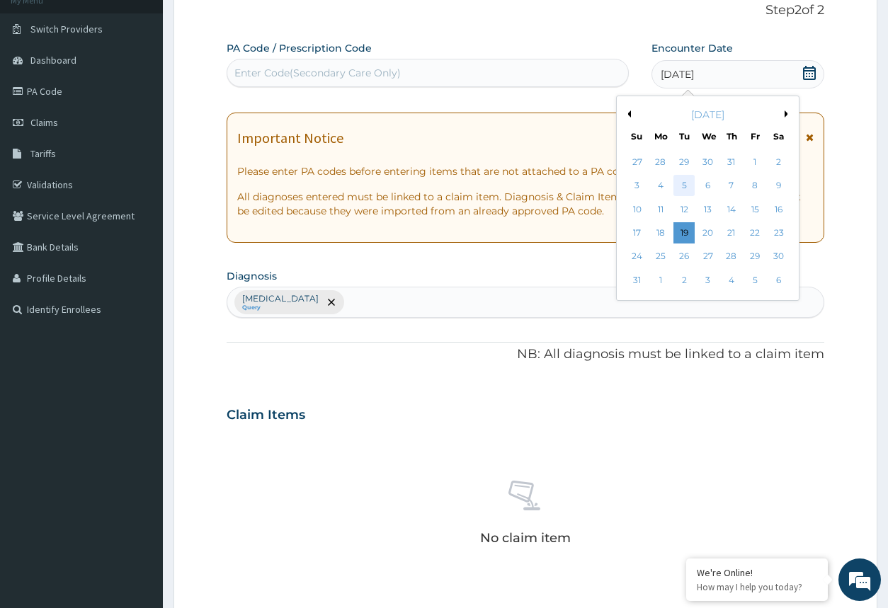
click at [684, 176] on div "5" at bounding box center [684, 186] width 21 height 21
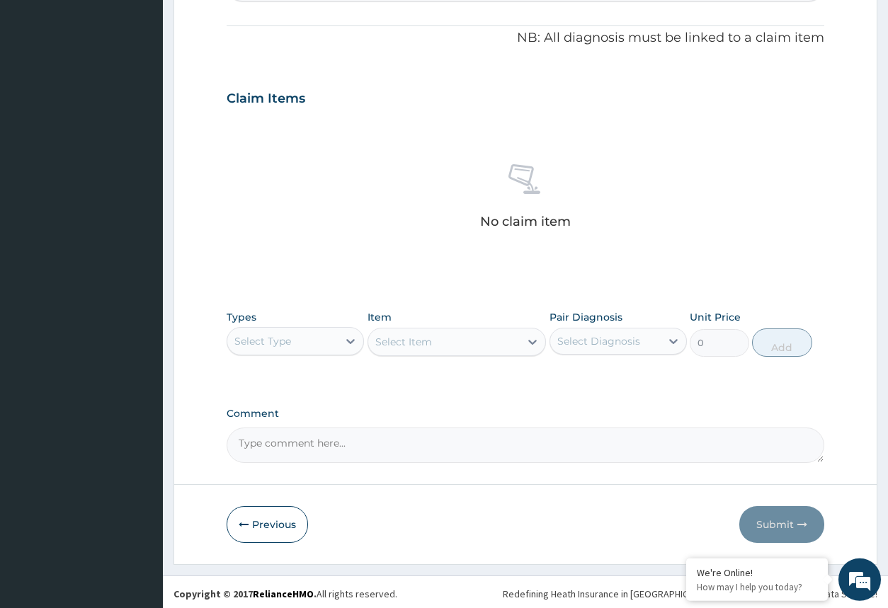
scroll to position [413, 0]
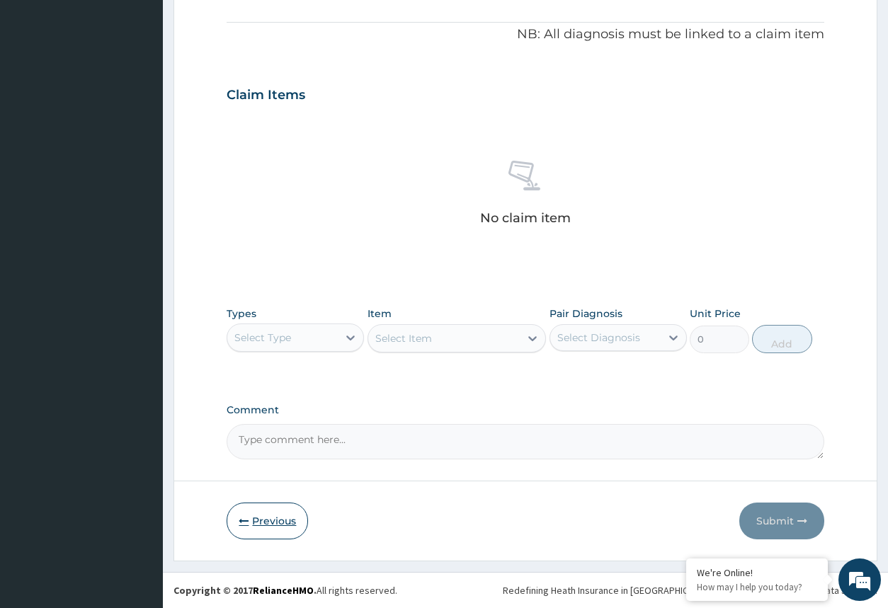
click at [285, 532] on button "Previous" at bounding box center [266, 521] width 81 height 37
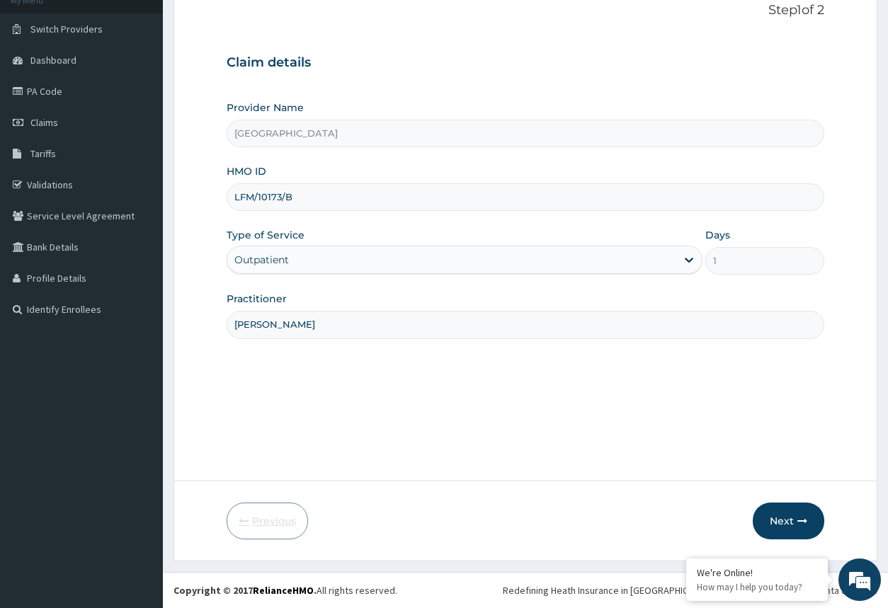
scroll to position [94, 0]
click at [338, 204] on input "LFM/10173/B" at bounding box center [524, 197] width 597 height 28
type input "L"
type input "EYD/10003/A"
click at [764, 520] on button "Next" at bounding box center [787, 521] width 71 height 37
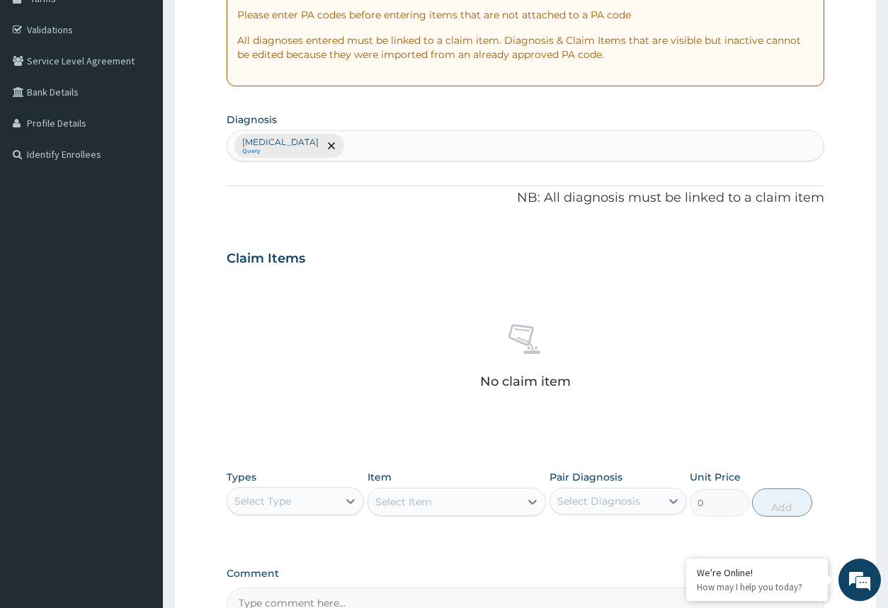
scroll to position [383, 0]
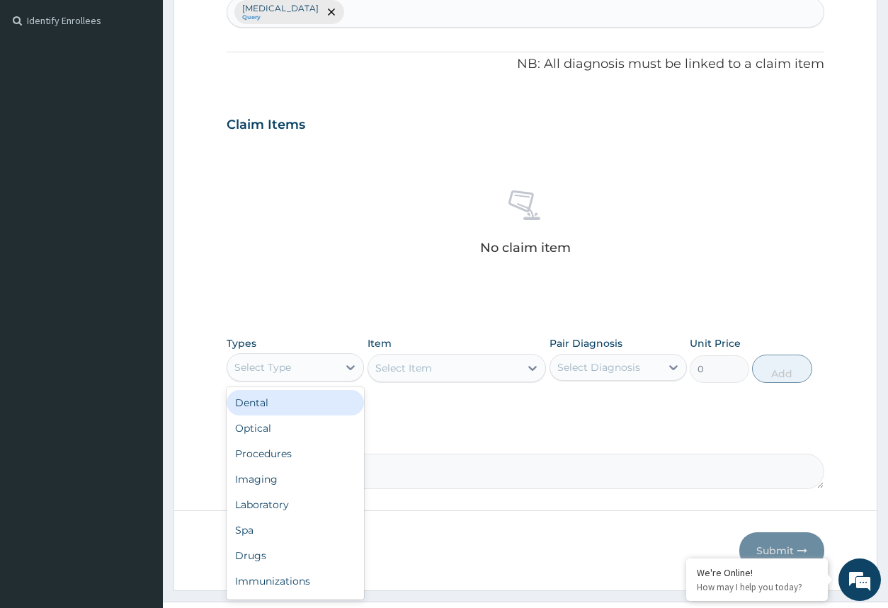
click at [295, 371] on div "Select Type" at bounding box center [282, 367] width 110 height 23
click at [297, 452] on div "Procedures" at bounding box center [294, 453] width 137 height 25
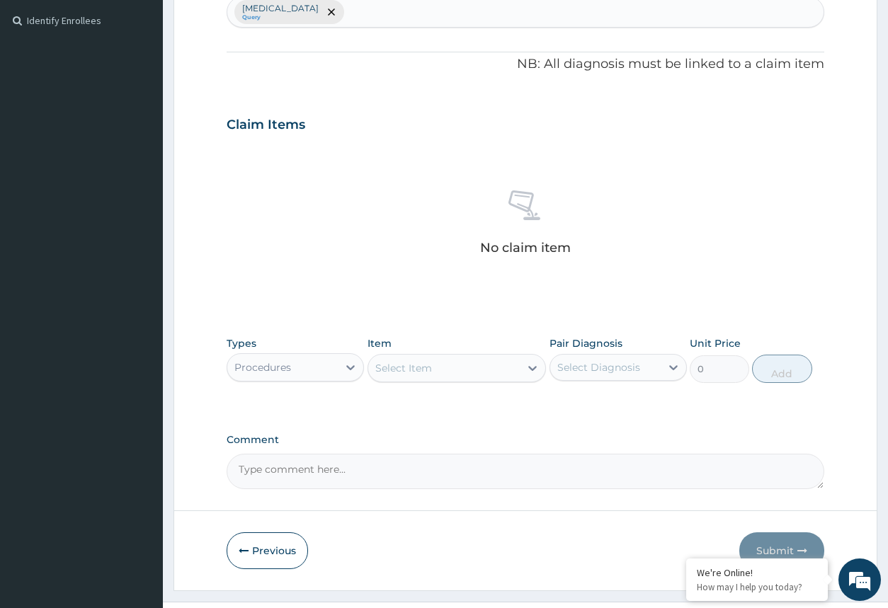
click at [529, 370] on icon at bounding box center [532, 368] width 14 height 14
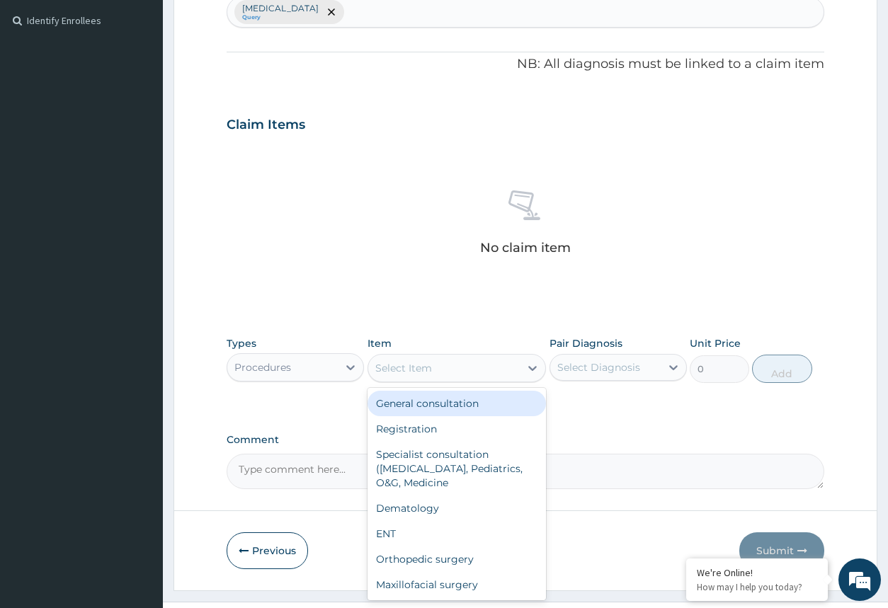
click at [512, 403] on div "General consultation" at bounding box center [456, 403] width 179 height 25
type input "2000"
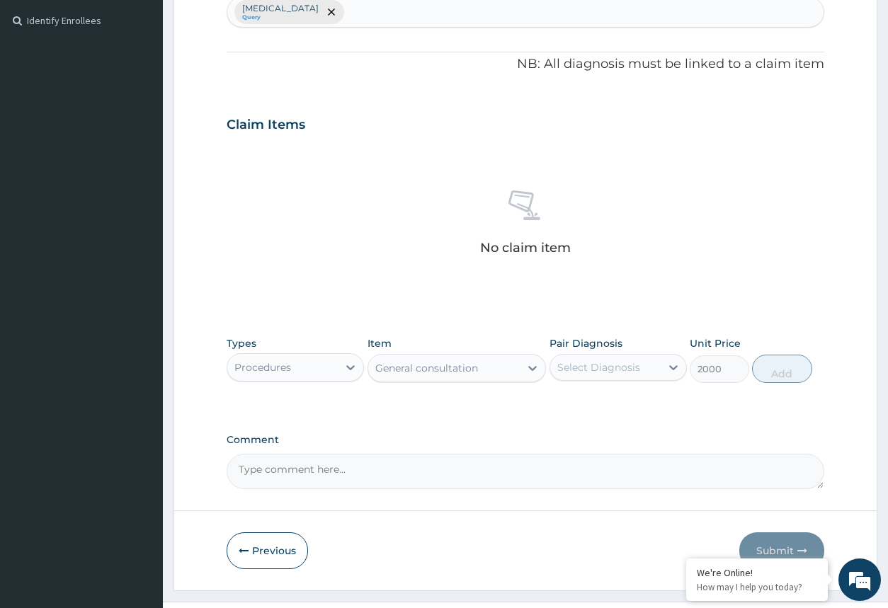
click at [653, 366] on div "Select Diagnosis" at bounding box center [605, 367] width 110 height 23
click at [650, 398] on div "[MEDICAL_DATA]" at bounding box center [617, 403] width 137 height 29
checkbox input "true"
click at [784, 369] on button "Add" at bounding box center [781, 369] width 59 height 28
type input "0"
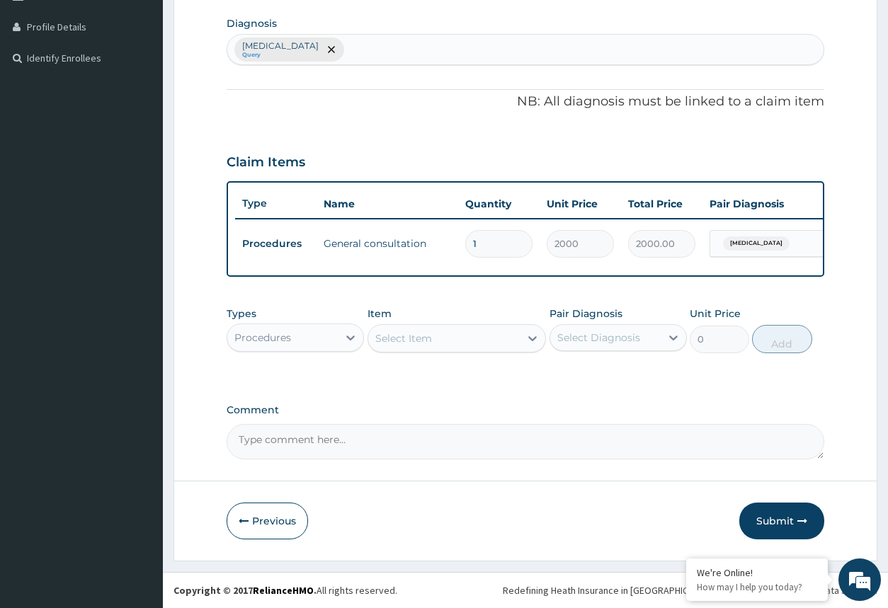
scroll to position [357, 0]
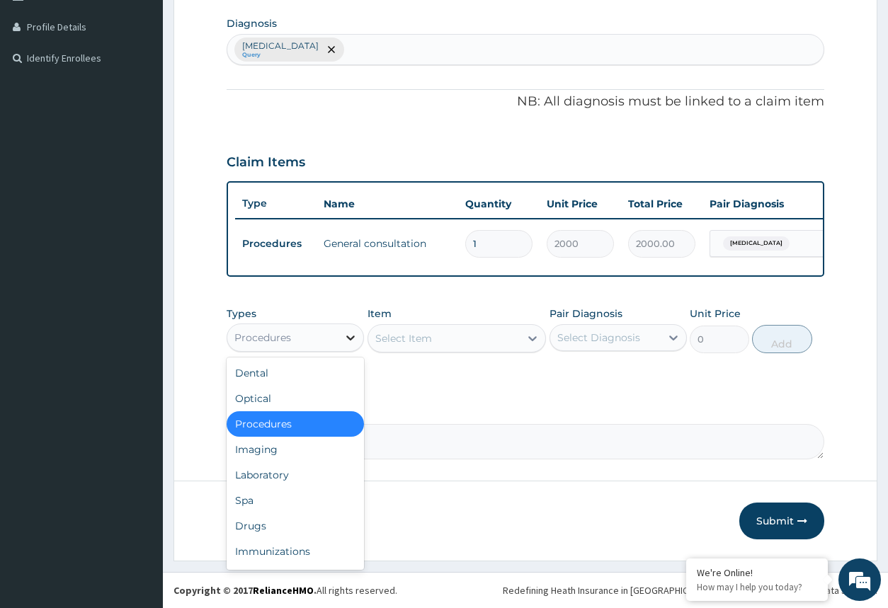
click at [340, 342] on div at bounding box center [350, 337] width 25 height 25
click at [275, 531] on div "Drugs" at bounding box center [294, 525] width 137 height 25
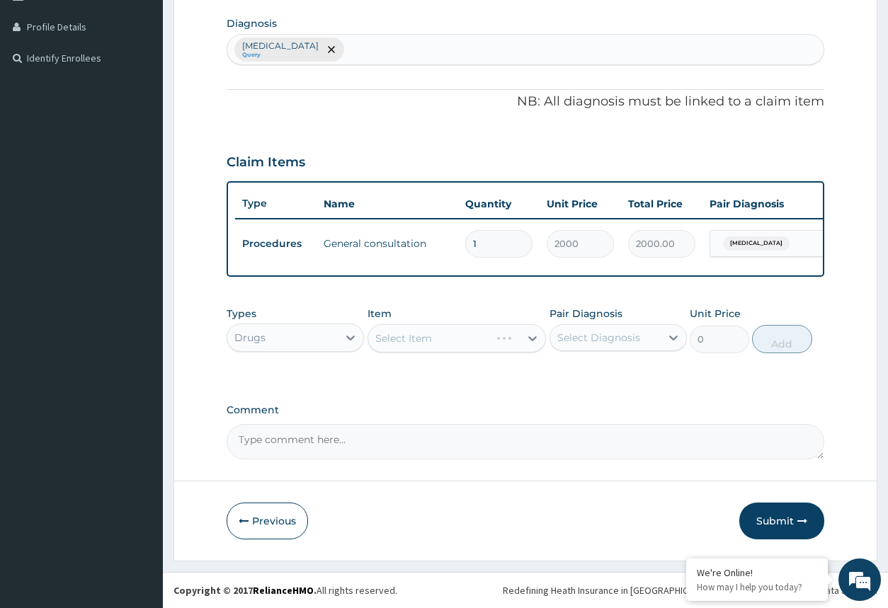
click at [494, 345] on div "Select Item" at bounding box center [456, 338] width 179 height 28
click at [494, 345] on div "Select Item" at bounding box center [444, 338] width 152 height 23
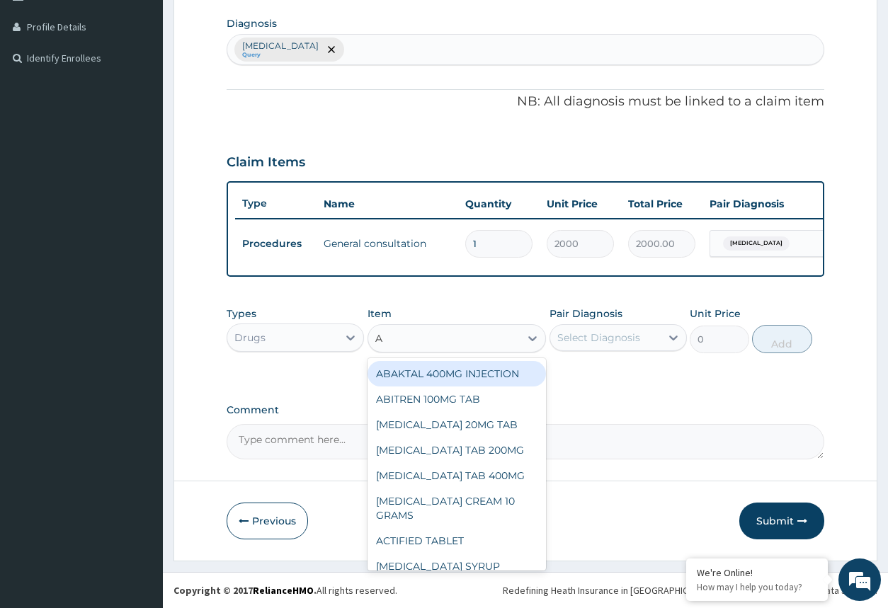
type input "AR"
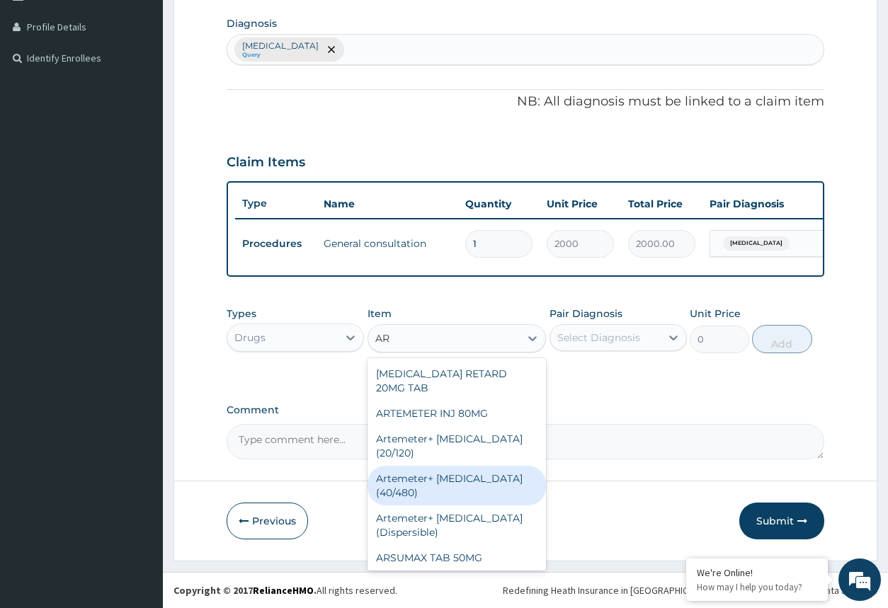
click at [463, 466] on div "Artemeter+ [MEDICAL_DATA] (40/480)" at bounding box center [456, 486] width 179 height 40
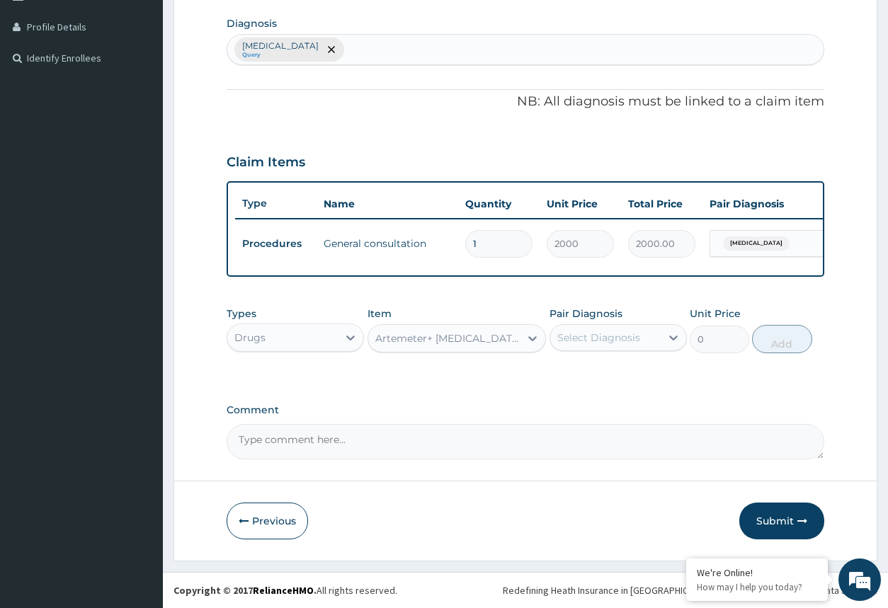
type input "1200"
click at [655, 345] on div "Select Diagnosis" at bounding box center [605, 337] width 110 height 23
click at [643, 371] on div "[MEDICAL_DATA]" at bounding box center [617, 374] width 137 height 29
checkbox input "true"
click at [797, 343] on button "Add" at bounding box center [781, 339] width 59 height 28
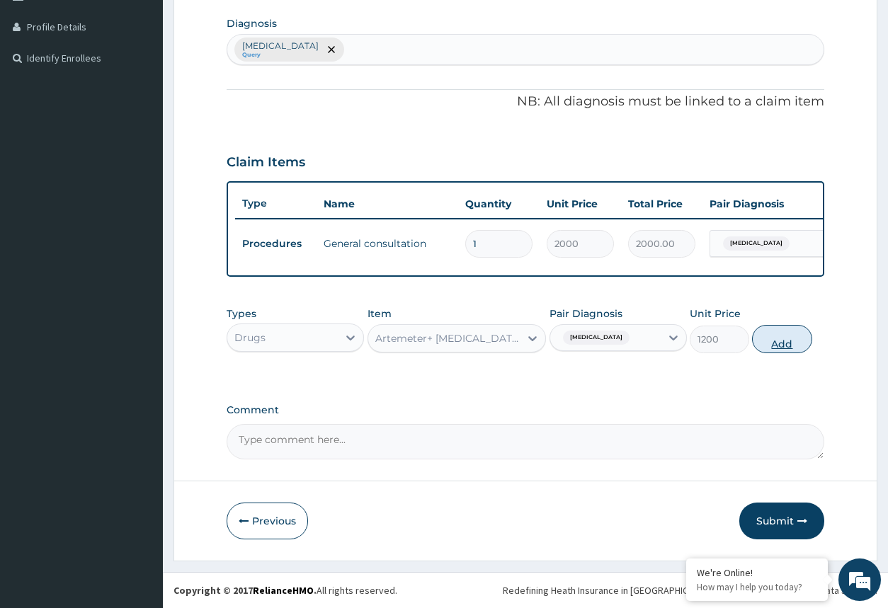
type input "0"
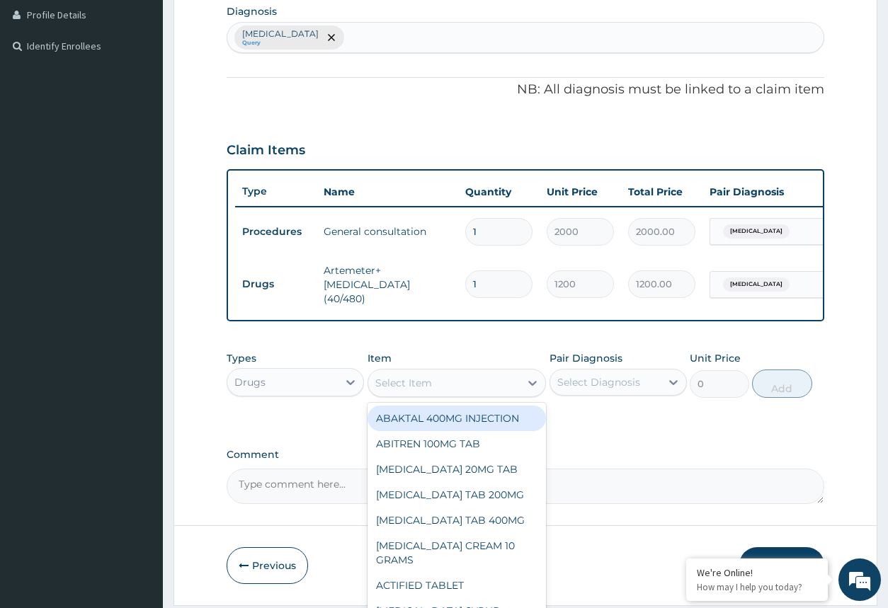
click at [494, 392] on div "Select Item" at bounding box center [444, 383] width 152 height 23
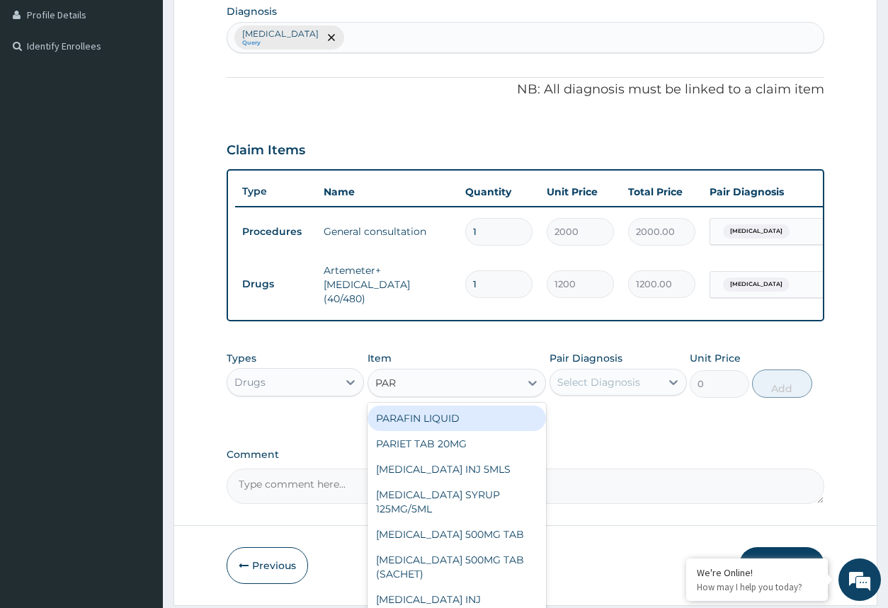
type input "PARA"
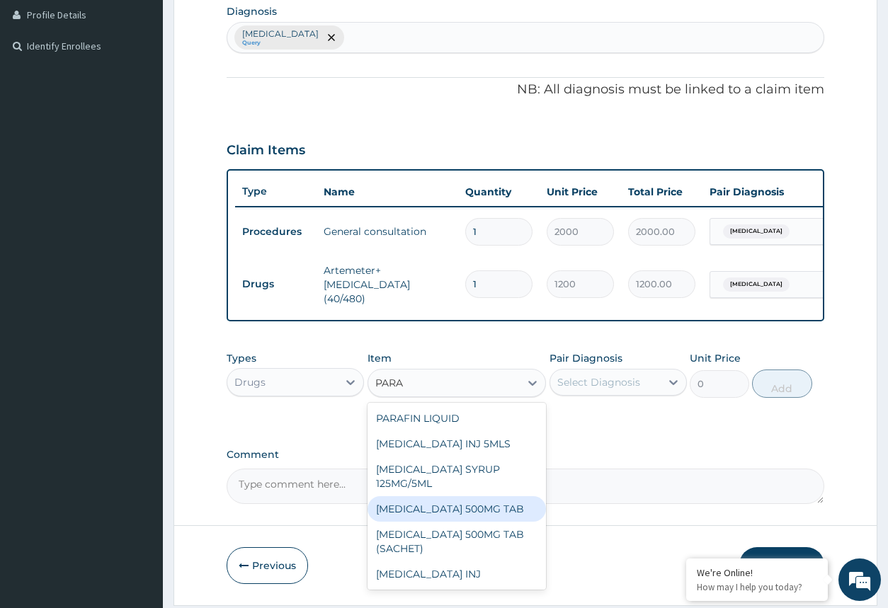
click at [486, 517] on div "[MEDICAL_DATA] 500MG TAB" at bounding box center [456, 508] width 179 height 25
type input "50"
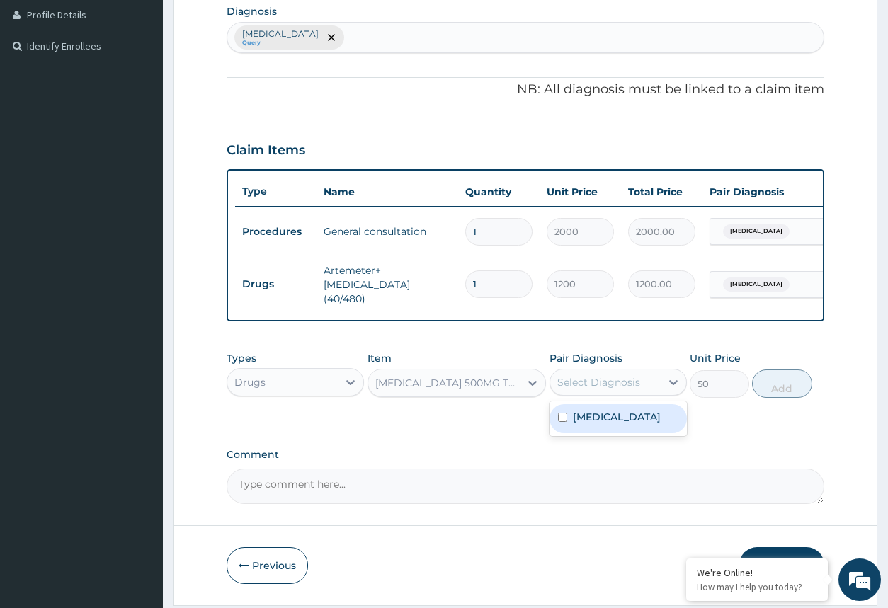
click at [647, 391] on div "Select Diagnosis" at bounding box center [605, 382] width 110 height 23
drag, startPoint x: 632, startPoint y: 424, endPoint x: 691, endPoint y: 406, distance: 62.2
click at [635, 425] on div "[MEDICAL_DATA]" at bounding box center [617, 418] width 137 height 29
checkbox input "true"
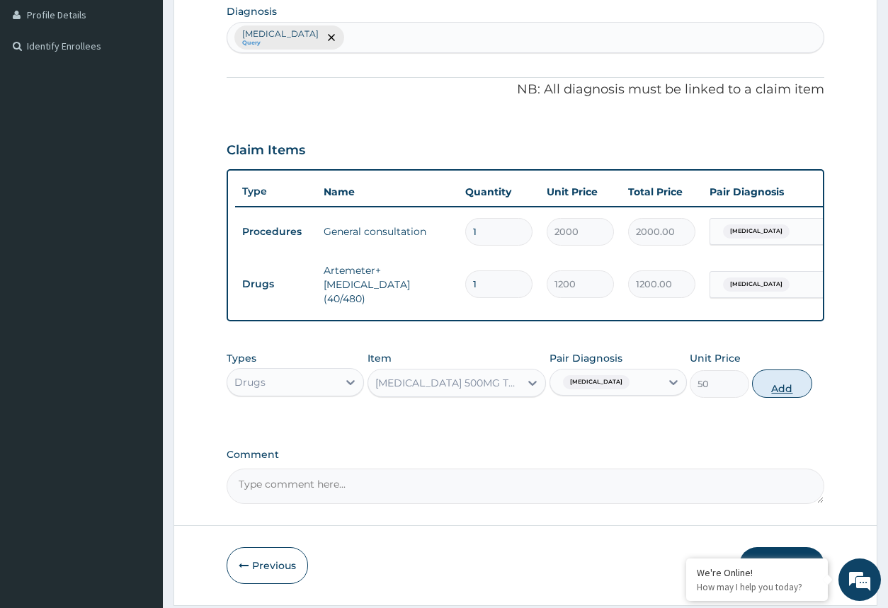
click at [796, 386] on button "Add" at bounding box center [781, 383] width 59 height 28
type input "0"
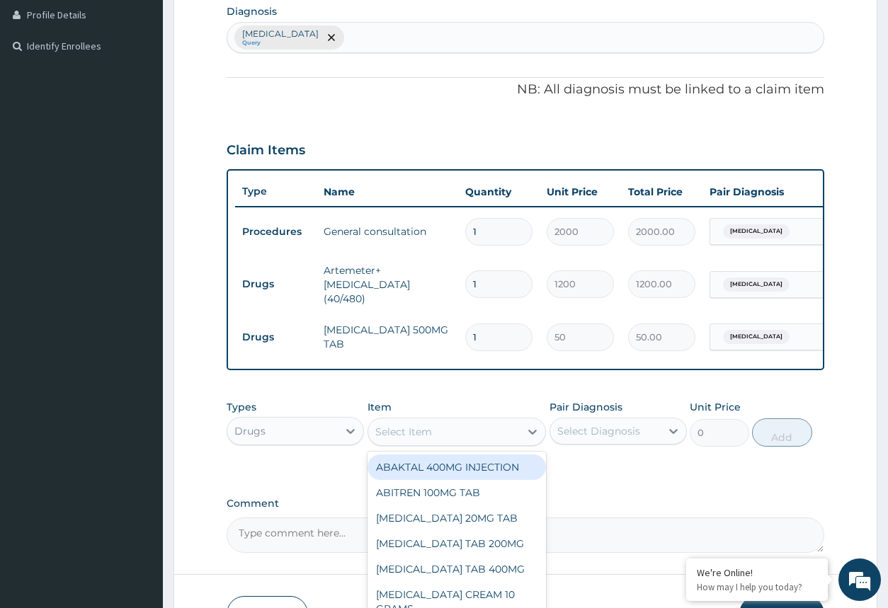
click at [420, 443] on div "Select Item" at bounding box center [444, 431] width 152 height 23
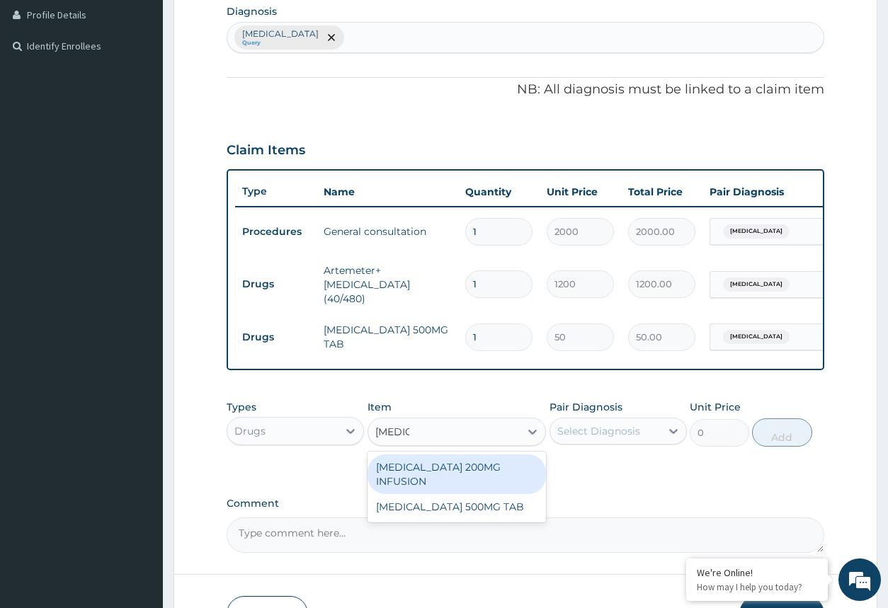
type input "CIPROF"
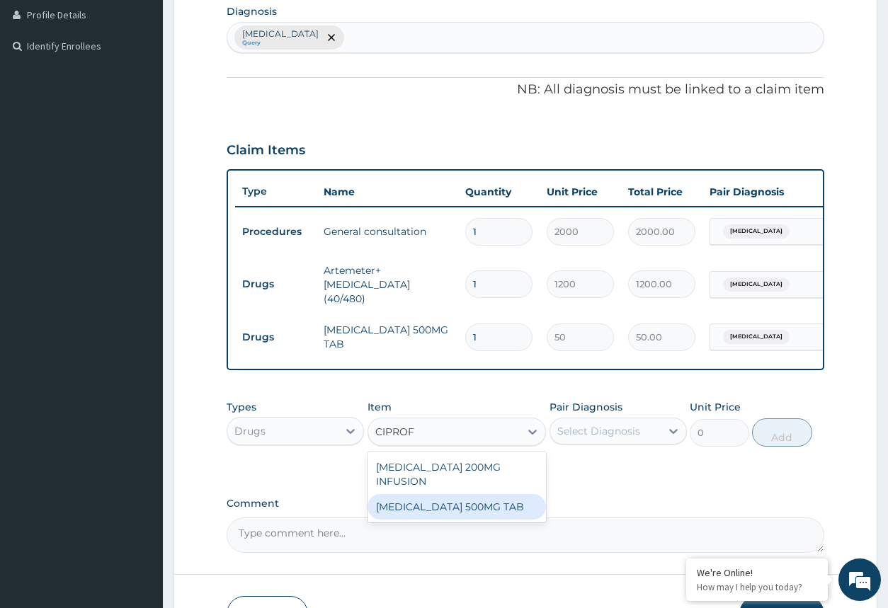
click at [452, 505] on div "[MEDICAL_DATA] 500MG TAB" at bounding box center [456, 506] width 179 height 25
type input "100"
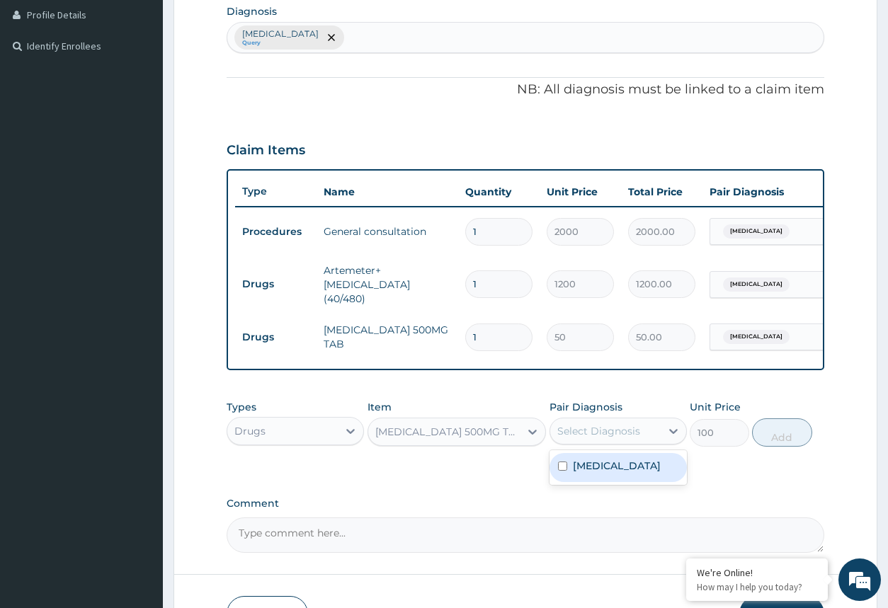
click at [609, 436] on div "Select Diagnosis" at bounding box center [598, 431] width 83 height 14
click at [603, 469] on label "[MEDICAL_DATA]" at bounding box center [617, 466] width 88 height 14
checkbox input "true"
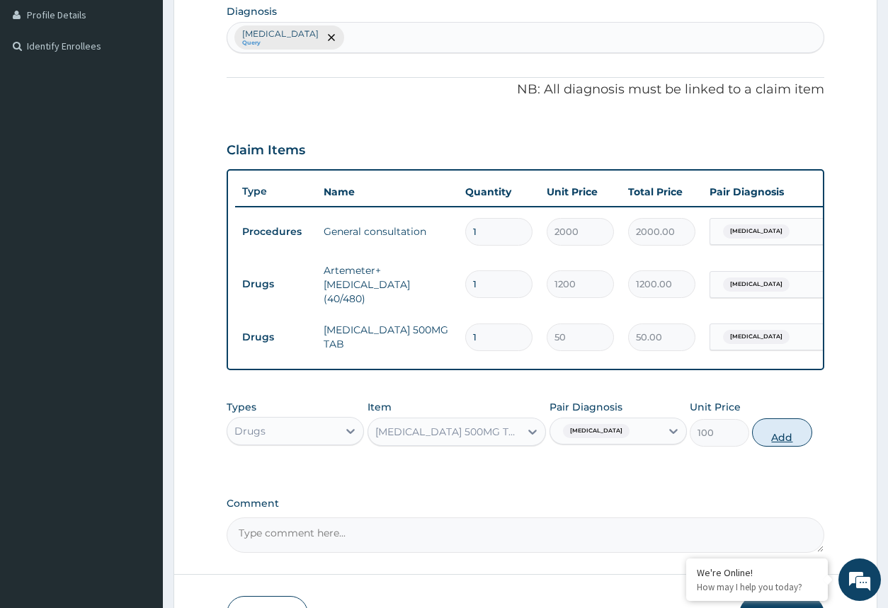
click at [782, 437] on button "Add" at bounding box center [781, 432] width 59 height 28
type input "0"
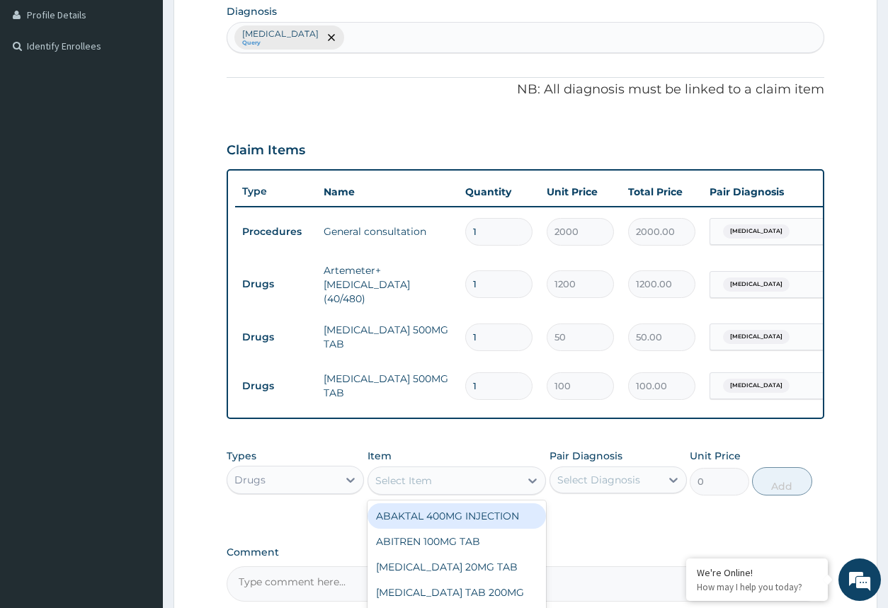
click at [502, 488] on div "Select Item" at bounding box center [444, 480] width 152 height 23
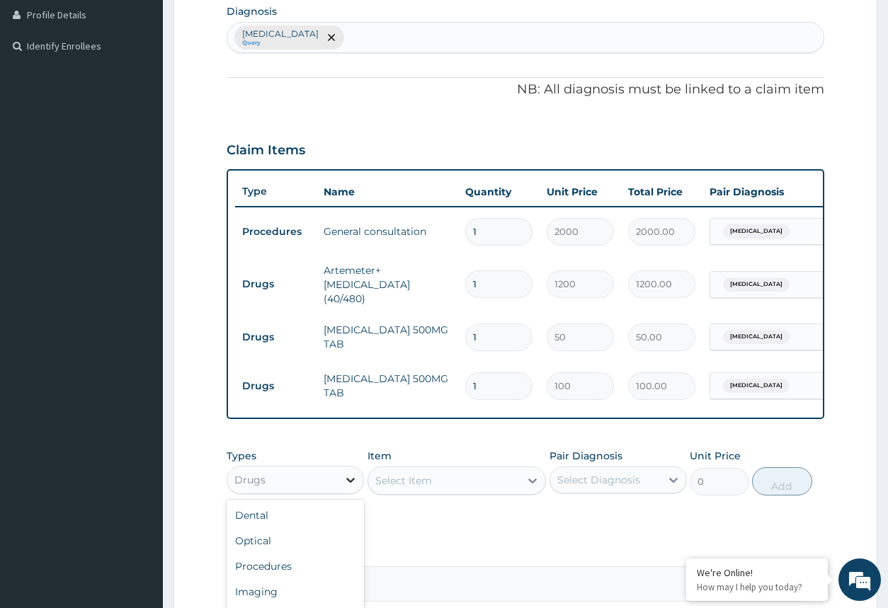
click at [350, 482] on icon at bounding box center [350, 480] width 14 height 14
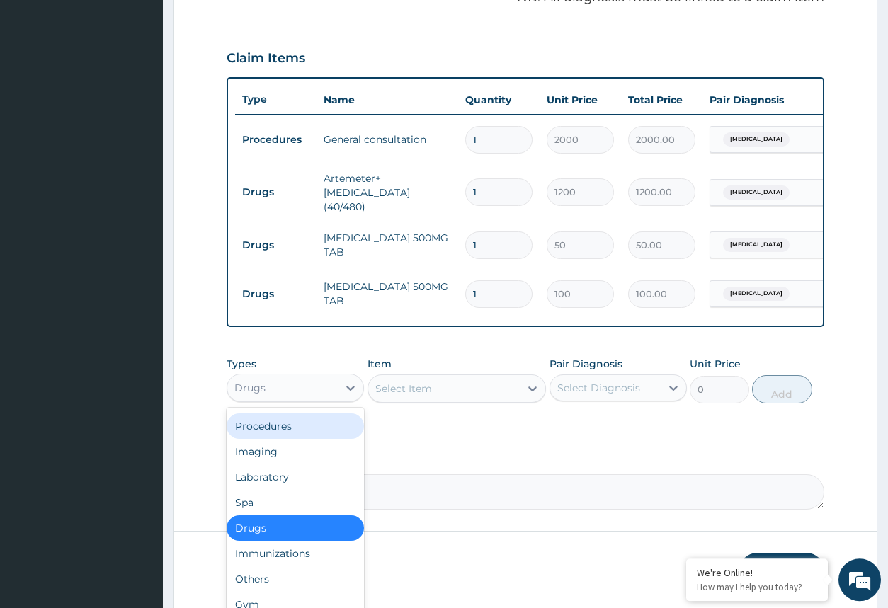
scroll to position [504, 0]
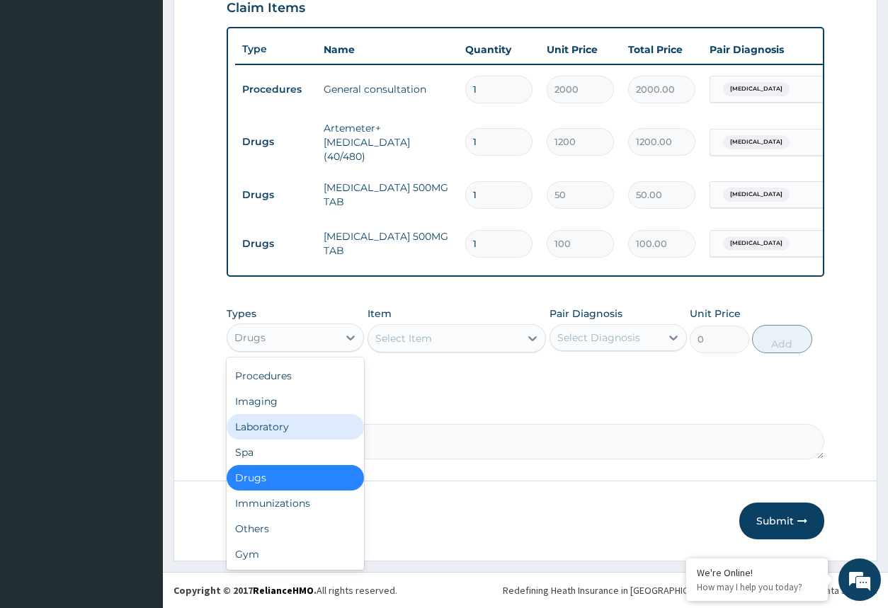
click at [278, 431] on div "Laboratory" at bounding box center [294, 426] width 137 height 25
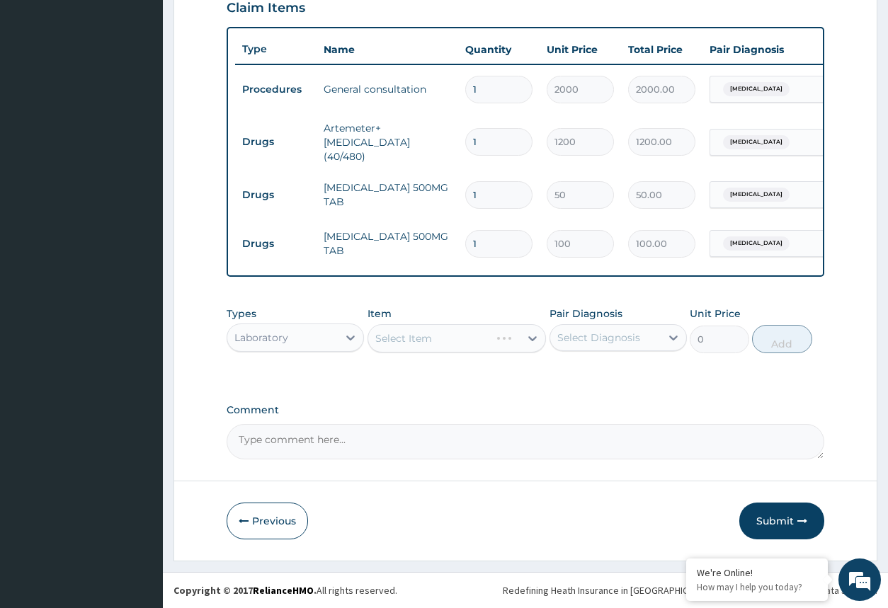
click at [412, 343] on div "Select Item" at bounding box center [456, 338] width 179 height 28
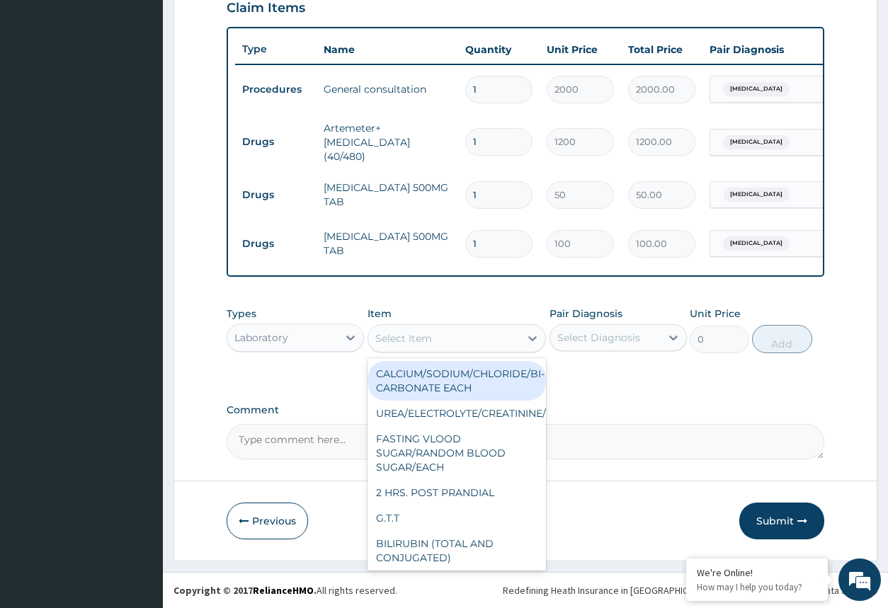
click at [485, 338] on div "Select Item" at bounding box center [444, 338] width 152 height 23
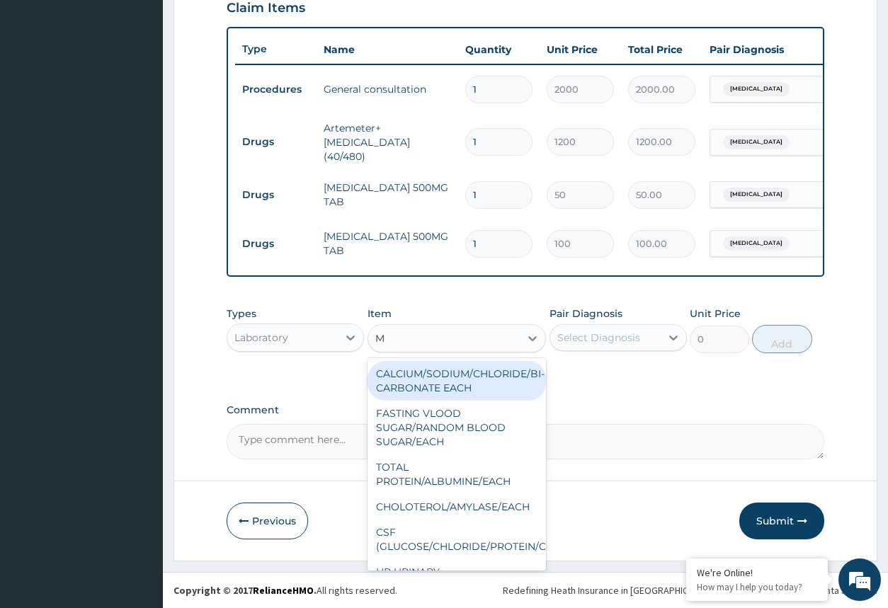
type input "MP"
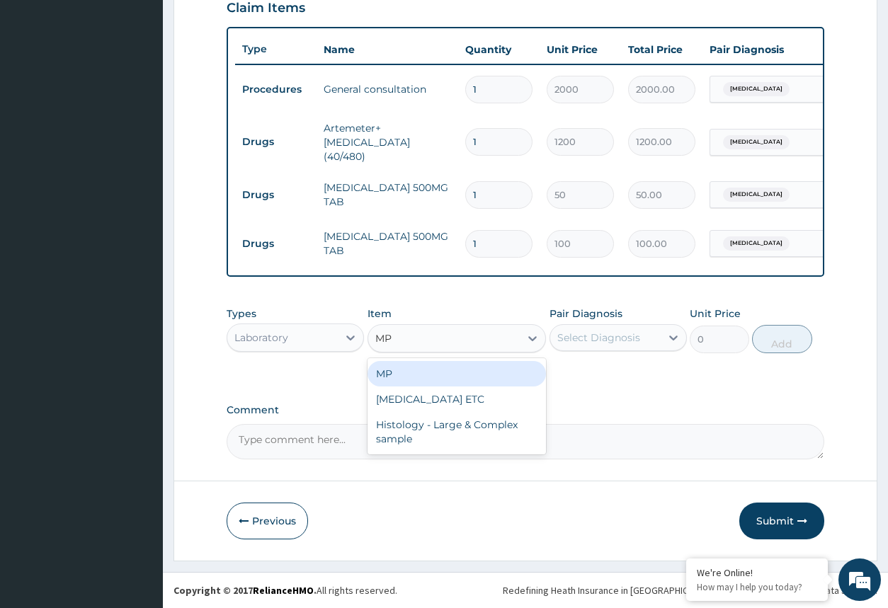
click at [483, 377] on div "MP" at bounding box center [456, 373] width 179 height 25
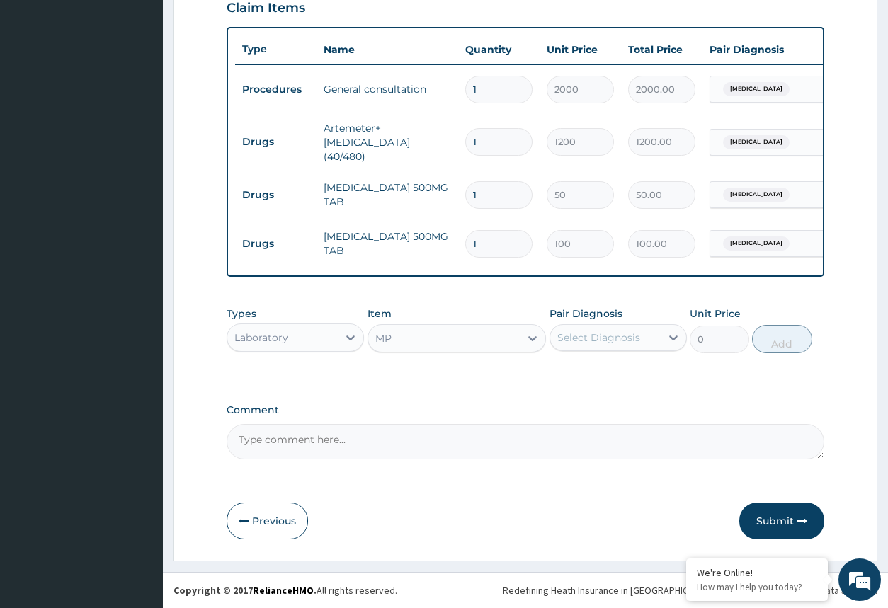
type input "800"
click at [586, 338] on div "Select Diagnosis" at bounding box center [598, 338] width 83 height 14
click at [598, 377] on label "[MEDICAL_DATA]" at bounding box center [617, 372] width 88 height 14
checkbox input "true"
click at [779, 345] on button "Add" at bounding box center [781, 339] width 59 height 28
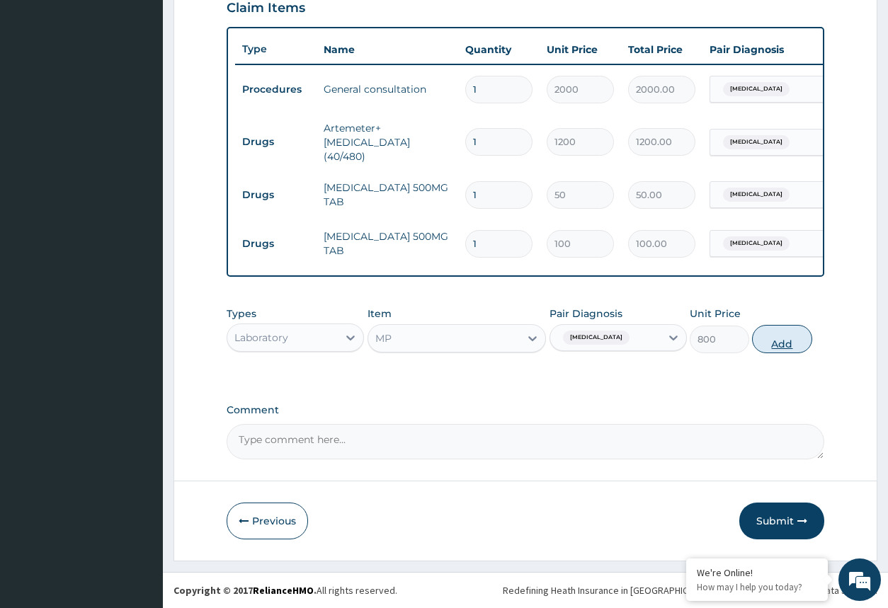
type input "0"
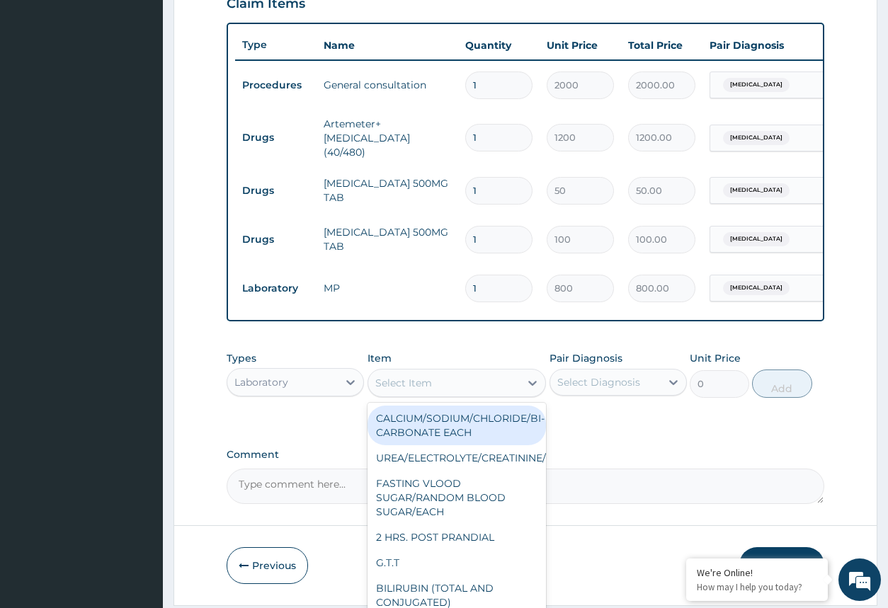
click at [447, 394] on div "Select Item" at bounding box center [444, 383] width 152 height 23
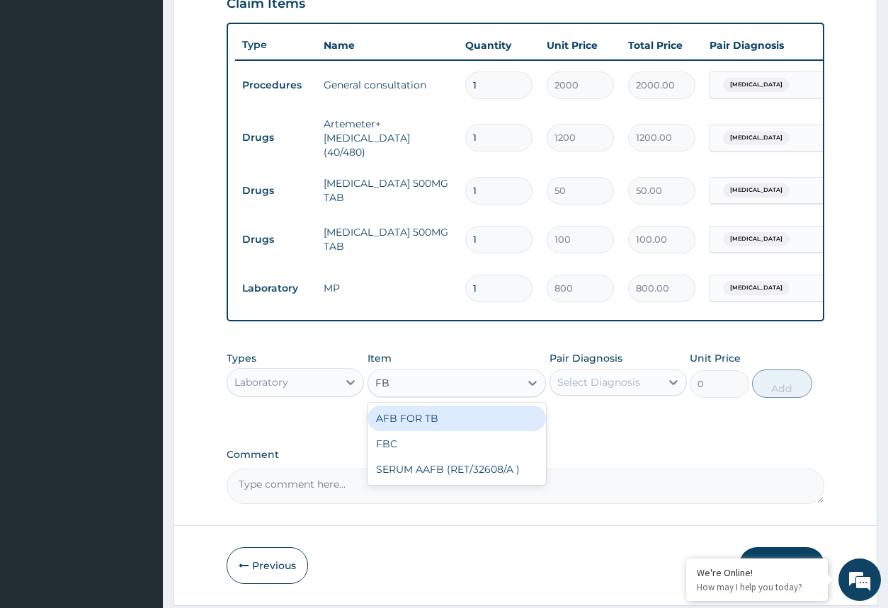
type input "FBC"
click at [464, 424] on div "FBC" at bounding box center [456, 418] width 179 height 25
type input "1500"
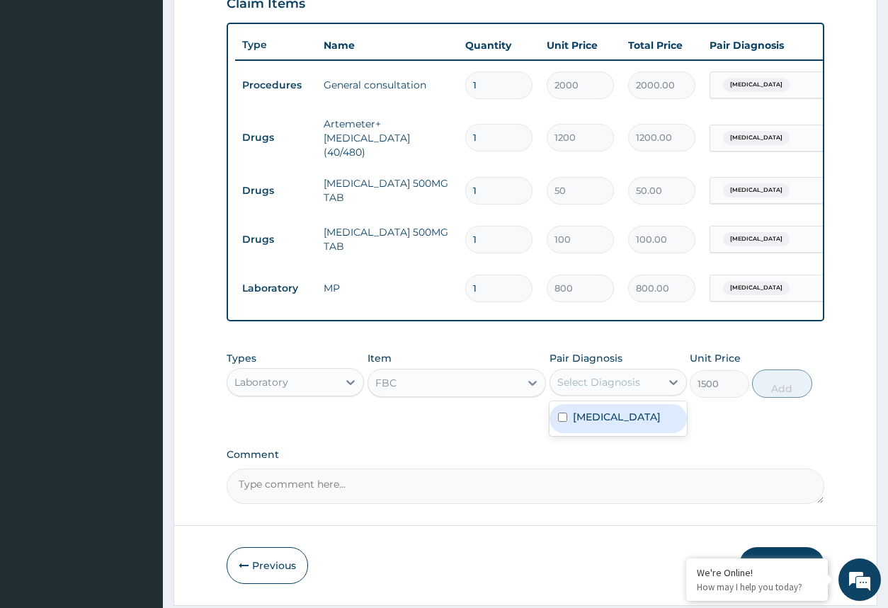
click at [581, 394] on div "Select Diagnosis" at bounding box center [605, 382] width 110 height 23
click at [585, 424] on label "[MEDICAL_DATA]" at bounding box center [617, 417] width 88 height 14
checkbox input "true"
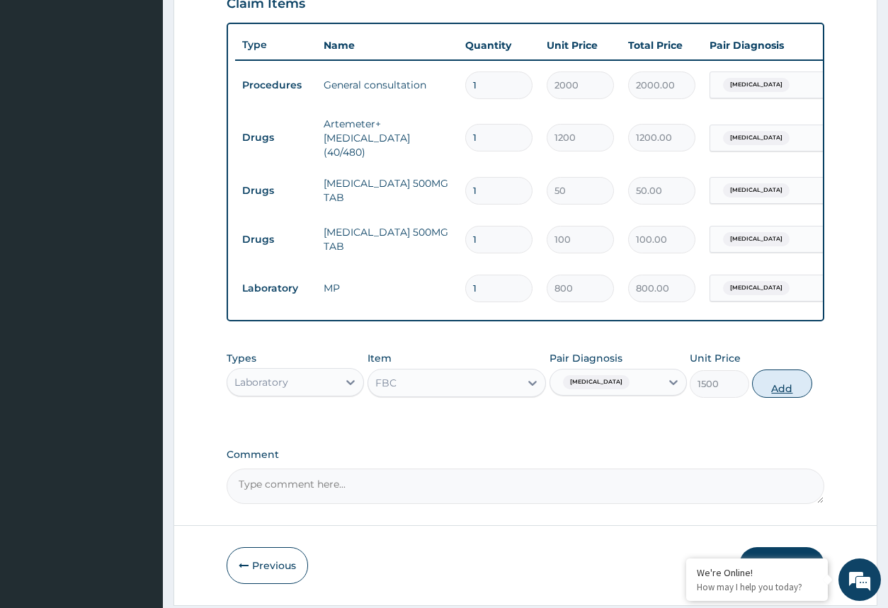
click at [769, 396] on button "Add" at bounding box center [781, 383] width 59 height 28
type input "0"
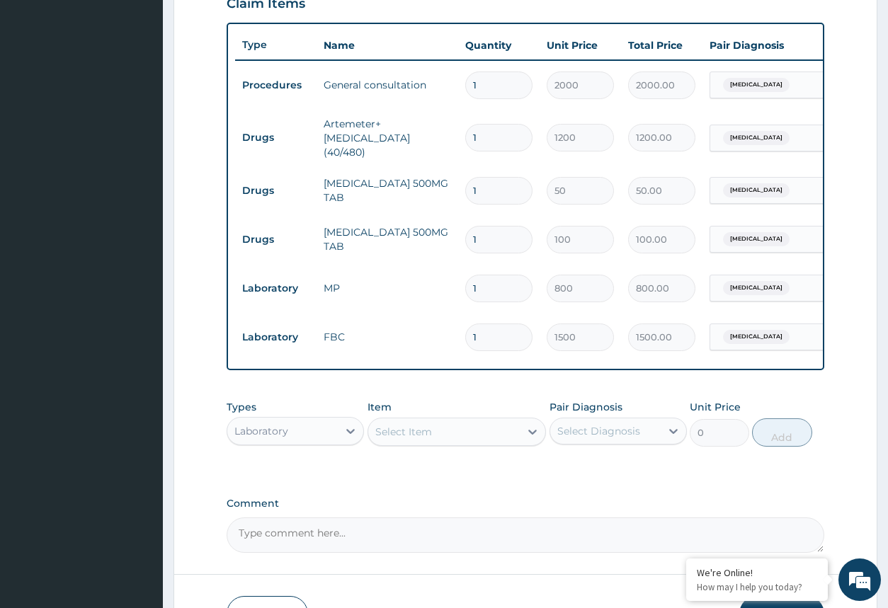
click at [490, 241] on input "1" at bounding box center [498, 240] width 67 height 28
type input "10"
type input "1000.00"
type input "10"
click at [495, 185] on input "1" at bounding box center [498, 191] width 67 height 28
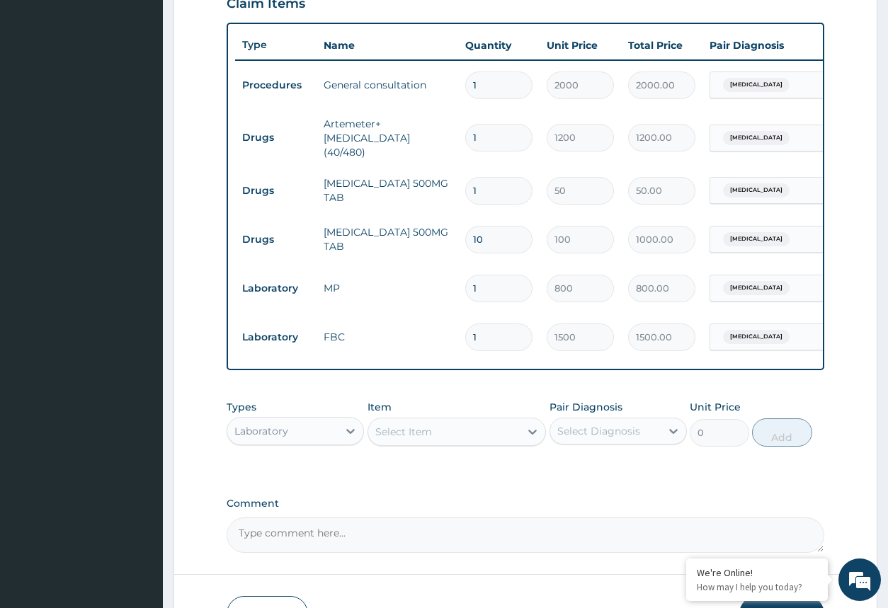
type input "18"
type input "900.00"
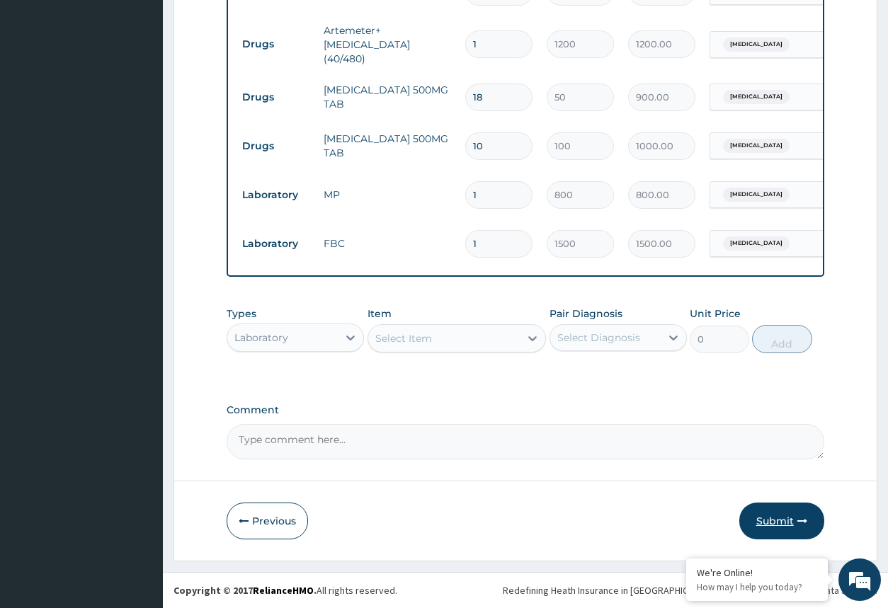
type input "18"
click at [784, 515] on button "Submit" at bounding box center [781, 521] width 85 height 37
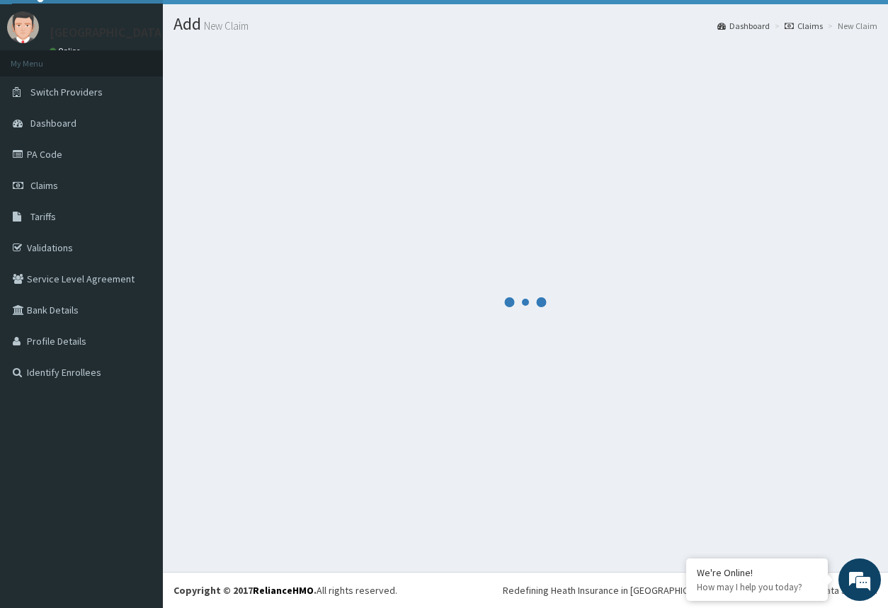
scroll to position [31, 0]
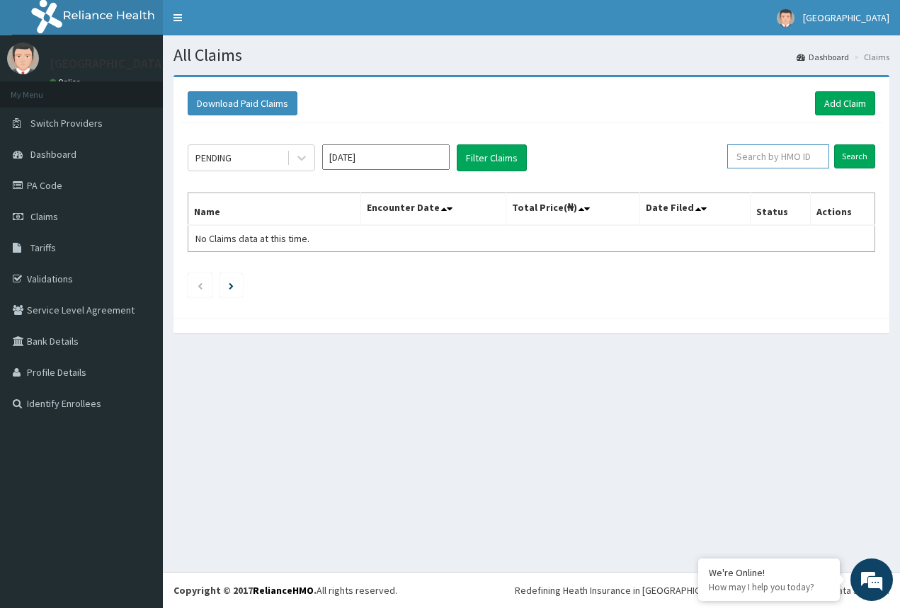
click at [764, 162] on input "text" at bounding box center [778, 156] width 102 height 24
type input "EYD/10003/A"
click at [842, 168] on input "Search" at bounding box center [854, 156] width 41 height 24
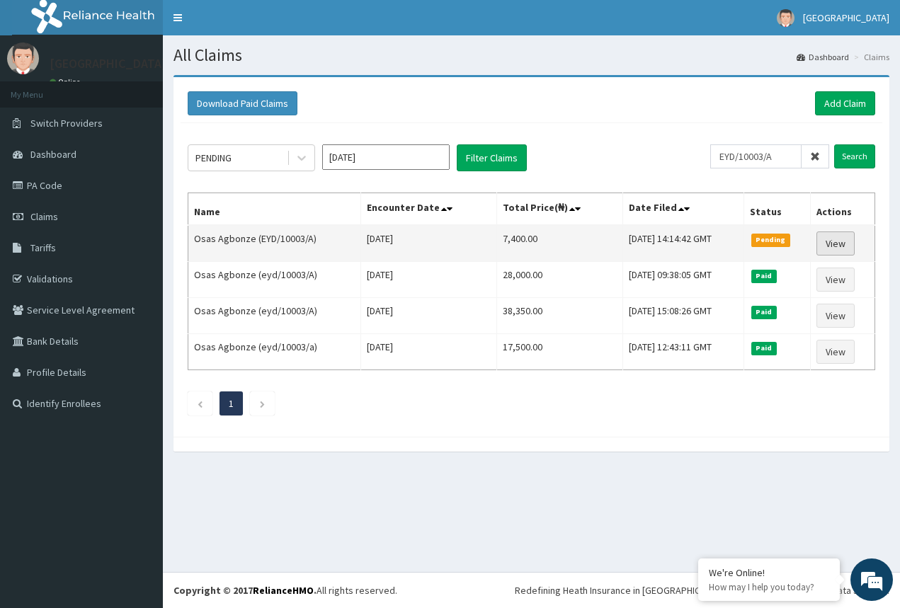
click at [849, 248] on link "View" at bounding box center [835, 243] width 38 height 24
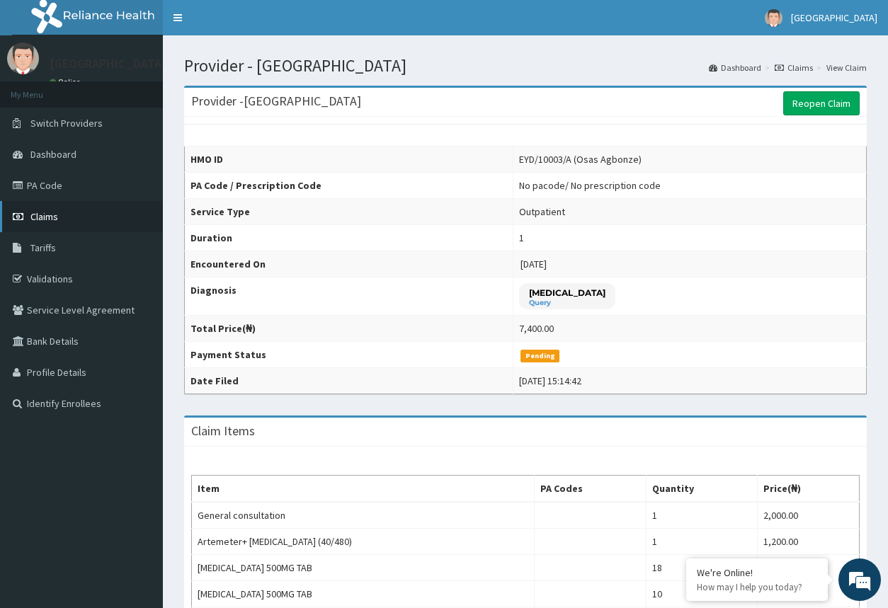
click at [59, 212] on link "Claims" at bounding box center [81, 216] width 163 height 31
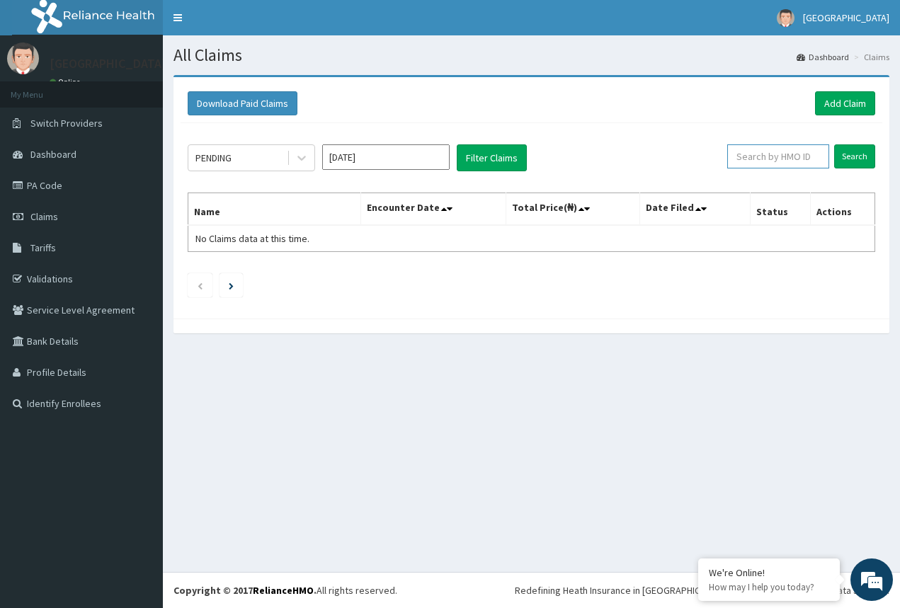
click at [786, 162] on input "text" at bounding box center [778, 156] width 102 height 24
type input "L"
click at [830, 110] on link "Add Claim" at bounding box center [845, 103] width 60 height 24
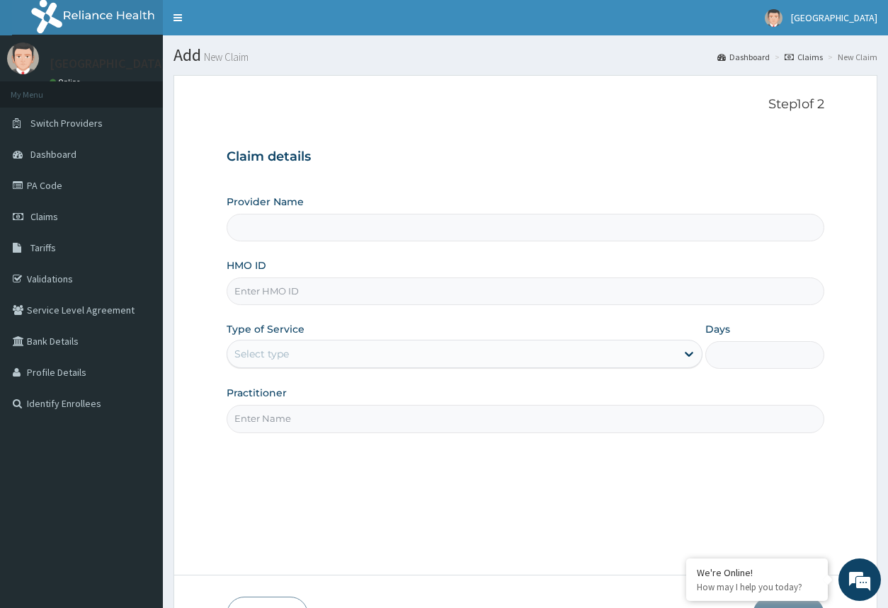
click at [423, 285] on input "HMO ID" at bounding box center [524, 291] width 597 height 28
type input "[GEOGRAPHIC_DATA]"
type input "LFM/10173/B"
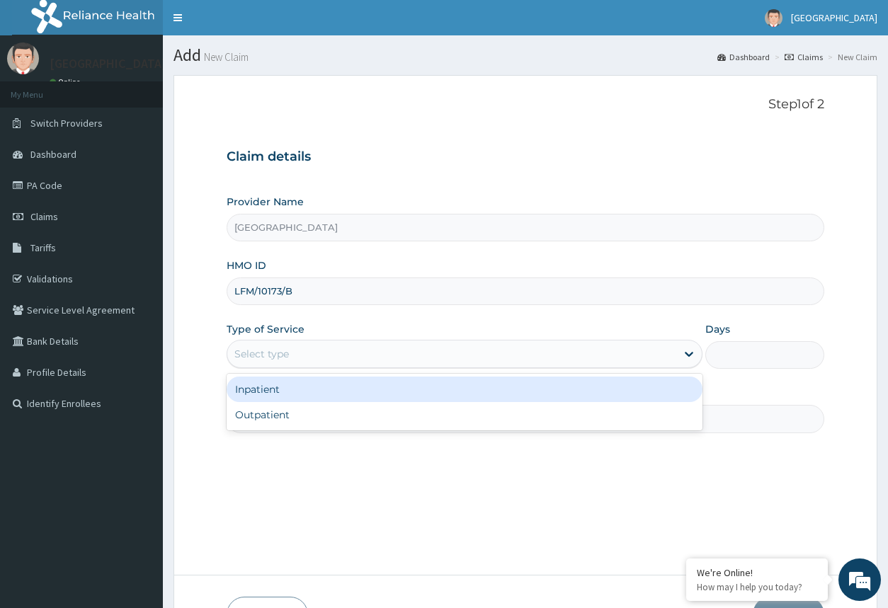
click at [406, 352] on div "Select type" at bounding box center [451, 354] width 448 height 23
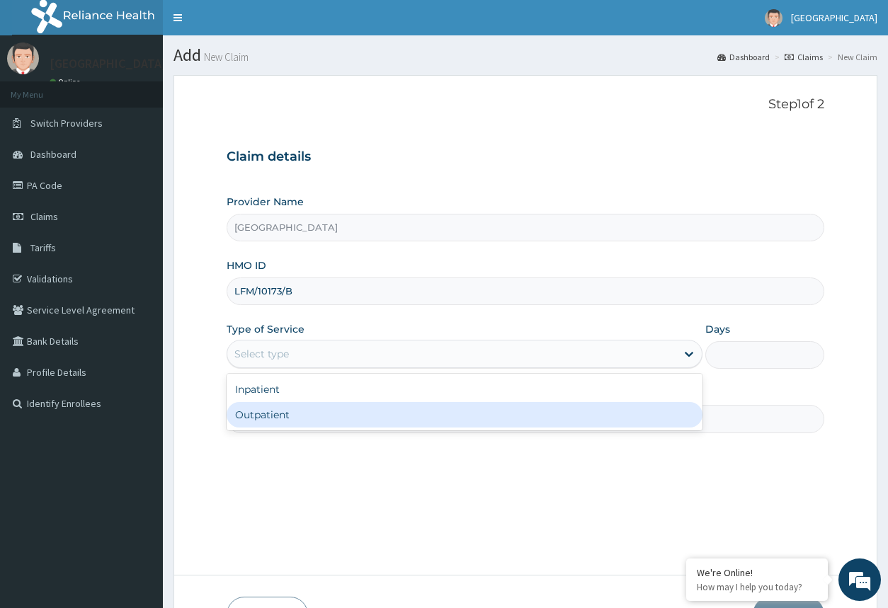
click at [396, 413] on div "Outpatient" at bounding box center [463, 414] width 475 height 25
type input "1"
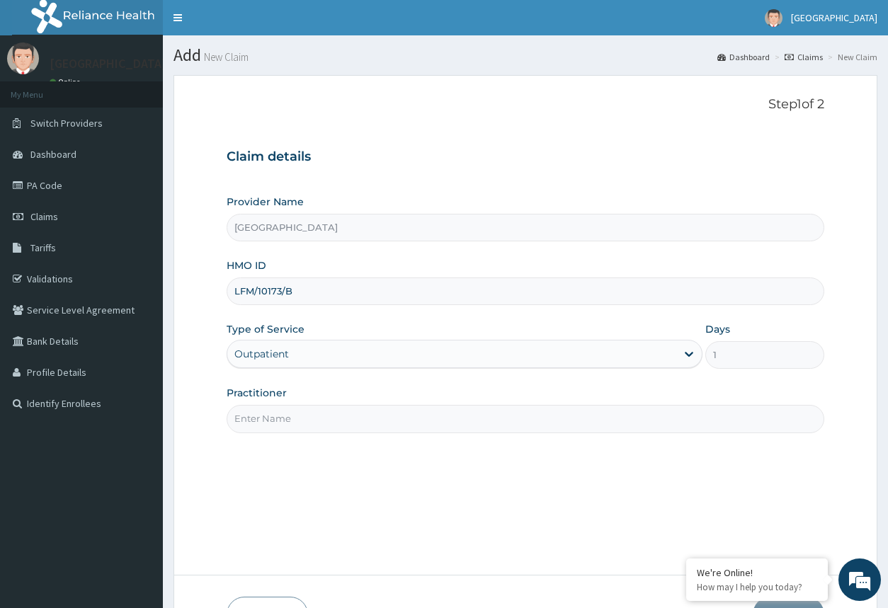
click at [352, 420] on input "Practitioner" at bounding box center [524, 419] width 597 height 28
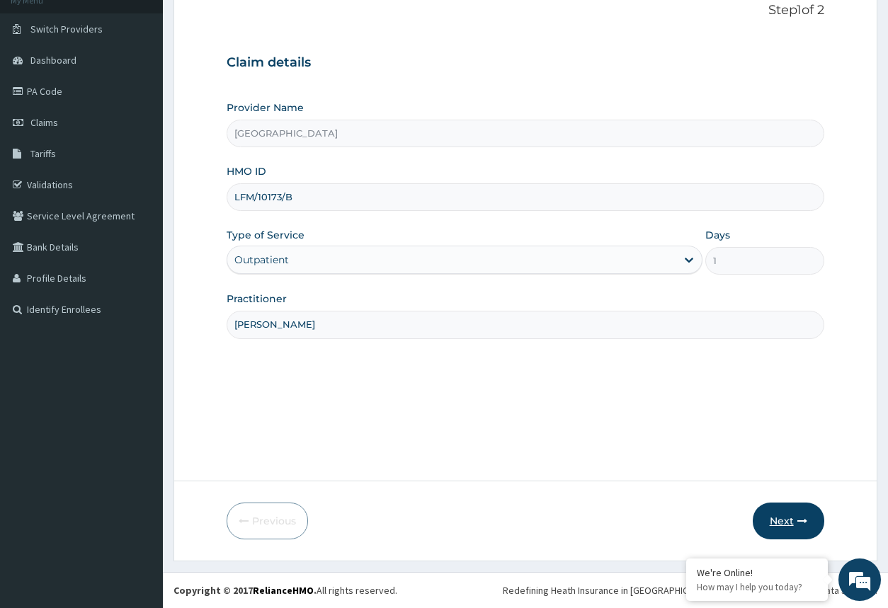
type input "DR CHARLES"
click at [791, 512] on button "Next" at bounding box center [787, 521] width 71 height 37
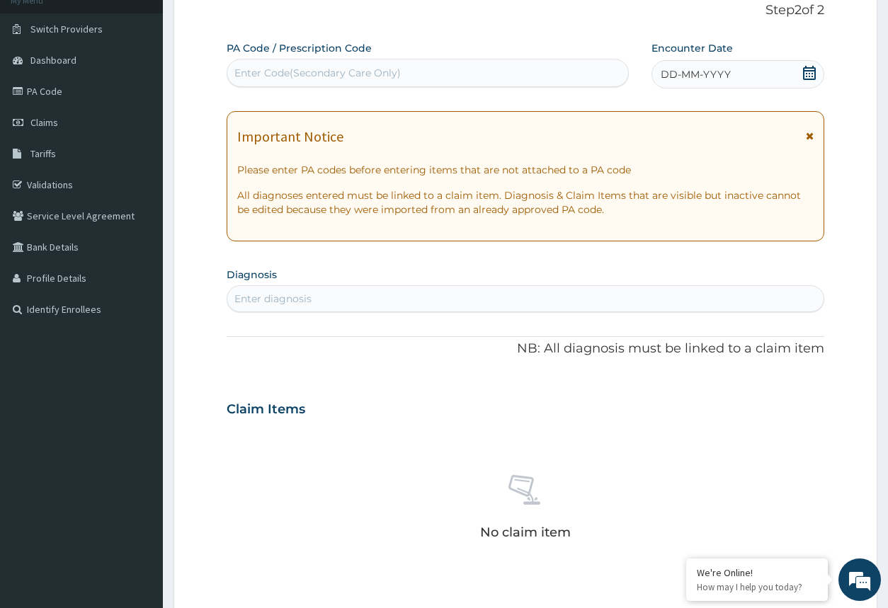
click at [277, 306] on div "Enter diagnosis" at bounding box center [524, 298] width 595 height 23
type input "MALA"
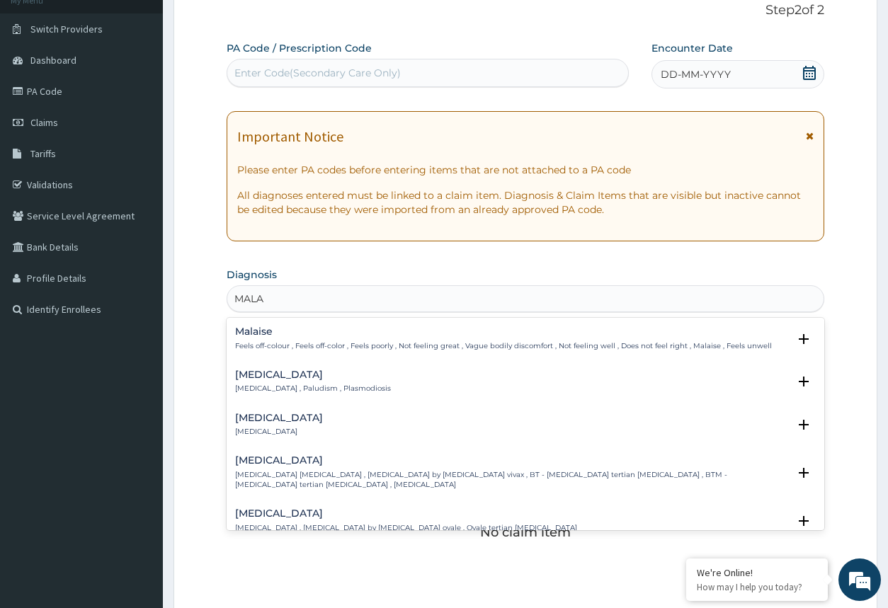
click at [304, 375] on h4 "Malaria" at bounding box center [313, 374] width 156 height 11
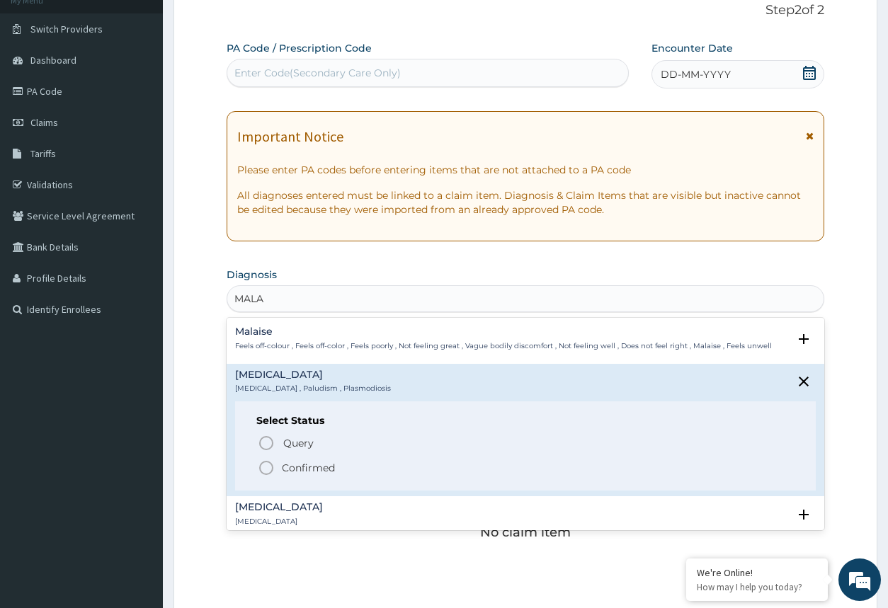
click at [266, 464] on icon "status option filled" at bounding box center [266, 467] width 17 height 17
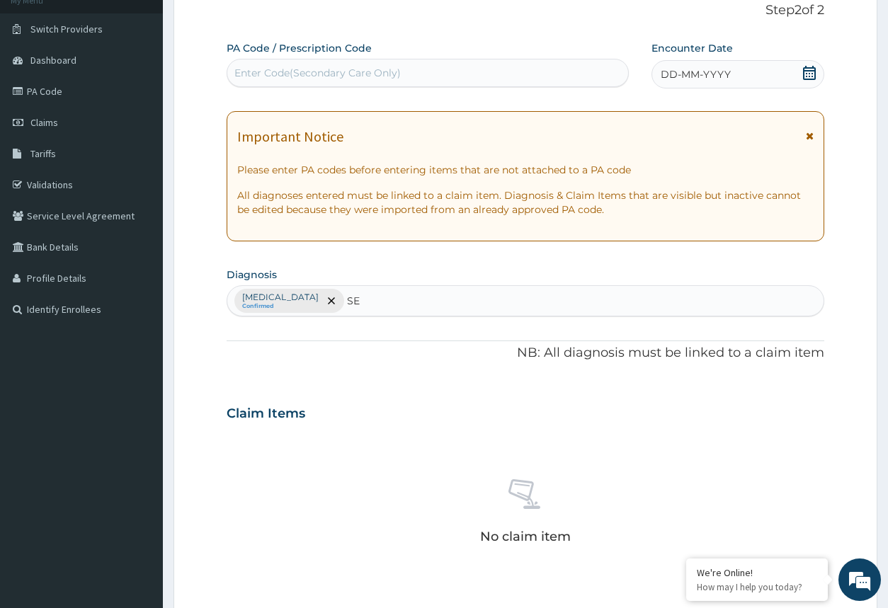
type input "SEP"
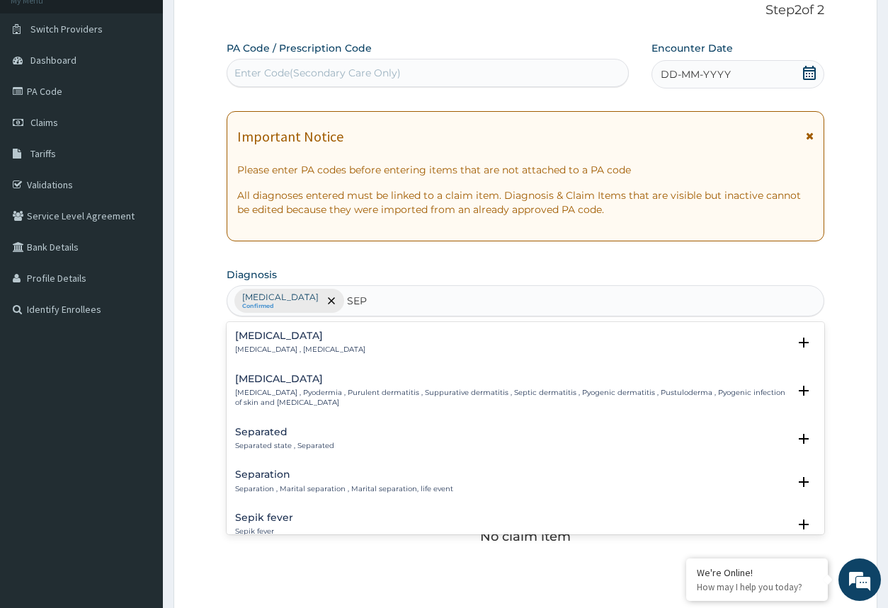
click at [314, 352] on p "Systemic infection , Sepsis" at bounding box center [300, 350] width 130 height 10
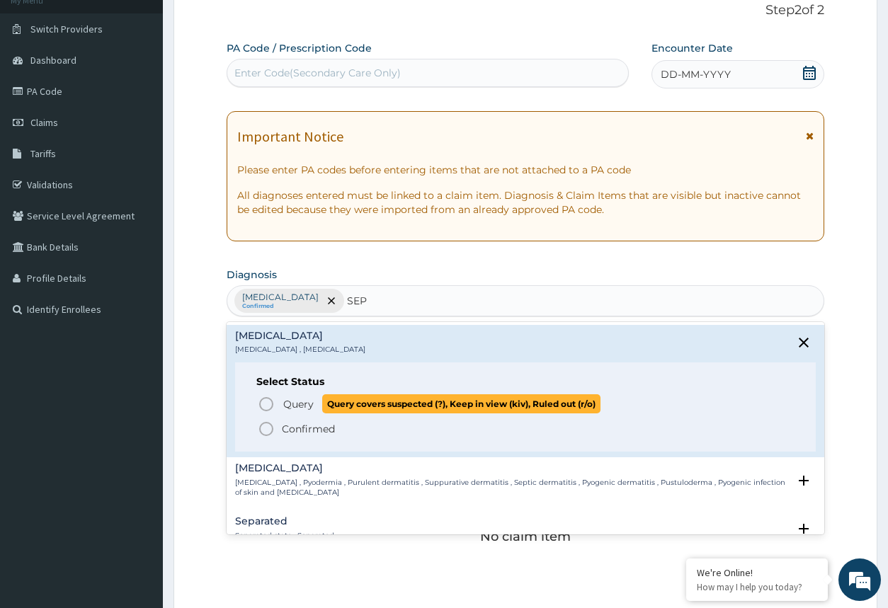
click at [265, 410] on circle "status option query" at bounding box center [266, 404] width 13 height 13
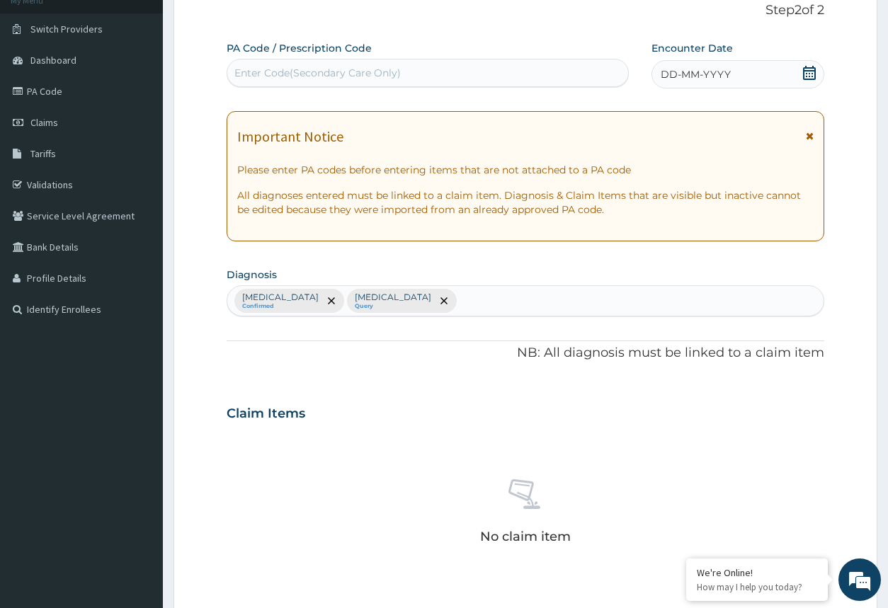
click at [669, 78] on span "DD-MM-YYYY" at bounding box center [695, 74] width 70 height 14
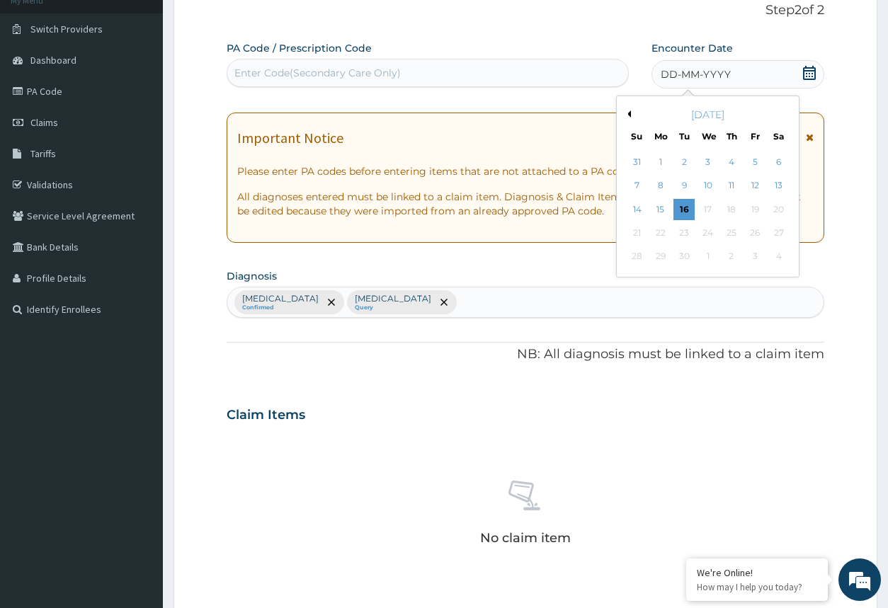
click at [631, 113] on div "September 2025" at bounding box center [707, 115] width 171 height 14
click at [626, 113] on button "Previous Month" at bounding box center [627, 113] width 7 height 7
click at [627, 111] on button "Previous Month" at bounding box center [627, 113] width 7 height 7
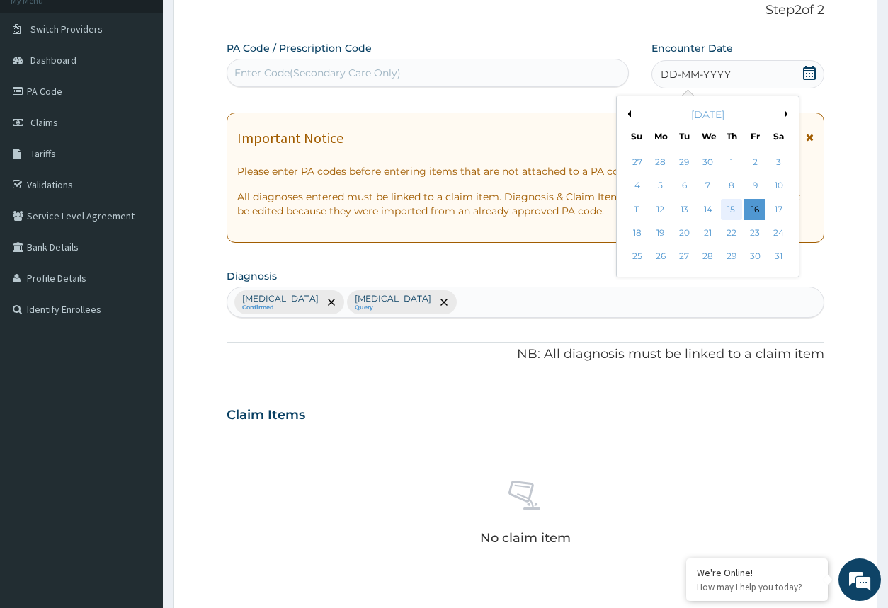
click at [730, 207] on div "15" at bounding box center [731, 209] width 21 height 21
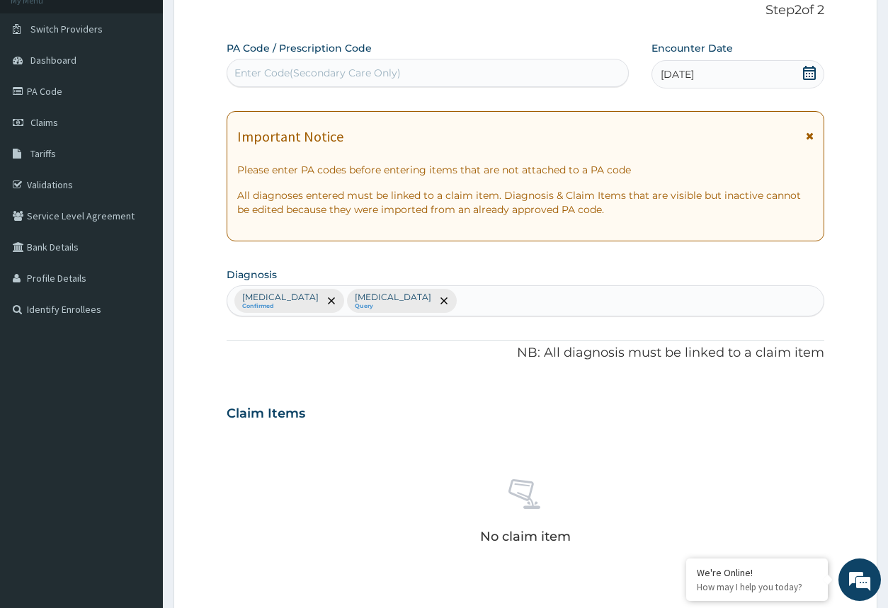
scroll to position [311, 0]
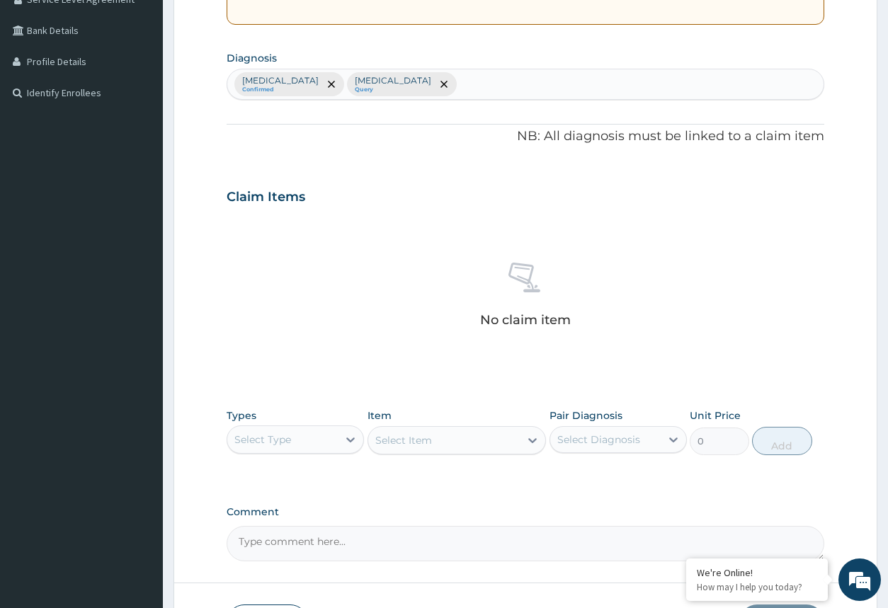
click at [323, 433] on div "Select Type" at bounding box center [282, 439] width 110 height 23
click at [308, 523] on div "Procedures" at bounding box center [294, 525] width 137 height 25
click at [520, 436] on div "Select Item" at bounding box center [456, 440] width 179 height 28
click at [527, 440] on div "Select Item" at bounding box center [456, 440] width 179 height 28
drag, startPoint x: 519, startPoint y: 442, endPoint x: 508, endPoint y: 433, distance: 14.0
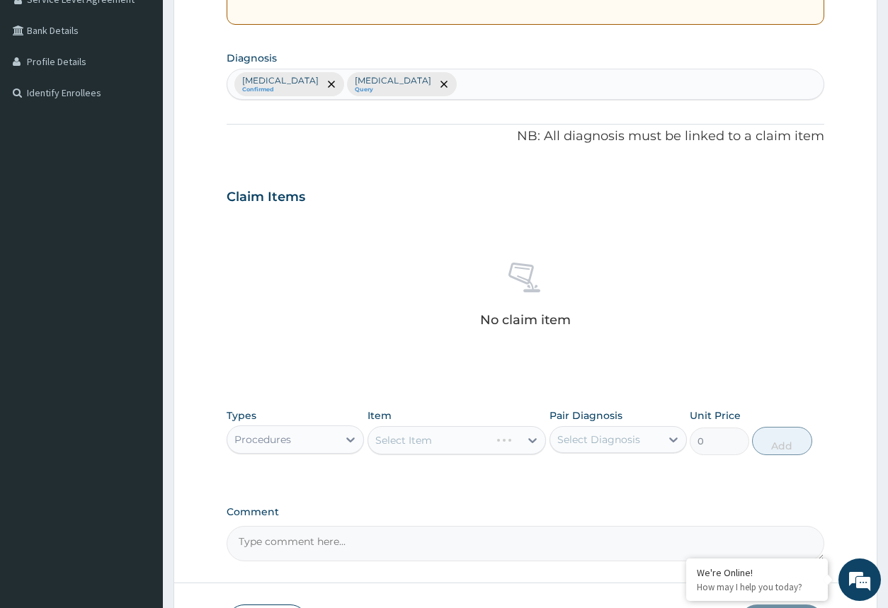
click at [511, 436] on div "Select Item" at bounding box center [456, 440] width 179 height 28
click at [505, 441] on div "Select Item" at bounding box center [456, 440] width 179 height 28
click at [530, 437] on div "Select Item" at bounding box center [456, 440] width 179 height 28
click at [529, 442] on div "Select Item" at bounding box center [456, 440] width 179 height 28
click at [532, 441] on div "Select Item" at bounding box center [456, 440] width 179 height 28
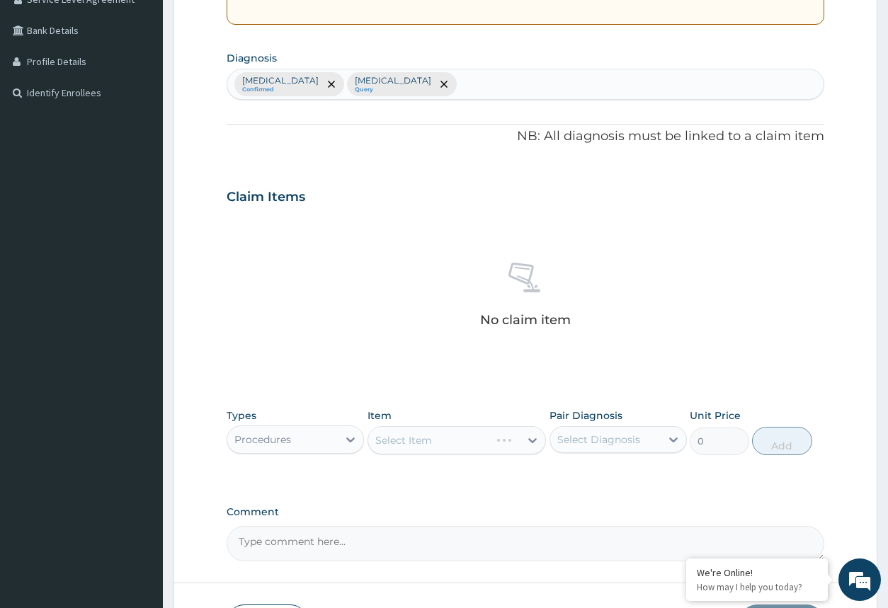
click at [531, 440] on div "Select Item" at bounding box center [456, 440] width 179 height 28
click at [527, 444] on icon at bounding box center [532, 440] width 14 height 14
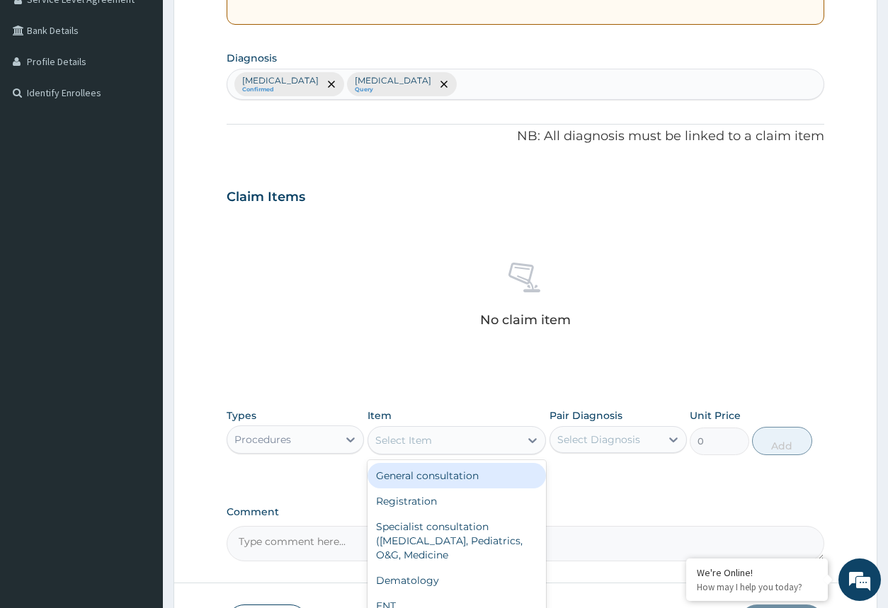
click at [495, 475] on div "General consultation" at bounding box center [456, 475] width 179 height 25
type input "2000"
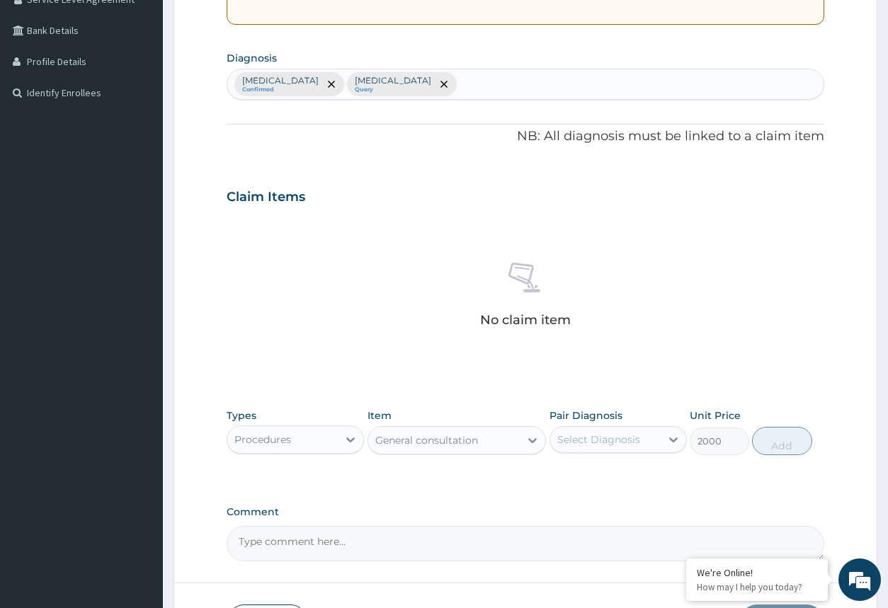
click at [617, 440] on div "Select Diagnosis" at bounding box center [598, 439] width 83 height 14
click at [563, 473] on input "checkbox" at bounding box center [562, 474] width 9 height 9
checkbox input "true"
click at [791, 440] on button "Add" at bounding box center [781, 441] width 59 height 28
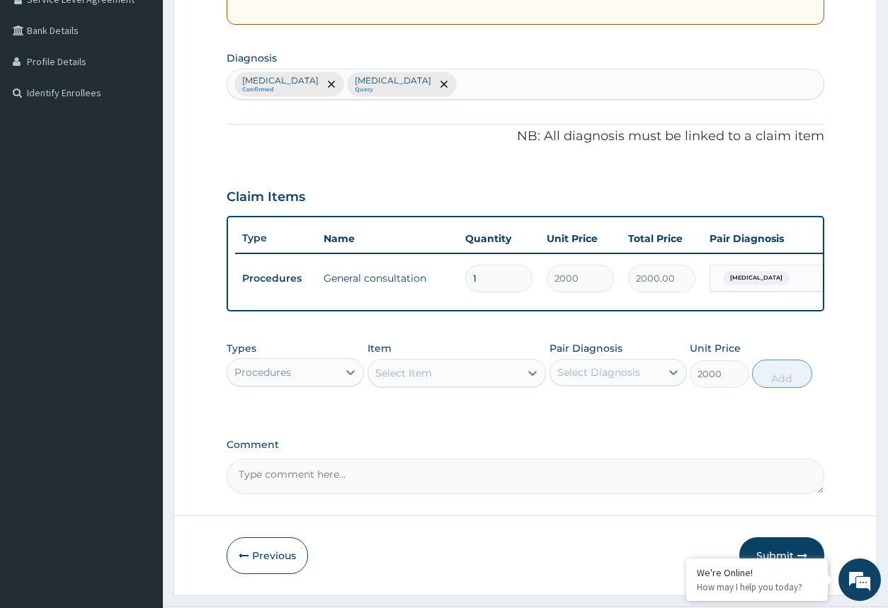
type input "0"
click at [339, 377] on div at bounding box center [350, 372] width 25 height 25
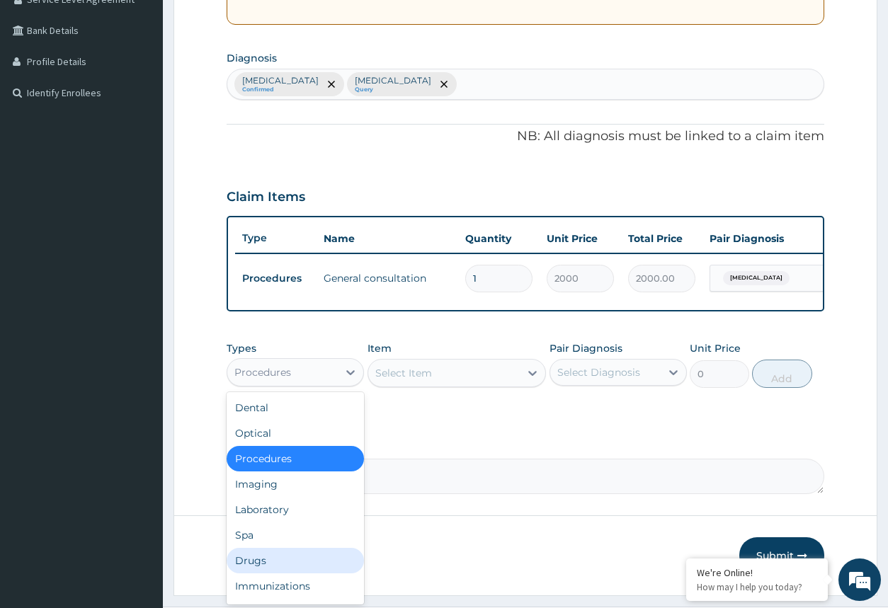
click at [297, 571] on div "Drugs" at bounding box center [294, 560] width 137 height 25
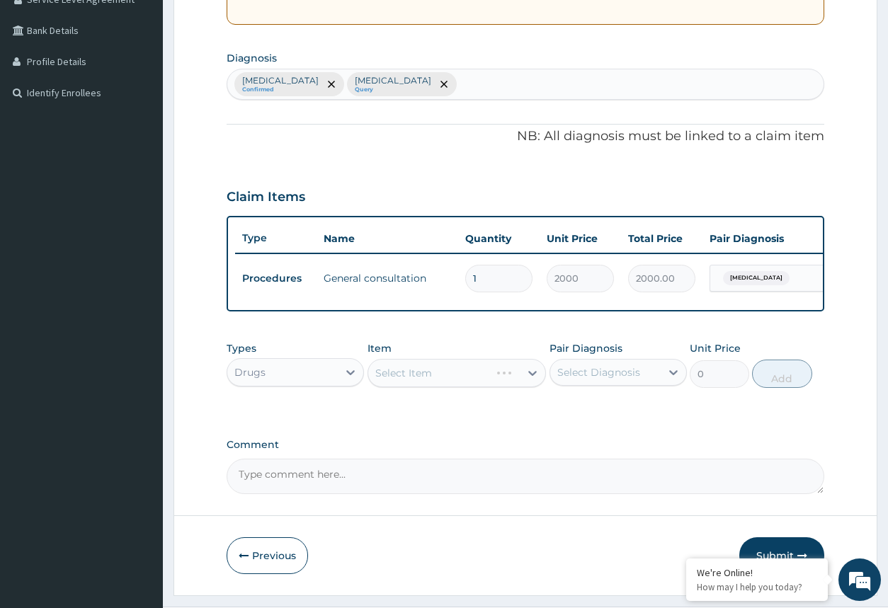
click at [526, 387] on div "Select Item" at bounding box center [456, 373] width 179 height 28
click at [532, 385] on div "Select Item" at bounding box center [456, 373] width 179 height 28
click at [526, 386] on div "Select Item" at bounding box center [456, 373] width 179 height 28
click at [529, 387] on div "Select Item" at bounding box center [456, 373] width 179 height 28
click at [529, 383] on div "Select Item" at bounding box center [456, 373] width 179 height 28
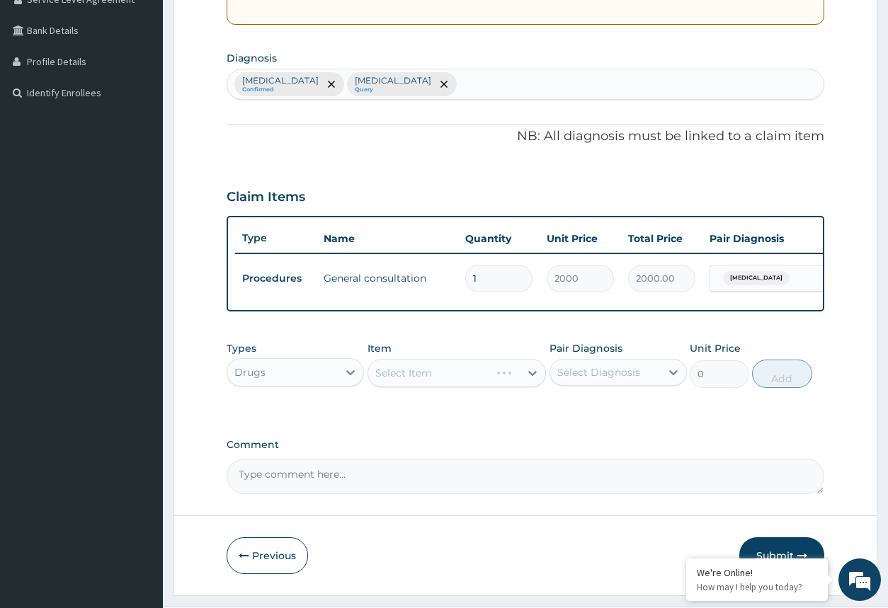
click at [531, 387] on div "Select Item" at bounding box center [456, 373] width 179 height 28
click at [533, 384] on div "Select Item" at bounding box center [456, 373] width 179 height 28
click at [530, 382] on div "Select Item" at bounding box center [456, 373] width 179 height 28
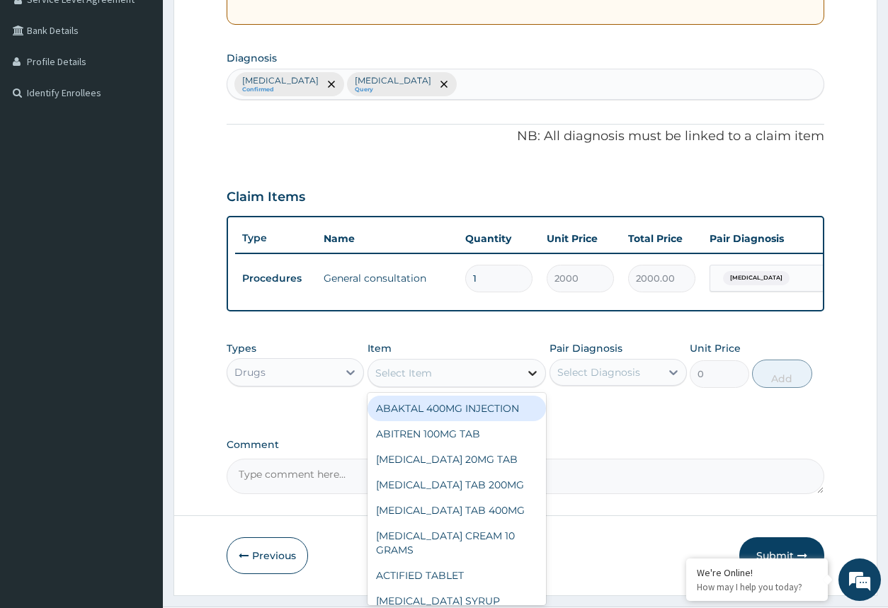
click at [527, 380] on icon at bounding box center [532, 373] width 14 height 14
type input "AR"
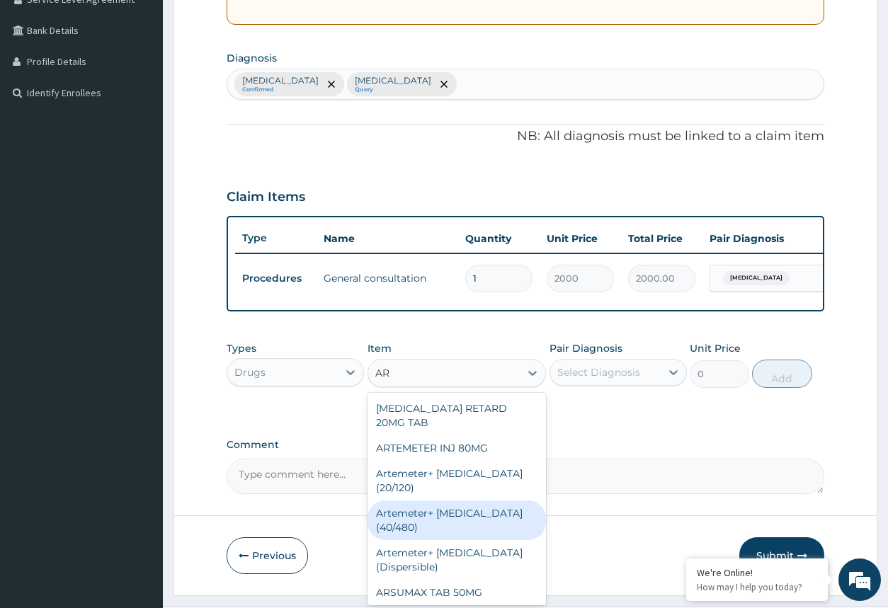
drag, startPoint x: 469, startPoint y: 504, endPoint x: 488, endPoint y: 479, distance: 30.9
click at [468, 496] on div "ADALAT RETARD 20MG TAB ARTEMETER INJ 80MG Artemeter+ Lumefantrine (20/120) Arte…" at bounding box center [456, 499] width 179 height 212
click at [462, 510] on div "Artemeter+ Lumefantrine (40/480)" at bounding box center [456, 520] width 179 height 40
type input "1200"
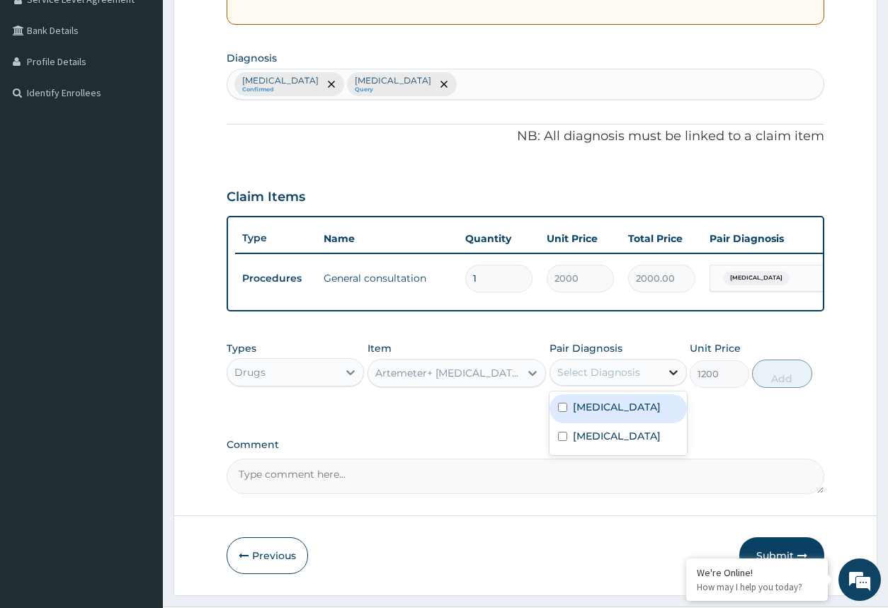
click at [673, 375] on icon at bounding box center [673, 372] width 8 height 5
click at [641, 422] on div "Malaria" at bounding box center [617, 408] width 137 height 29
checkbox input "true"
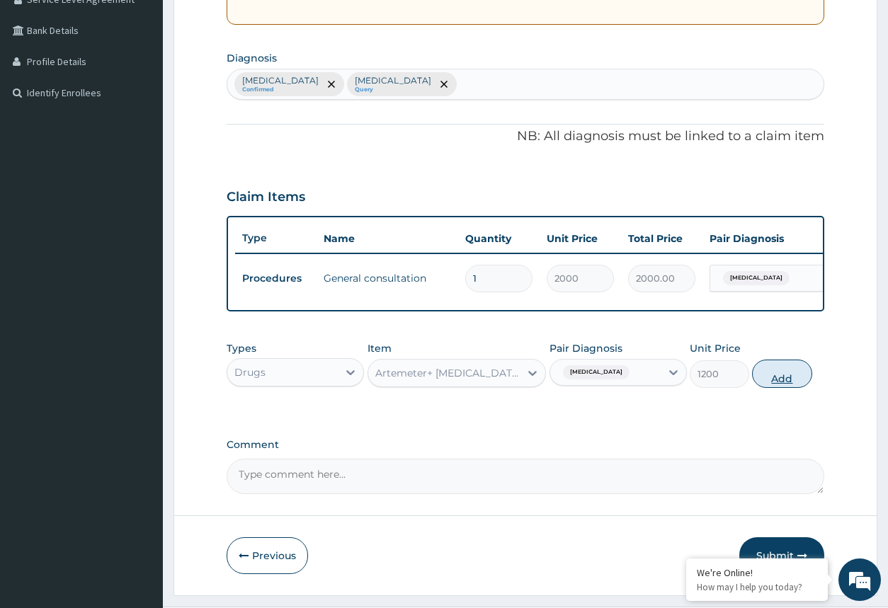
click at [776, 388] on button "Add" at bounding box center [781, 374] width 59 height 28
type input "0"
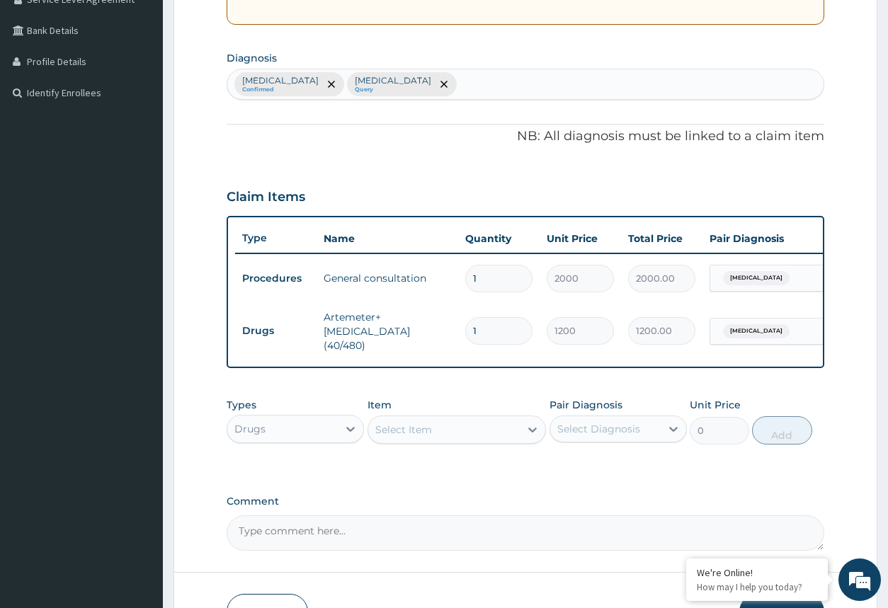
click at [411, 432] on div "Select Item" at bounding box center [403, 430] width 57 height 14
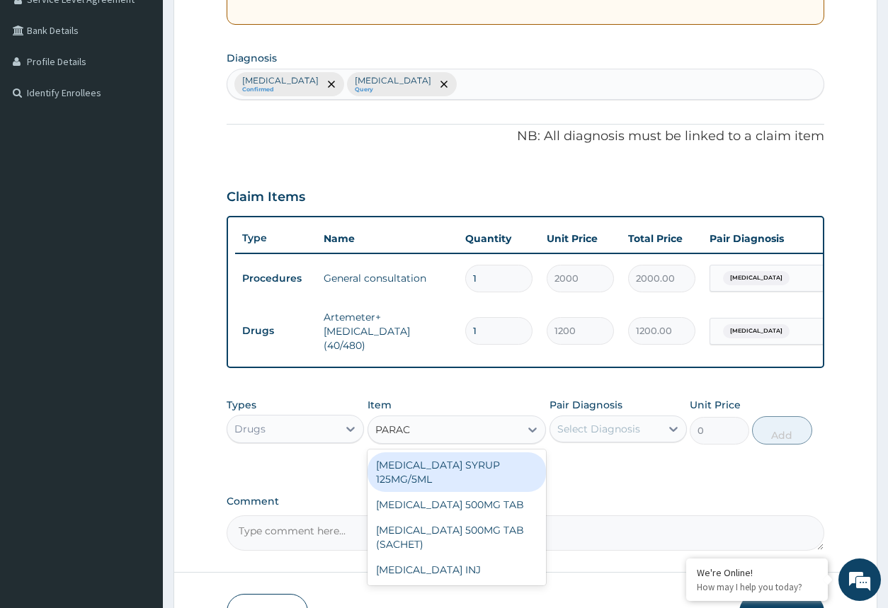
type input "PARACE"
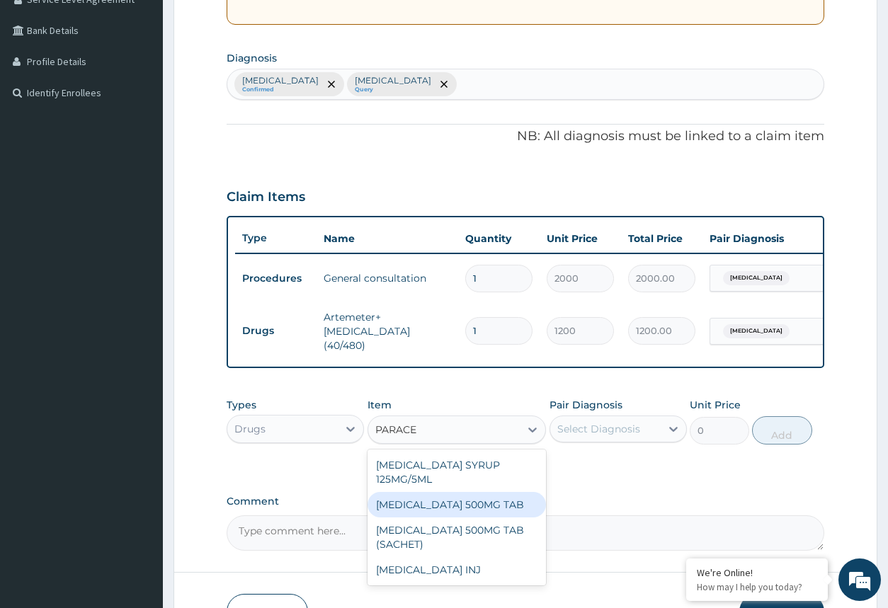
click at [447, 508] on div "PARACETAMOL 500MG TAB" at bounding box center [456, 504] width 179 height 25
type input "50"
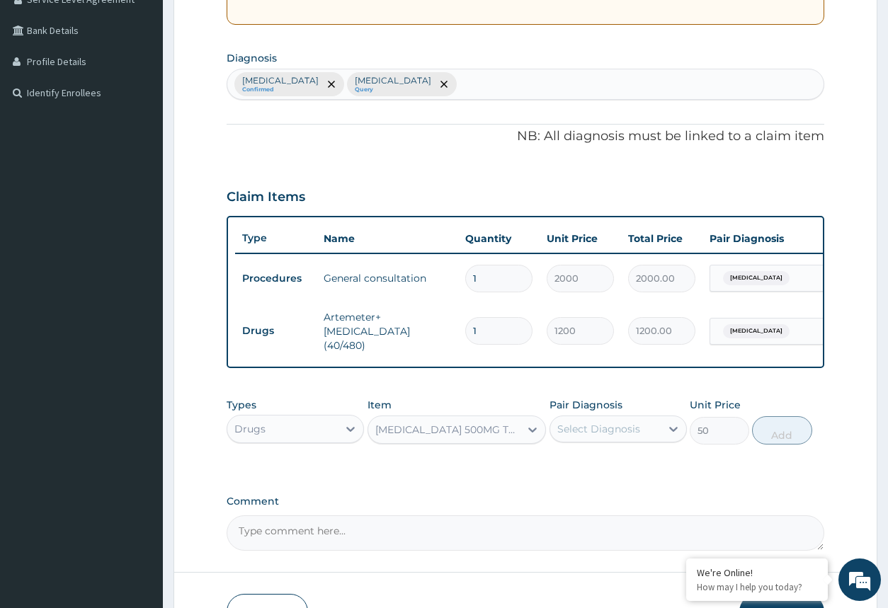
click at [609, 436] on div "Select Diagnosis" at bounding box center [598, 429] width 83 height 14
click at [611, 478] on div "Malaria" at bounding box center [617, 465] width 137 height 29
checkbox input "true"
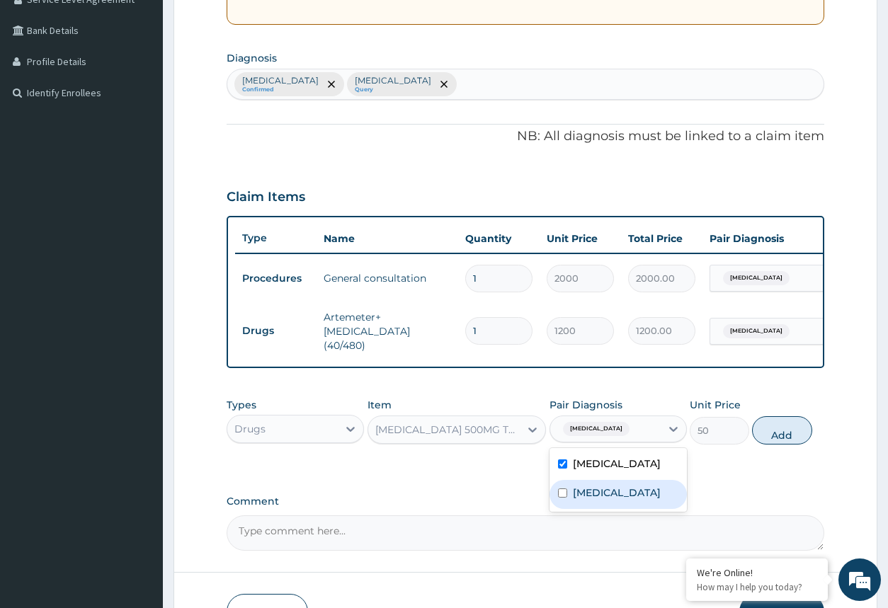
click at [611, 493] on div "Sepsis" at bounding box center [617, 494] width 137 height 29
checkbox input "true"
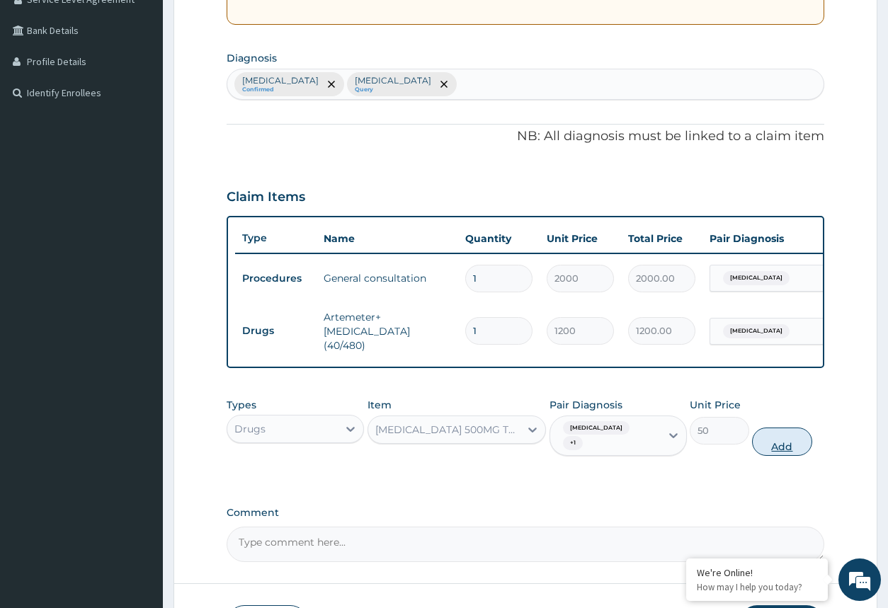
click at [777, 433] on button "Add" at bounding box center [781, 441] width 59 height 28
type input "0"
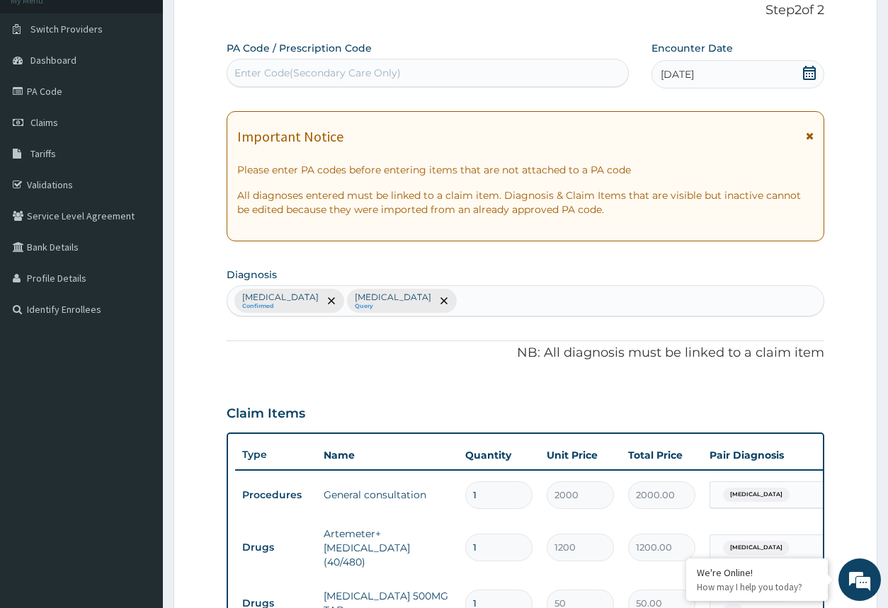
scroll to position [455, 0]
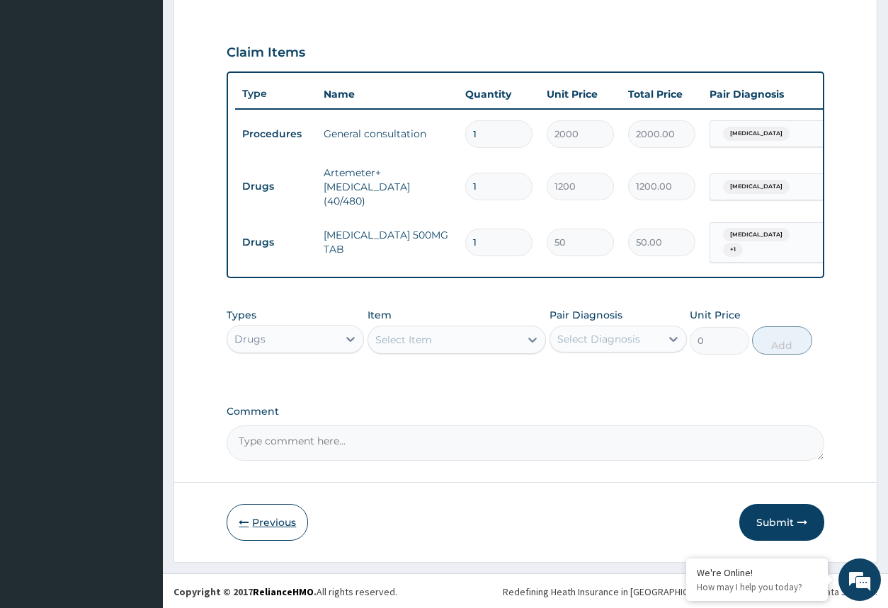
click at [270, 512] on button "Previous" at bounding box center [266, 522] width 81 height 37
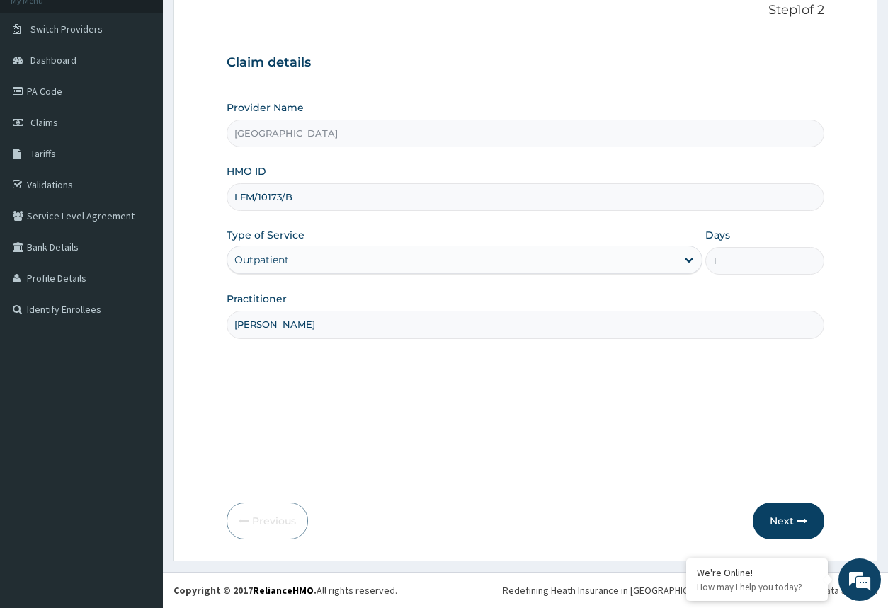
click at [341, 329] on input "DR CHARLES" at bounding box center [524, 325] width 597 height 28
type input "DR BASSEY"
click at [289, 194] on input "LFM/10173/B" at bounding box center [524, 197] width 597 height 28
type input "L"
type input "BON/101401/D"
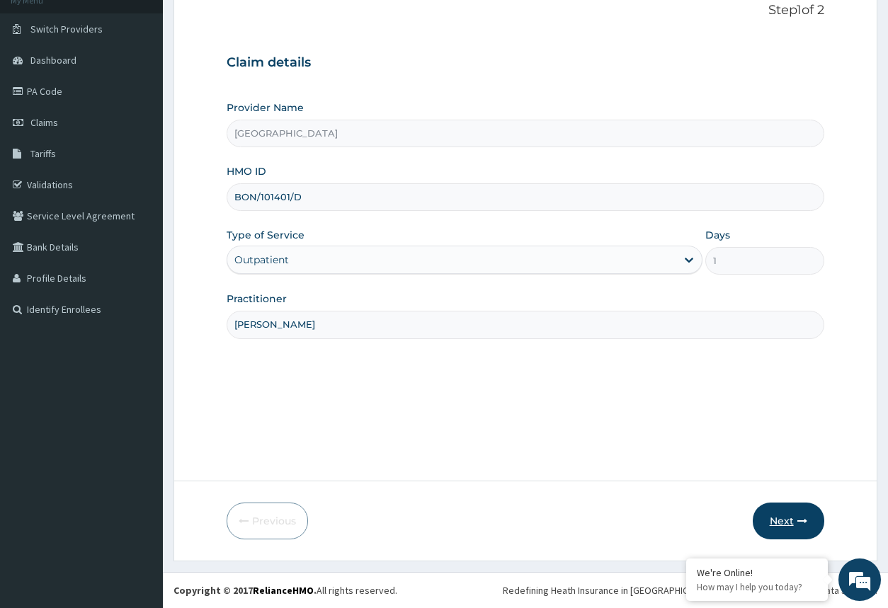
click at [796, 515] on button "Next" at bounding box center [787, 521] width 71 height 37
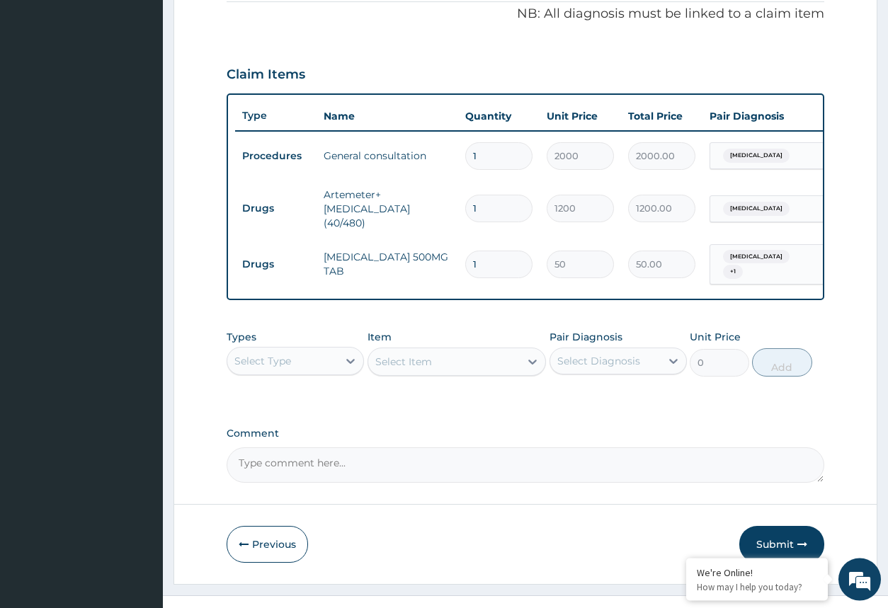
scroll to position [455, 0]
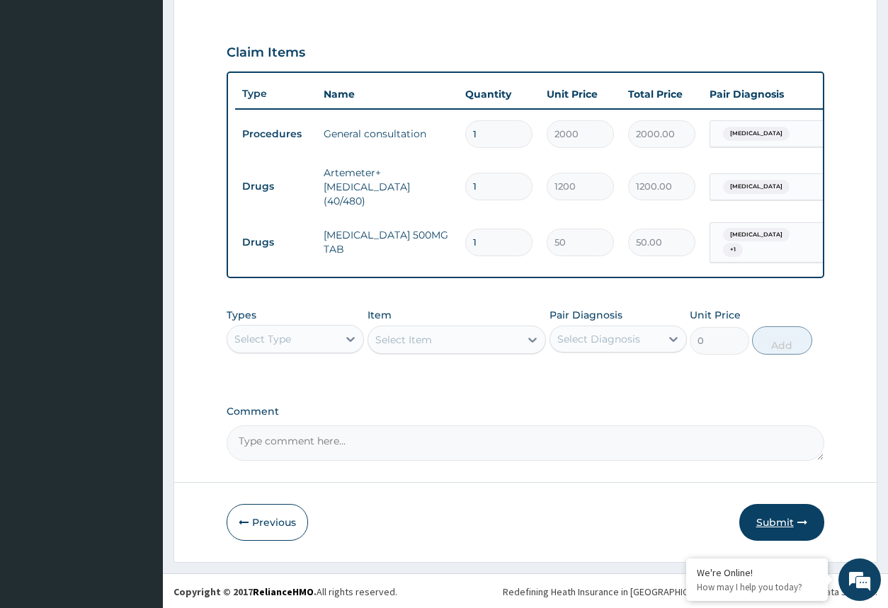
click at [783, 516] on button "Submit" at bounding box center [781, 522] width 85 height 37
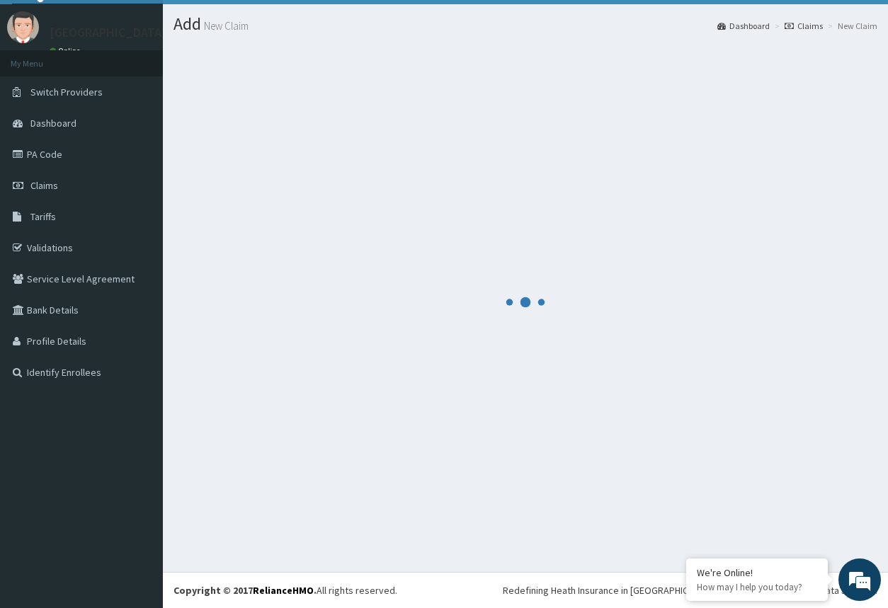
scroll to position [31, 0]
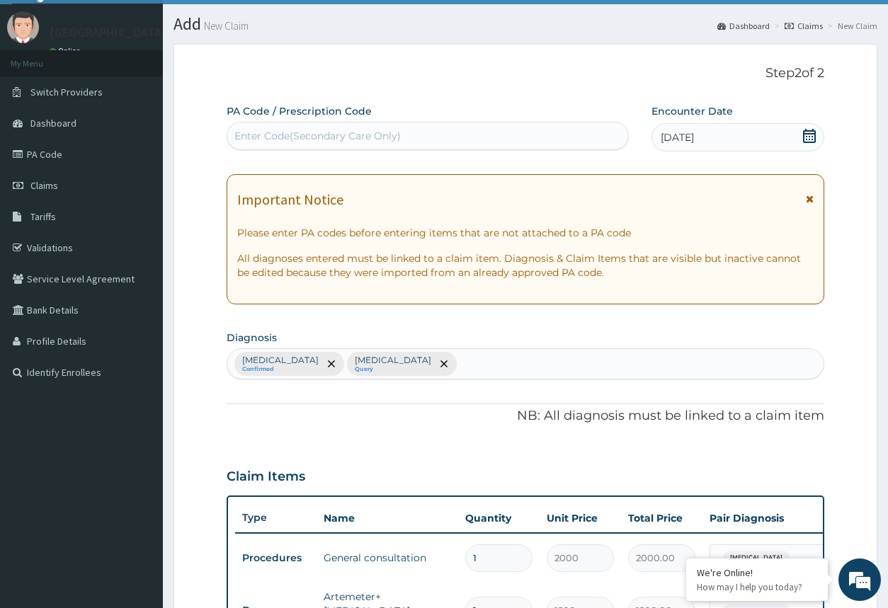
click at [746, 133] on div "15-05-2025" at bounding box center [737, 137] width 172 height 28
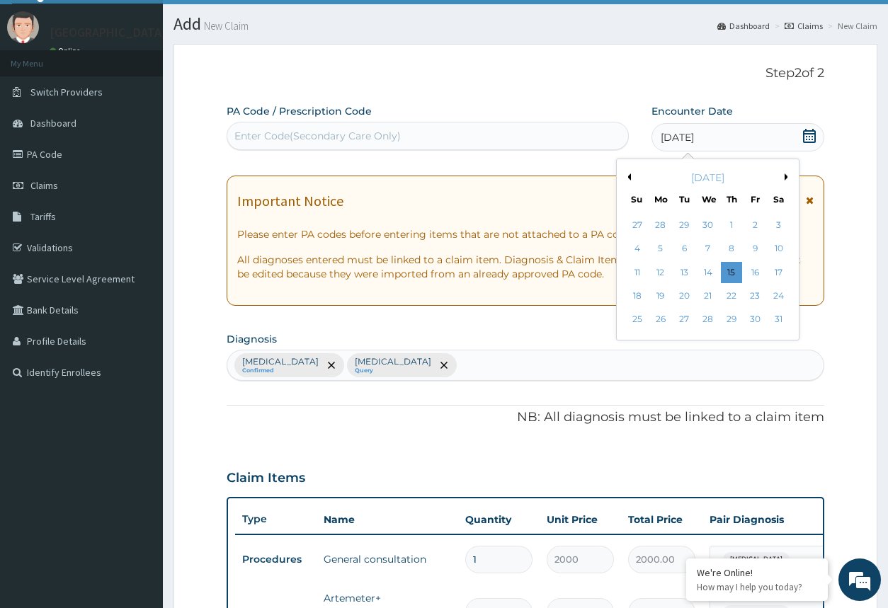
click at [786, 177] on button "Next Month" at bounding box center [787, 176] width 7 height 7
click at [684, 298] on div "19" at bounding box center [684, 295] width 21 height 21
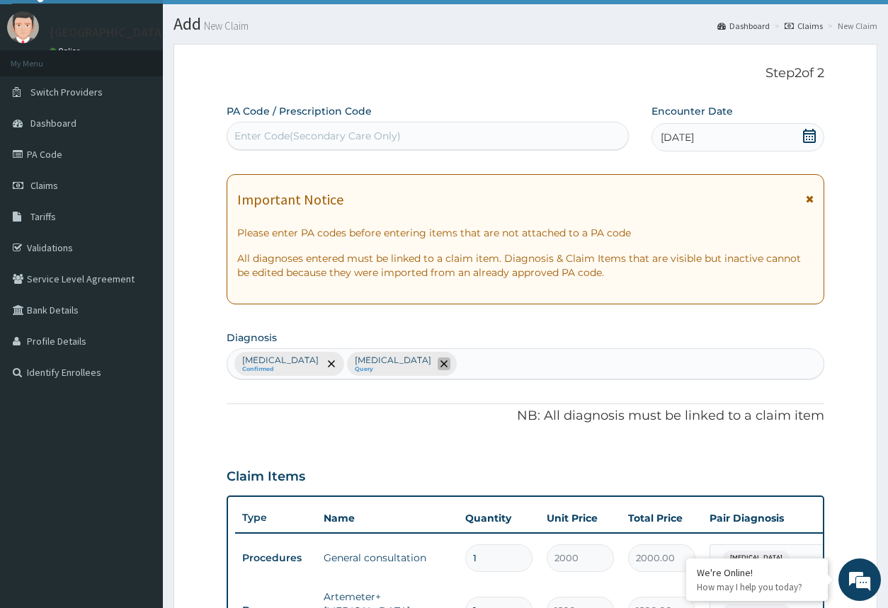
click at [440, 361] on icon "remove selection option" at bounding box center [443, 363] width 7 height 7
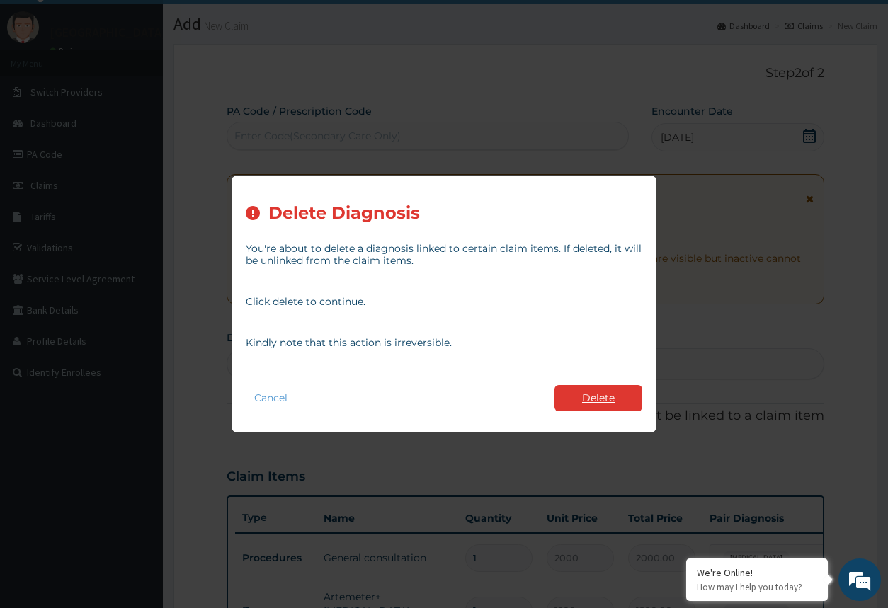
click at [583, 403] on button "Delete" at bounding box center [598, 398] width 88 height 26
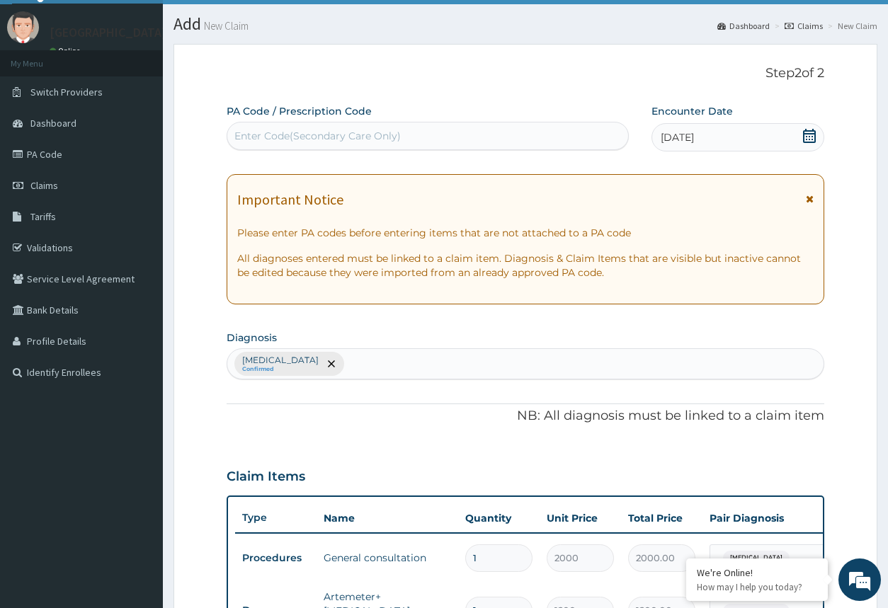
click at [321, 359] on div at bounding box center [331, 363] width 20 height 23
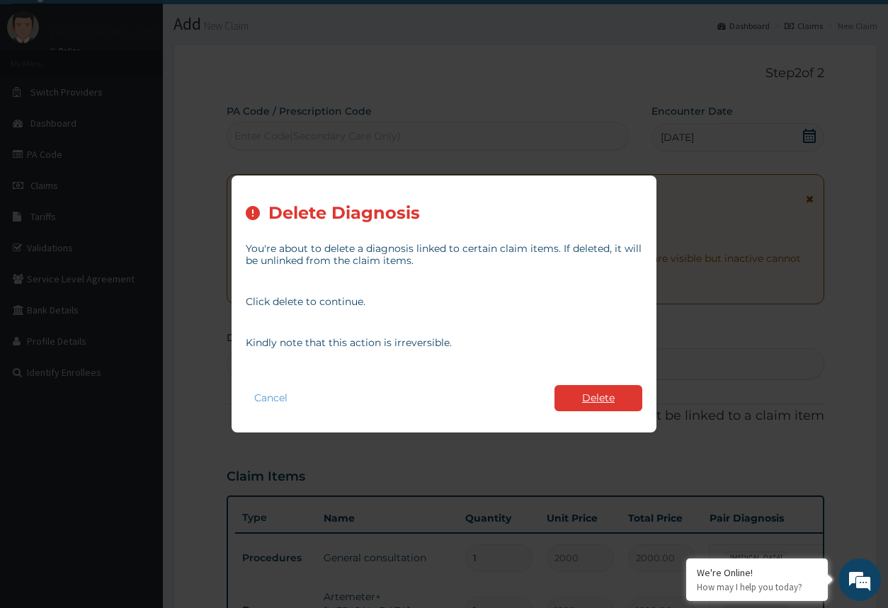
click at [585, 397] on button "Delete" at bounding box center [598, 398] width 88 height 26
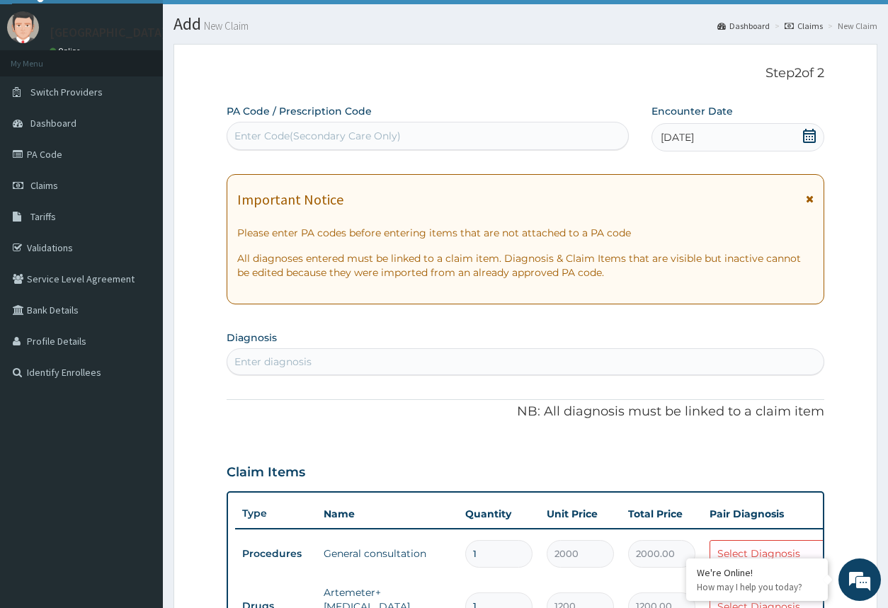
click at [394, 350] on div "Enter diagnosis" at bounding box center [524, 361] width 597 height 27
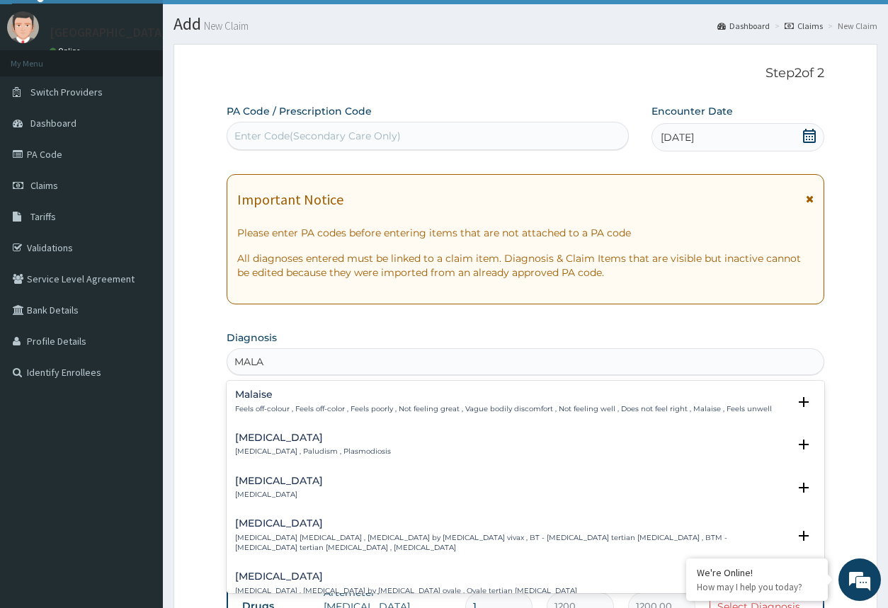
type input "MALAR"
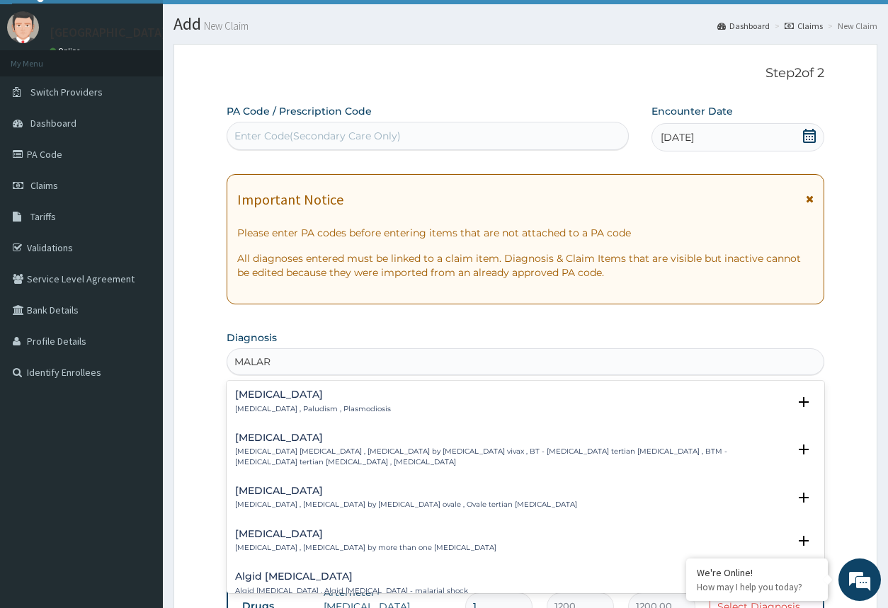
click at [489, 403] on div "Malaria Malaria , Paludism , Plasmodiosis" at bounding box center [525, 401] width 580 height 25
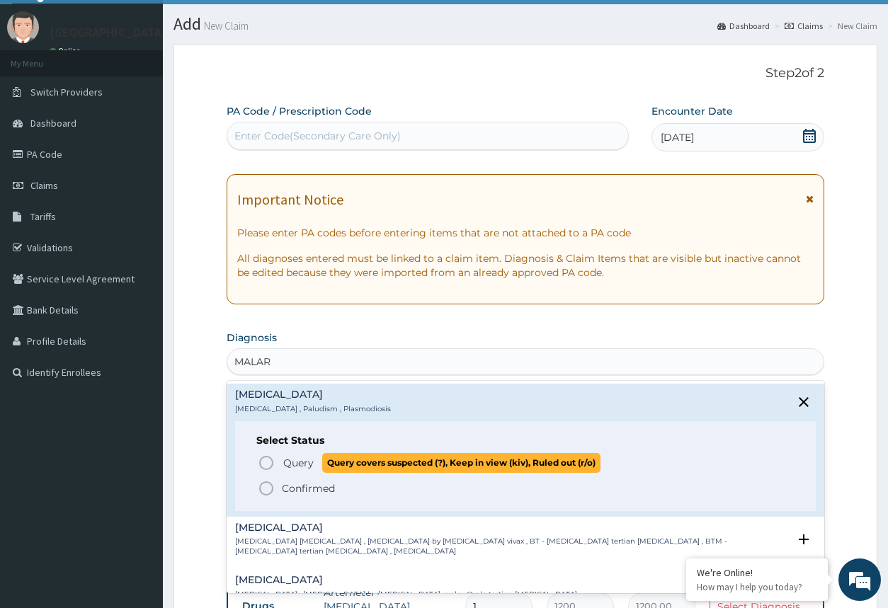
click at [266, 463] on icon "status option query" at bounding box center [266, 462] width 17 height 17
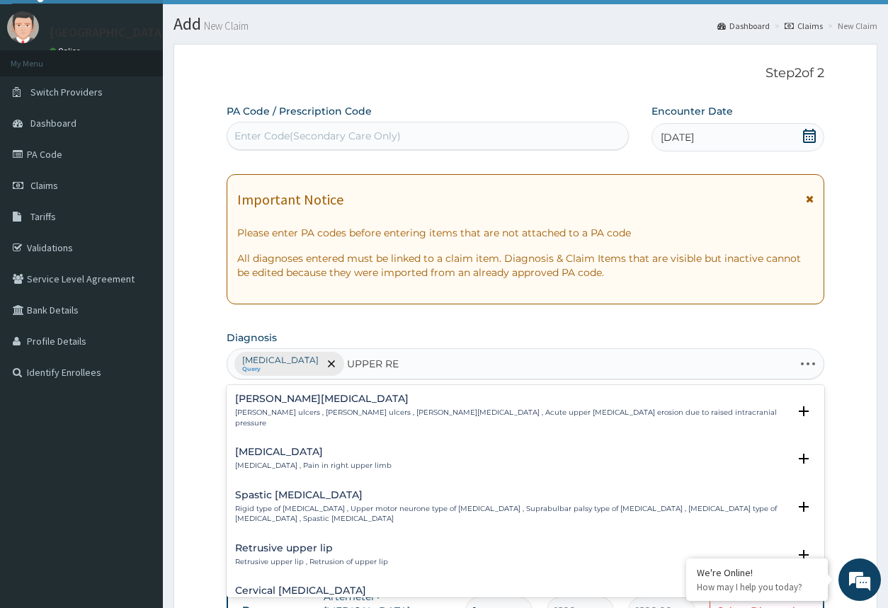
type input "UPPER RES"
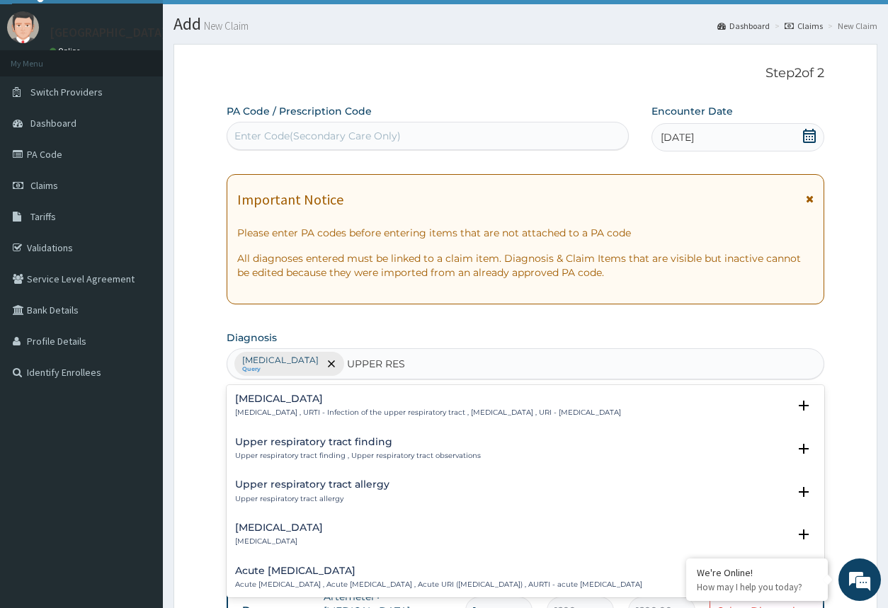
click at [340, 406] on div "Upper respiratory infection Upper respiratory infection , URTI - Infection of t…" at bounding box center [428, 406] width 386 height 25
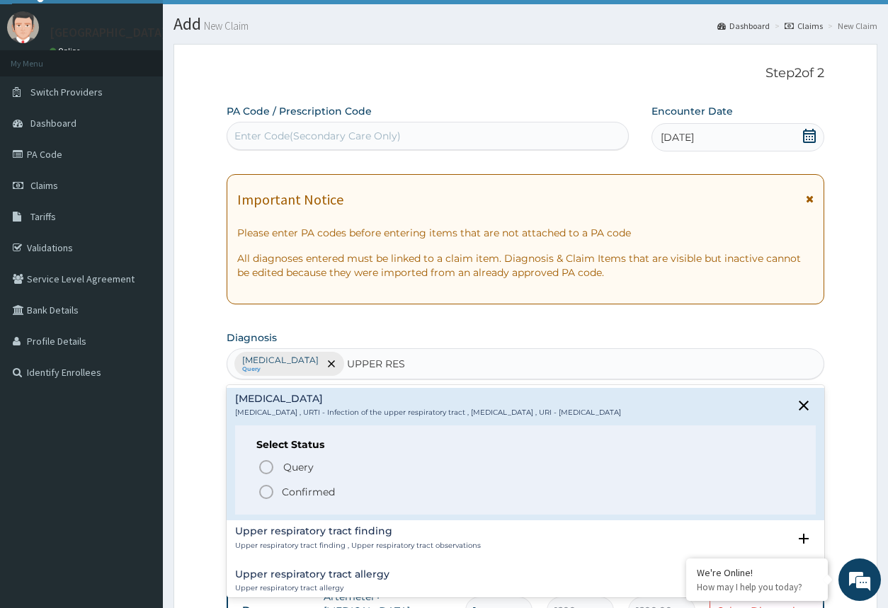
click at [267, 490] on icon "status option filled" at bounding box center [266, 491] width 17 height 17
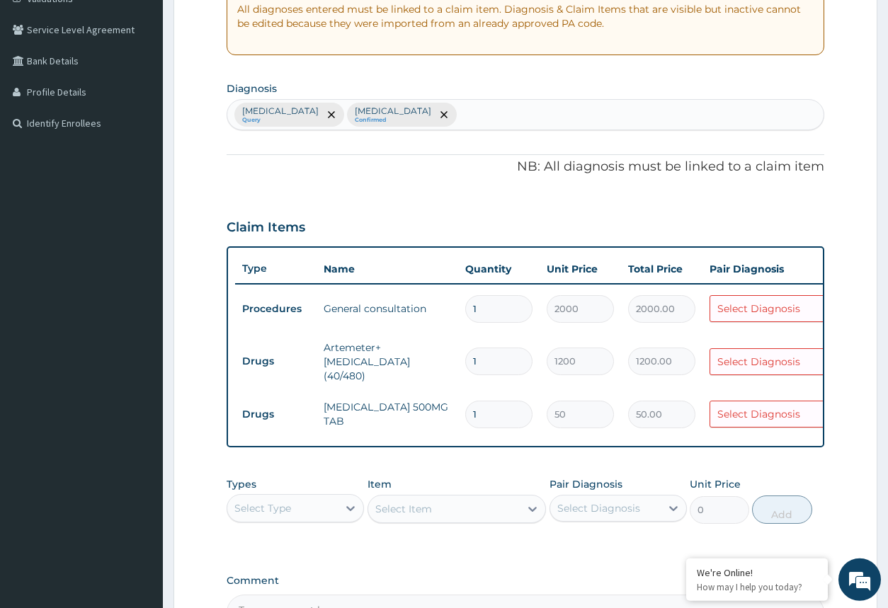
scroll to position [320, 0]
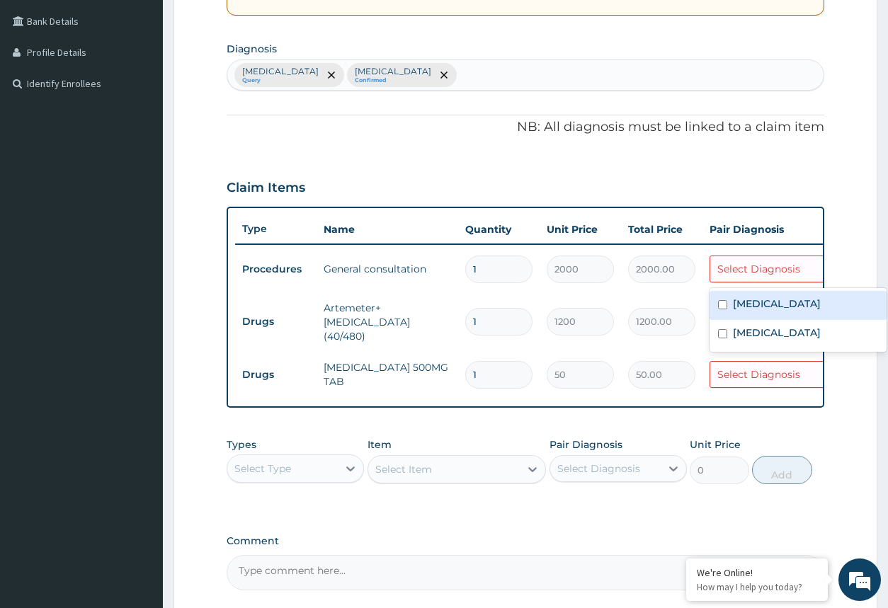
click at [736, 271] on div "Select Diagnosis" at bounding box center [758, 269] width 83 height 14
click at [733, 302] on div "Malaria" at bounding box center [797, 305] width 177 height 29
checkbox input "true"
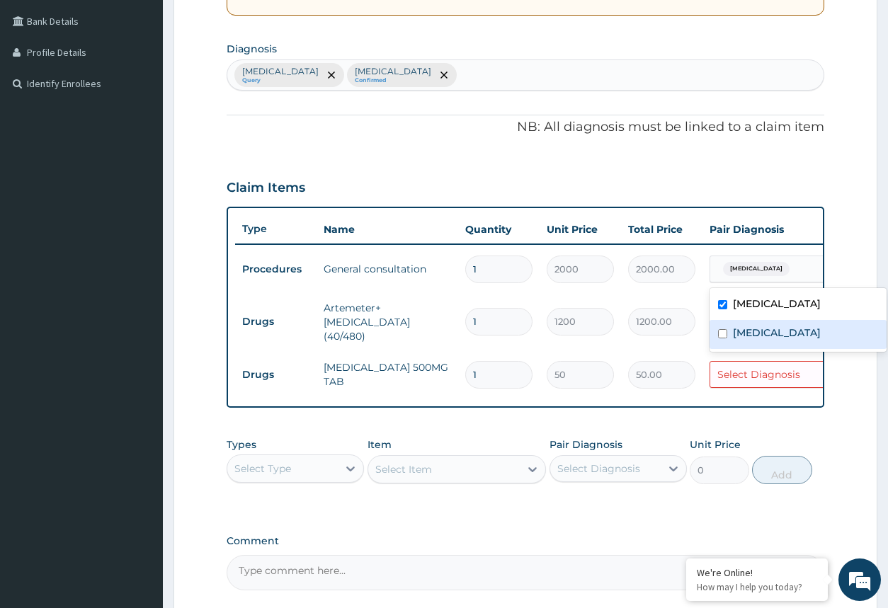
click at [696, 354] on td "50.00" at bounding box center [661, 375] width 81 height 42
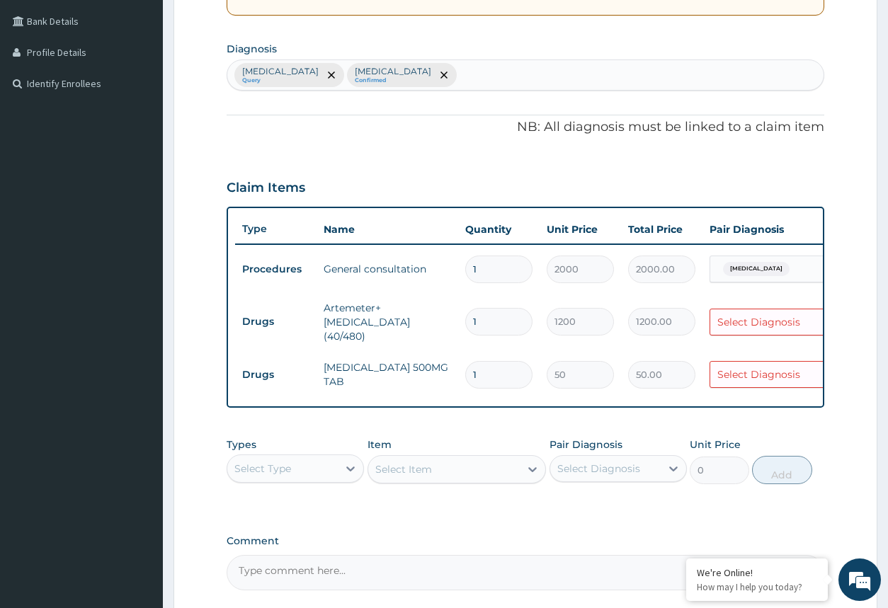
click at [336, 471] on div "Select Type" at bounding box center [282, 468] width 110 height 23
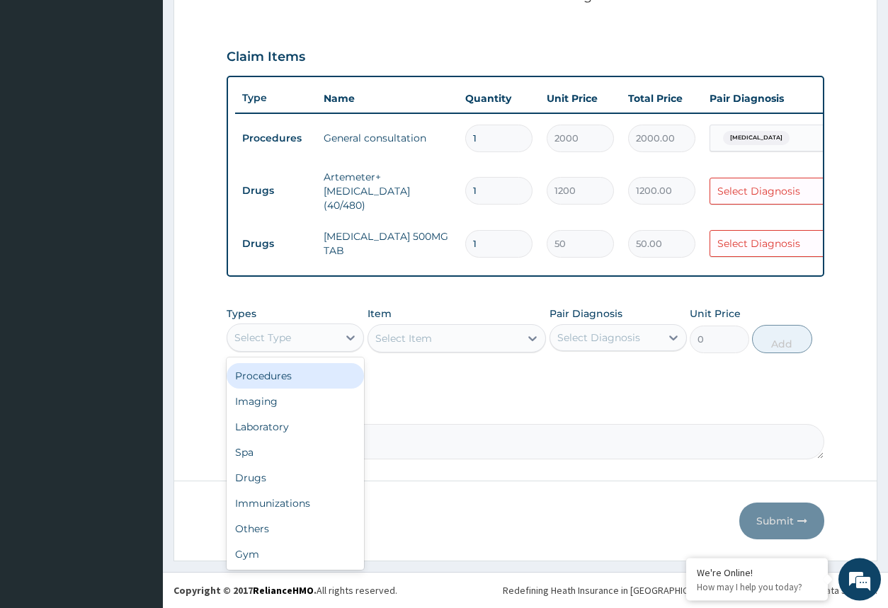
scroll to position [455, 0]
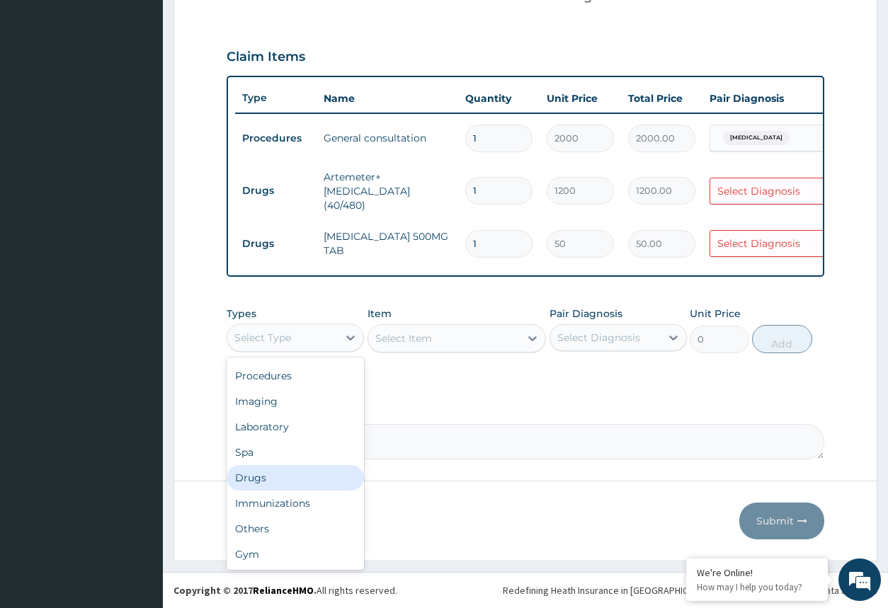
click at [287, 472] on div "Drugs" at bounding box center [294, 477] width 137 height 25
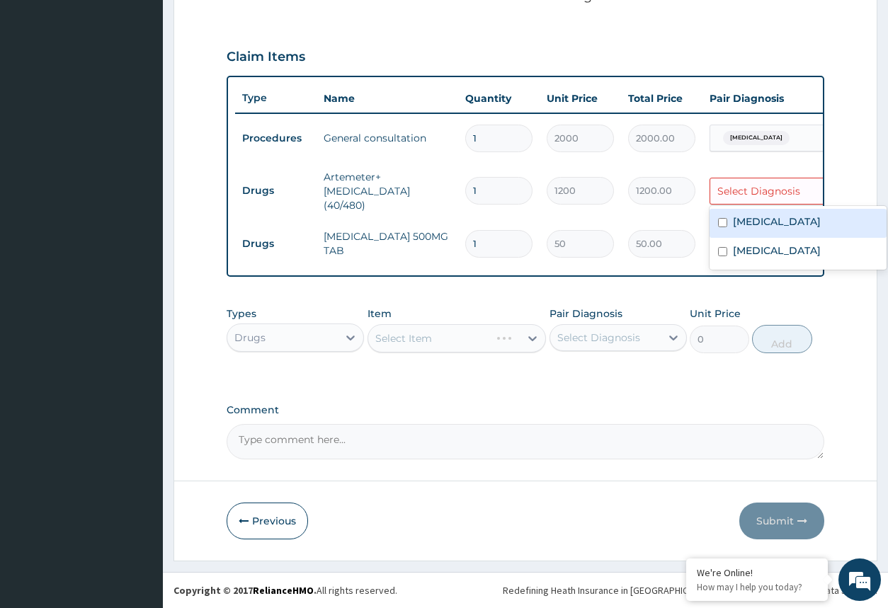
click at [761, 189] on div "Select Diagnosis" at bounding box center [758, 191] width 83 height 14
click at [765, 214] on label "Malaria" at bounding box center [777, 221] width 88 height 14
checkbox input "true"
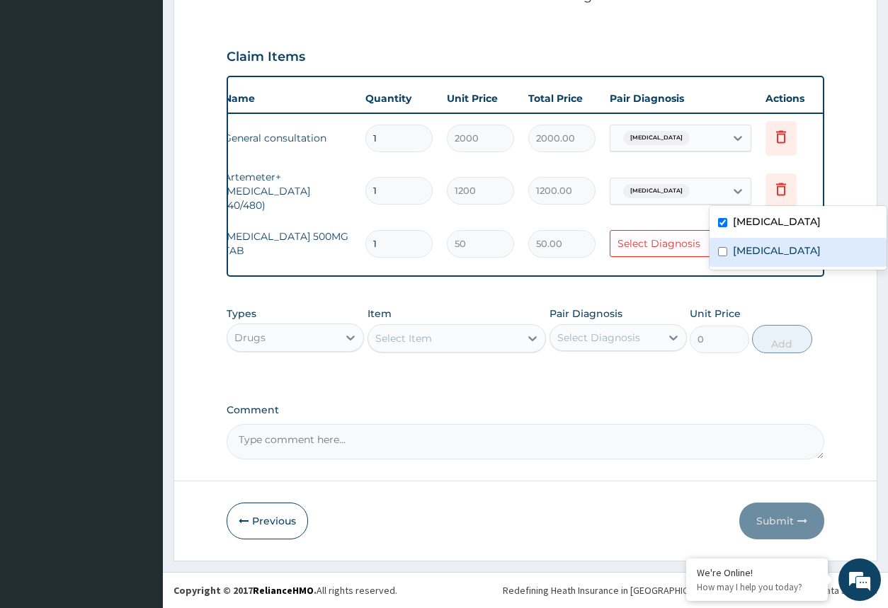
scroll to position [0, 113]
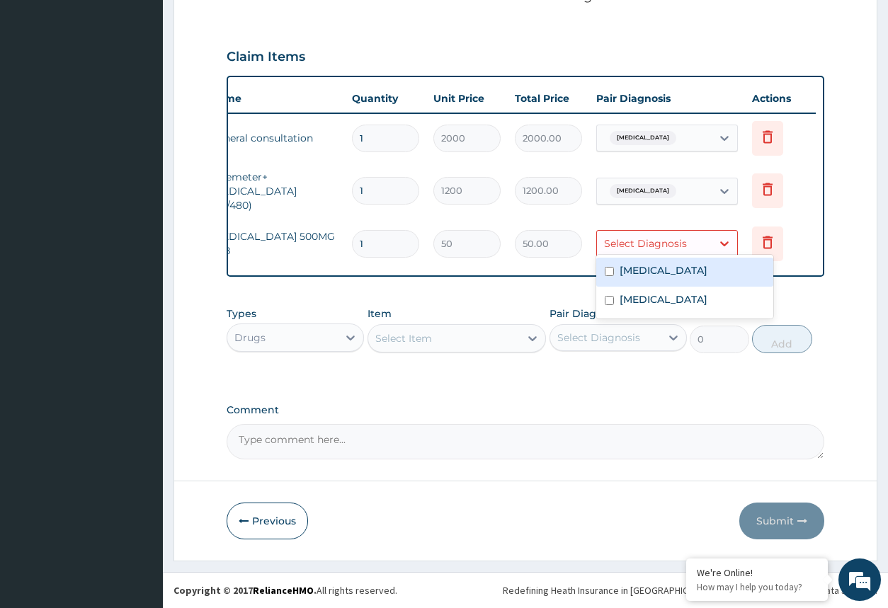
click at [641, 236] on div "Select Diagnosis" at bounding box center [645, 243] width 83 height 14
click at [634, 236] on div "Select Diagnosis" at bounding box center [645, 243] width 83 height 14
click at [634, 238] on div "Select Diagnosis" at bounding box center [645, 243] width 83 height 14
click at [634, 263] on label "Malaria" at bounding box center [663, 270] width 88 height 14
checkbox input "true"
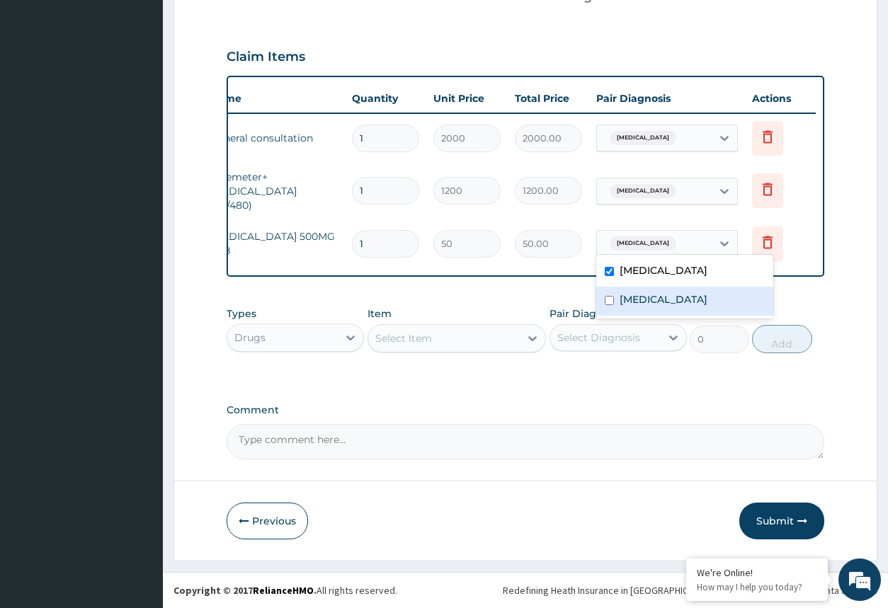
click at [473, 344] on div "Select Item" at bounding box center [444, 338] width 152 height 23
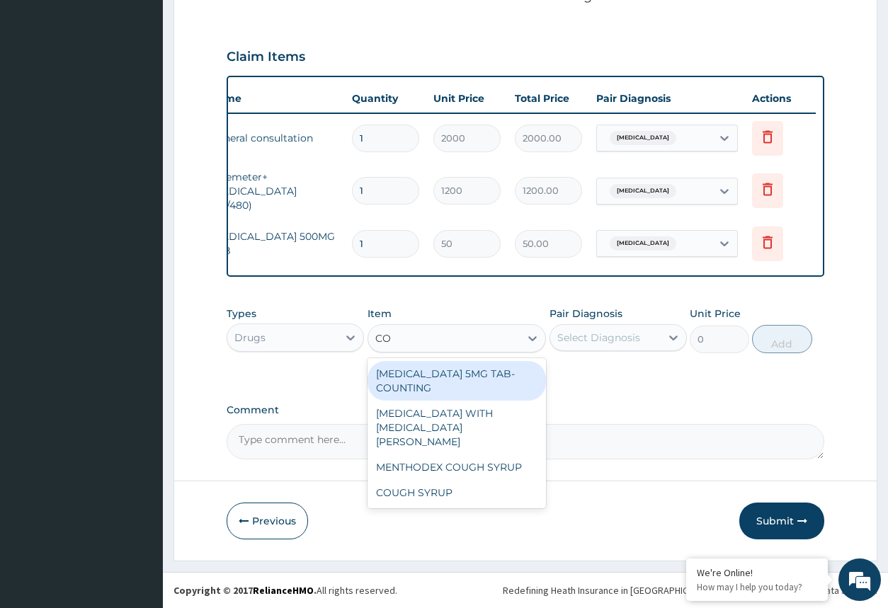
type input "COU"
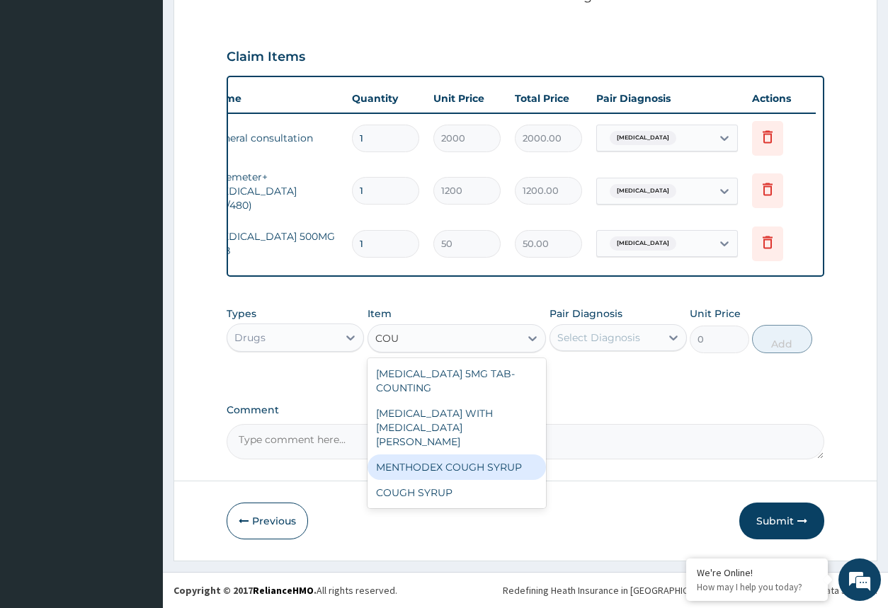
click at [495, 454] on div "MENTHODEX COUGH SYRUP" at bounding box center [456, 466] width 179 height 25
type input "800"
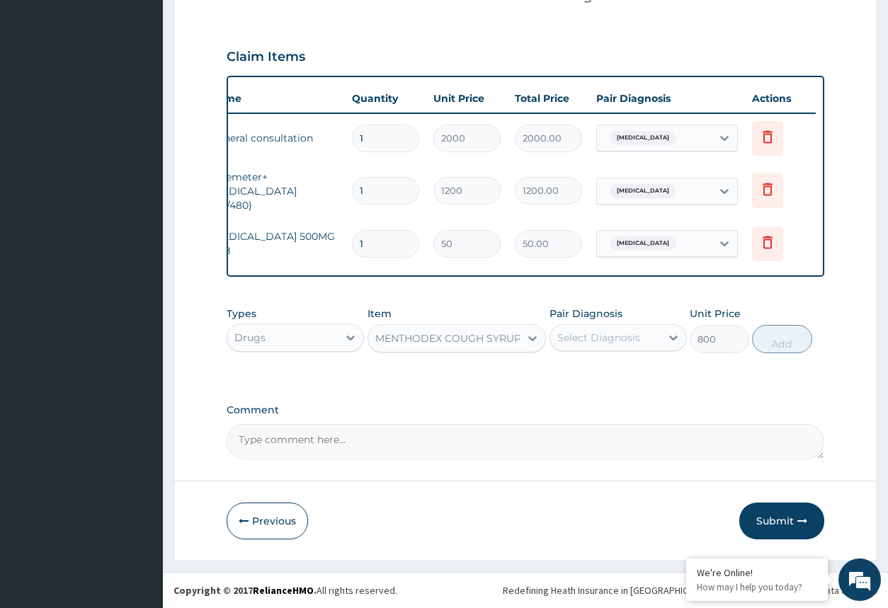
click at [582, 350] on div "Select Diagnosis" at bounding box center [617, 337] width 137 height 27
click at [581, 398] on label "Upper respiratory infection" at bounding box center [617, 401] width 88 height 14
checkbox input "true"
click at [786, 345] on button "Add" at bounding box center [781, 339] width 59 height 28
type input "0"
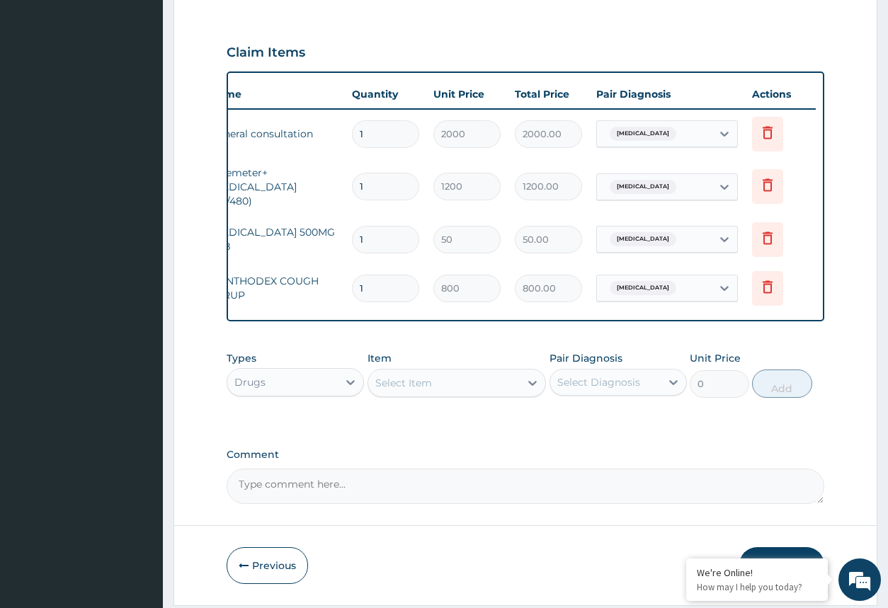
click at [409, 390] on div "Select Item" at bounding box center [403, 383] width 57 height 14
type input "LORA"
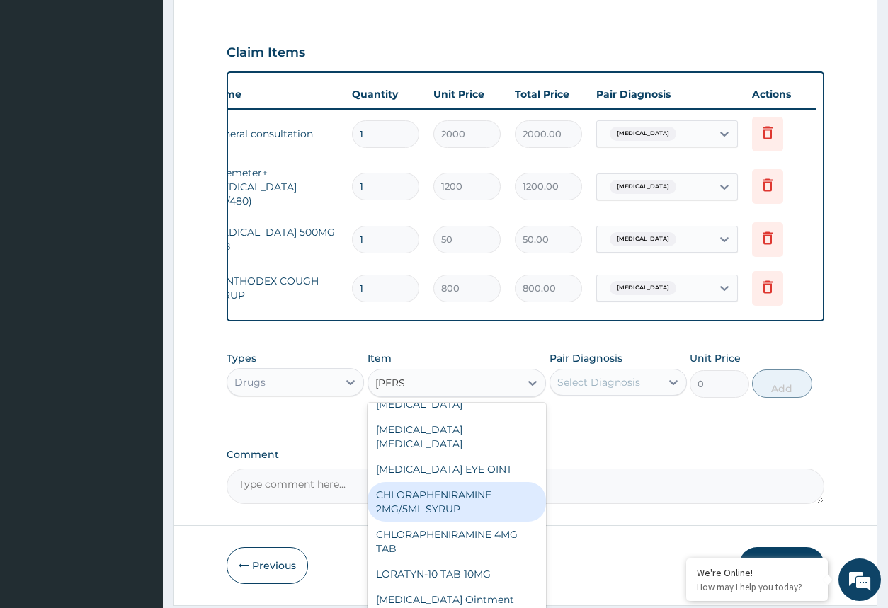
scroll to position [0, 0]
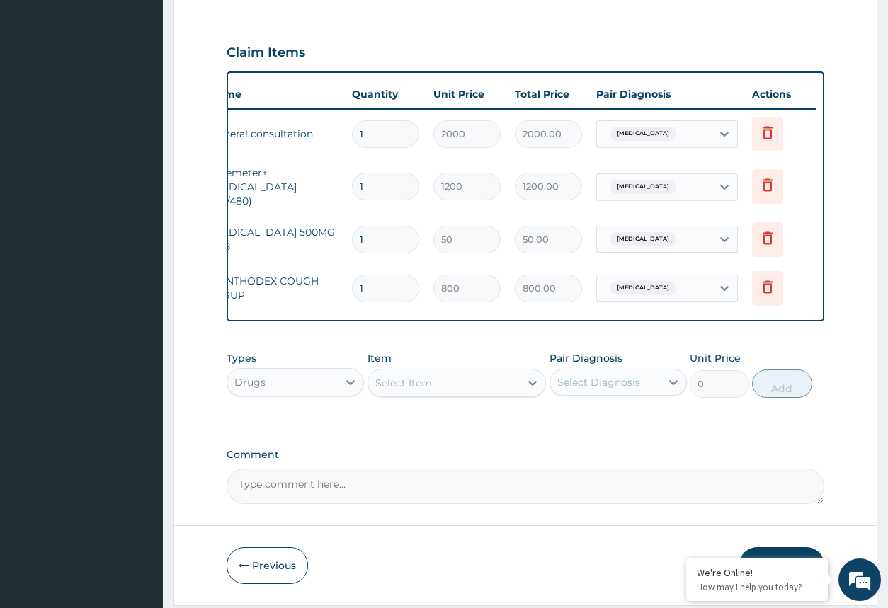
click at [464, 376] on div "Select Item" at bounding box center [444, 383] width 152 height 23
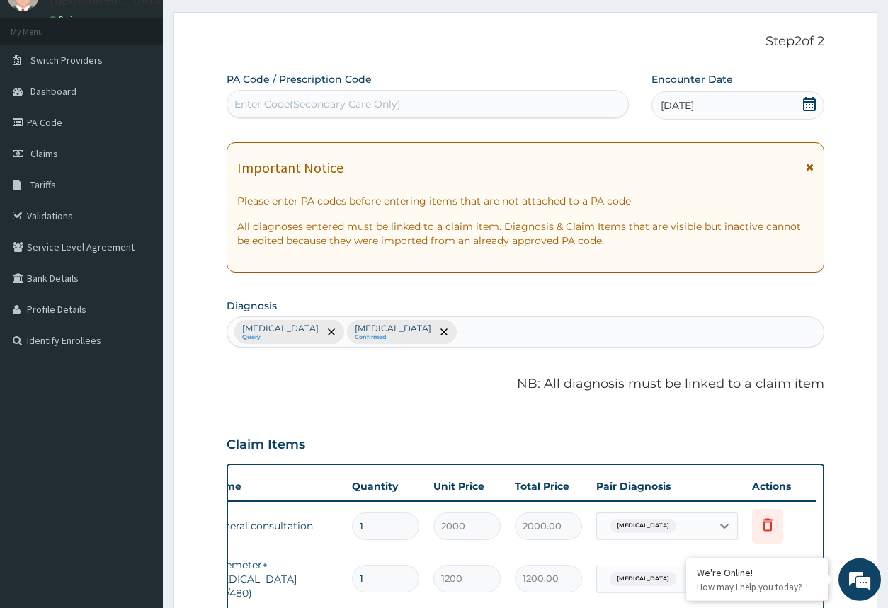
drag, startPoint x: 529, startPoint y: 380, endPoint x: 529, endPoint y: 446, distance: 65.8
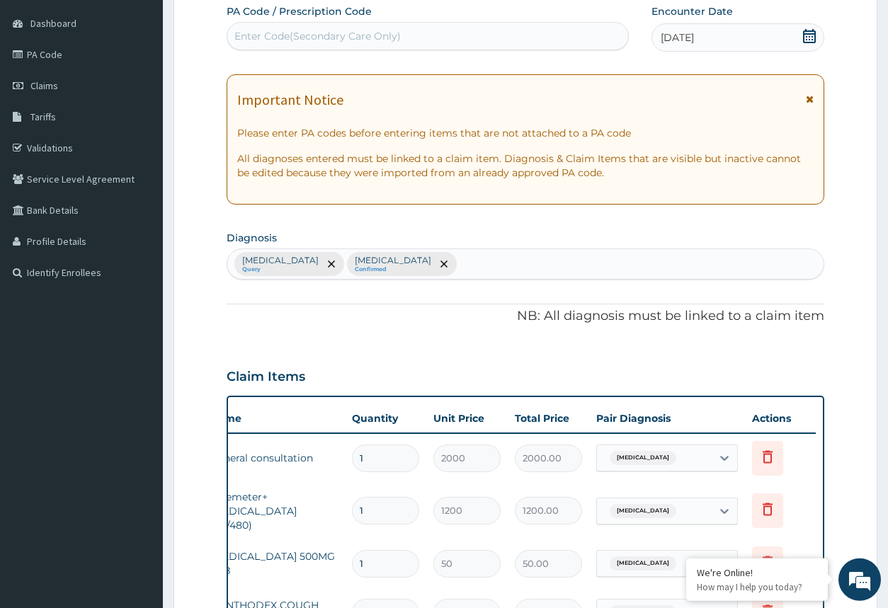
scroll to position [71, 0]
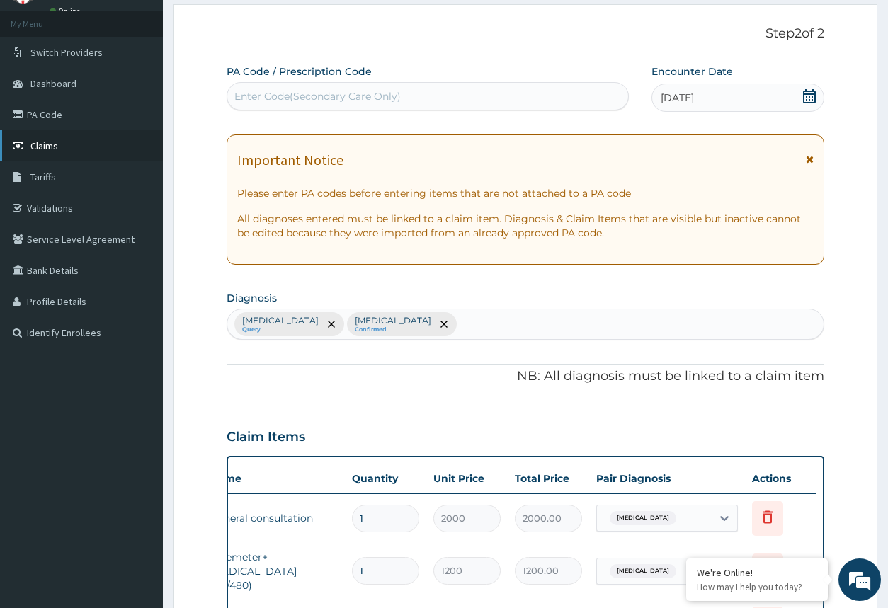
click at [60, 144] on link "Claims" at bounding box center [81, 145] width 163 height 31
